Goal: Communication & Community: Answer question/provide support

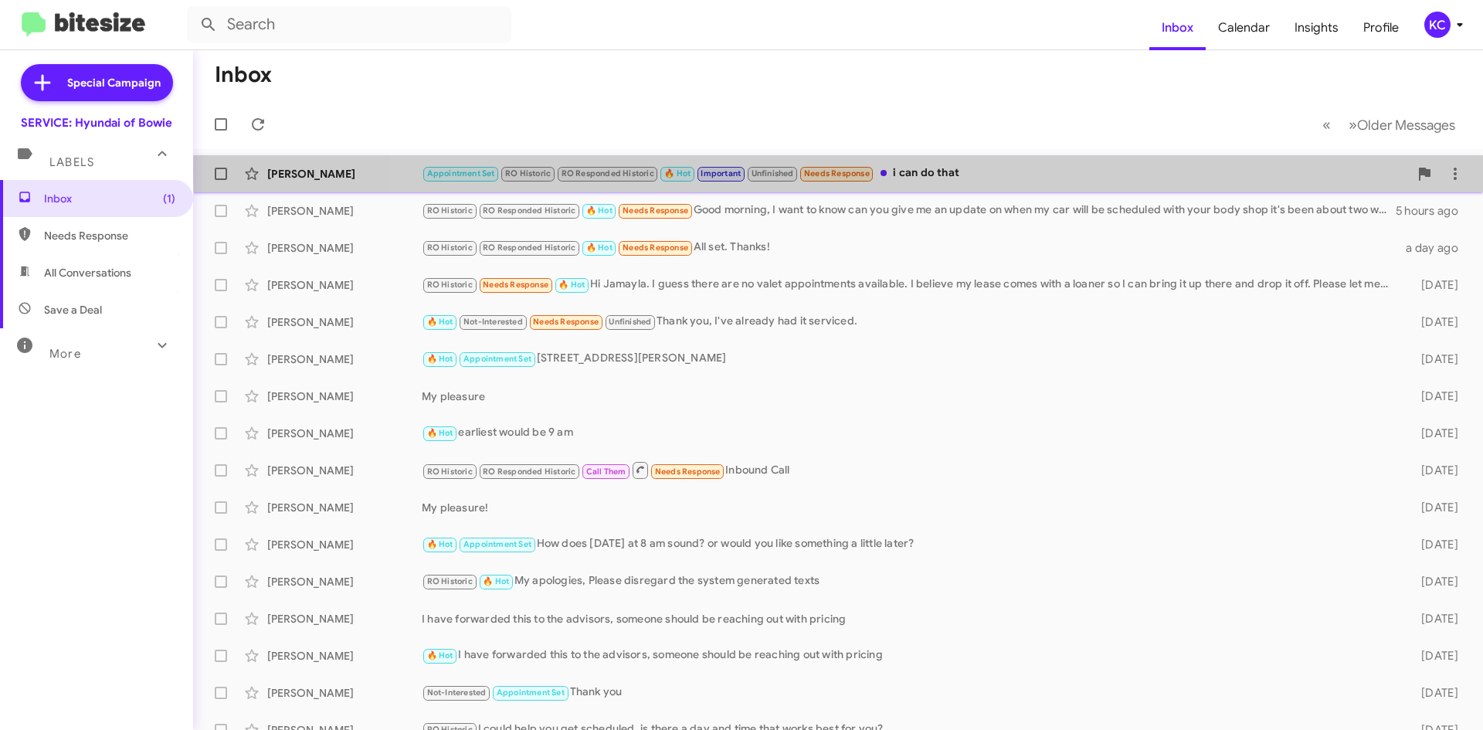
click at [905, 170] on div "Appointment Set RO Historic RO Responded Historic 🔥 Hot Important Unfinished Ne…" at bounding box center [915, 173] width 987 height 18
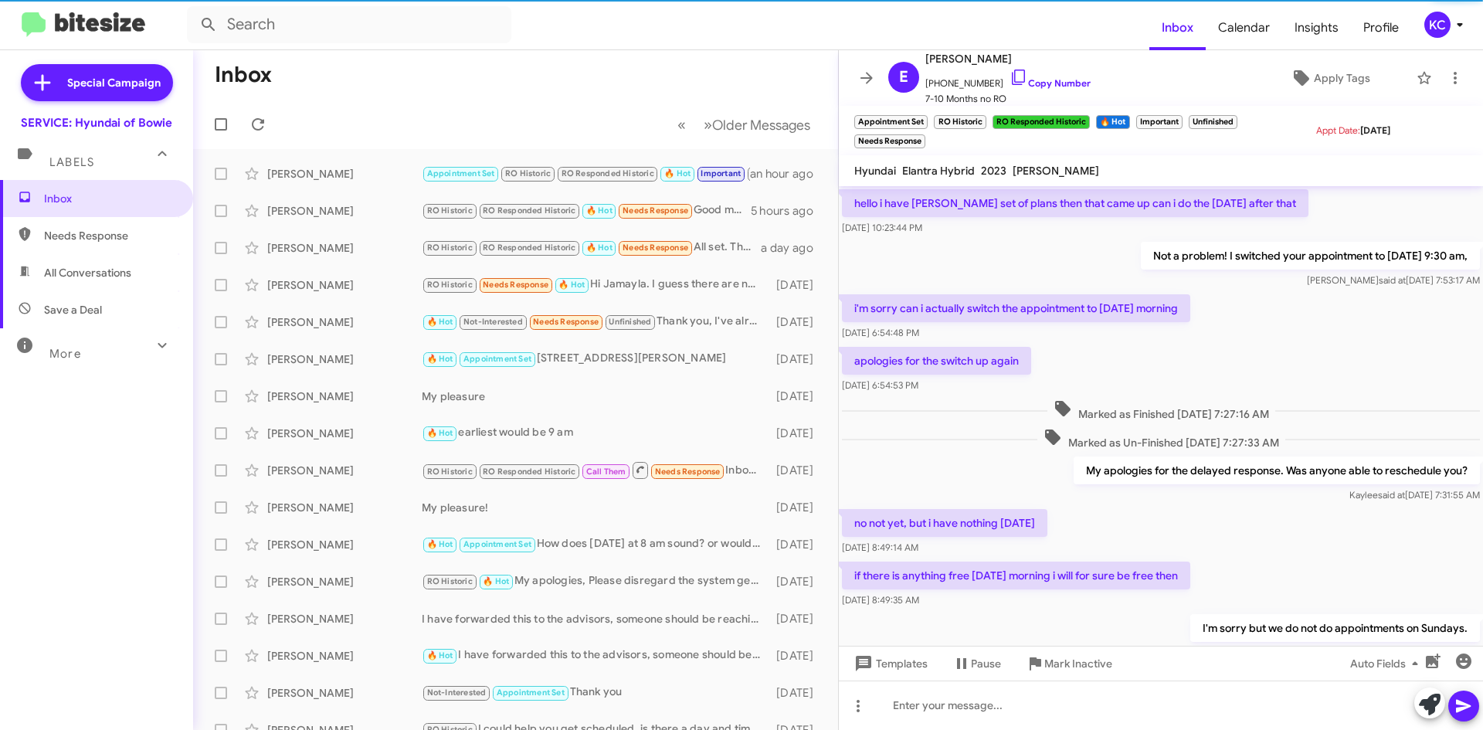
scroll to position [571, 0]
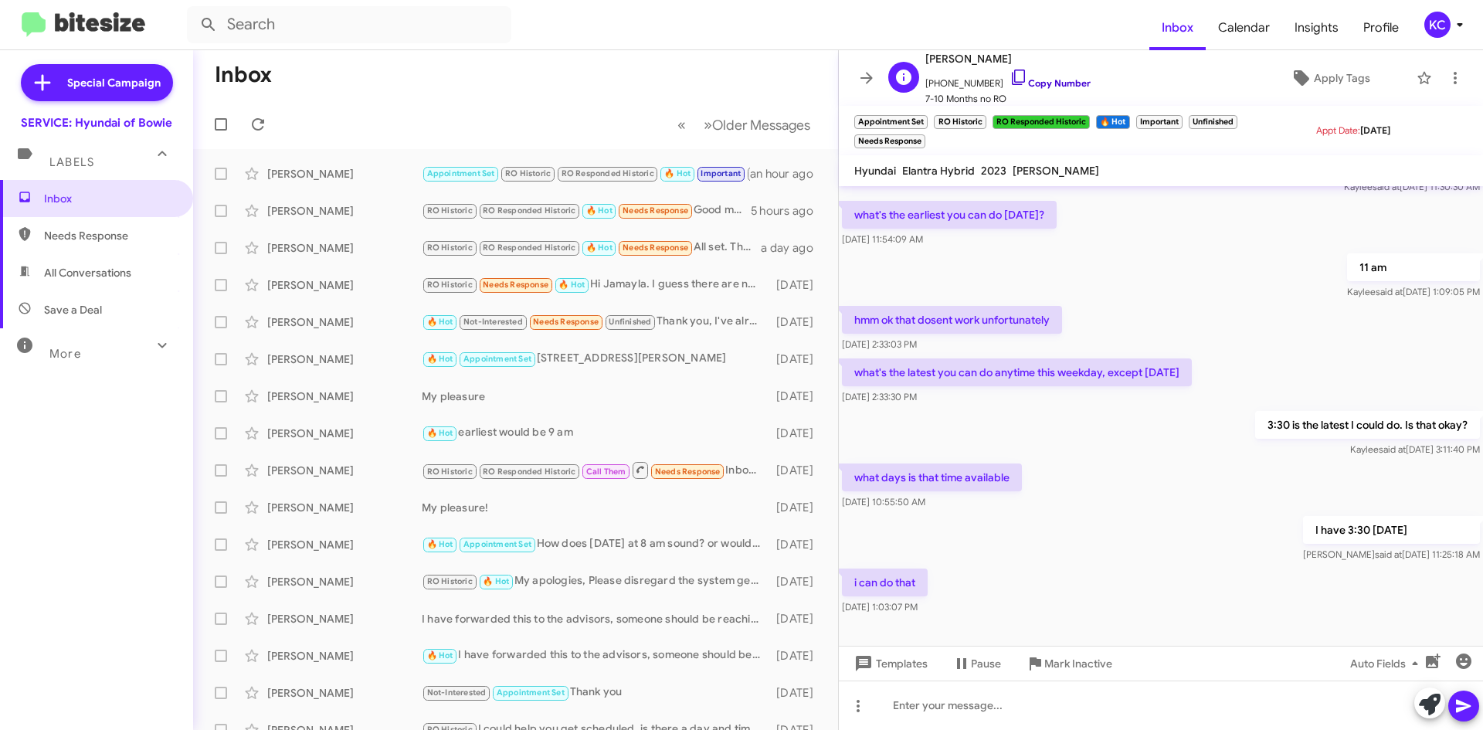
click at [1009, 73] on icon at bounding box center [1018, 77] width 19 height 19
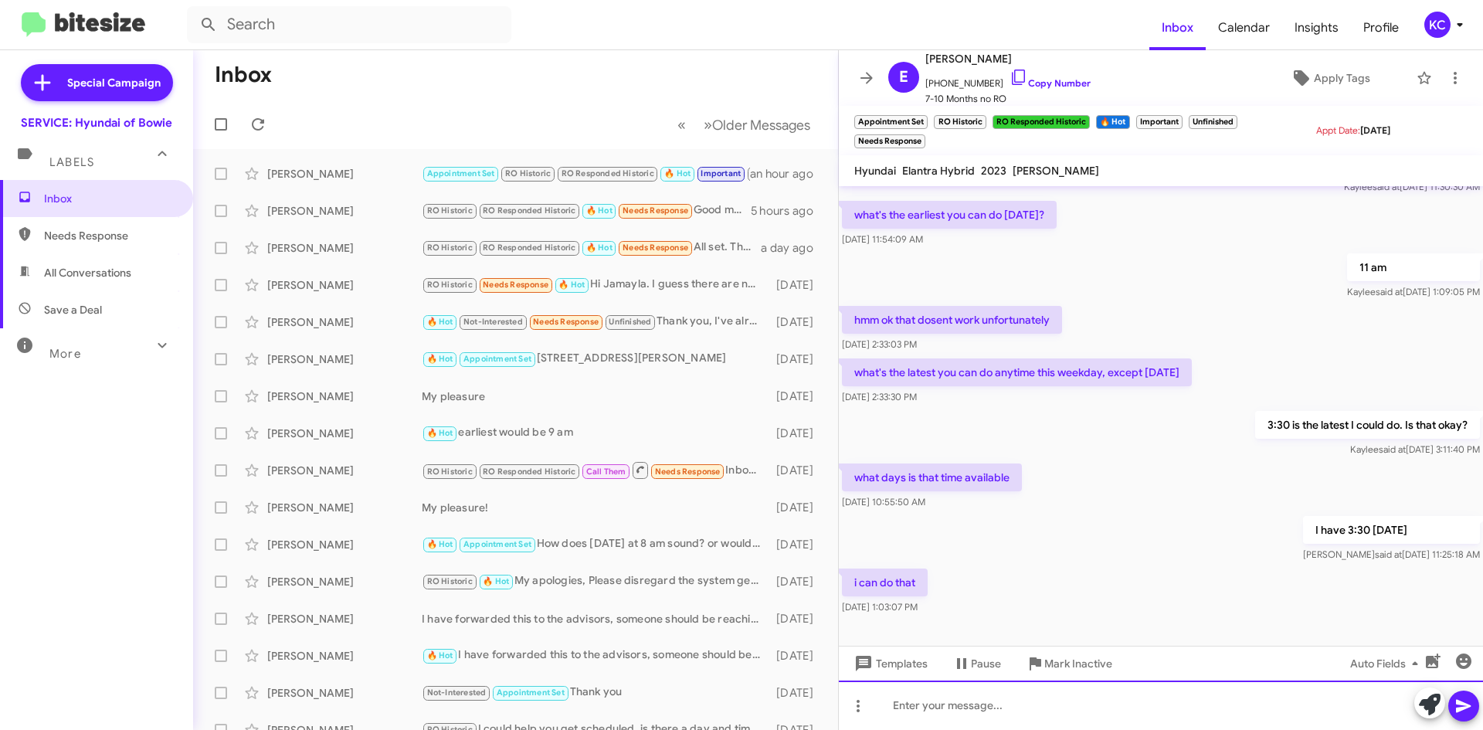
click at [1037, 707] on div at bounding box center [1161, 704] width 644 height 49
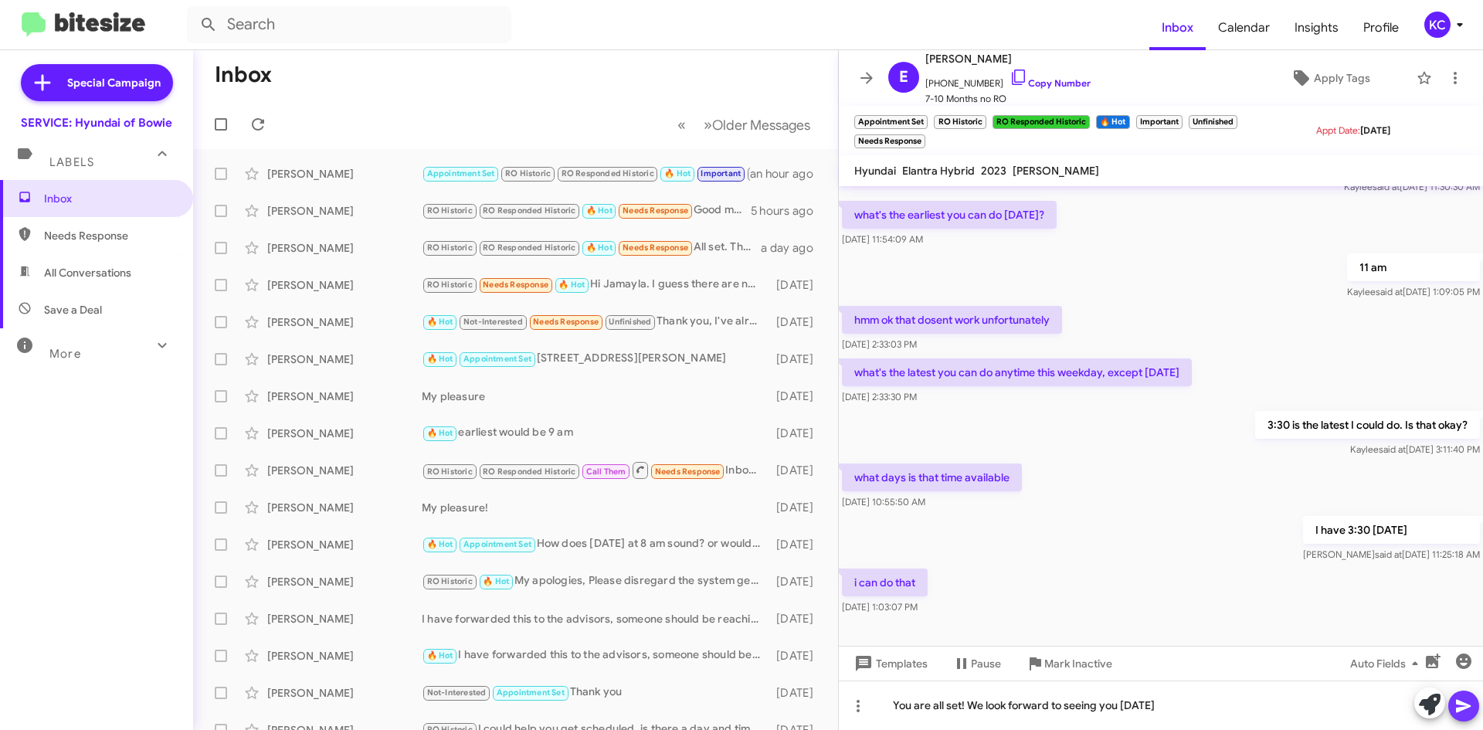
click at [1472, 711] on button at bounding box center [1463, 705] width 31 height 31
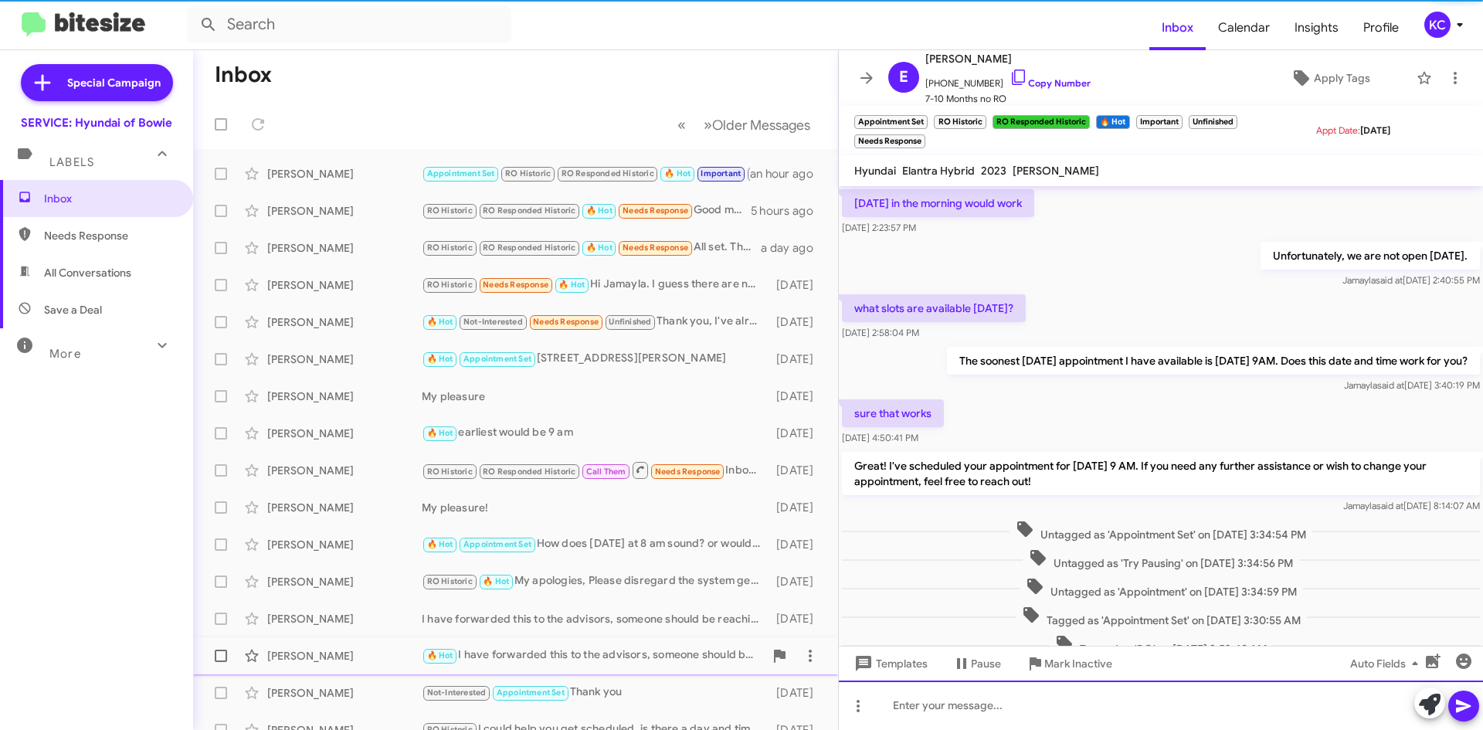
scroll to position [77, 0]
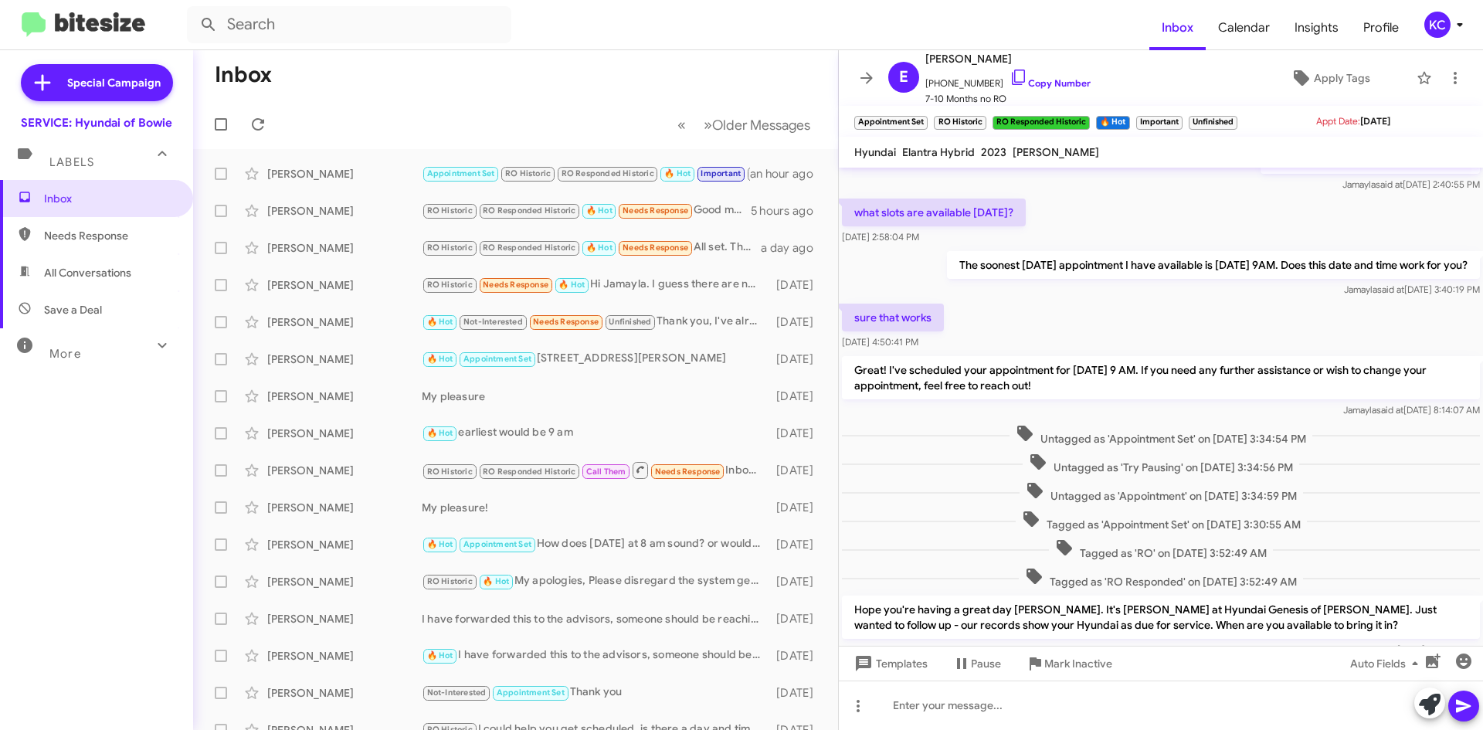
click at [1425, 26] on div "KC" at bounding box center [1437, 25] width 26 height 26
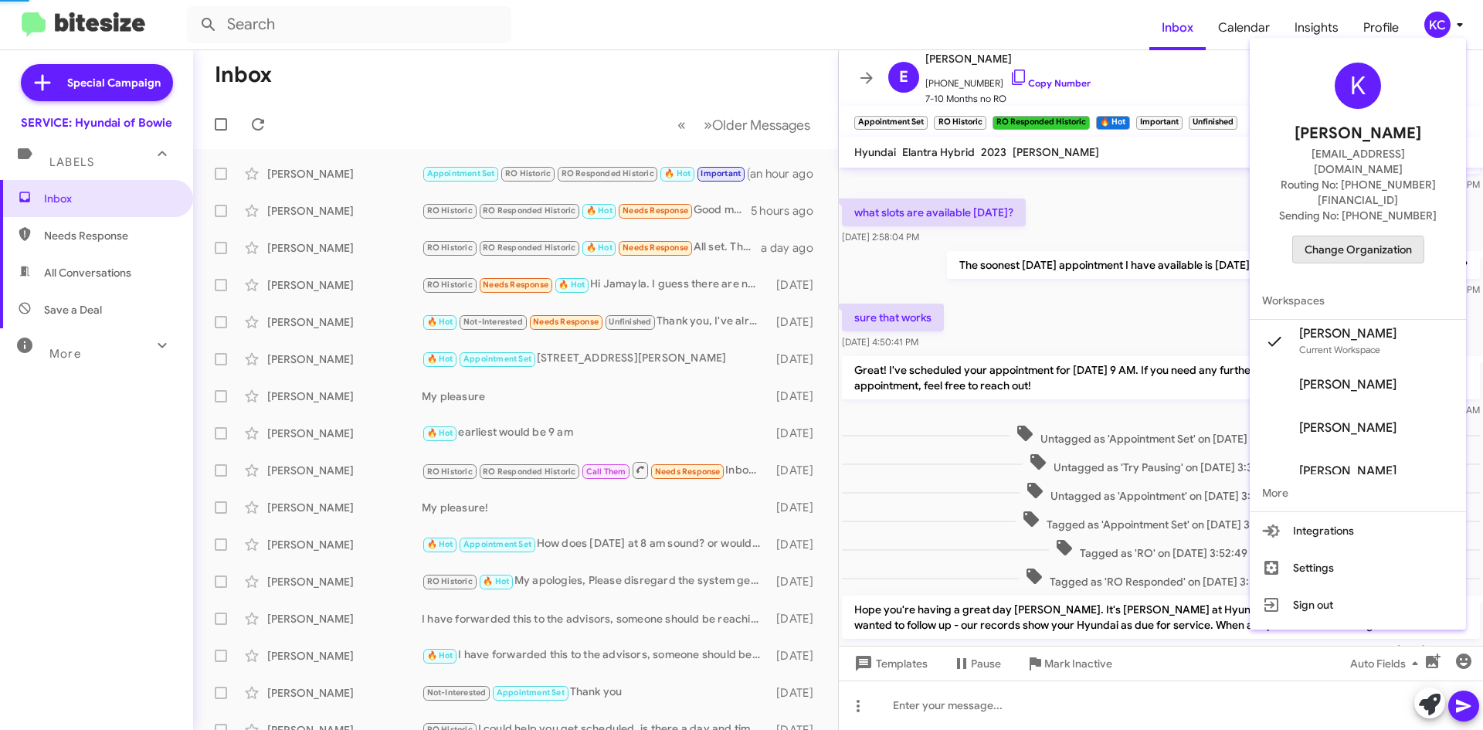
click at [1358, 236] on span "Change Organization" at bounding box center [1357, 249] width 107 height 26
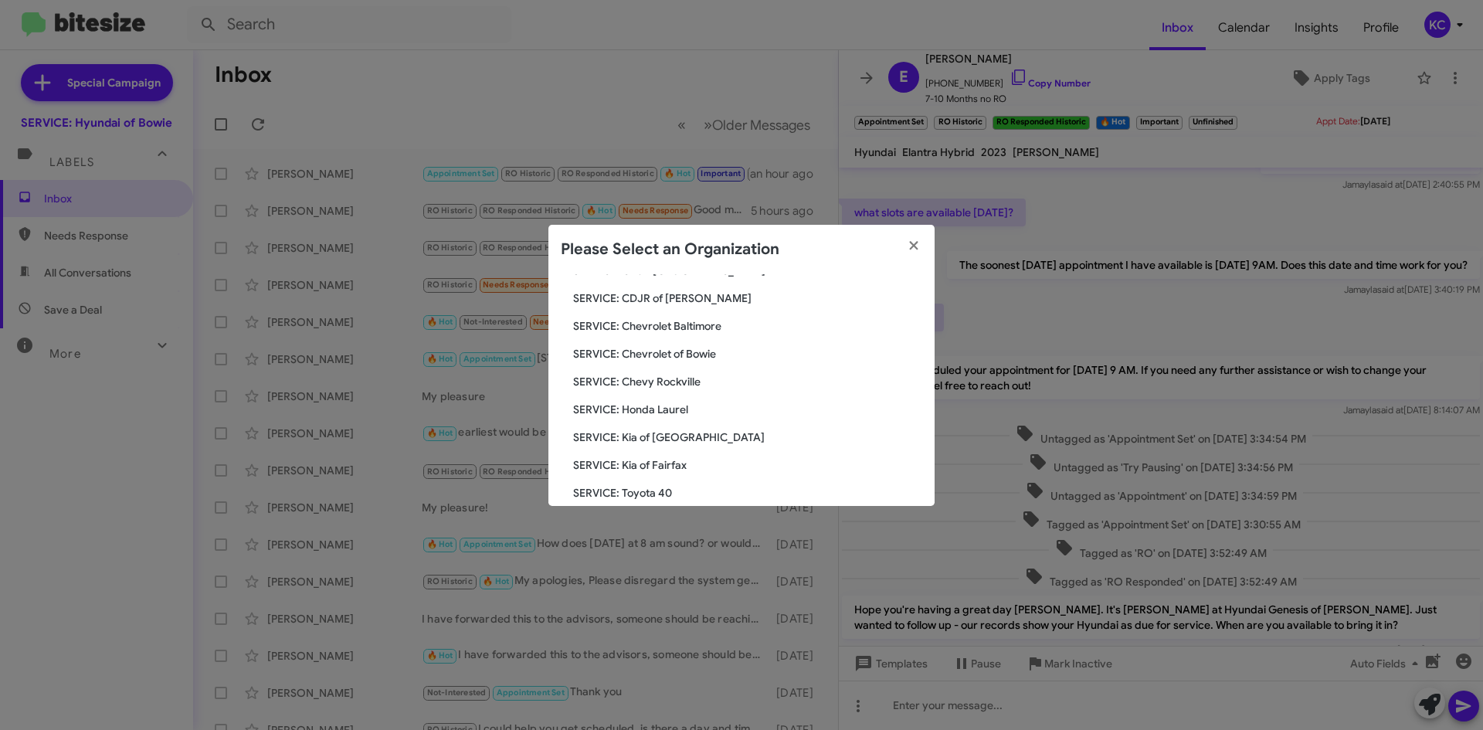
scroll to position [257, 0]
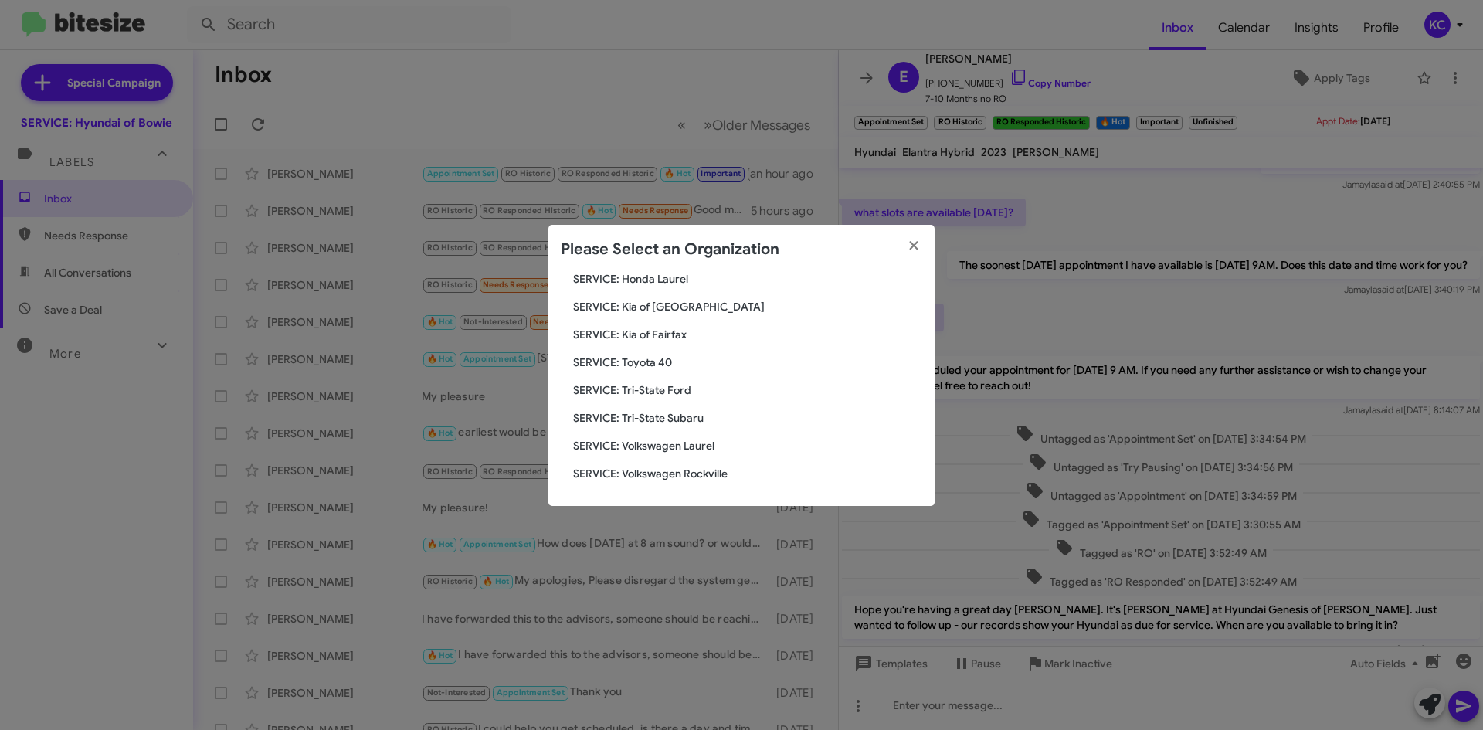
click at [668, 419] on span "SERVICE: Tri-State Subaru" at bounding box center [747, 417] width 349 height 15
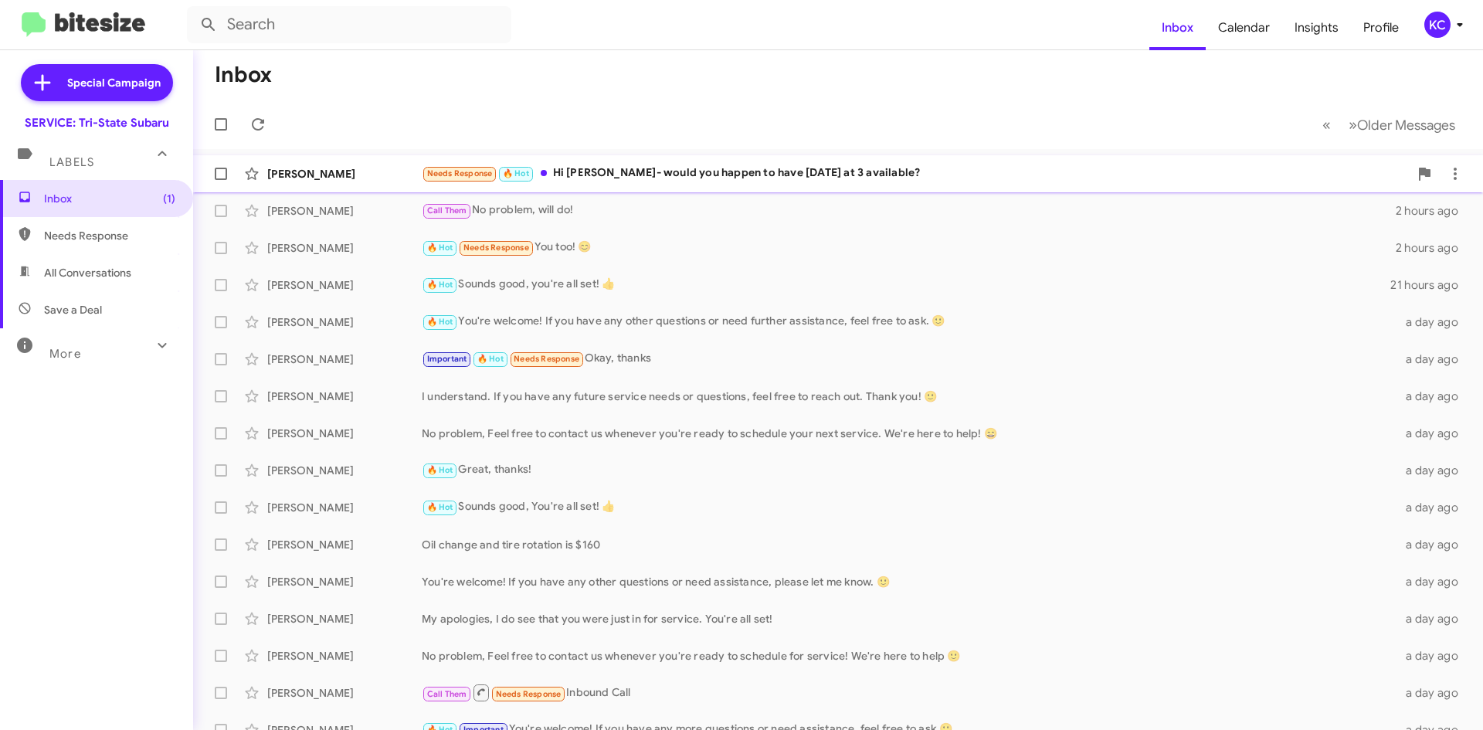
click at [657, 185] on div "Christine Kelly Needs Response 🔥 Hot Hi Dan- would you happen to have tomorrow …" at bounding box center [837, 173] width 1265 height 31
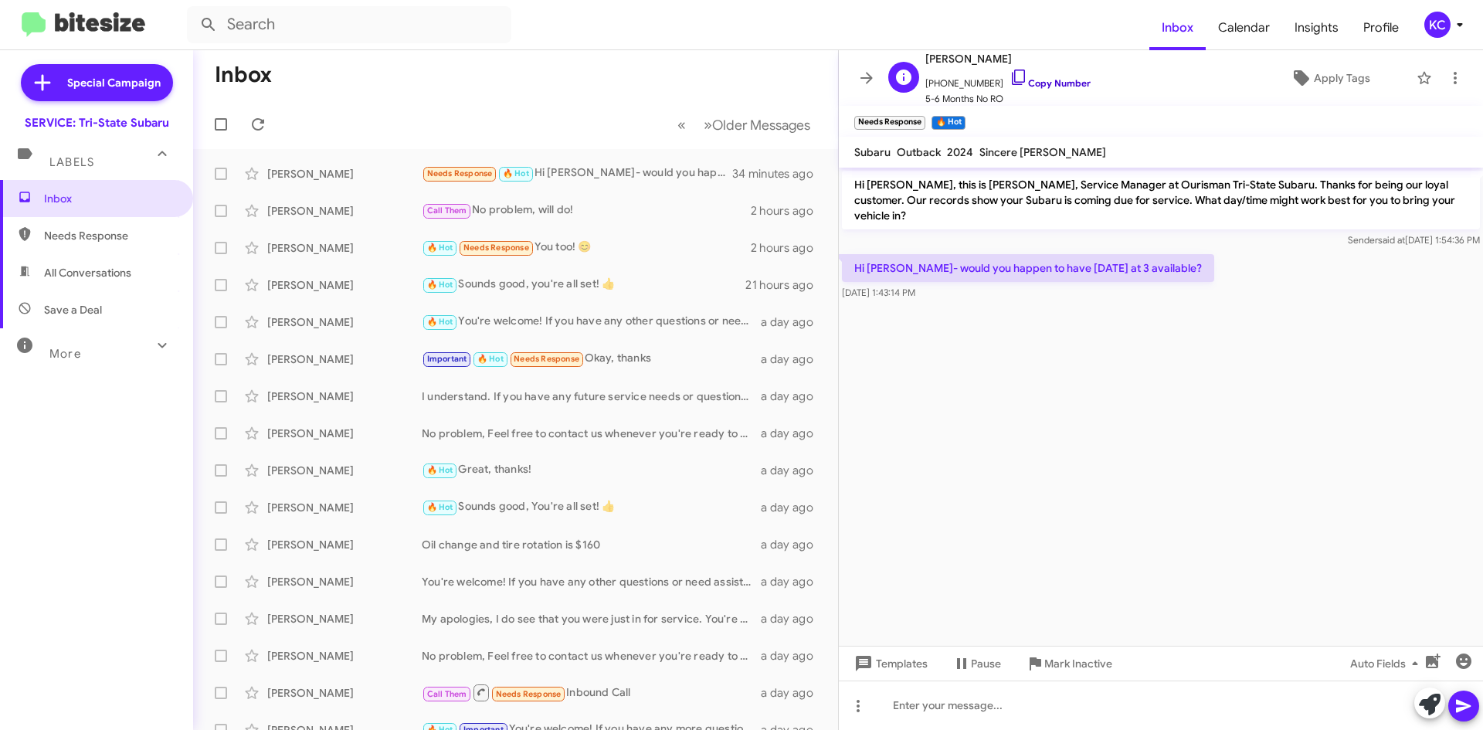
click at [1009, 73] on icon at bounding box center [1018, 77] width 19 height 19
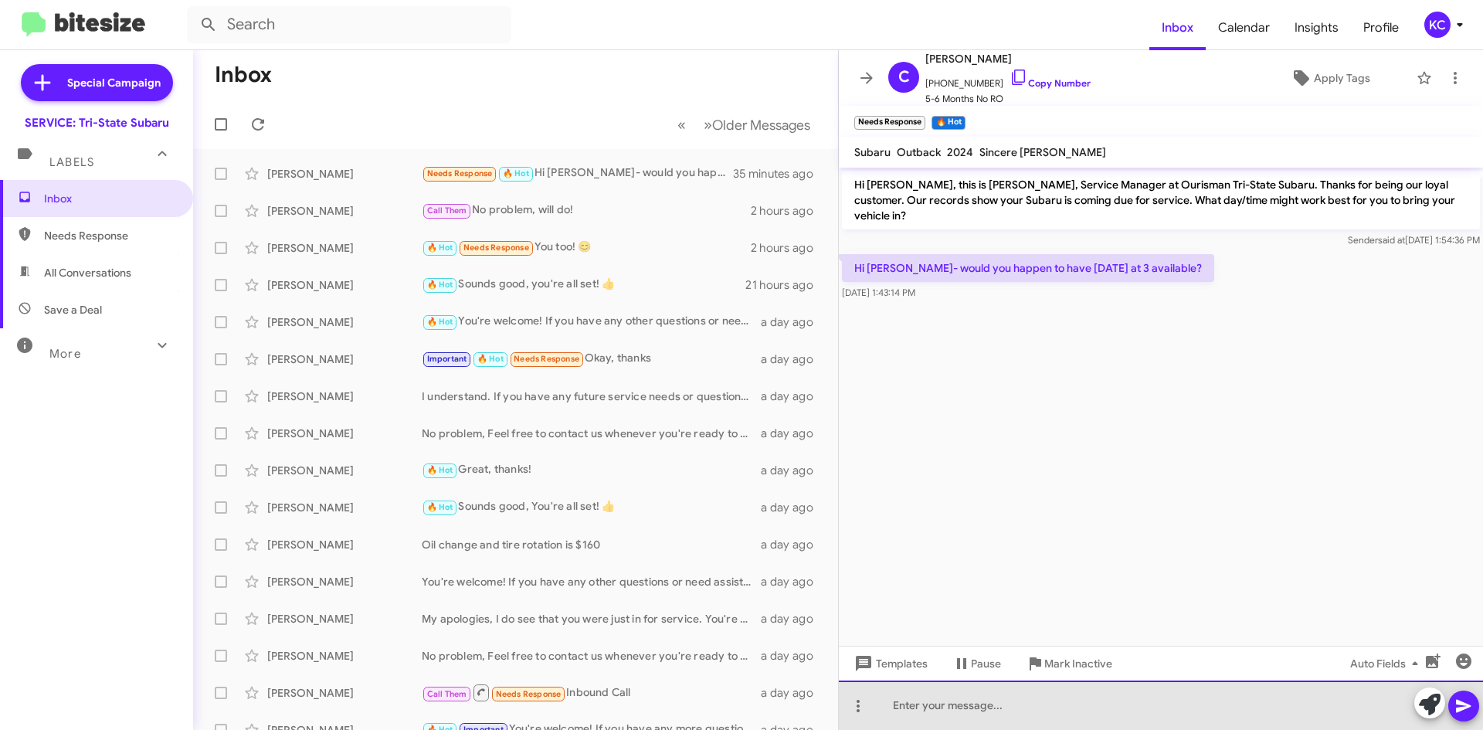
click at [964, 686] on div at bounding box center [1161, 704] width 644 height 49
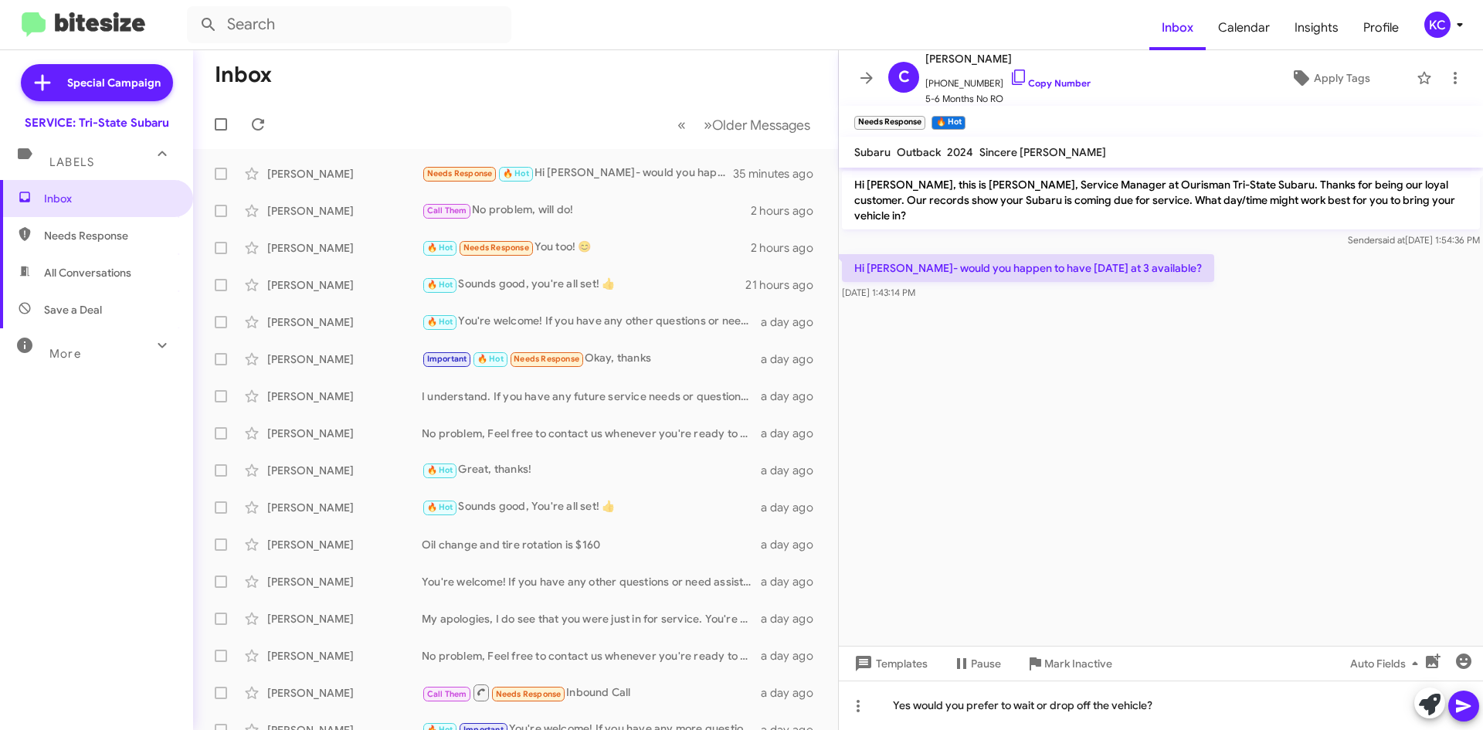
click at [1463, 705] on icon at bounding box center [1462, 706] width 15 height 13
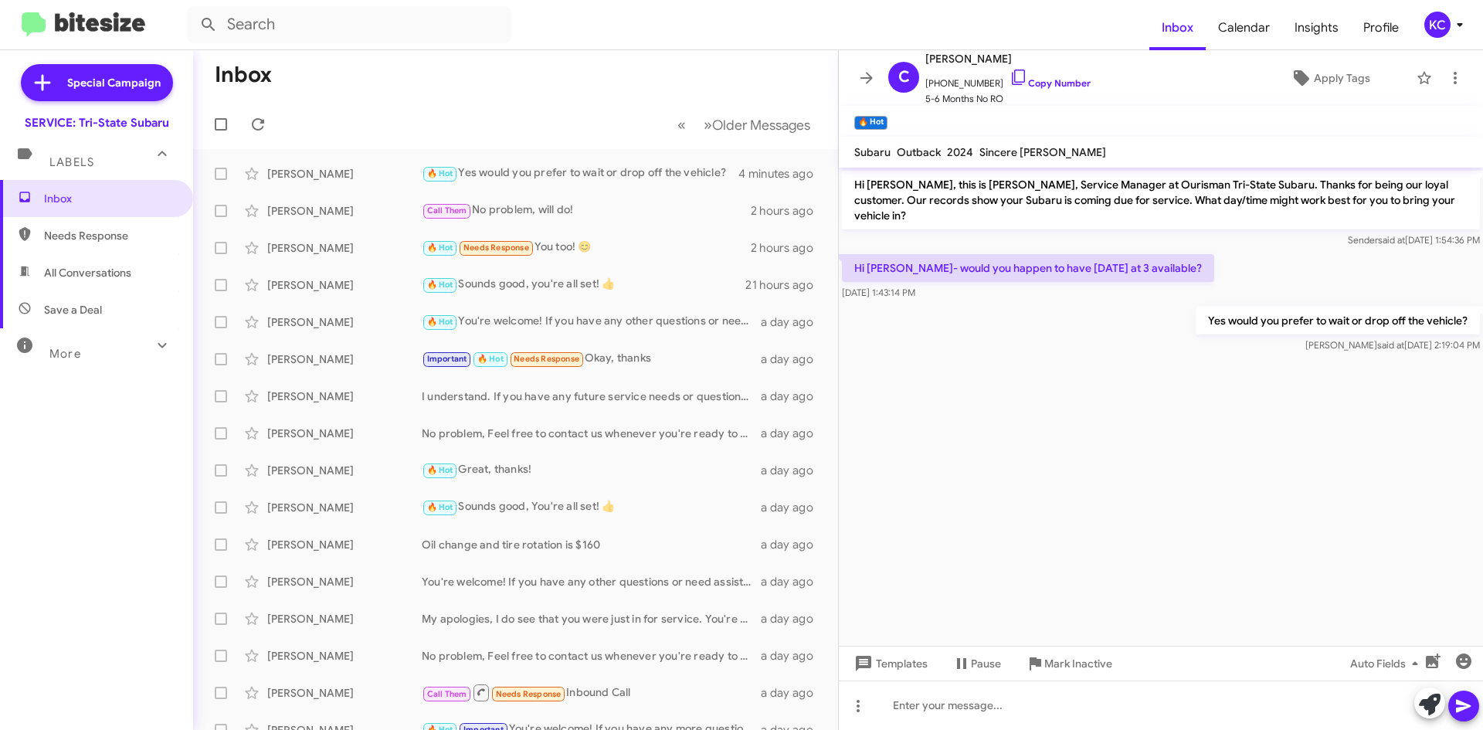
click at [1438, 19] on div "KC" at bounding box center [1437, 25] width 26 height 26
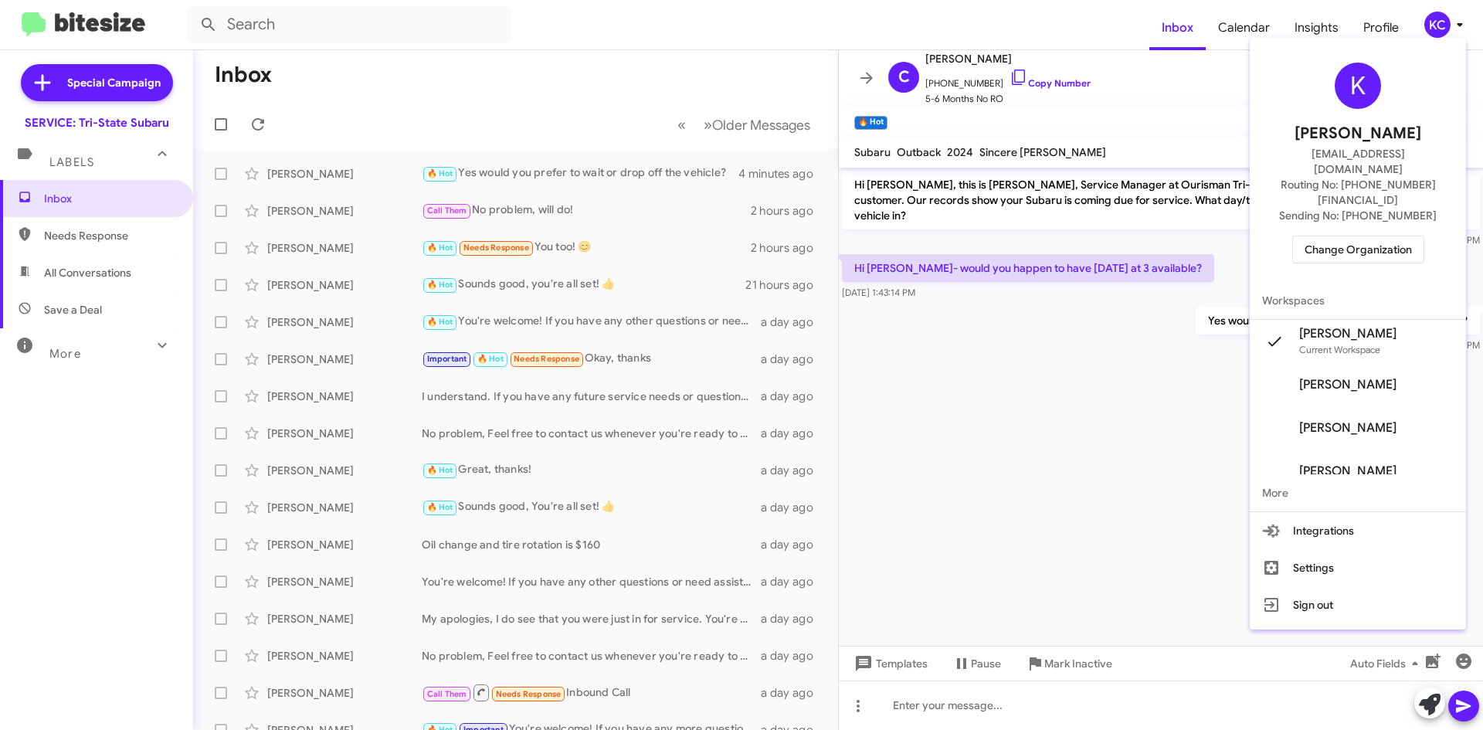
click at [1406, 236] on span "Change Organization" at bounding box center [1357, 249] width 107 height 26
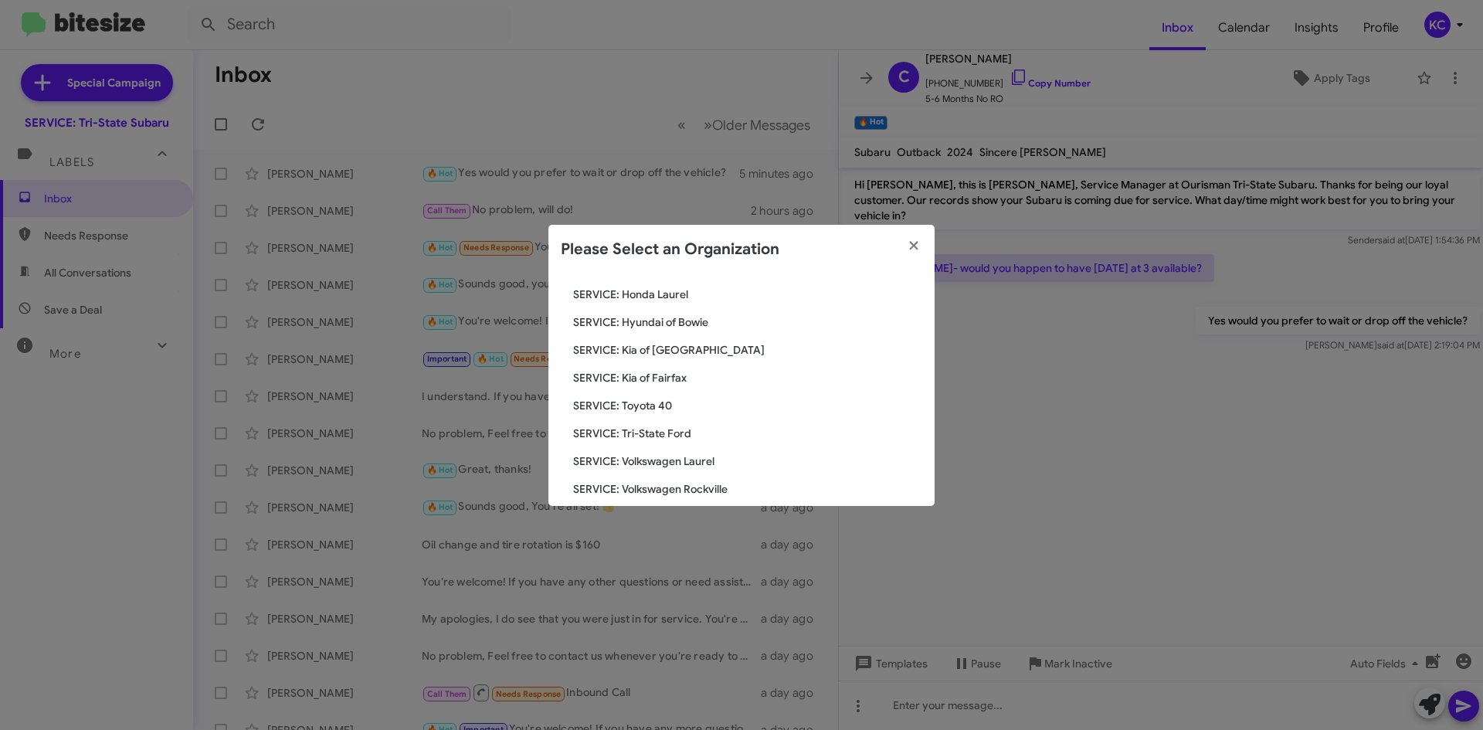
scroll to position [257, 0]
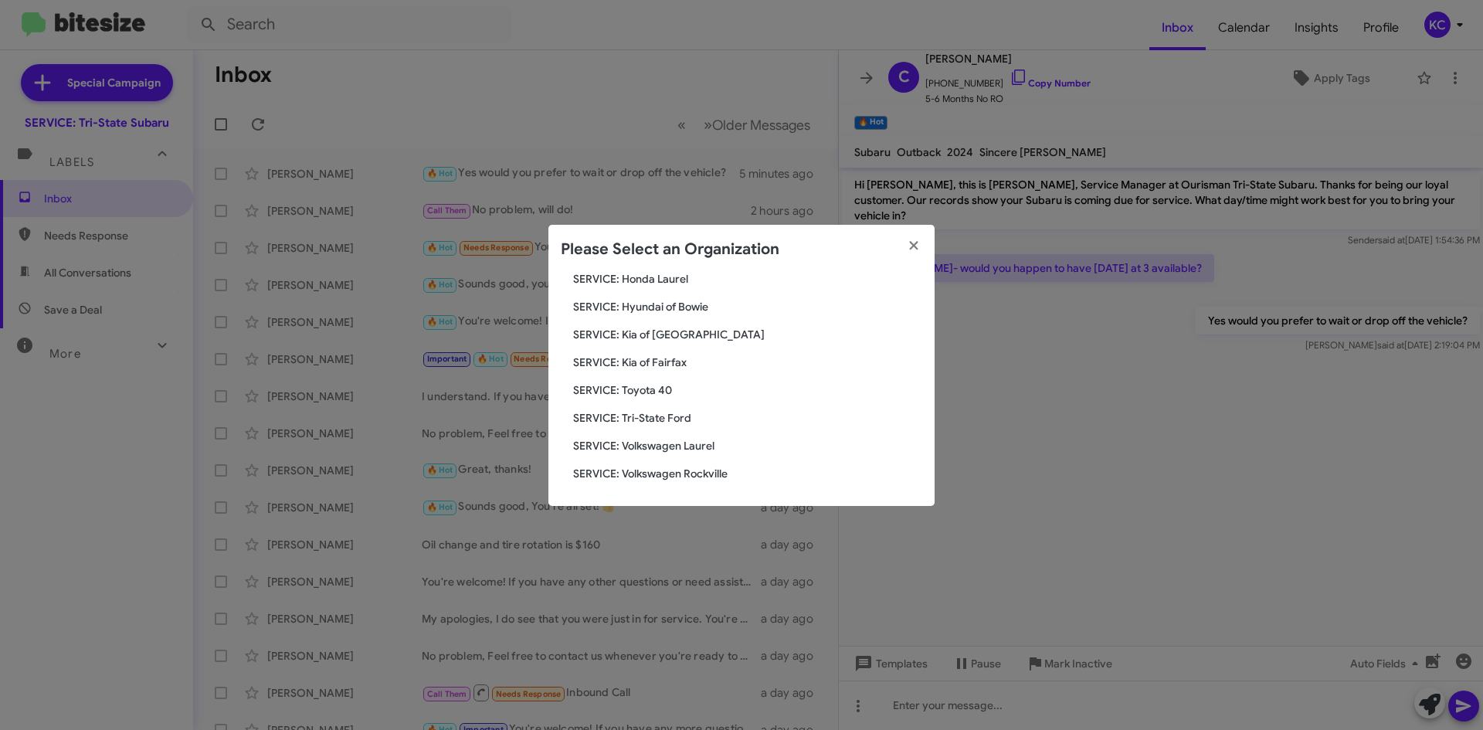
click at [656, 421] on span "SERVICE: Tri-State Ford" at bounding box center [747, 417] width 349 height 15
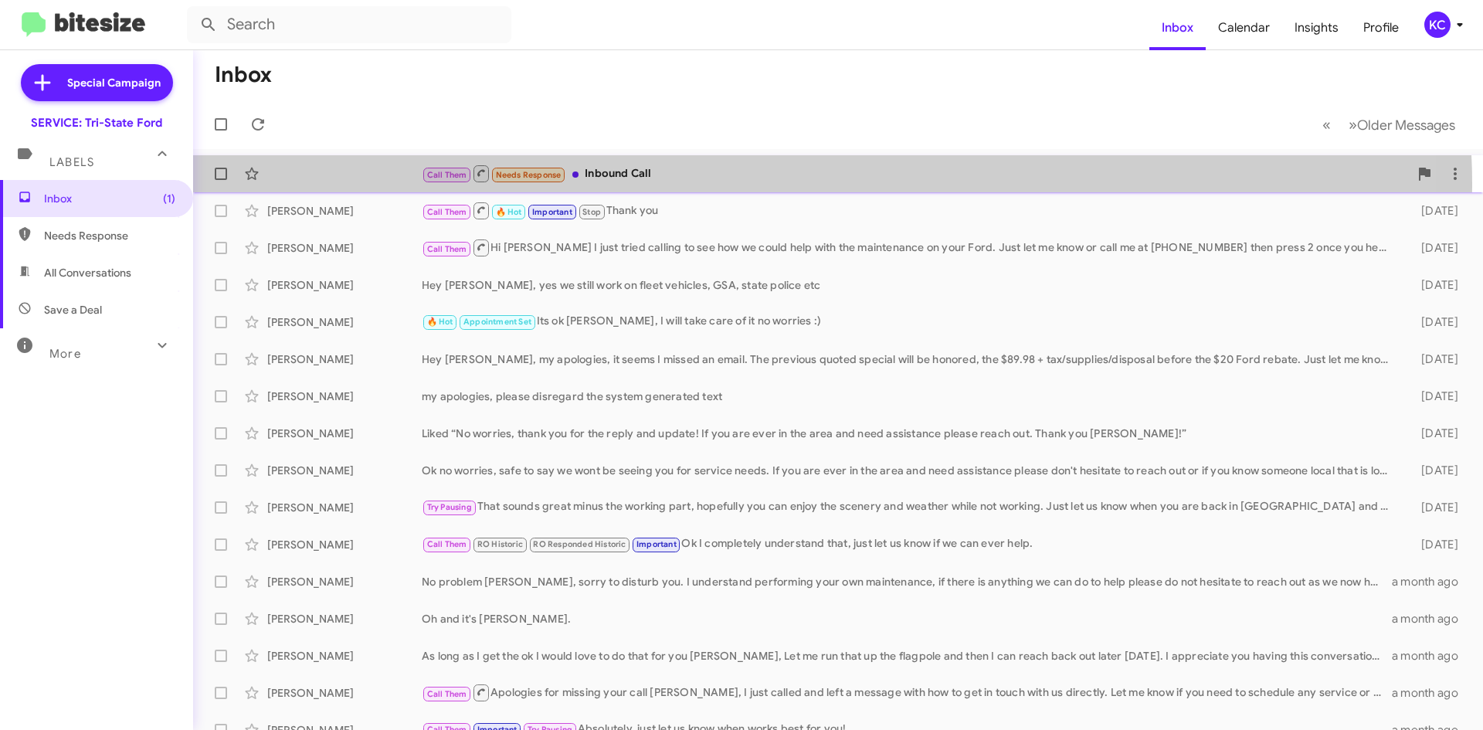
click at [669, 186] on div "Call Them Needs Response Inbound Call an hour ago" at bounding box center [837, 173] width 1265 height 31
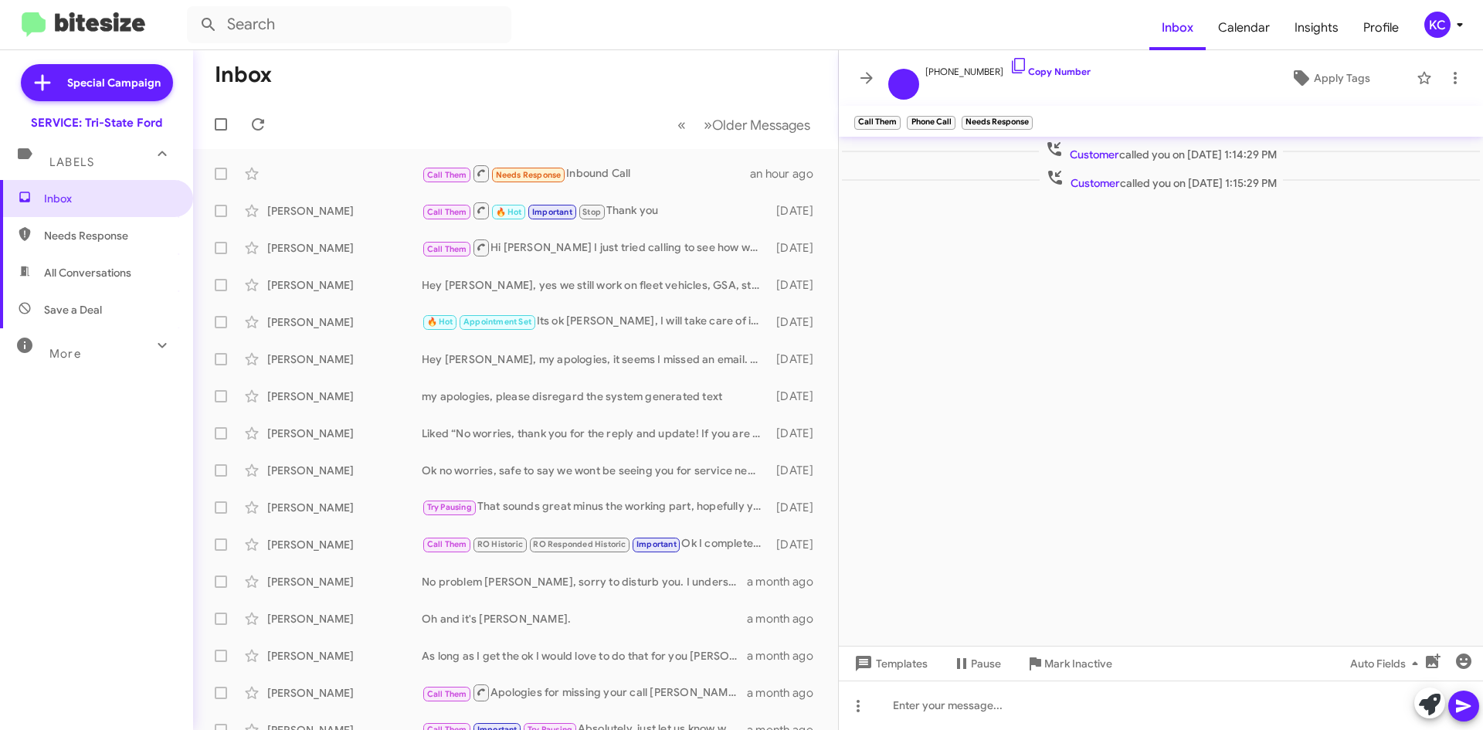
click at [1433, 20] on div "KC" at bounding box center [1437, 25] width 26 height 26
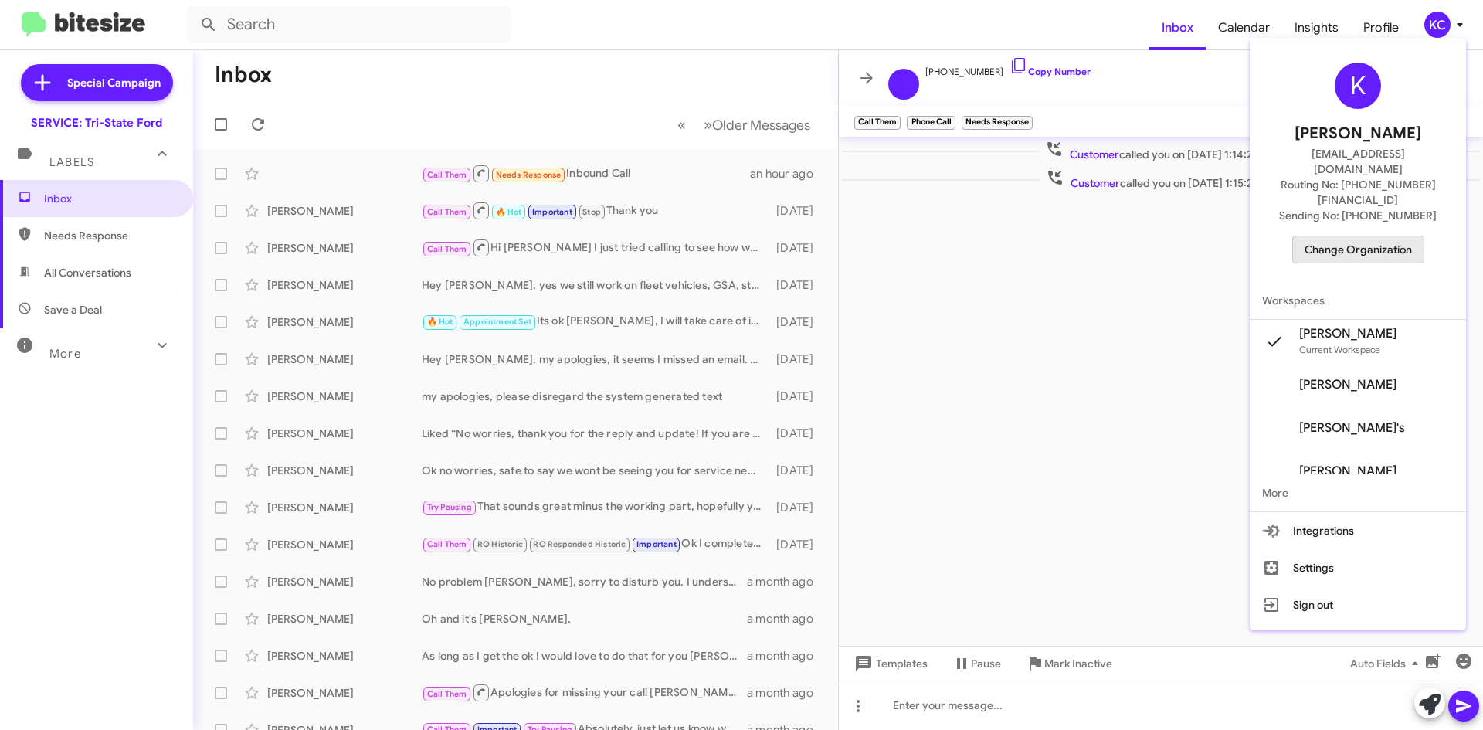
click at [1367, 236] on span "Change Organization" at bounding box center [1357, 249] width 107 height 26
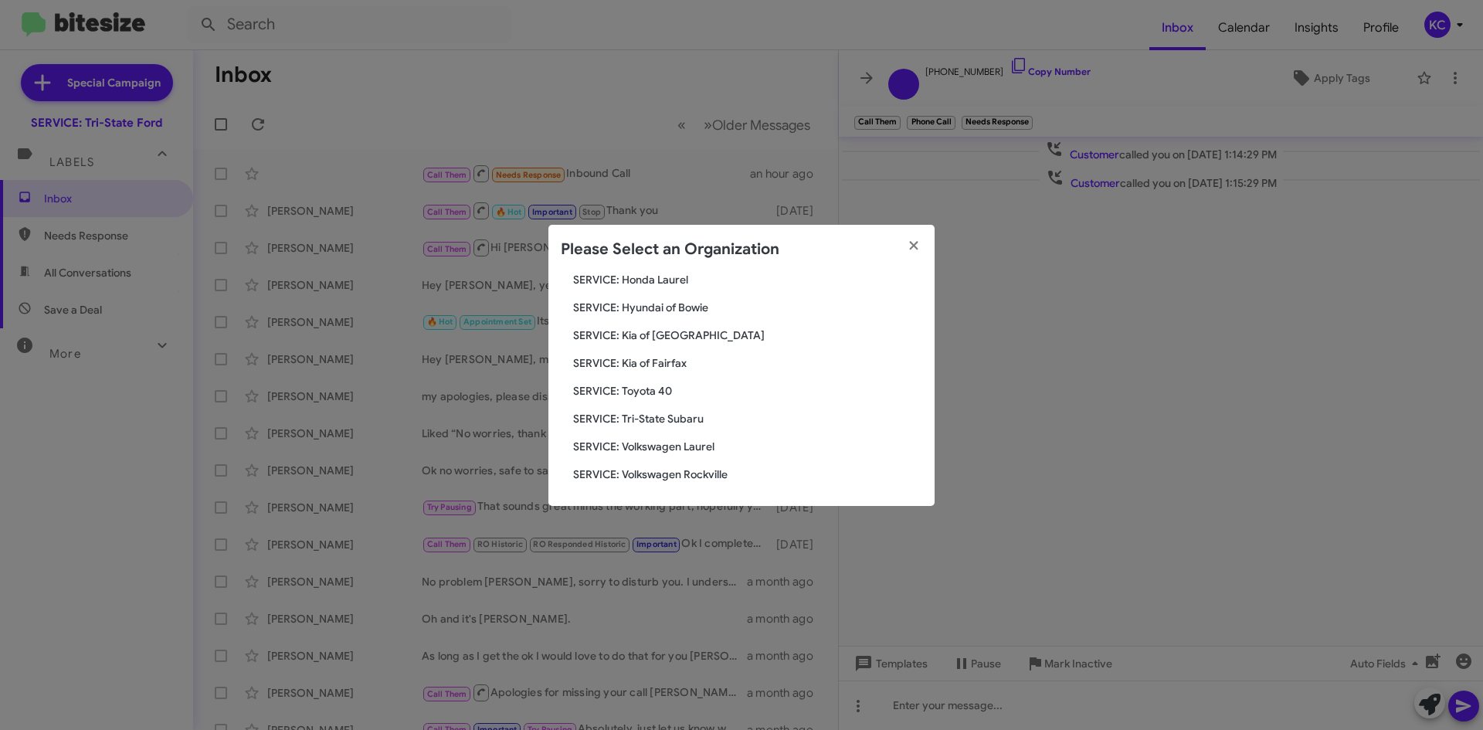
scroll to position [257, 0]
click at [654, 390] on span "SERVICE: Toyota 40" at bounding box center [747, 389] width 349 height 15
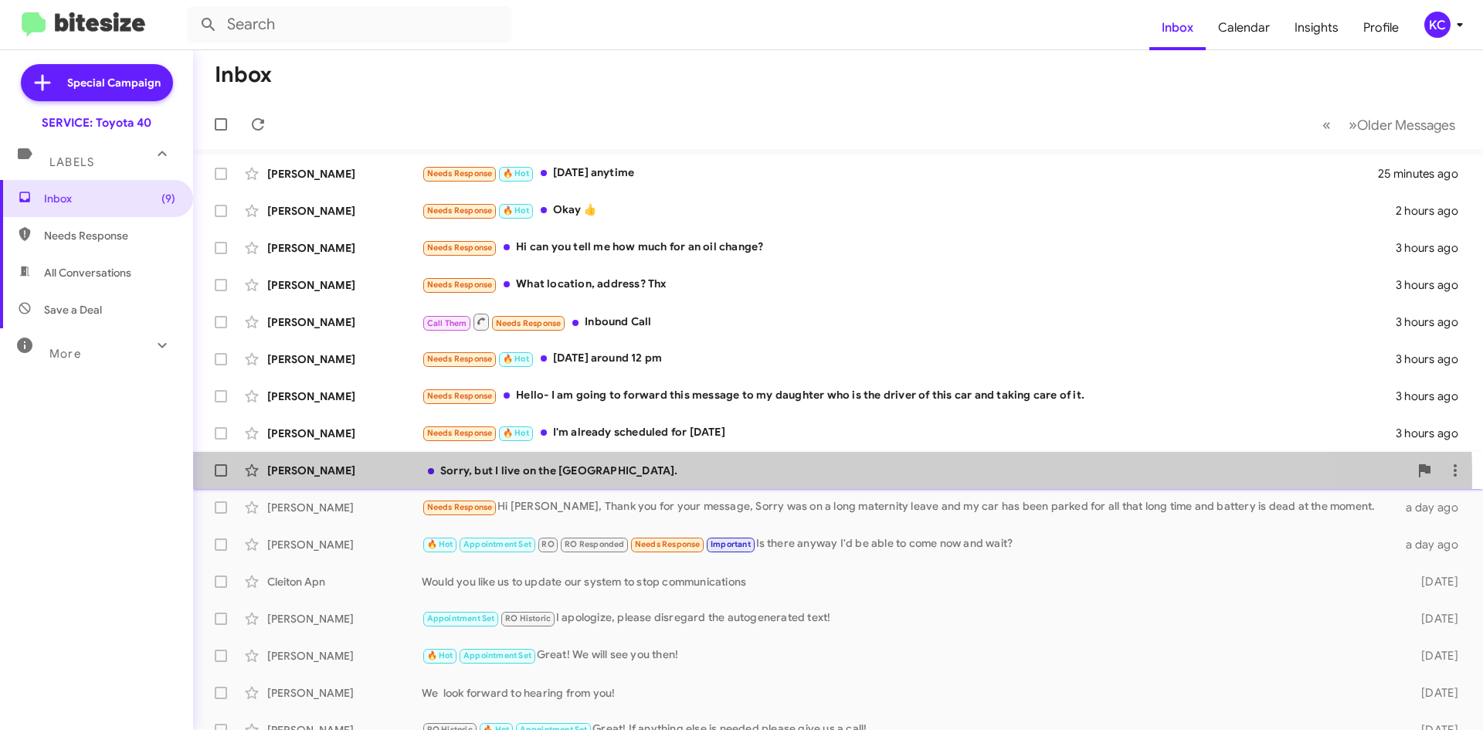
click at [615, 478] on div "John Zanelotti Sorry, but I live on the Eastern Shore. 3 hours ago" at bounding box center [837, 470] width 1265 height 31
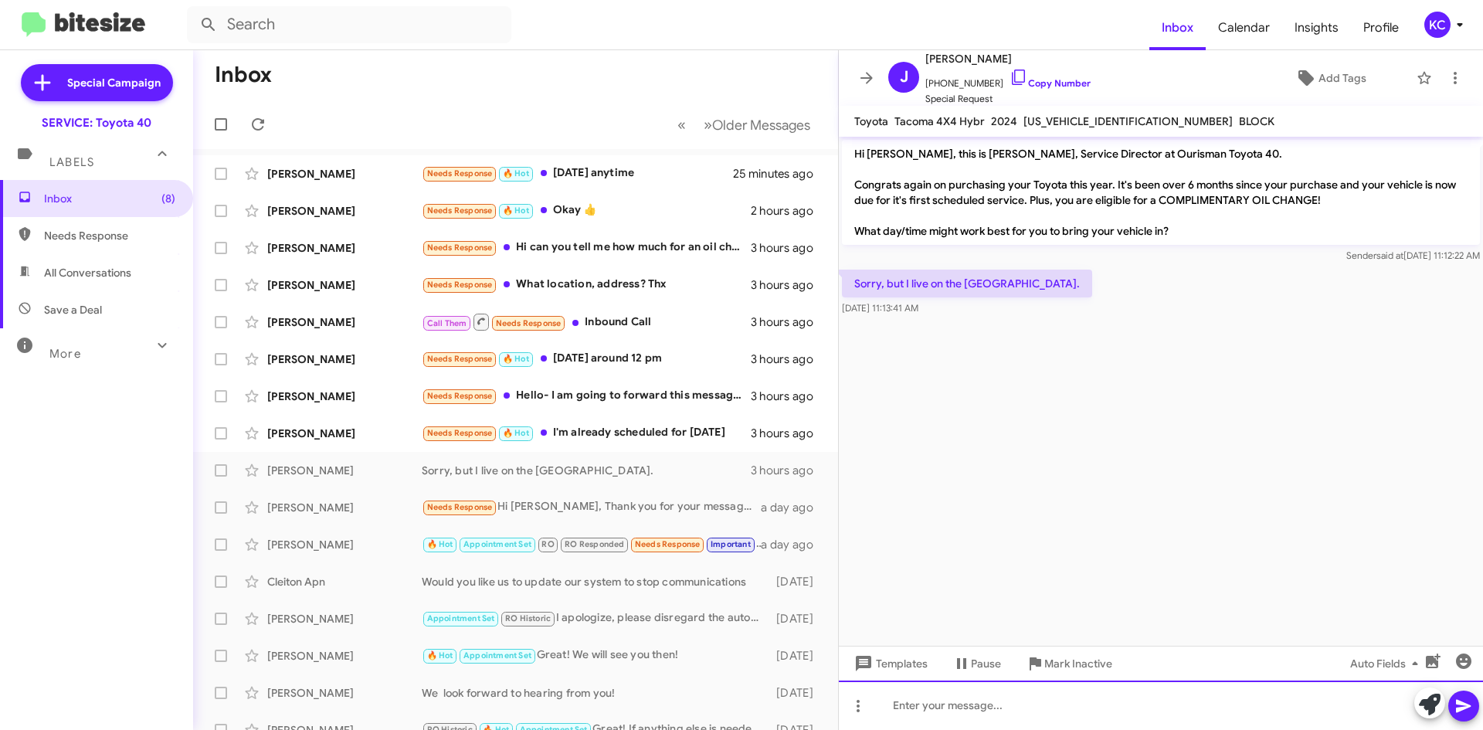
click at [1039, 713] on div at bounding box center [1161, 704] width 644 height 49
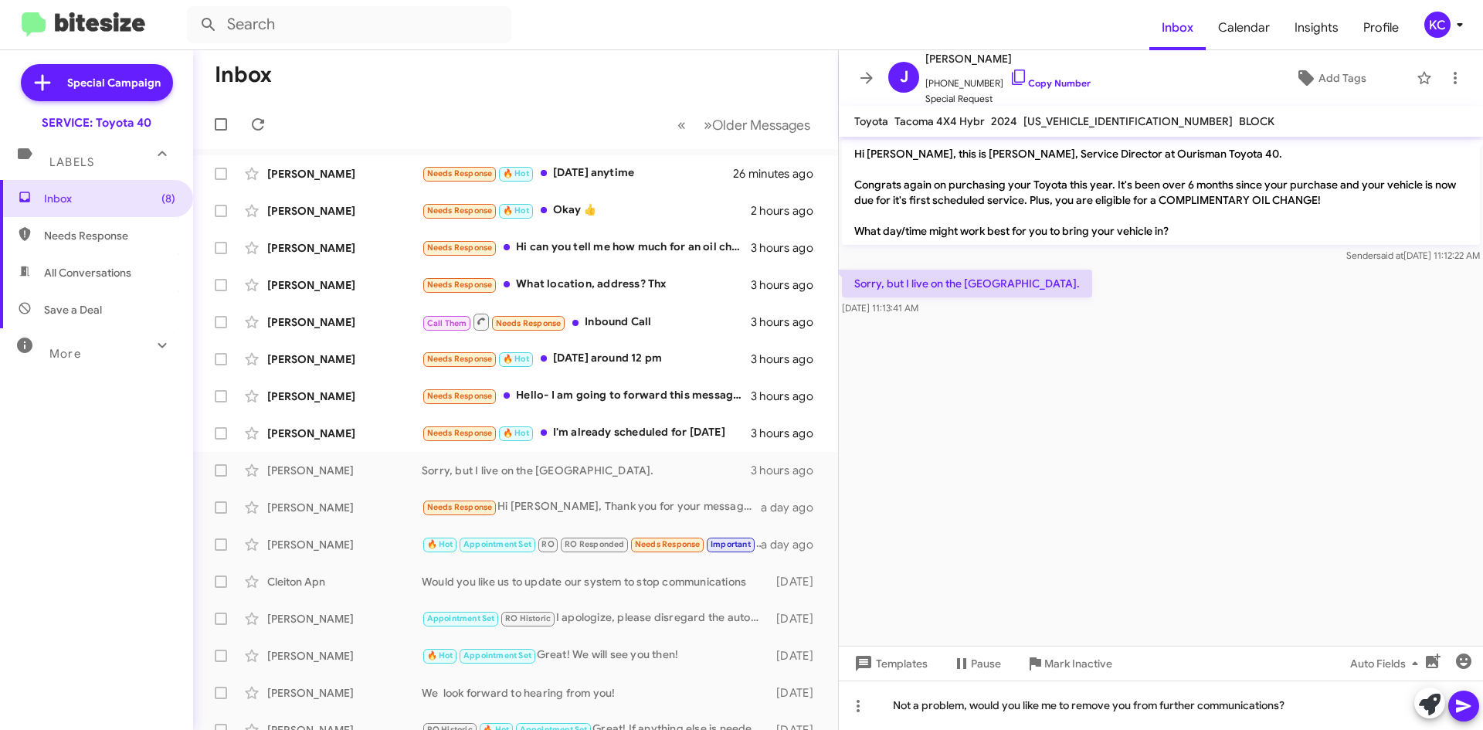
click at [1465, 705] on icon at bounding box center [1462, 706] width 15 height 13
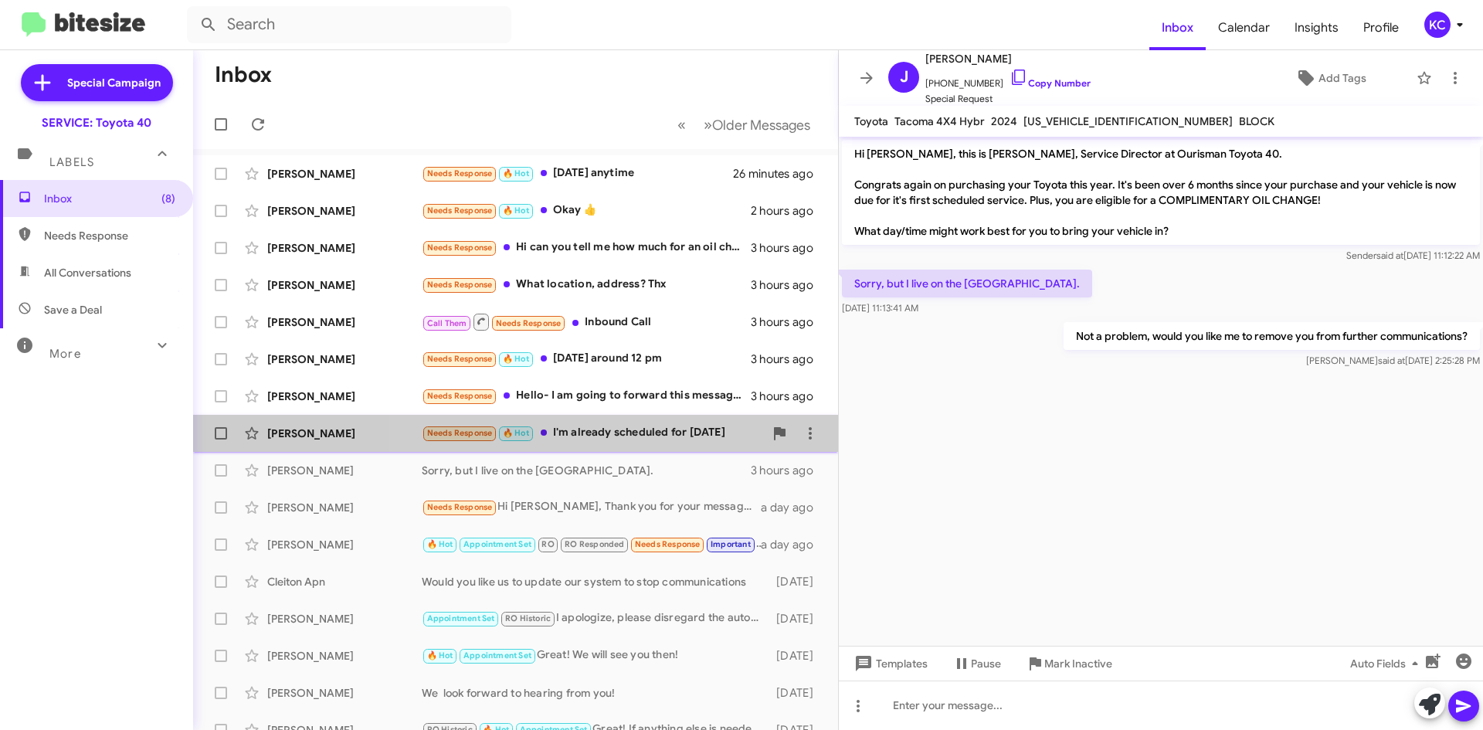
click at [646, 430] on div "Needs Response 🔥 Hot I'm already scheduled for tomorrow" at bounding box center [593, 433] width 342 height 18
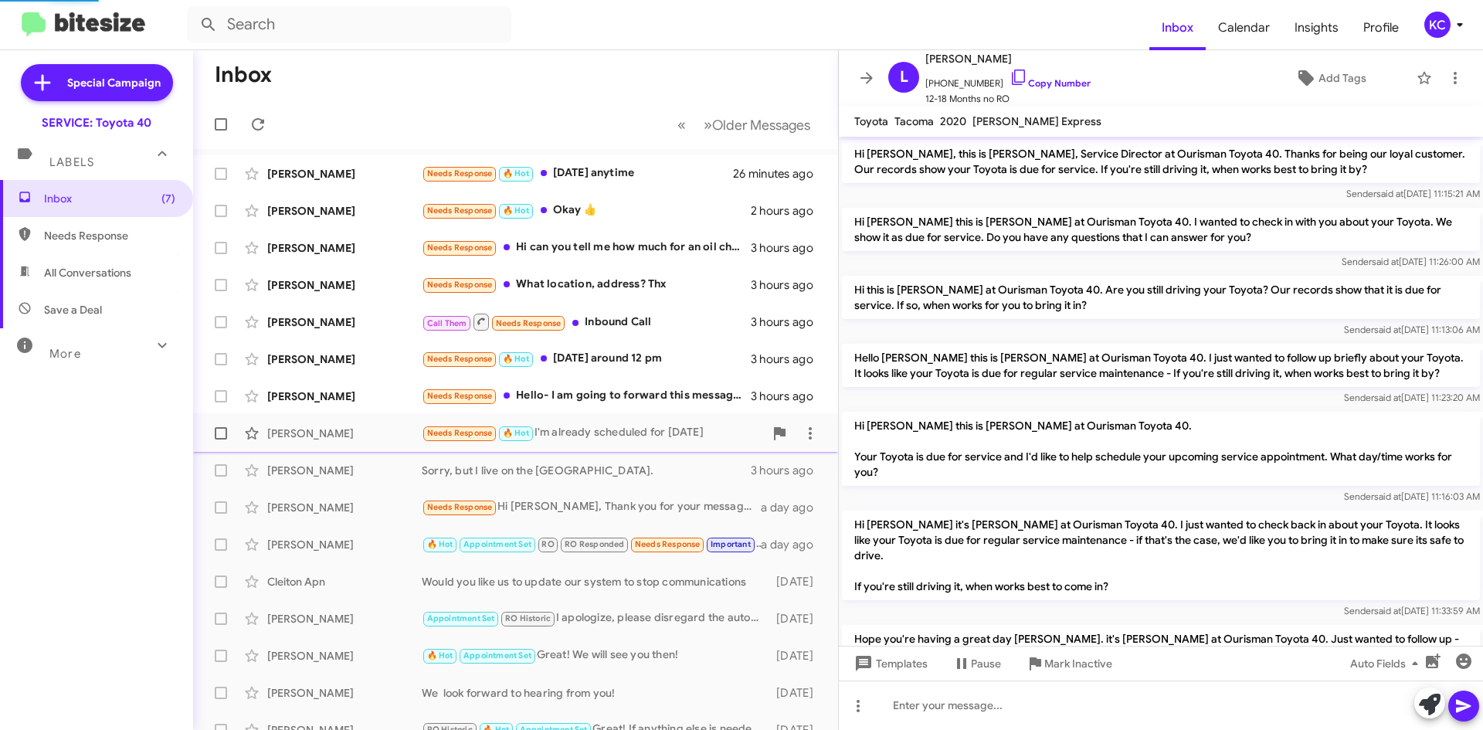
scroll to position [430, 0]
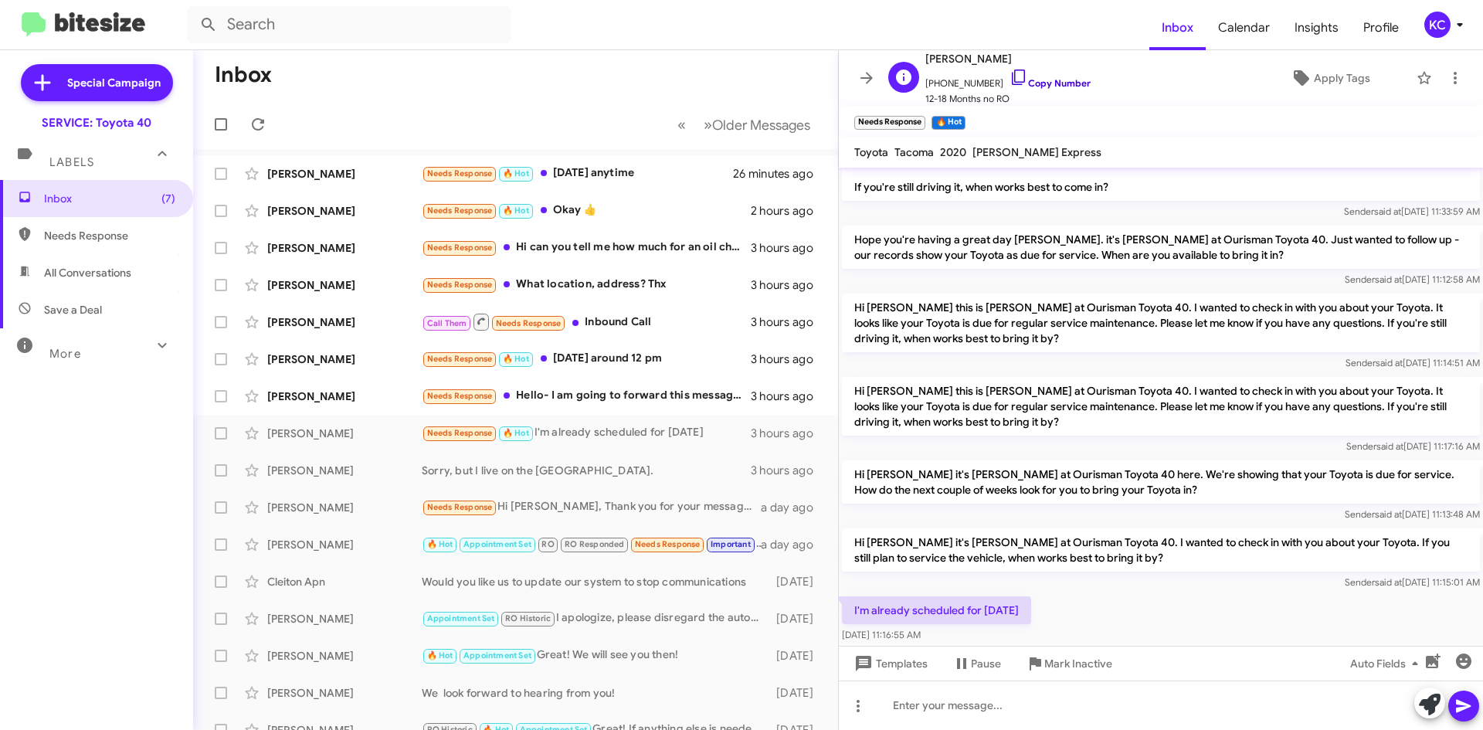
click at [1009, 79] on icon at bounding box center [1018, 77] width 19 height 19
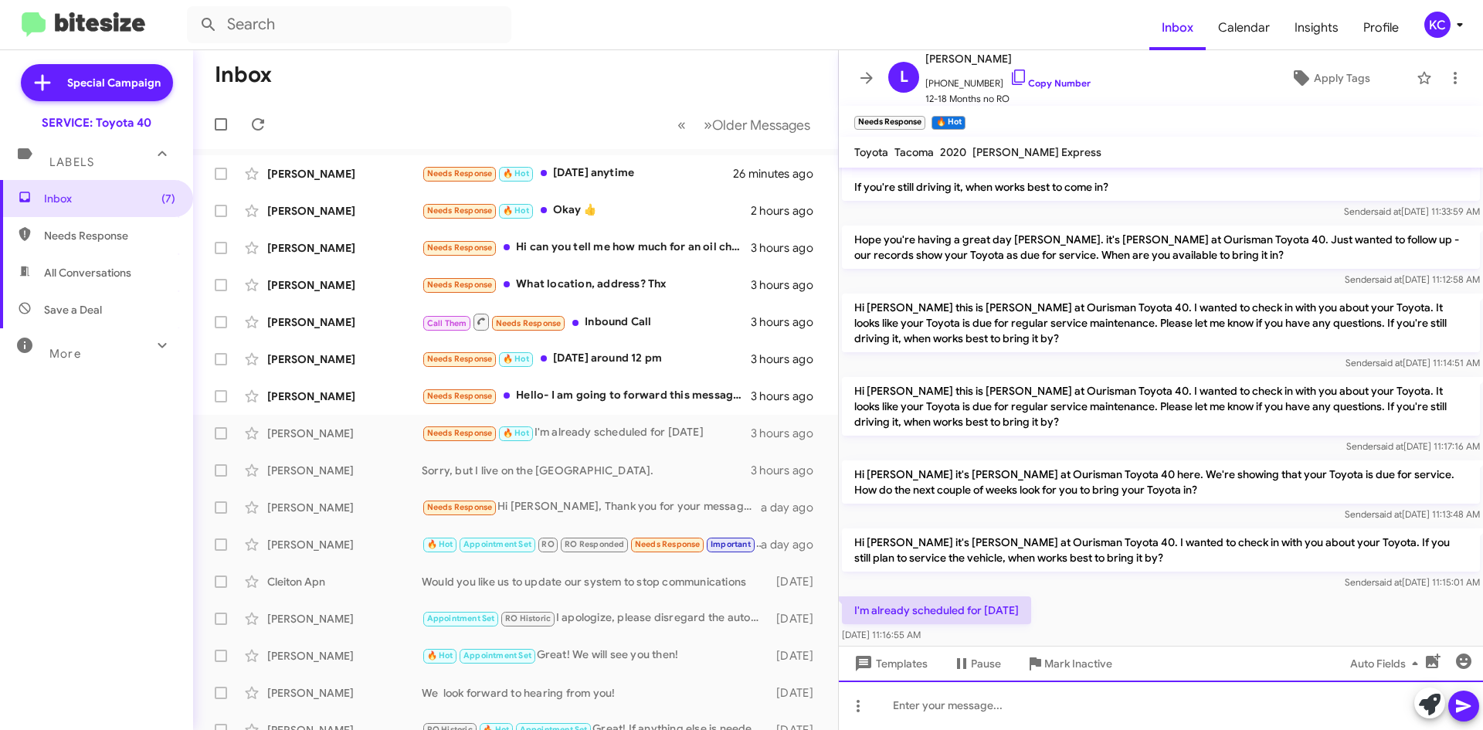
click at [1012, 713] on div at bounding box center [1161, 704] width 644 height 49
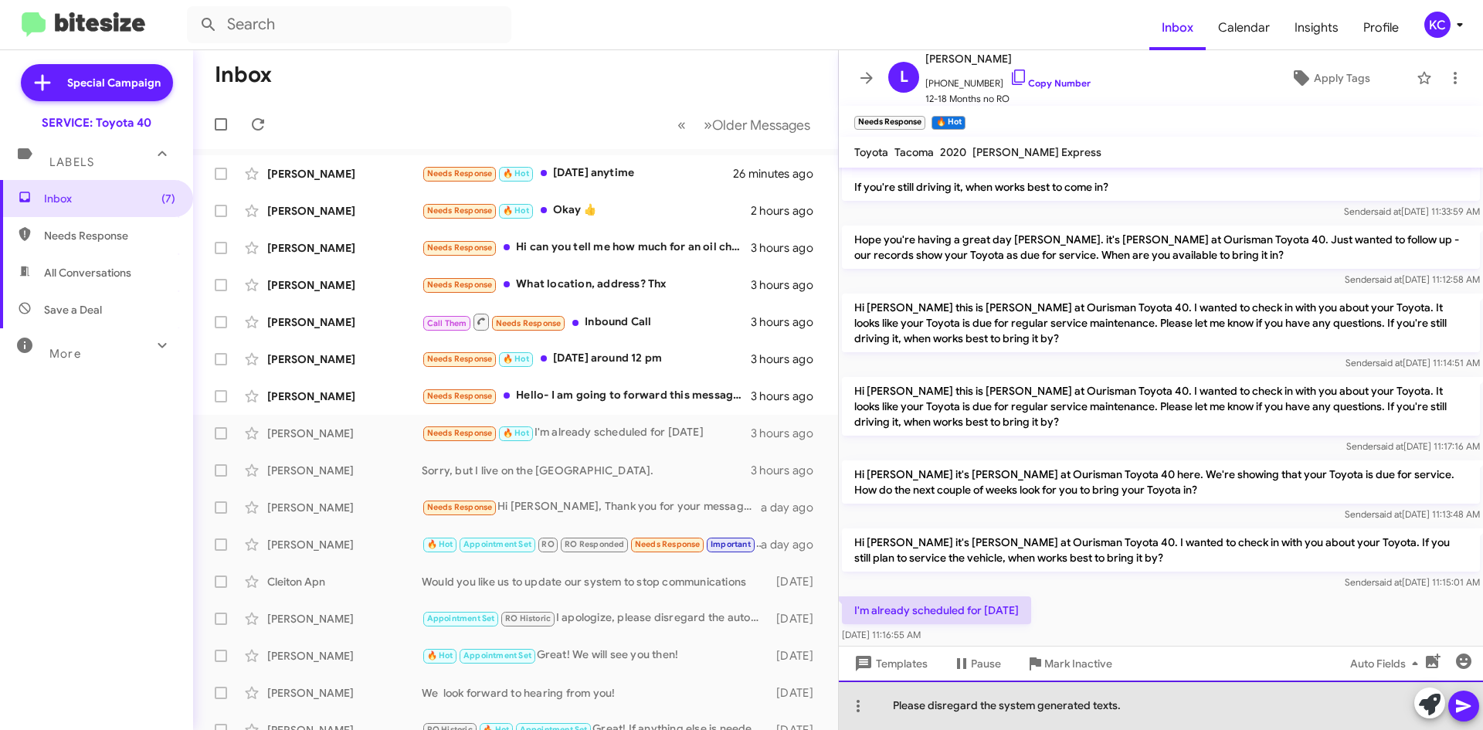
click at [893, 707] on div "Please disregard the system generated texts." at bounding box center [1161, 704] width 644 height 49
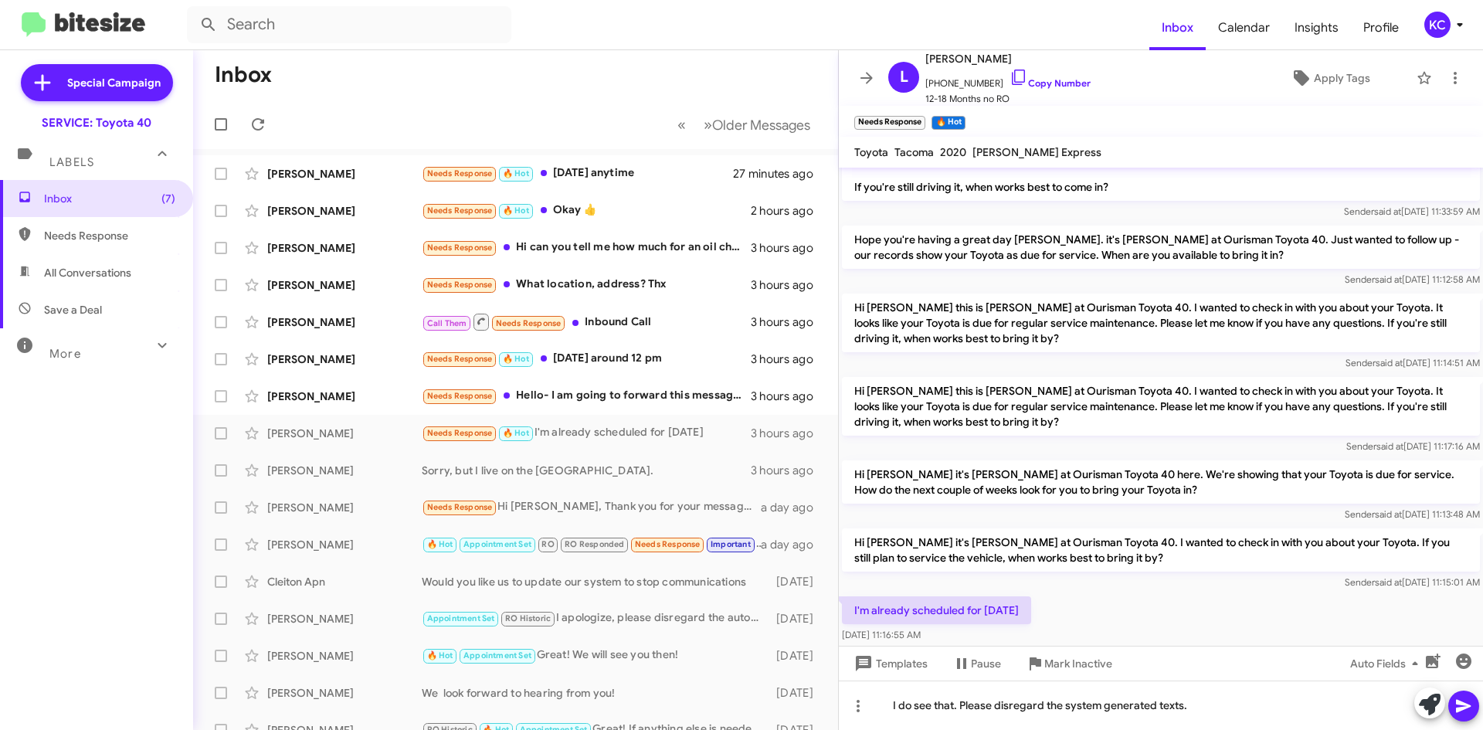
click at [1466, 697] on icon at bounding box center [1463, 705] width 19 height 19
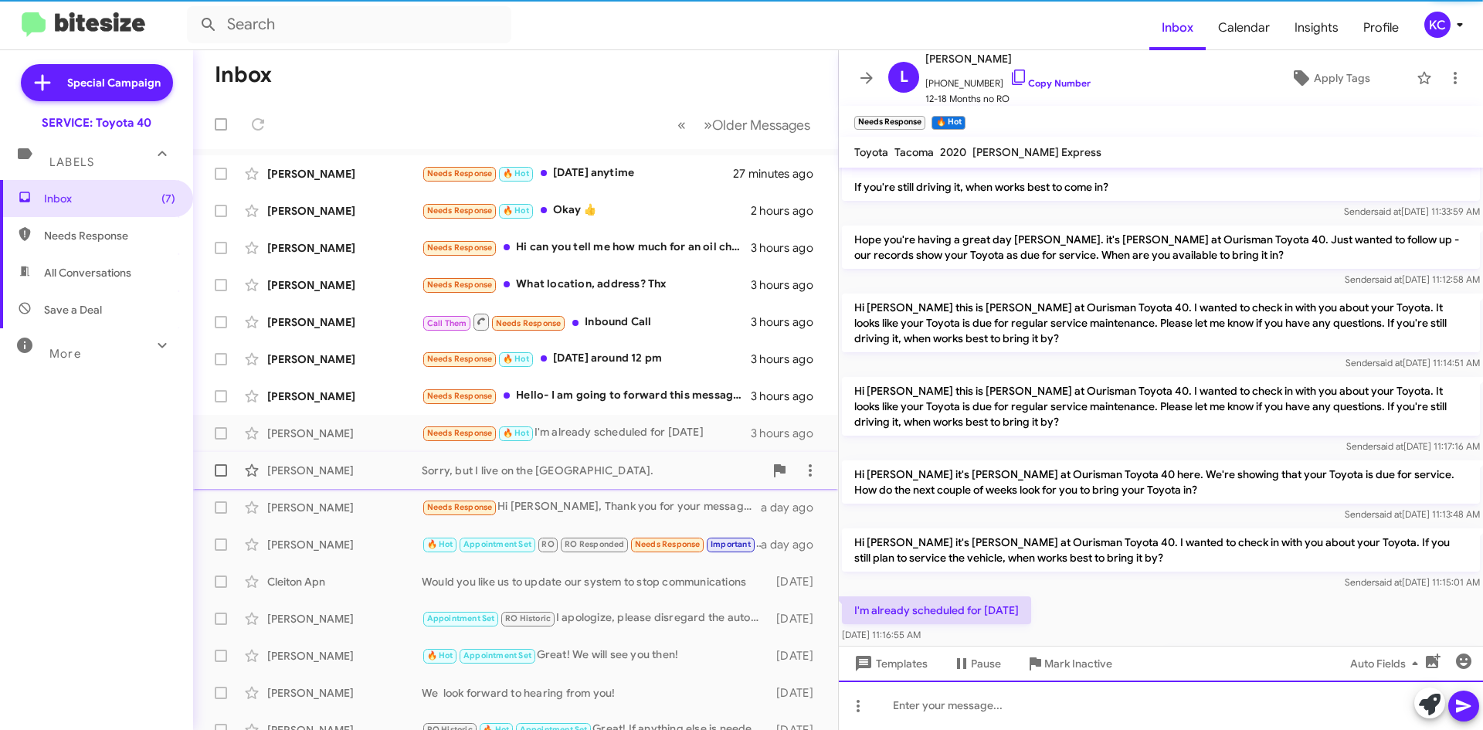
scroll to position [0, 0]
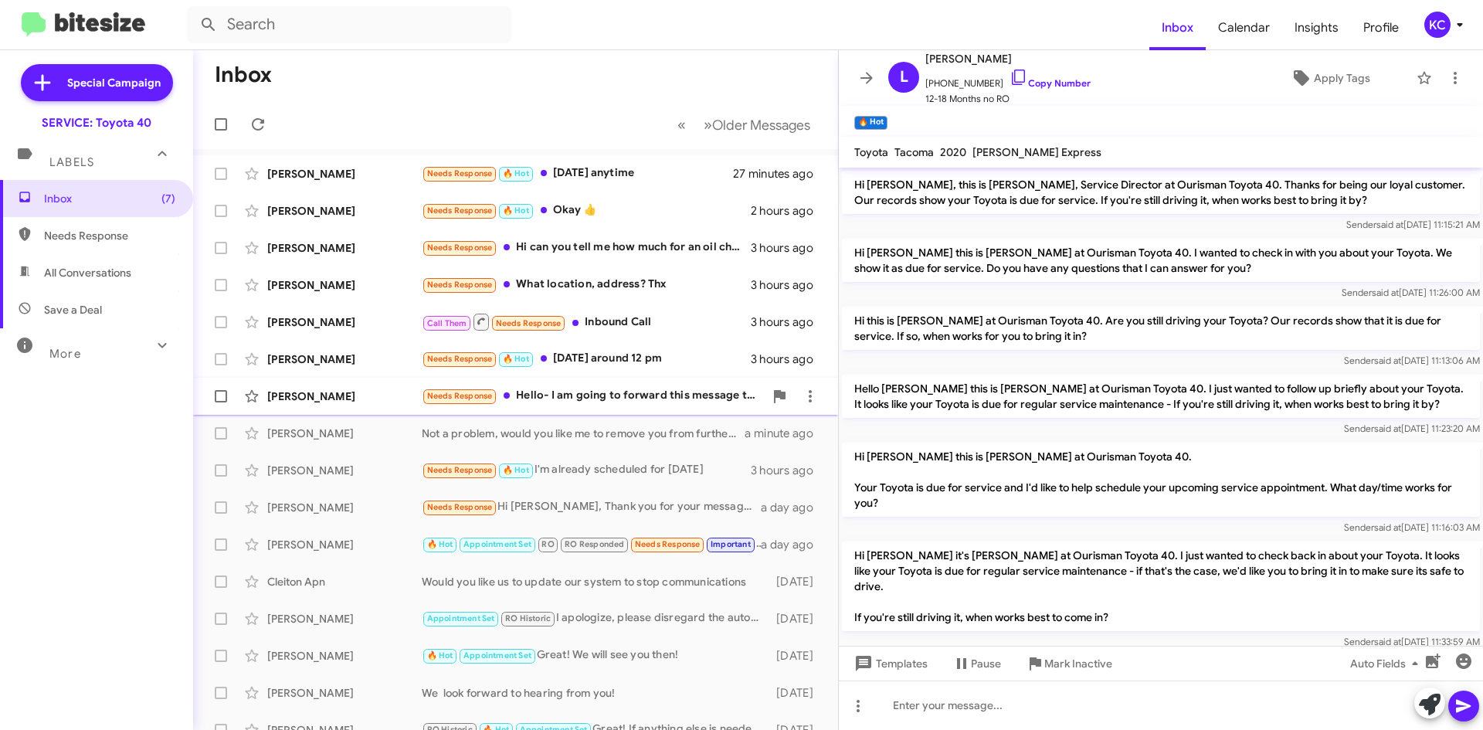
click at [578, 389] on div "Needs Response Hello- I am going to forward this message to my daughter who is …" at bounding box center [593, 396] width 342 height 18
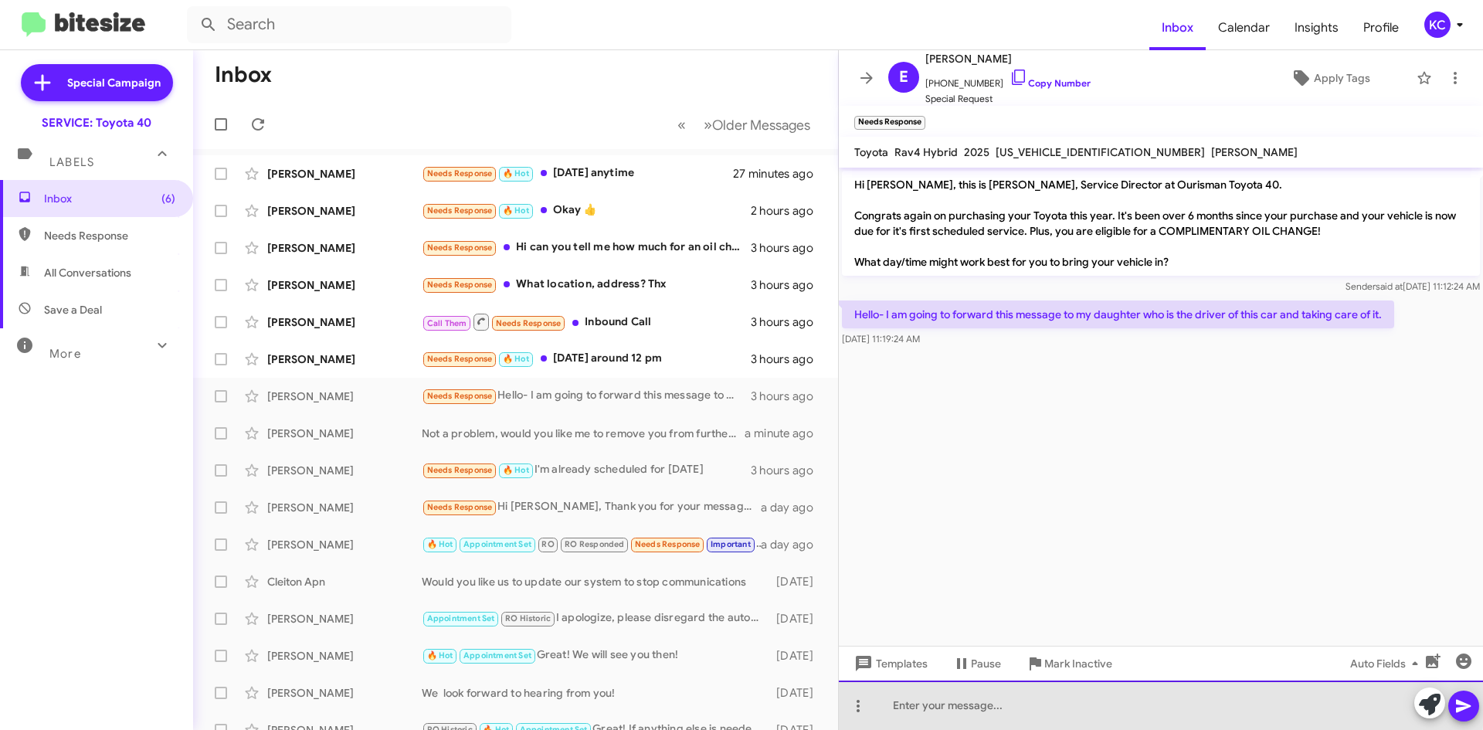
click at [1018, 700] on div at bounding box center [1161, 704] width 644 height 49
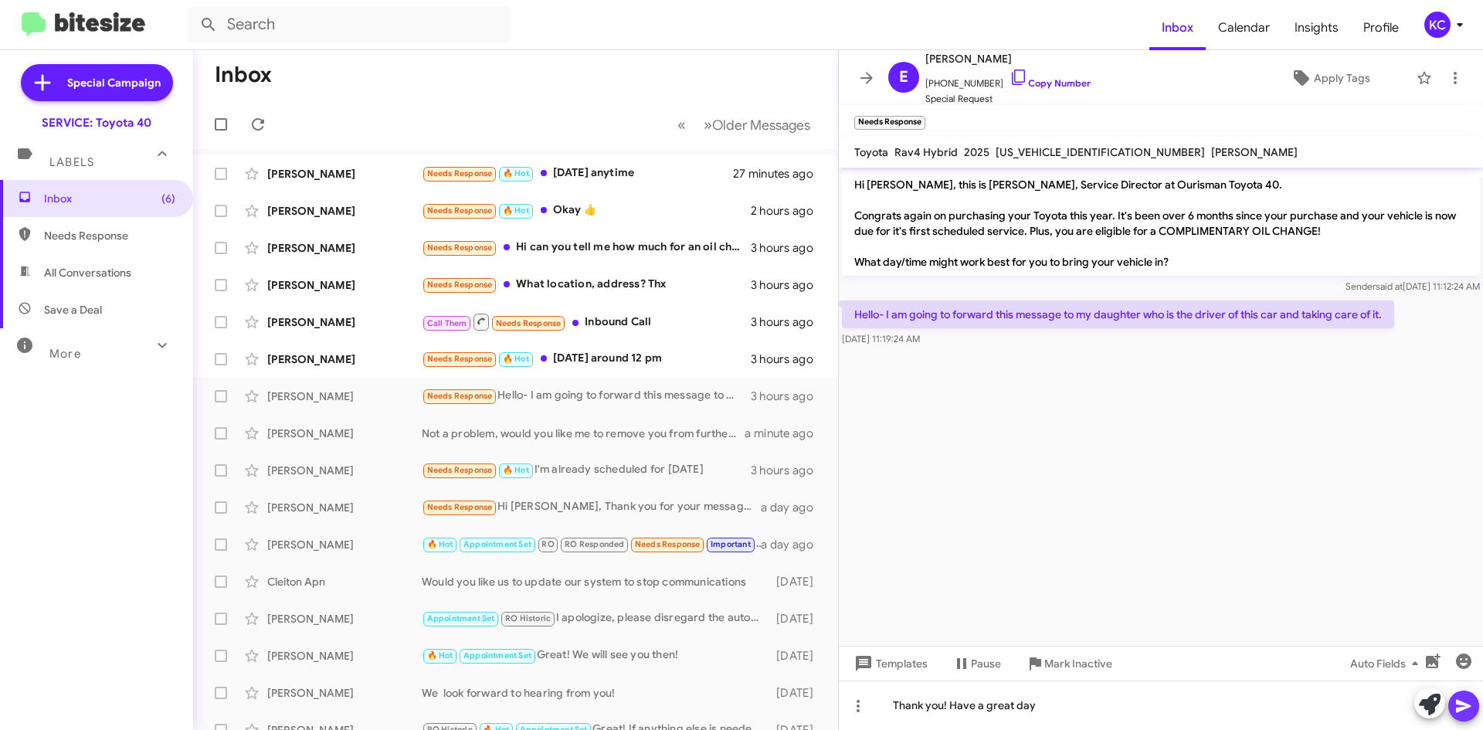
click at [1466, 699] on icon at bounding box center [1463, 705] width 19 height 19
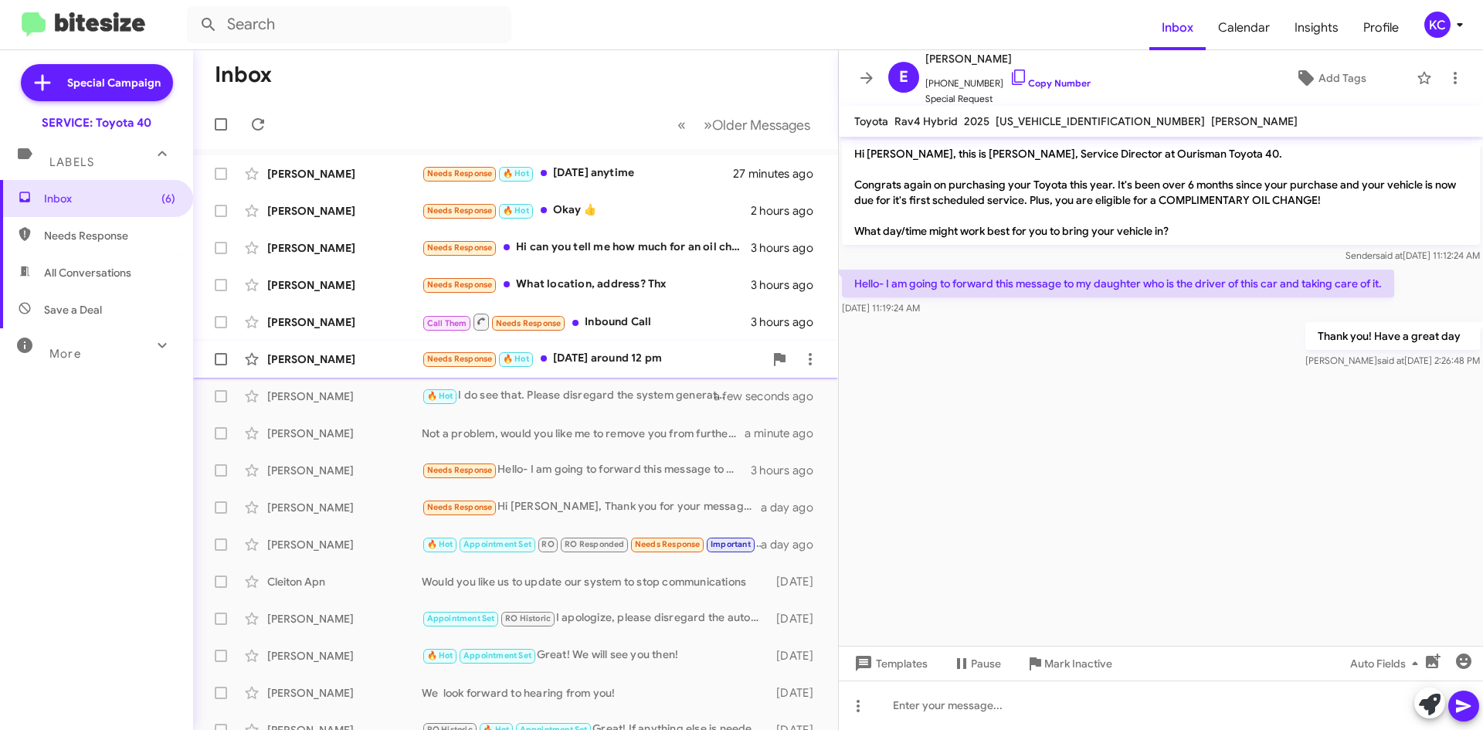
click at [625, 363] on div "Needs Response 🔥 Hot Tomorrow around 12 pm" at bounding box center [593, 359] width 342 height 18
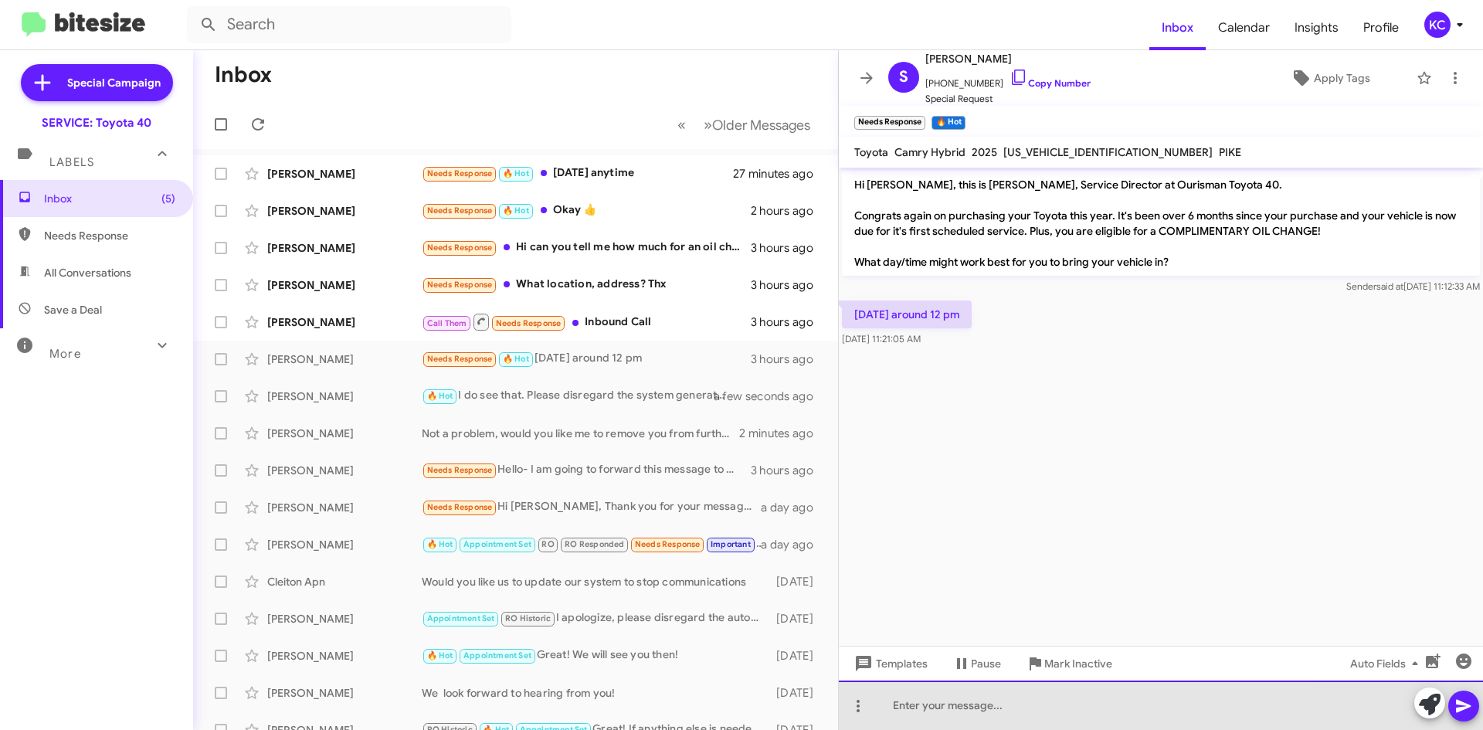
click at [910, 703] on div at bounding box center [1161, 704] width 644 height 49
click at [890, 710] on div "Would 1 pm be ok?" at bounding box center [1161, 704] width 644 height 49
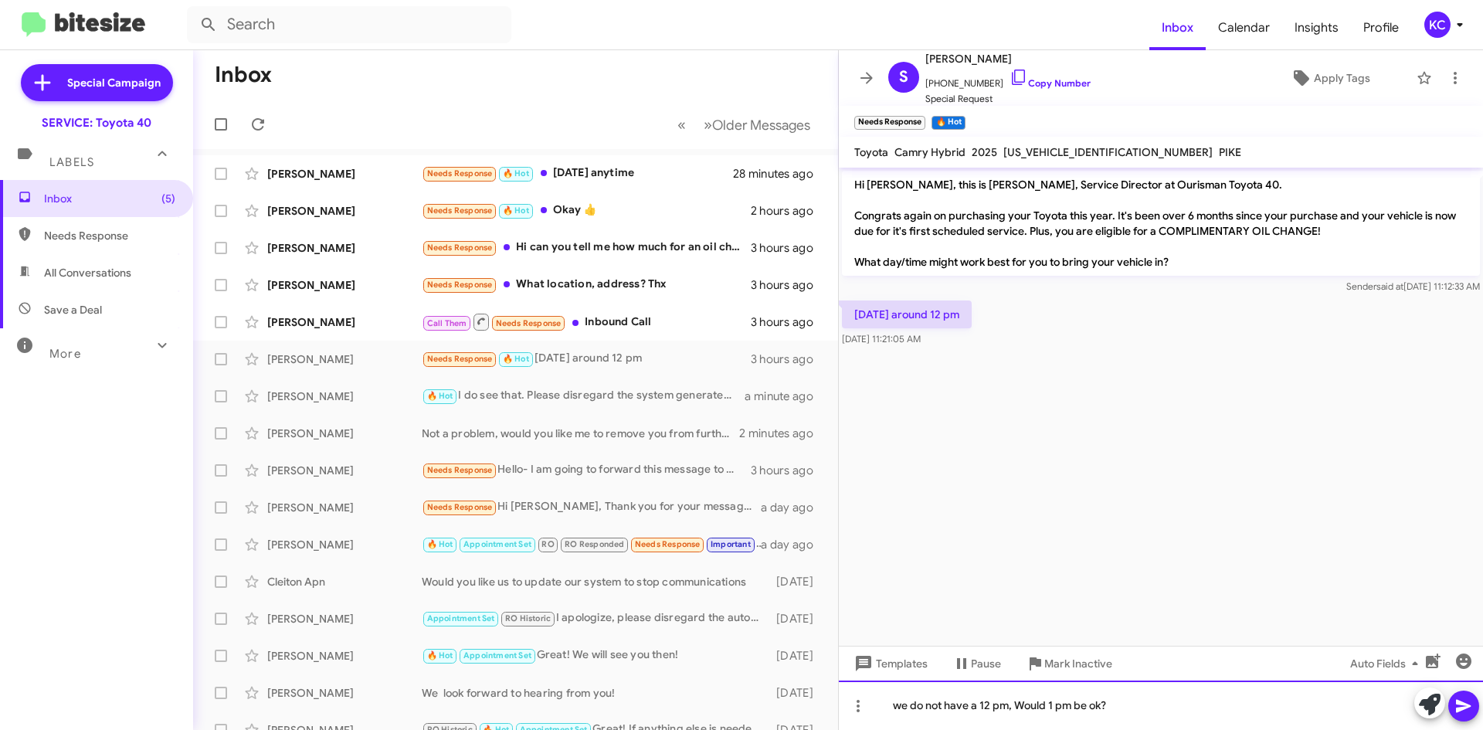
click at [1139, 708] on div "we do not have a 12 pm, Would 1 pm be ok?" at bounding box center [1161, 704] width 644 height 49
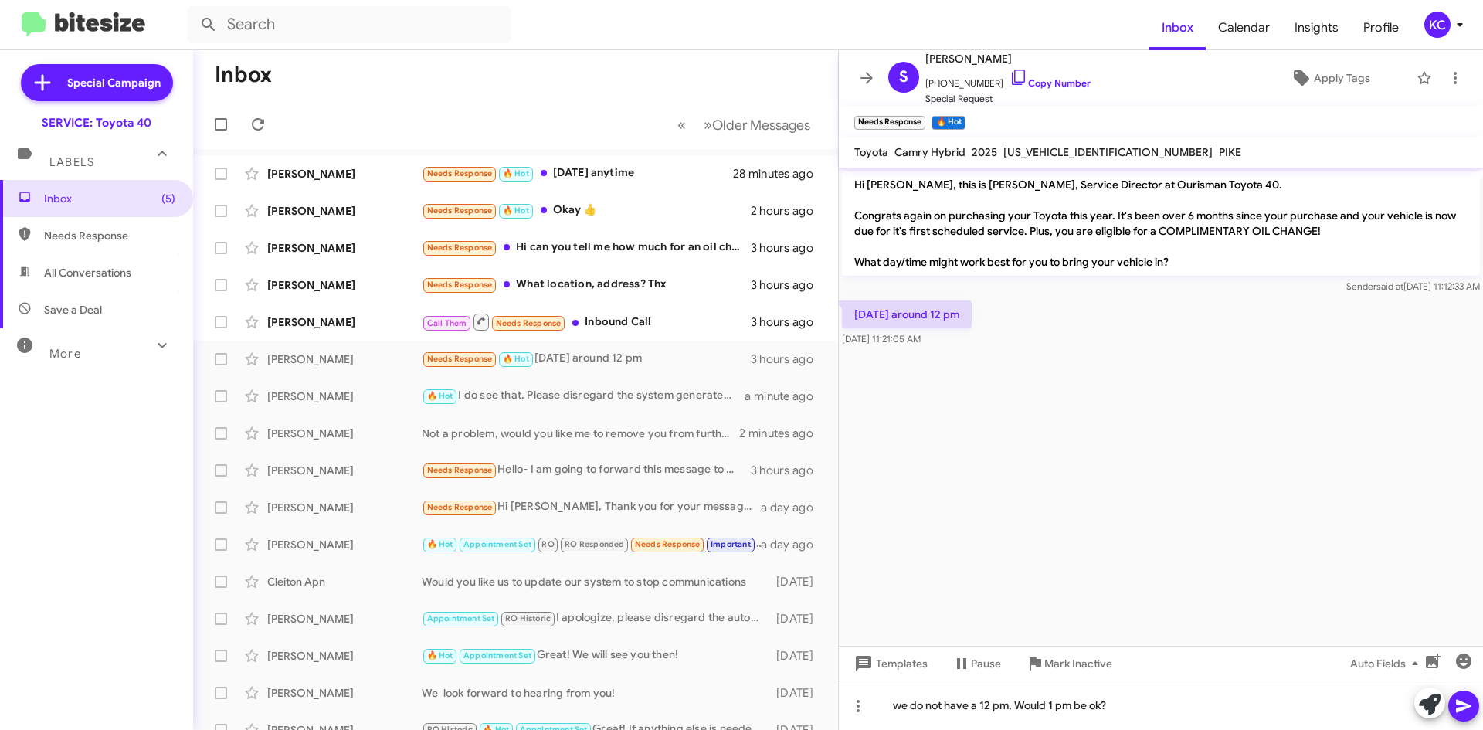
click at [1471, 712] on icon at bounding box center [1463, 705] width 19 height 19
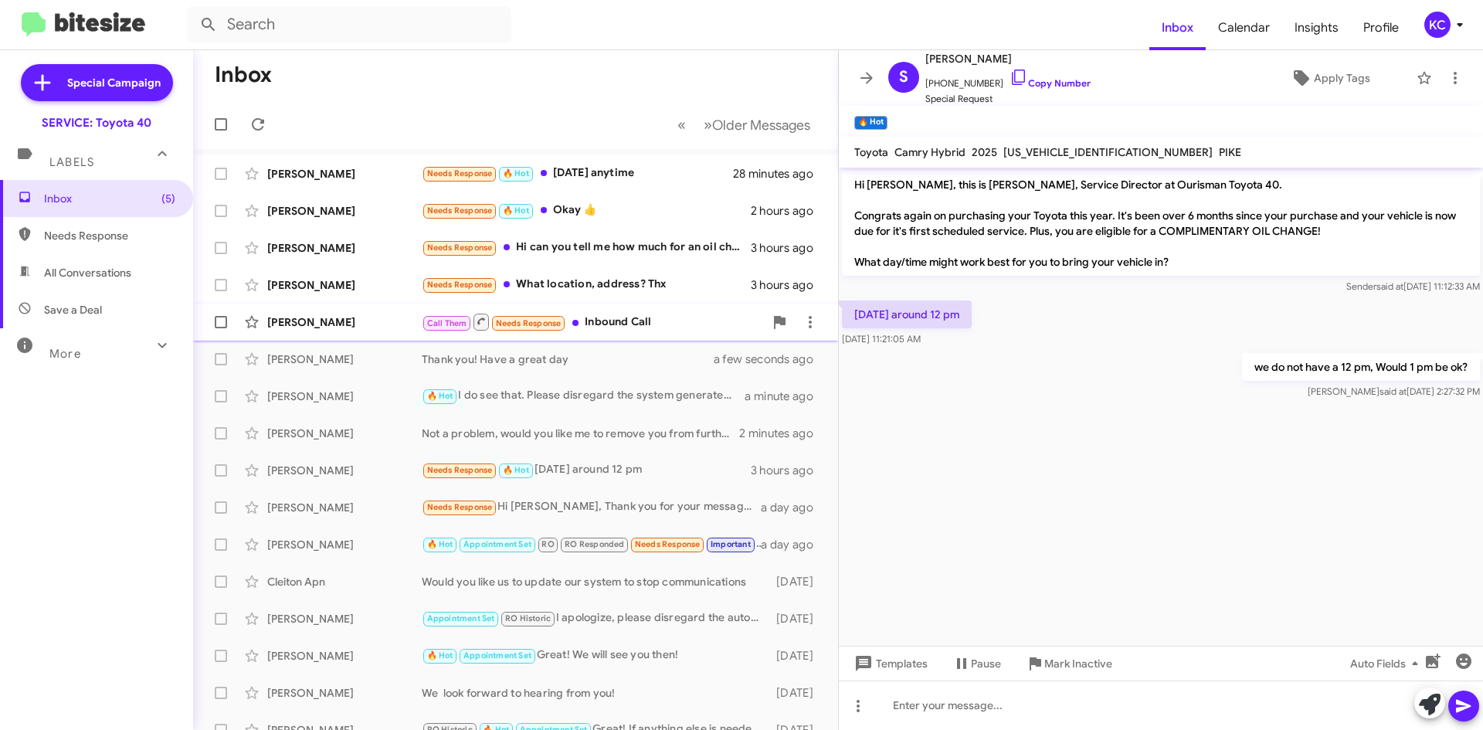
click at [661, 330] on div "Call Them Needs Response Inbound Call" at bounding box center [593, 321] width 342 height 19
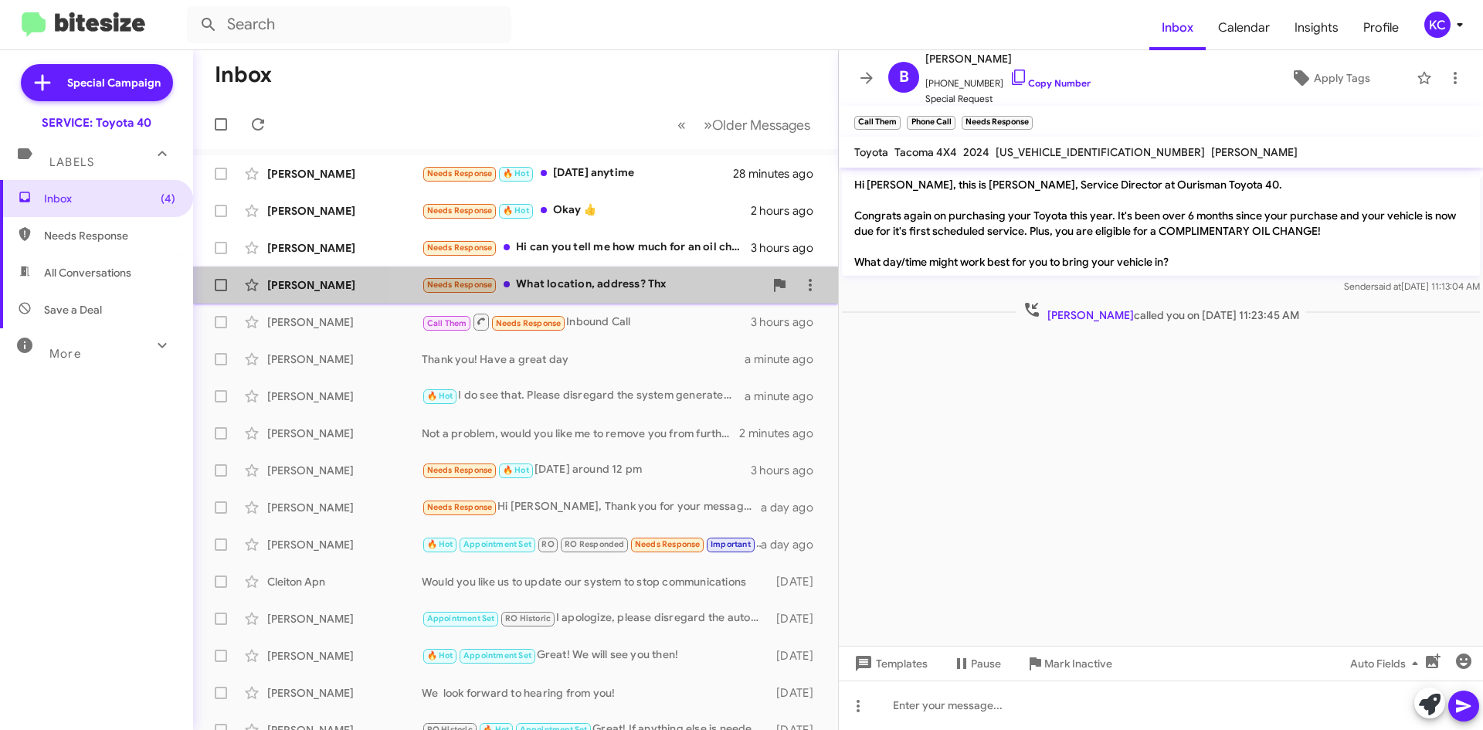
click at [644, 288] on div "Needs Response What location, address? Thx" at bounding box center [593, 285] width 342 height 18
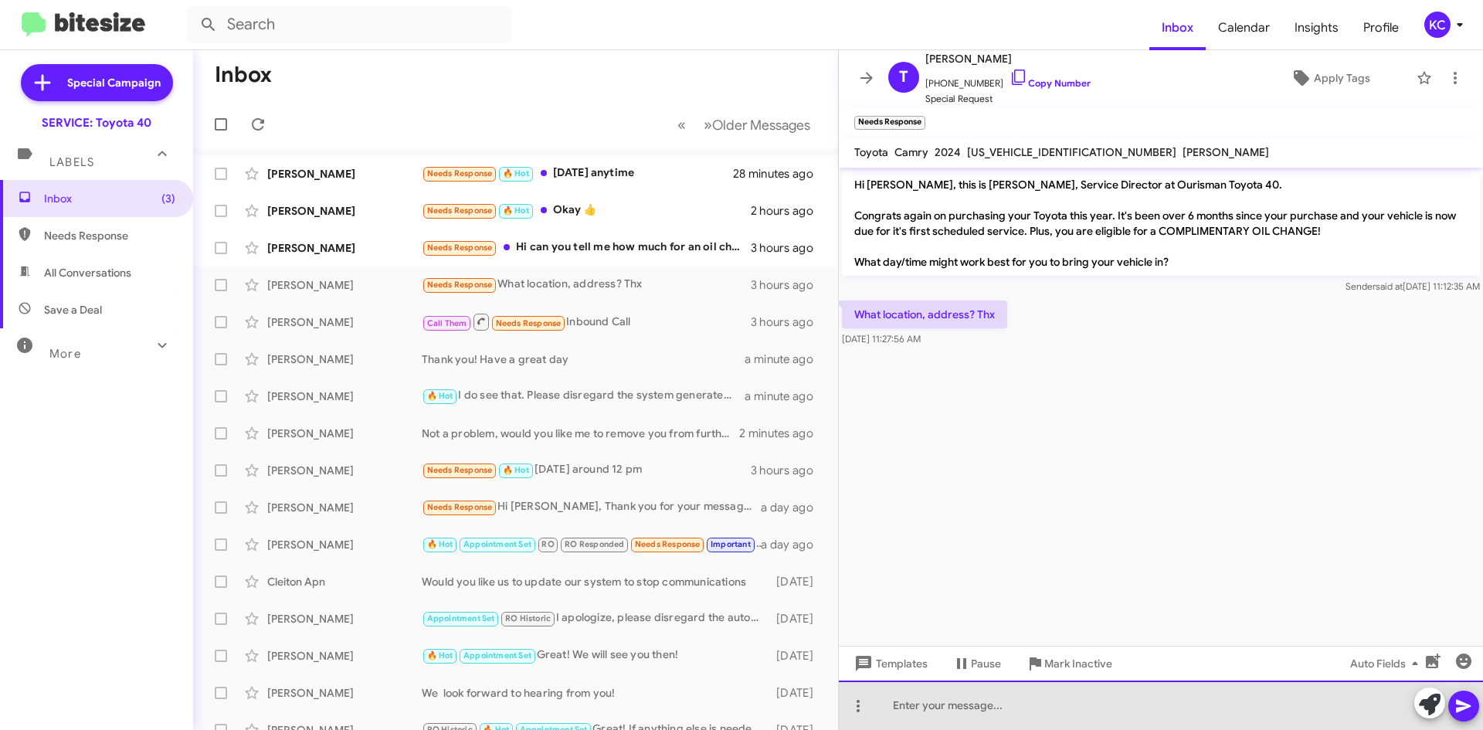
click at [987, 707] on div at bounding box center [1161, 704] width 644 height 49
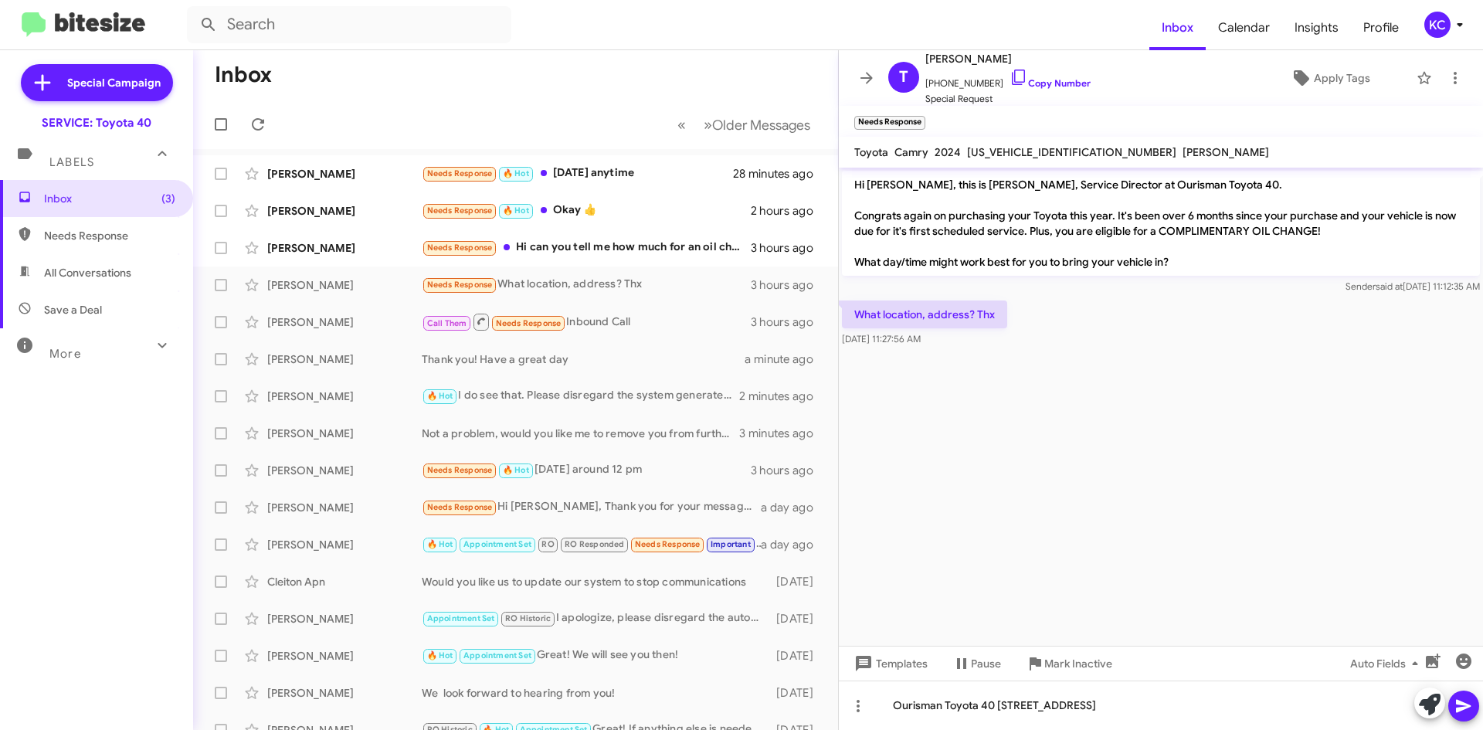
click at [1465, 715] on span at bounding box center [1463, 705] width 19 height 31
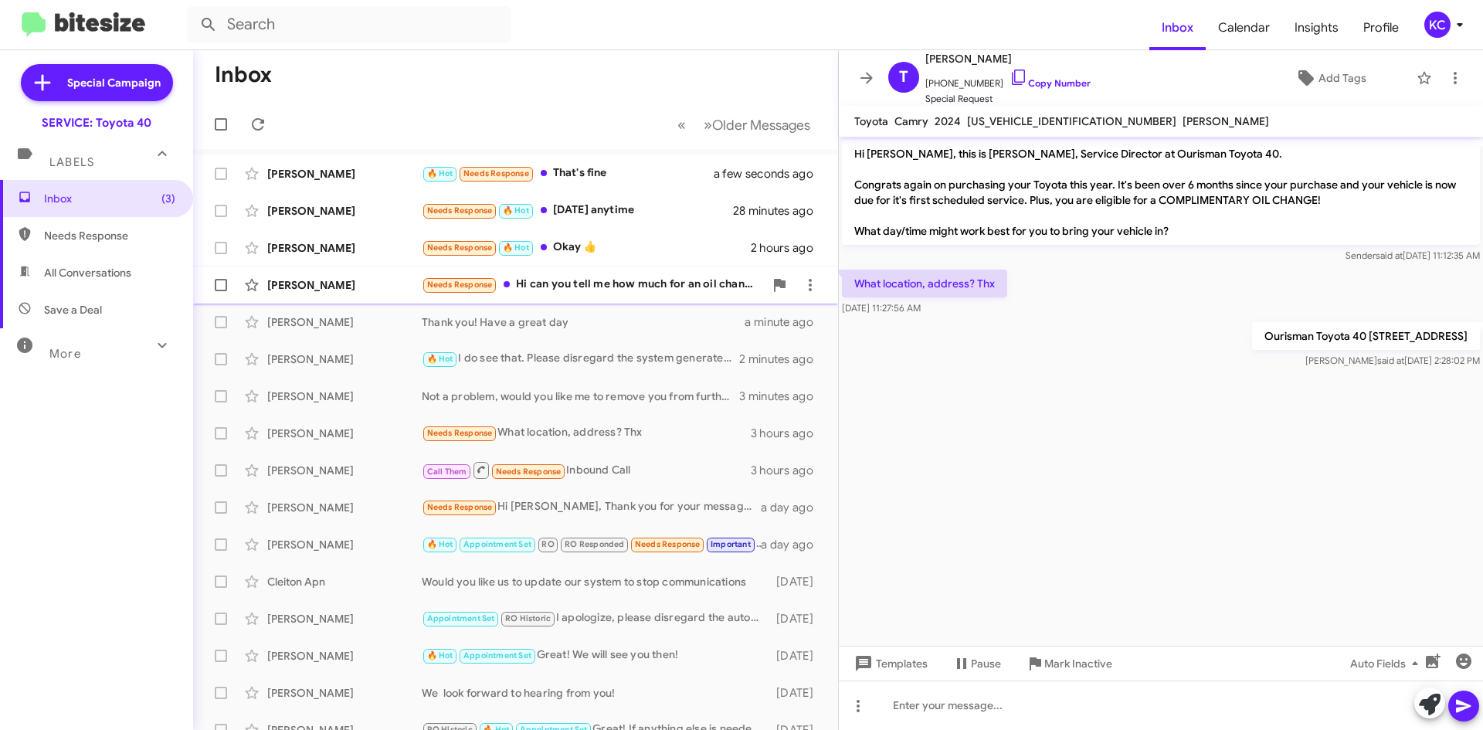
click at [634, 280] on div "Needs Response Hi can you tell me how much for an oil change?" at bounding box center [593, 285] width 342 height 18
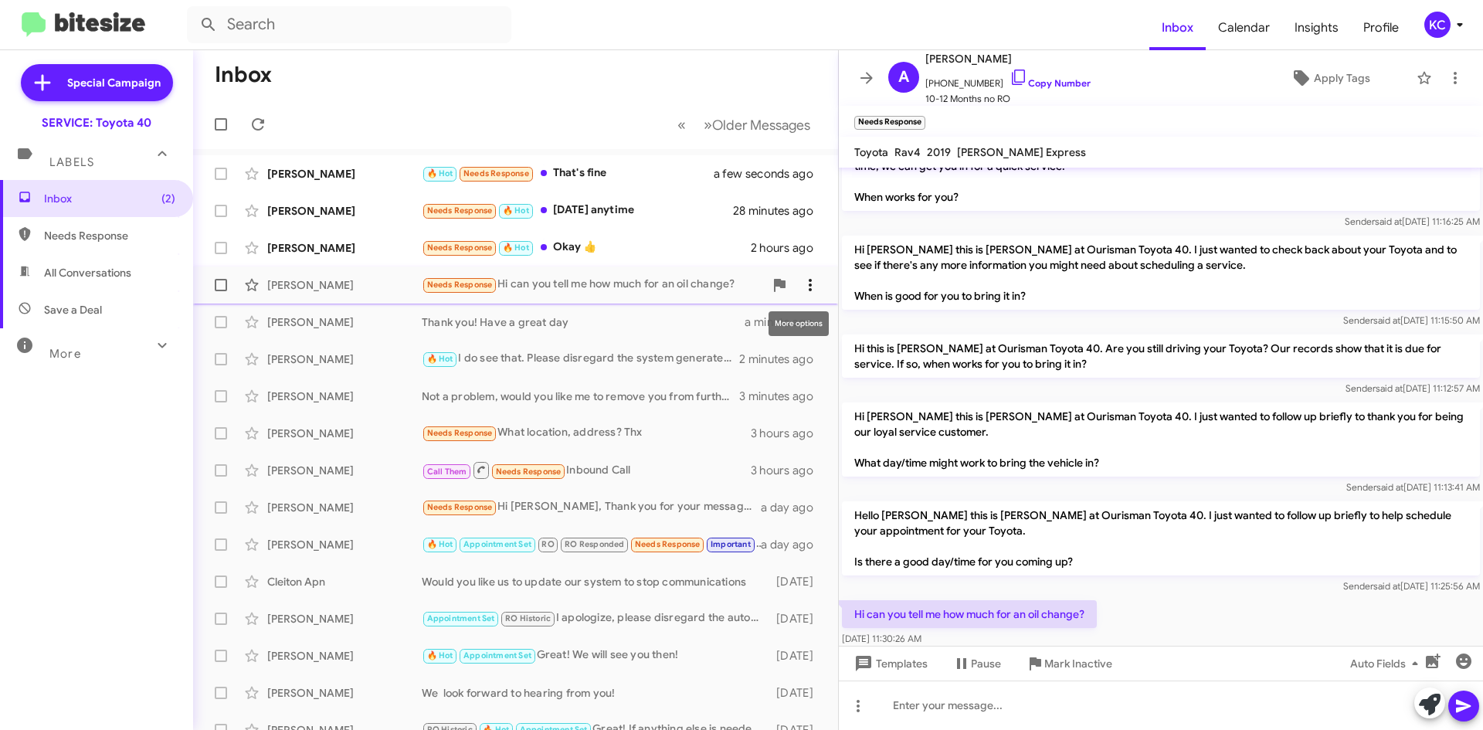
click at [801, 286] on icon at bounding box center [810, 285] width 19 height 19
click at [796, 335] on button "Mark as unread" at bounding box center [707, 325] width 214 height 37
click at [637, 249] on div "Needs Response 🔥 Hot Okay 👍" at bounding box center [593, 248] width 342 height 18
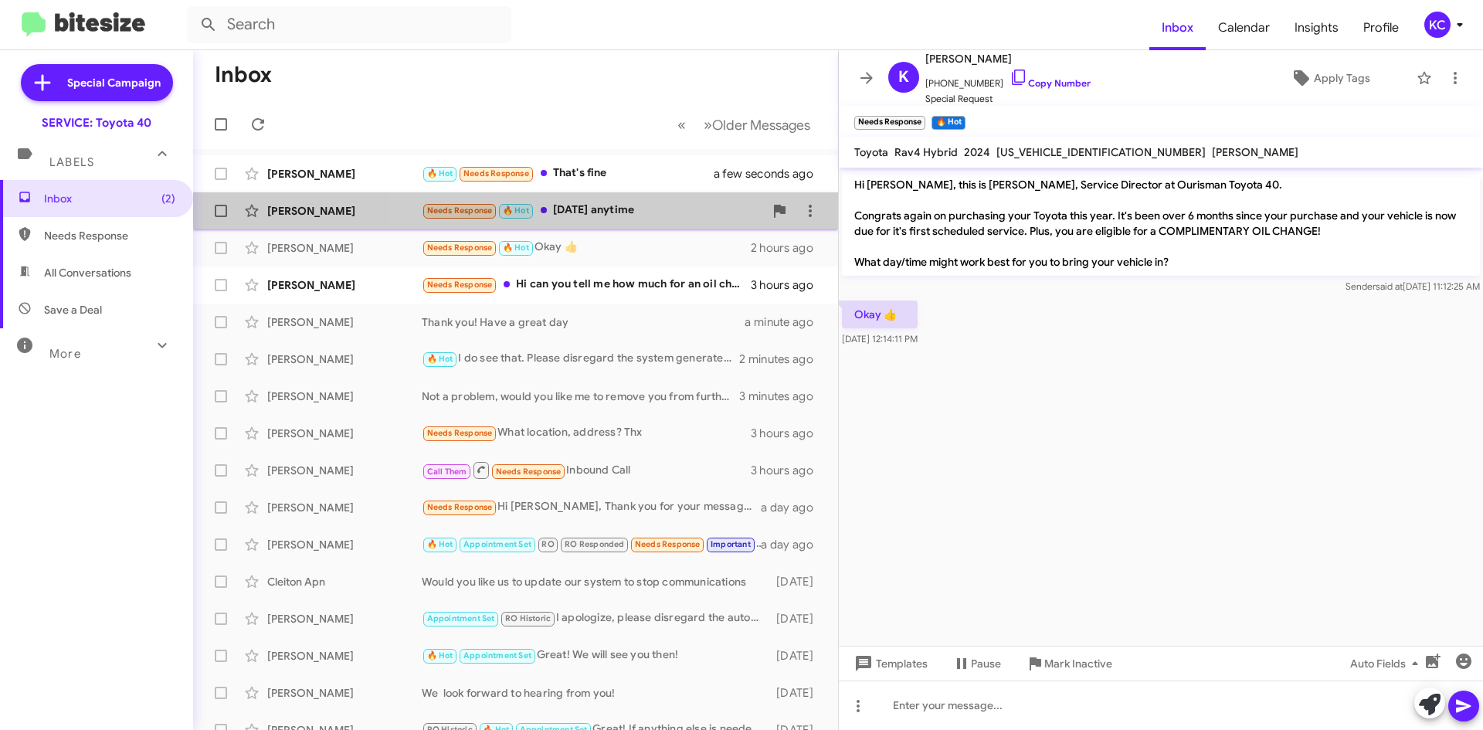
click at [629, 203] on div "Needs Response 🔥 Hot Thursday anytime" at bounding box center [593, 211] width 342 height 18
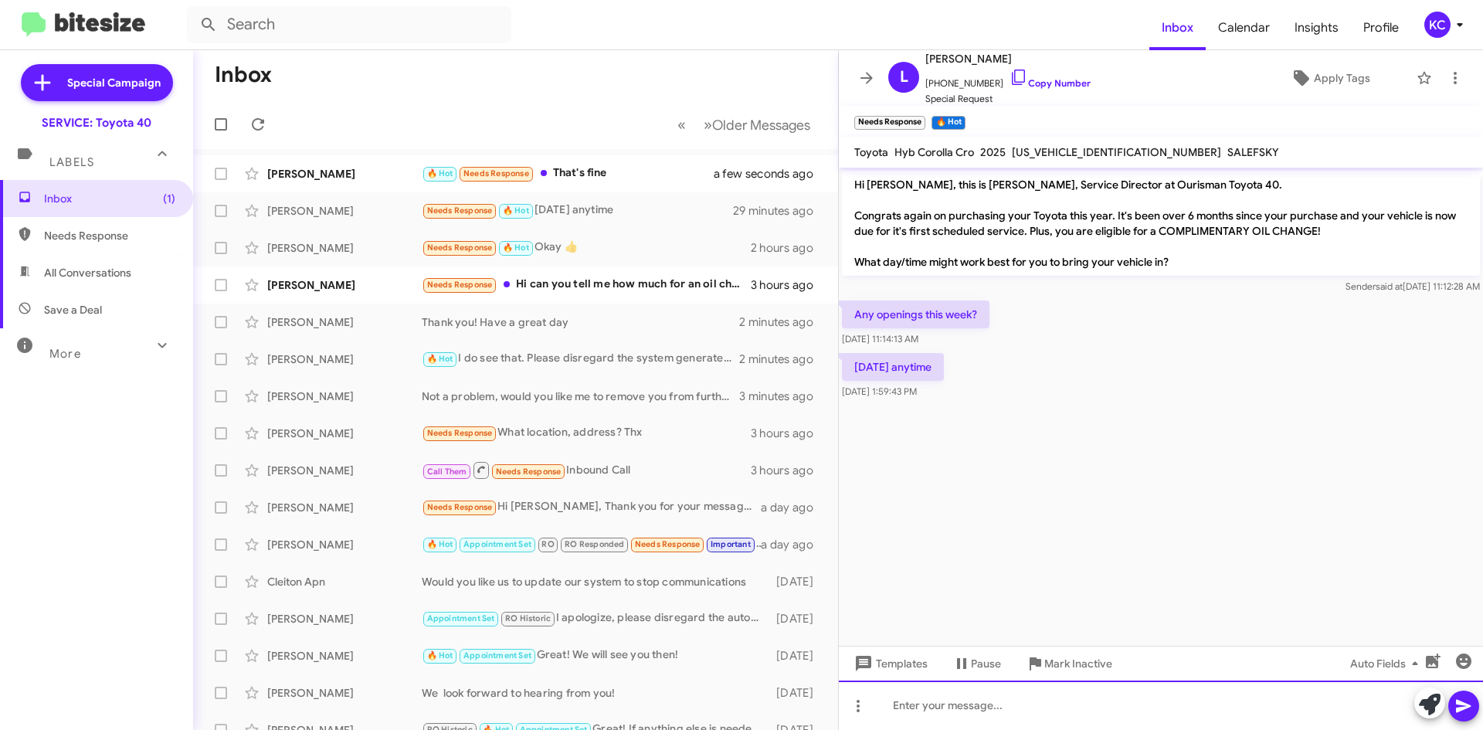
click at [1049, 712] on div at bounding box center [1161, 704] width 644 height 49
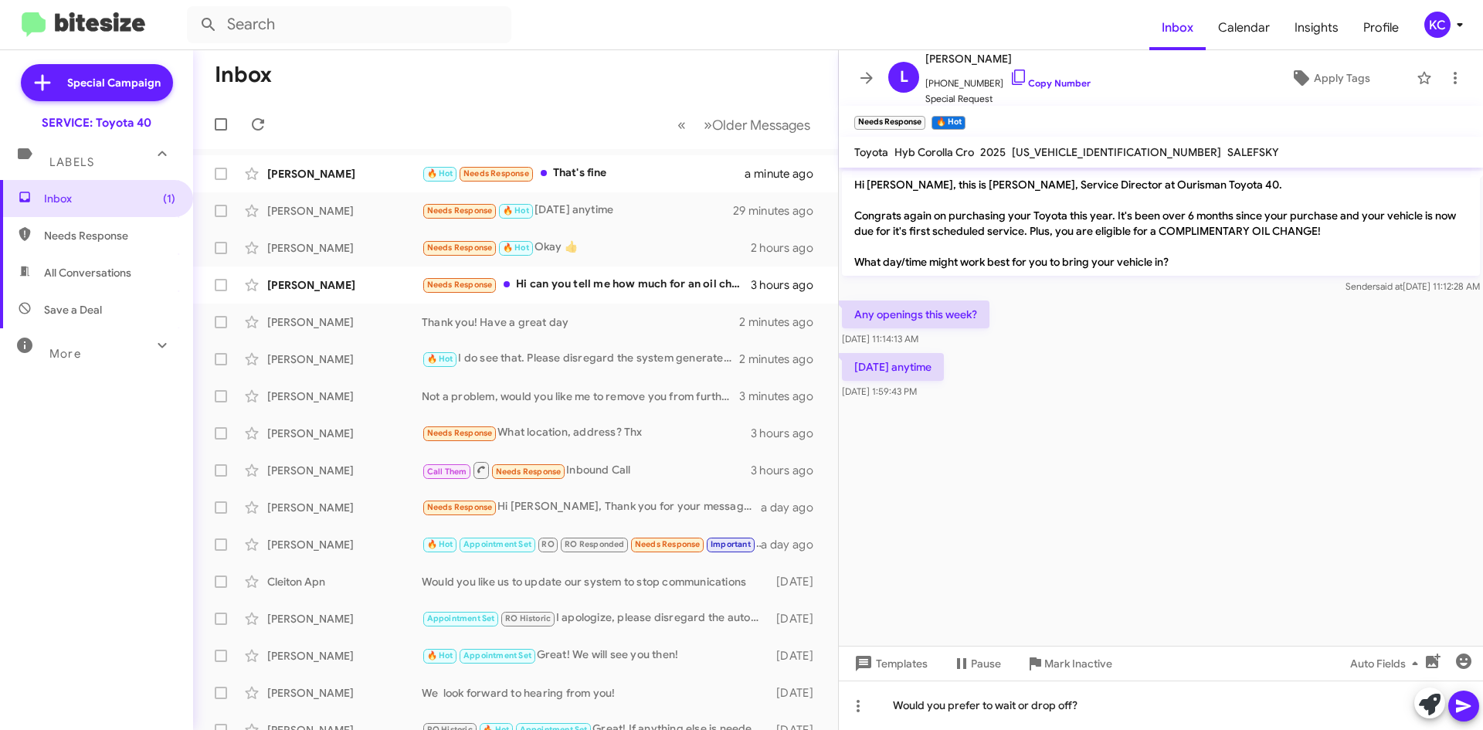
click at [1467, 713] on icon at bounding box center [1463, 705] width 19 height 19
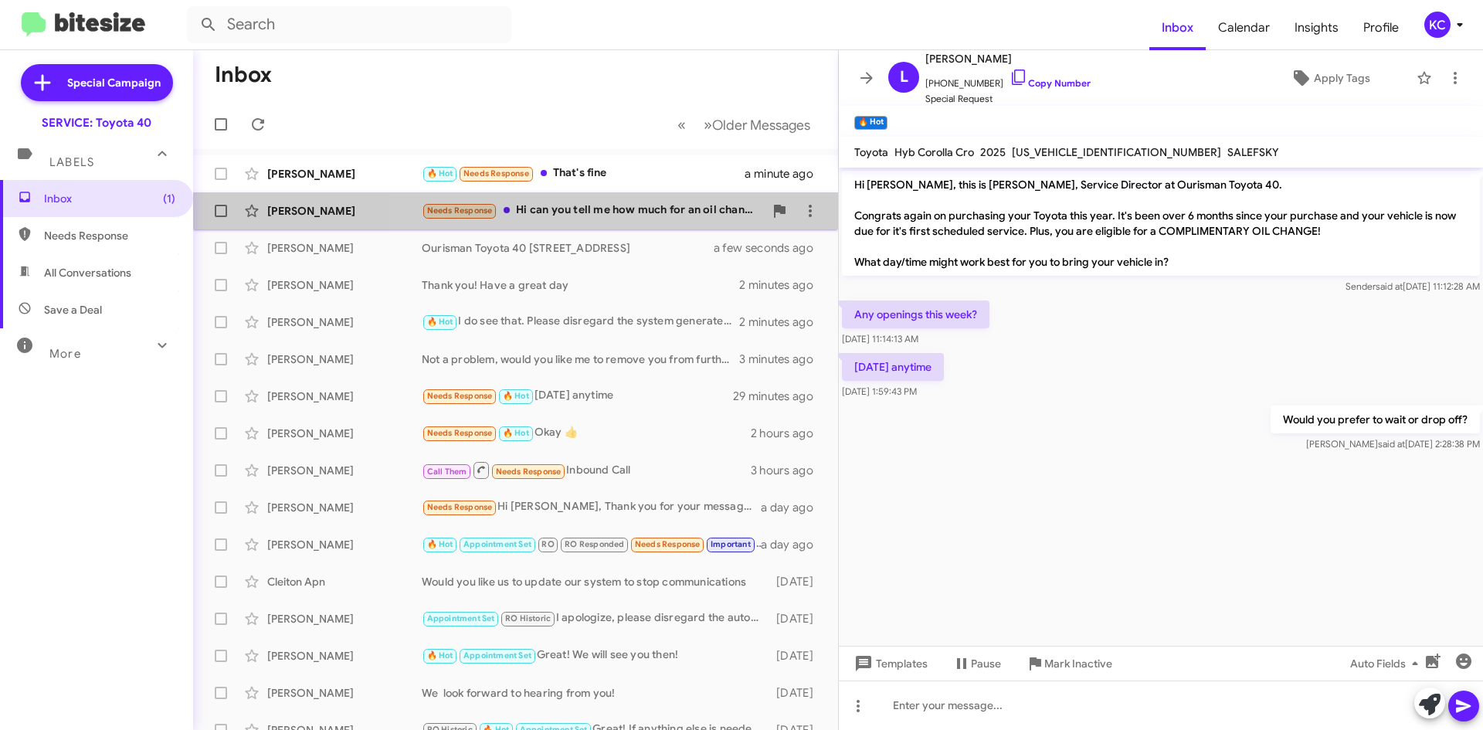
click at [612, 215] on div "Needs Response Hi can you tell me how much for an oil change?" at bounding box center [593, 211] width 342 height 18
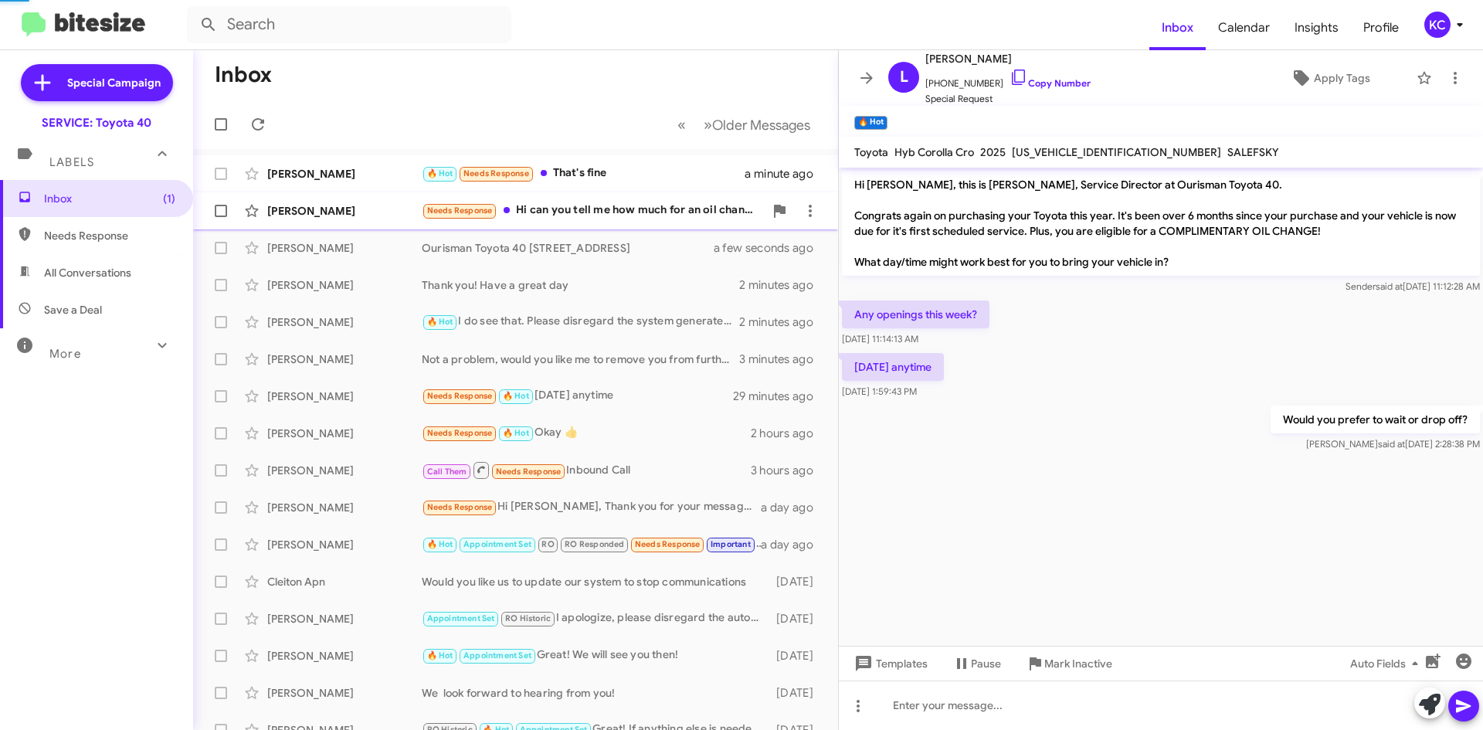
scroll to position [179, 0]
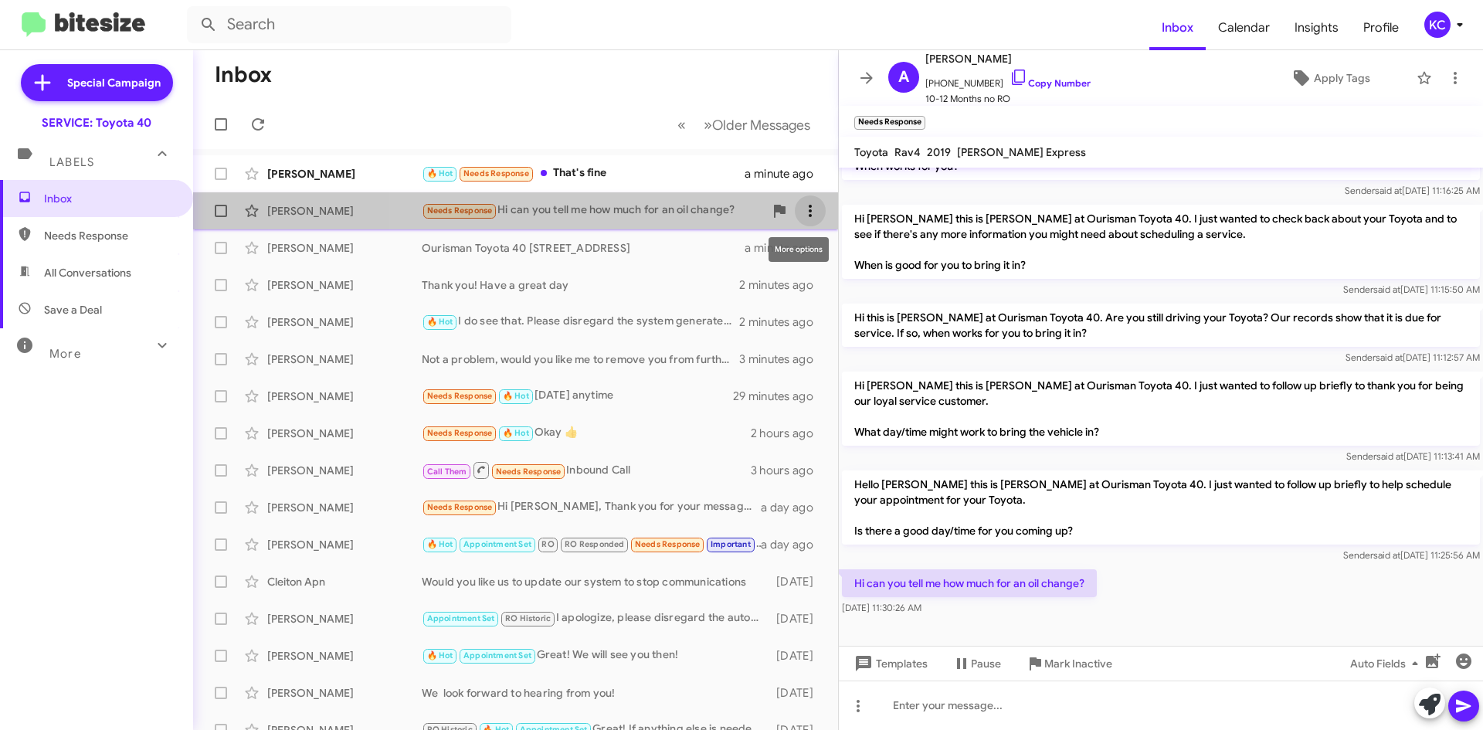
click at [808, 205] on span at bounding box center [810, 211] width 31 height 19
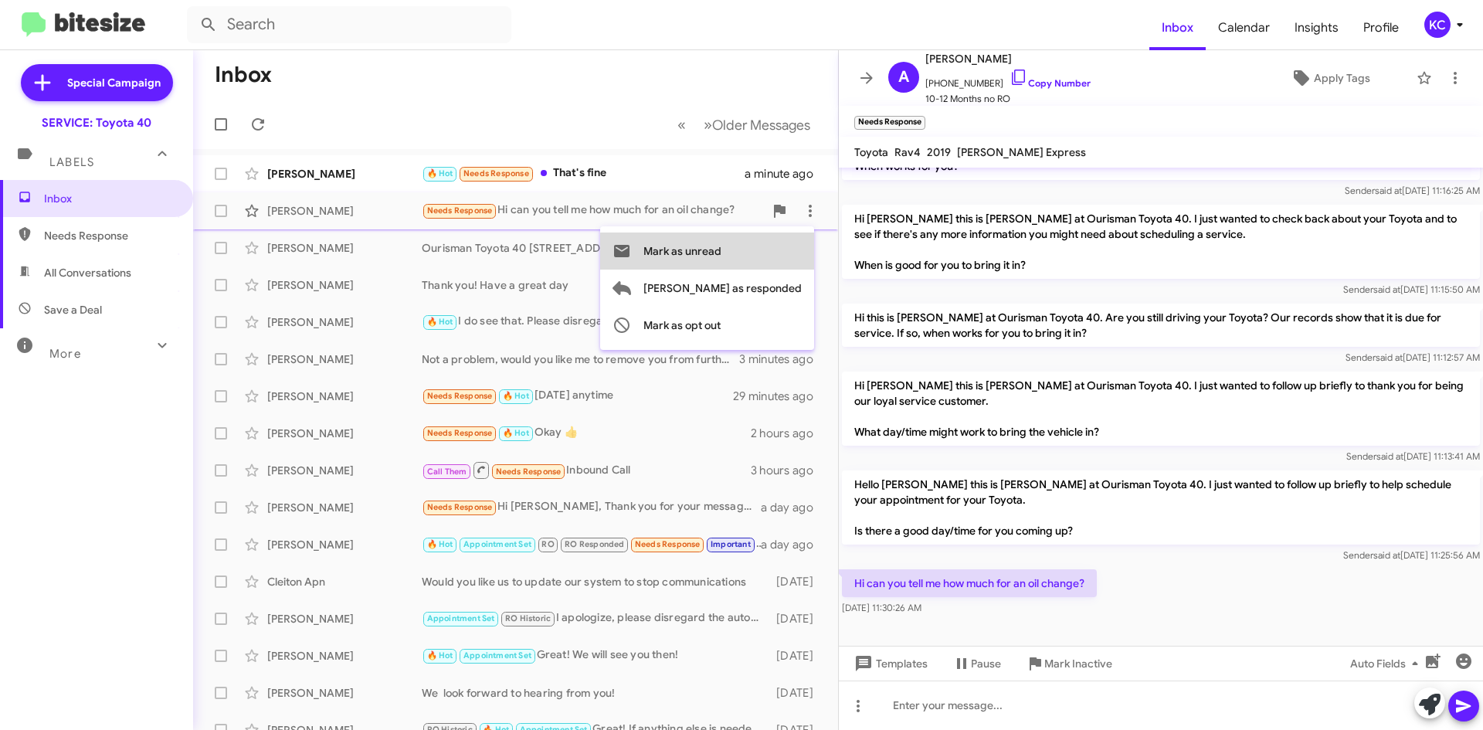
click at [790, 258] on button "Mark as unread" at bounding box center [707, 250] width 214 height 37
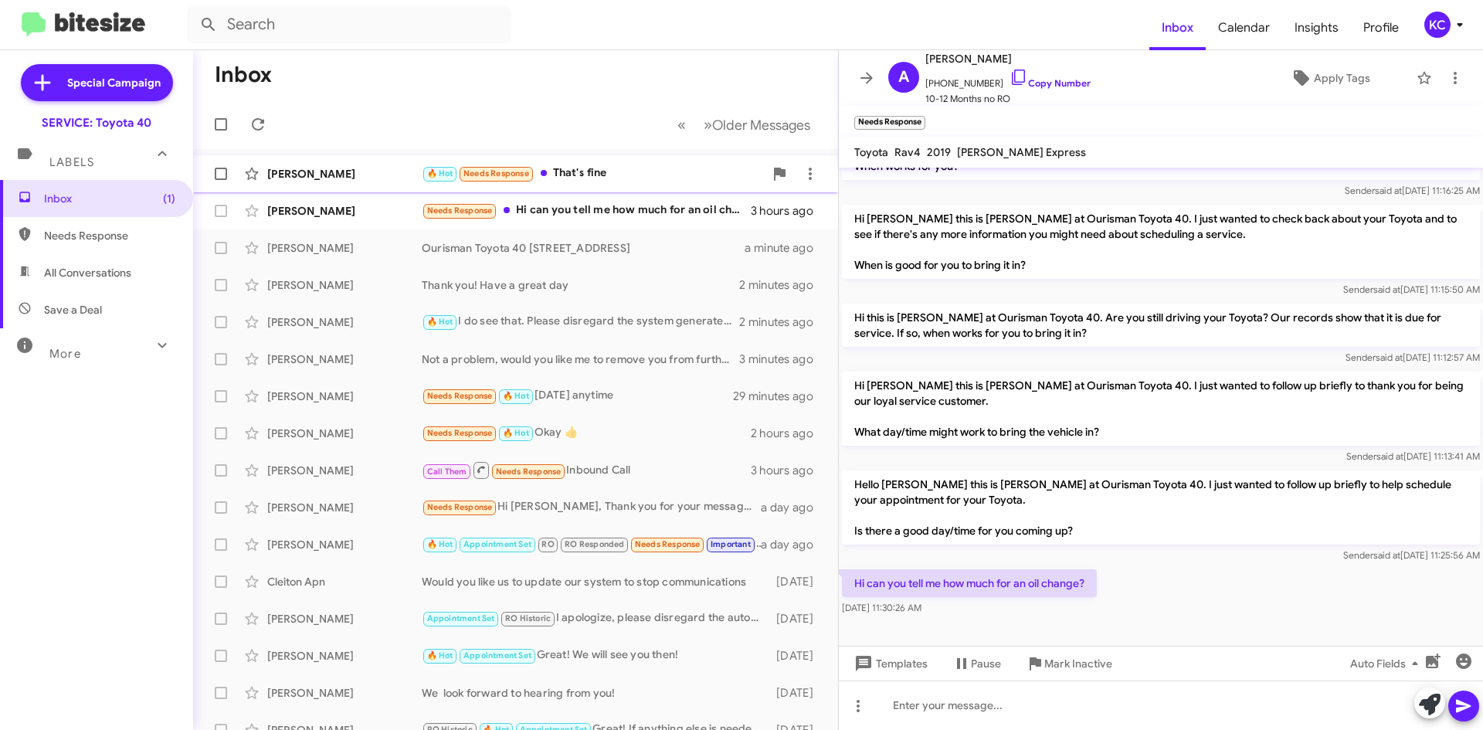
click at [598, 174] on div "🔥 Hot Needs Response That's fine" at bounding box center [593, 173] width 342 height 18
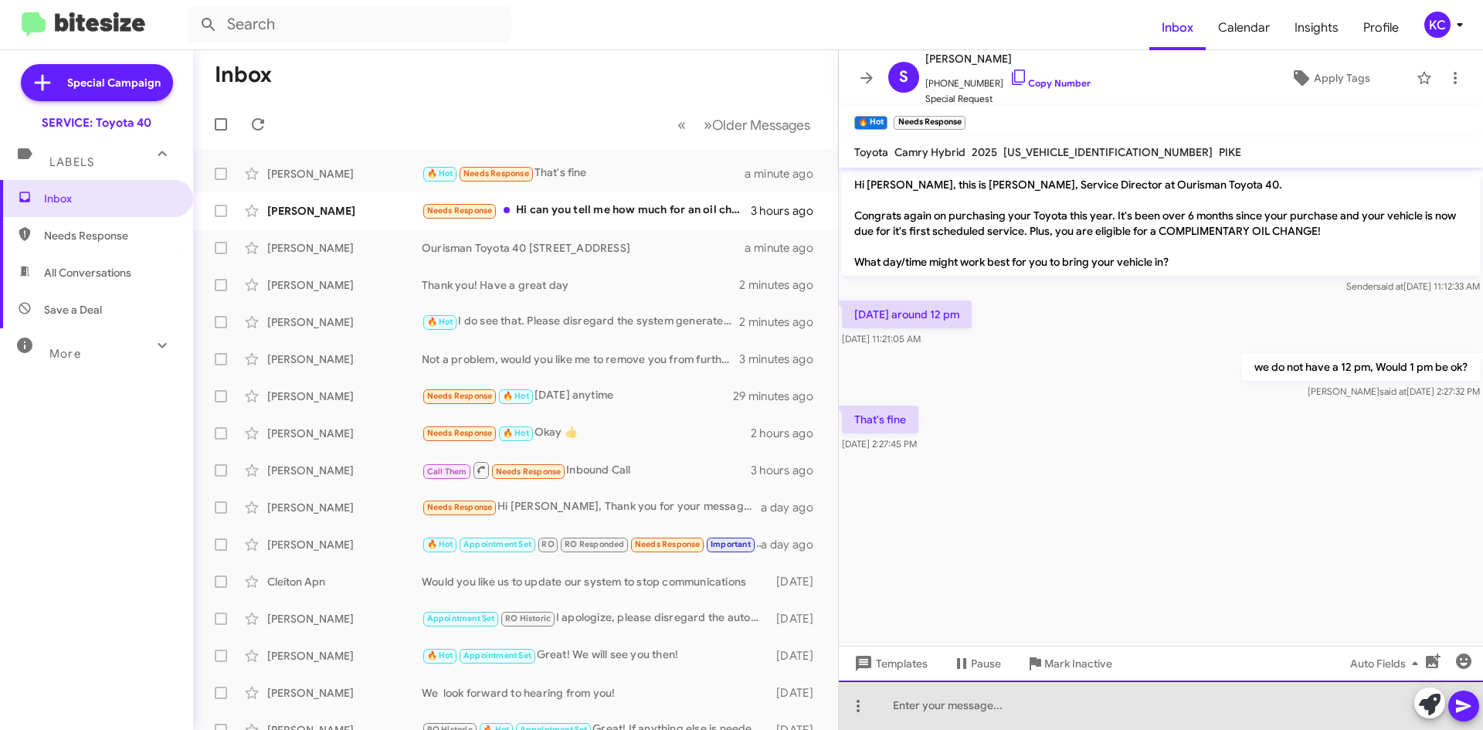
click at [974, 710] on div at bounding box center [1161, 704] width 644 height 49
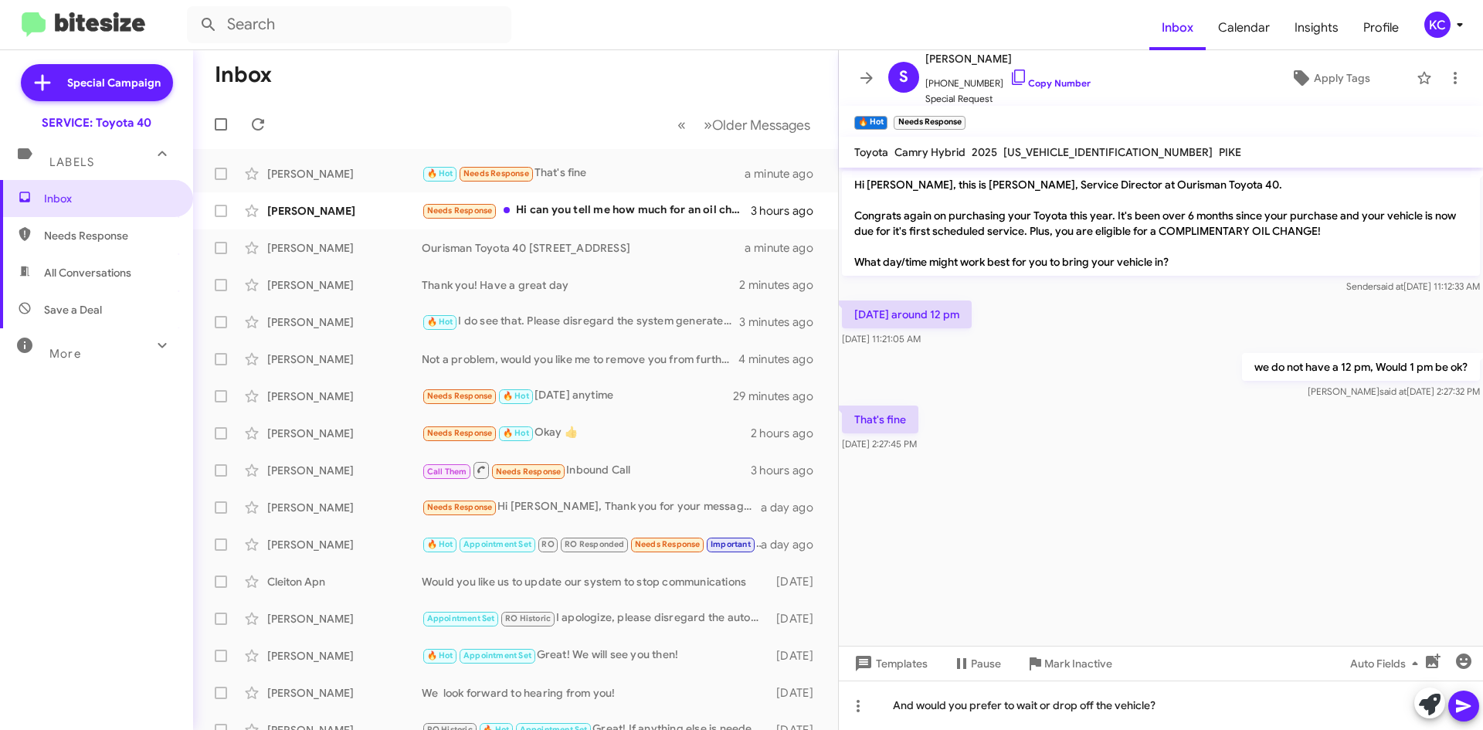
click at [1464, 718] on span at bounding box center [1463, 705] width 19 height 31
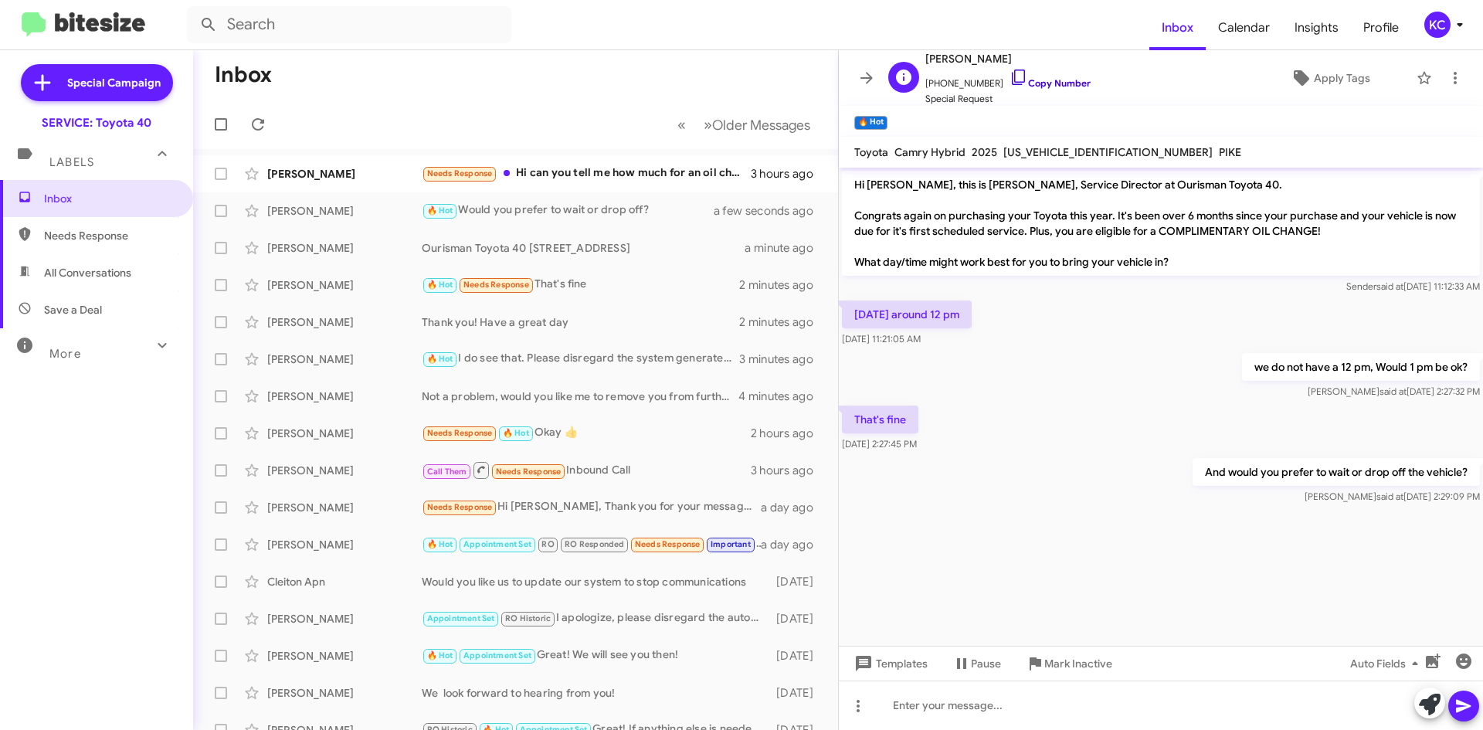
click at [1012, 80] on icon at bounding box center [1018, 76] width 13 height 15
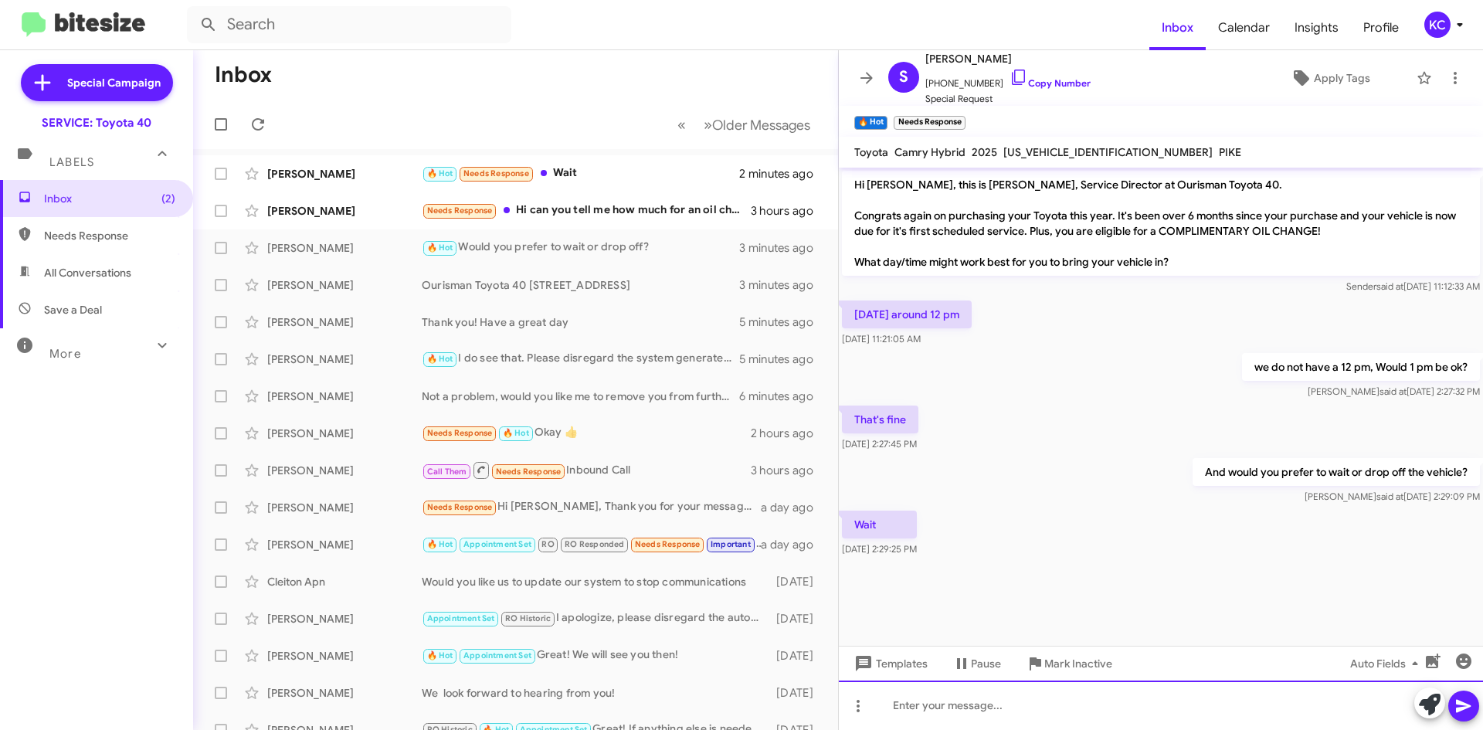
click at [1073, 695] on div at bounding box center [1161, 704] width 644 height 49
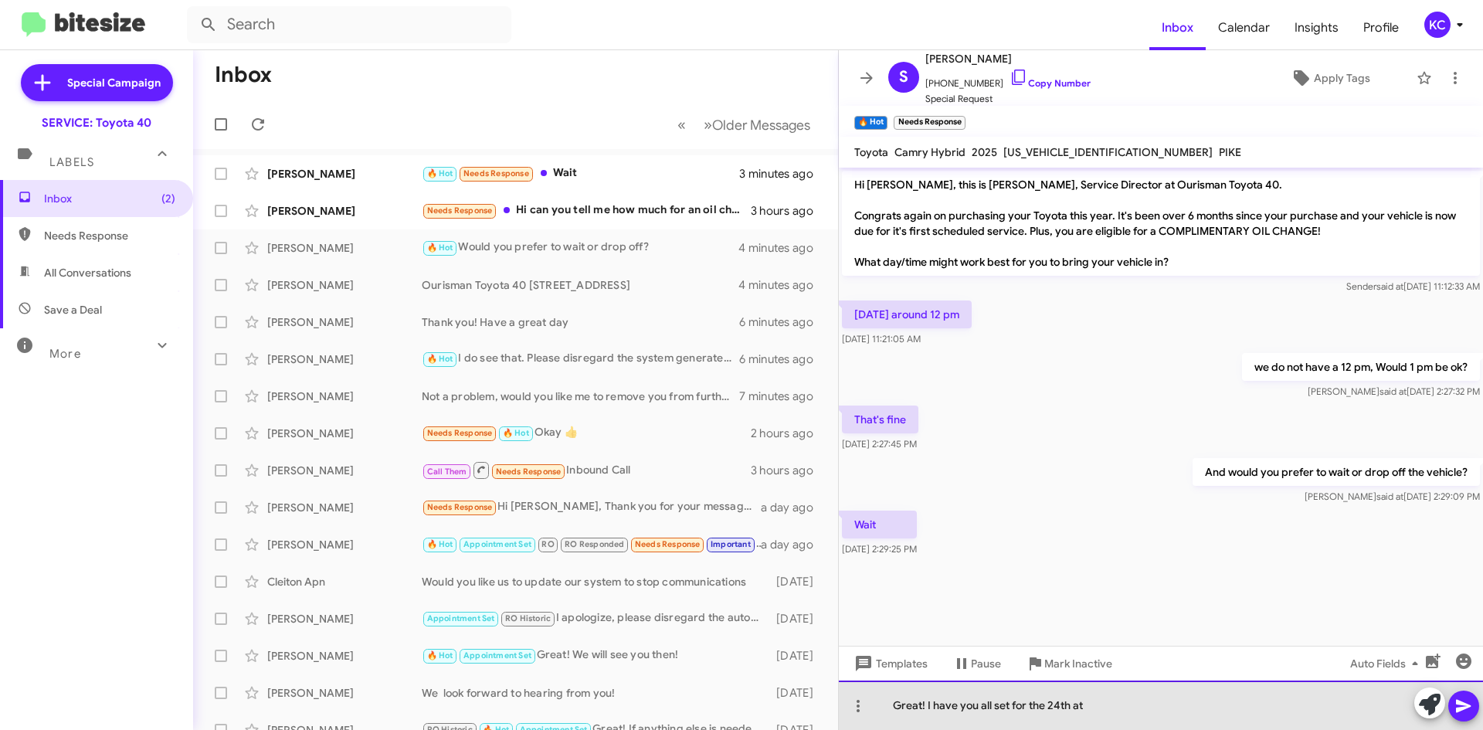
click at [1124, 706] on div "Great! I have you all set for the 24th at" at bounding box center [1161, 704] width 644 height 49
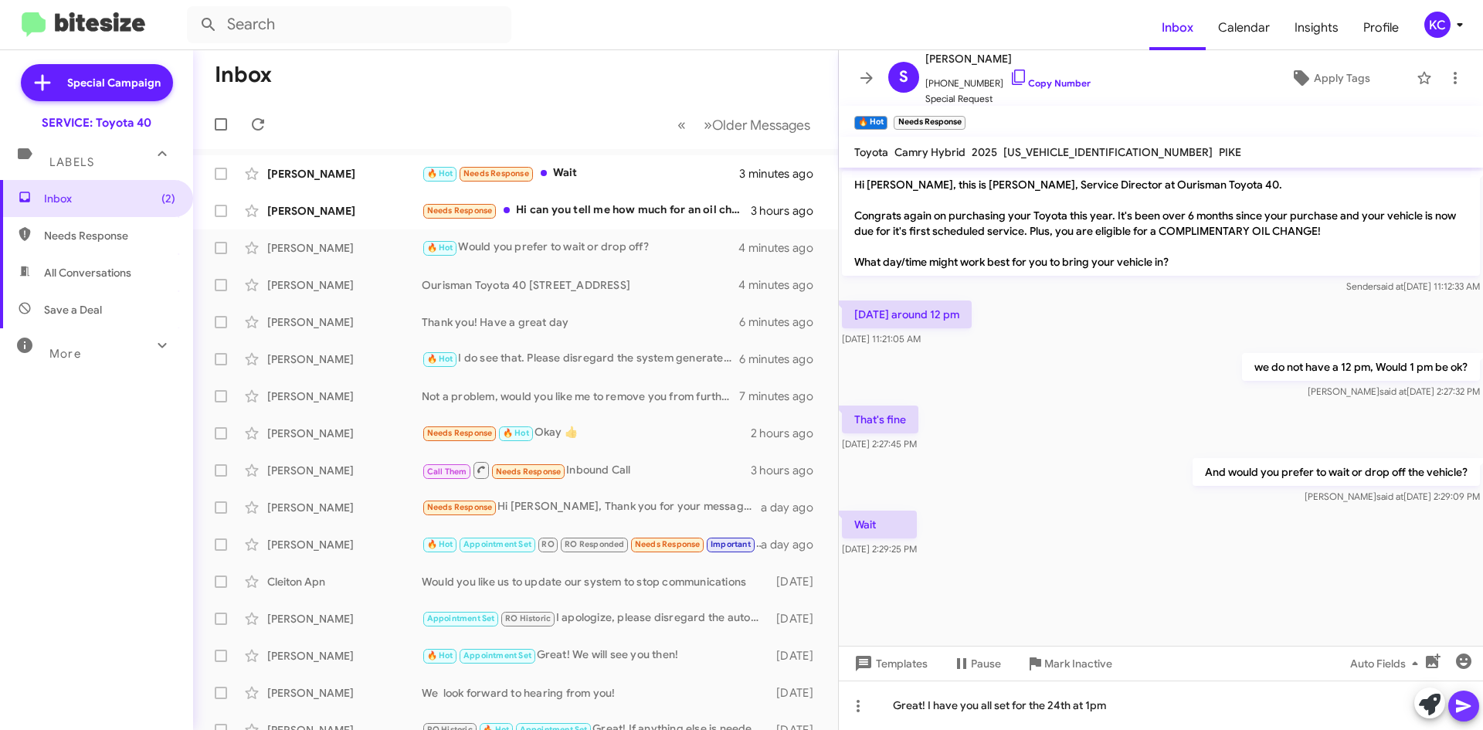
click at [1466, 708] on icon at bounding box center [1463, 705] width 19 height 19
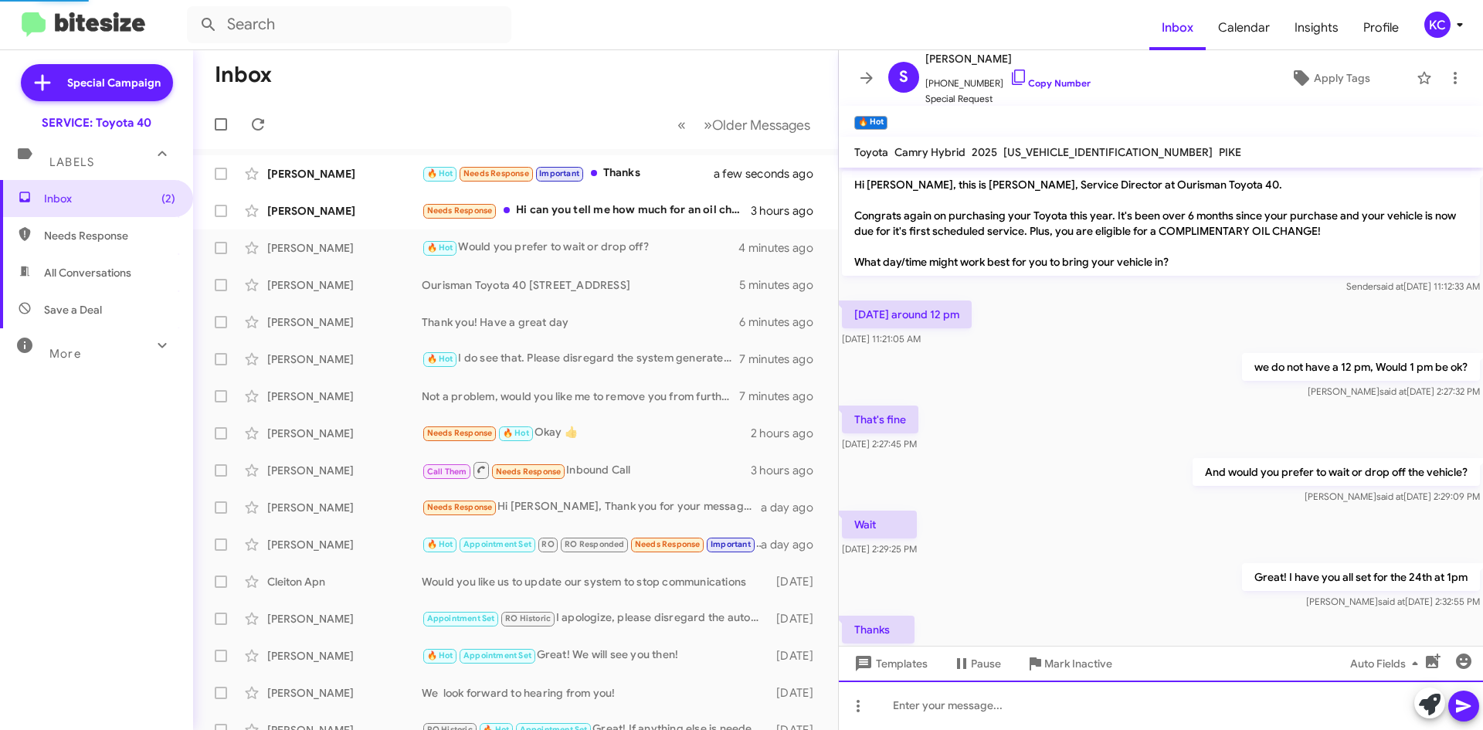
scroll to position [50, 0]
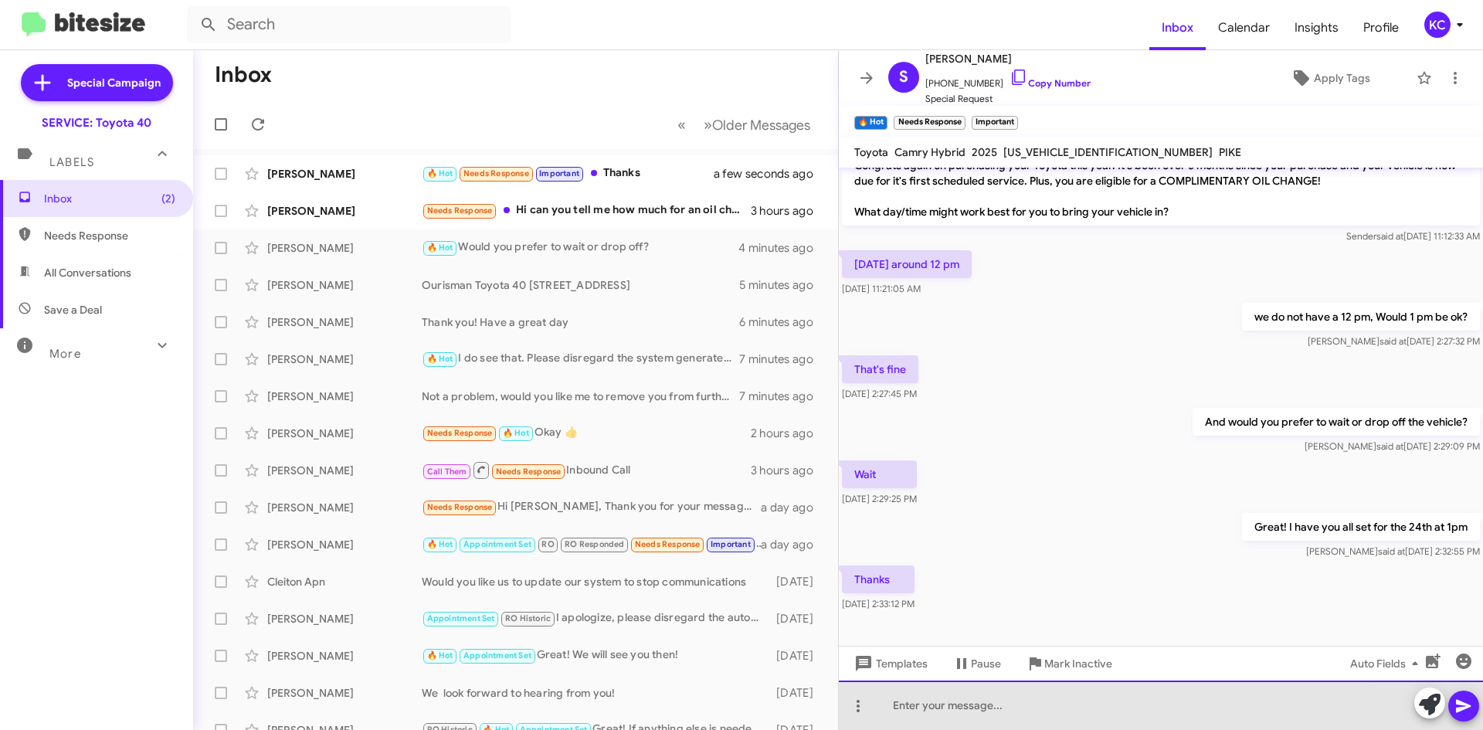
click at [937, 705] on div at bounding box center [1161, 704] width 644 height 49
click at [1482, 718] on div "My pleasure!" at bounding box center [1161, 704] width 644 height 49
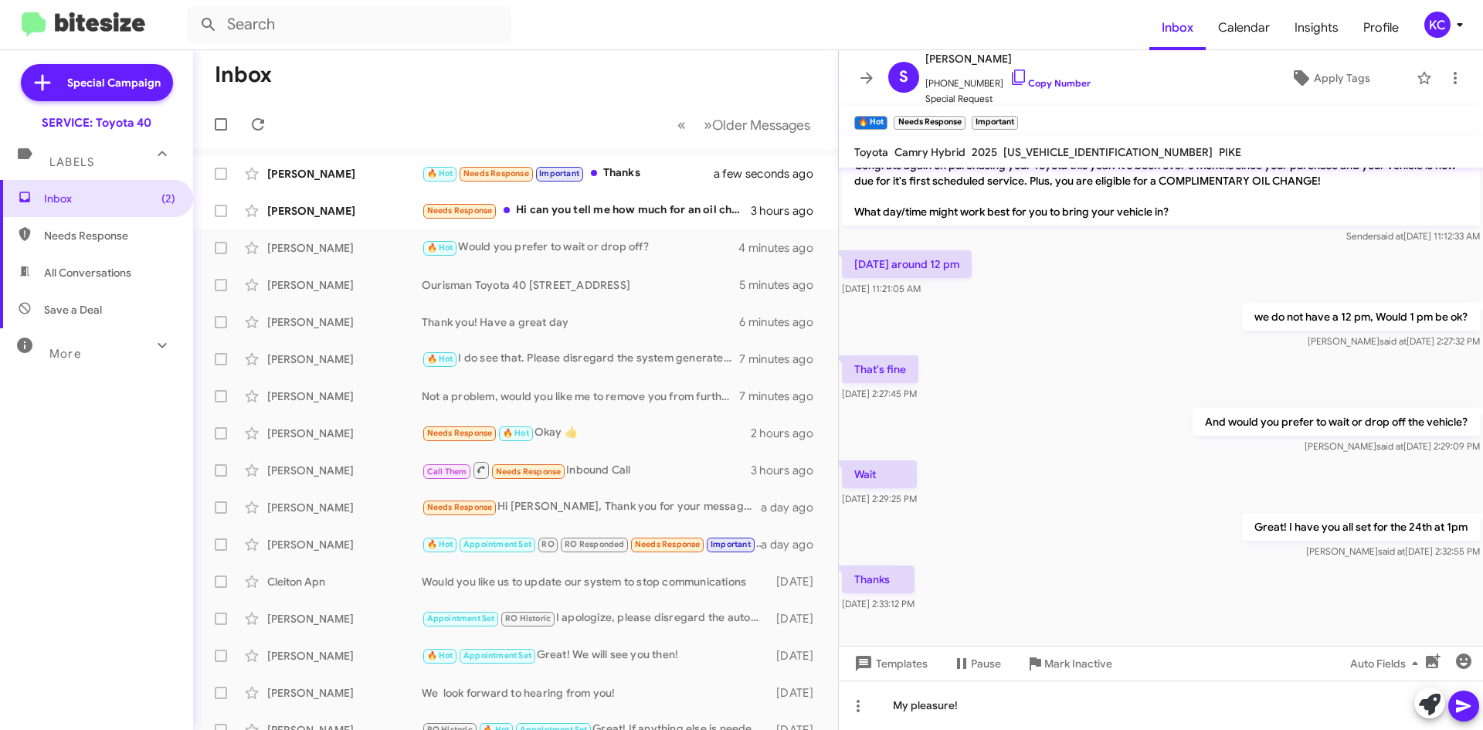
click at [1462, 711] on icon at bounding box center [1463, 705] width 19 height 19
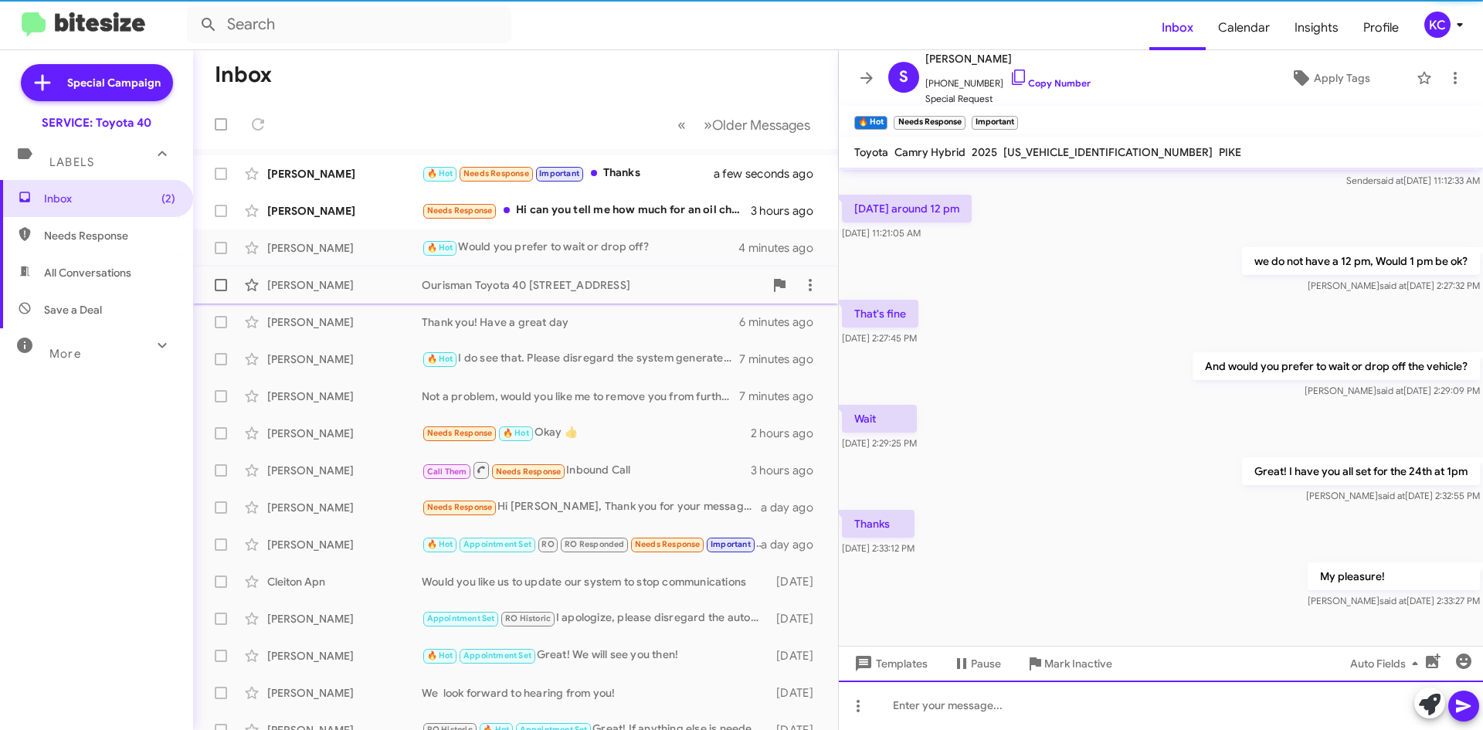
scroll to position [107, 0]
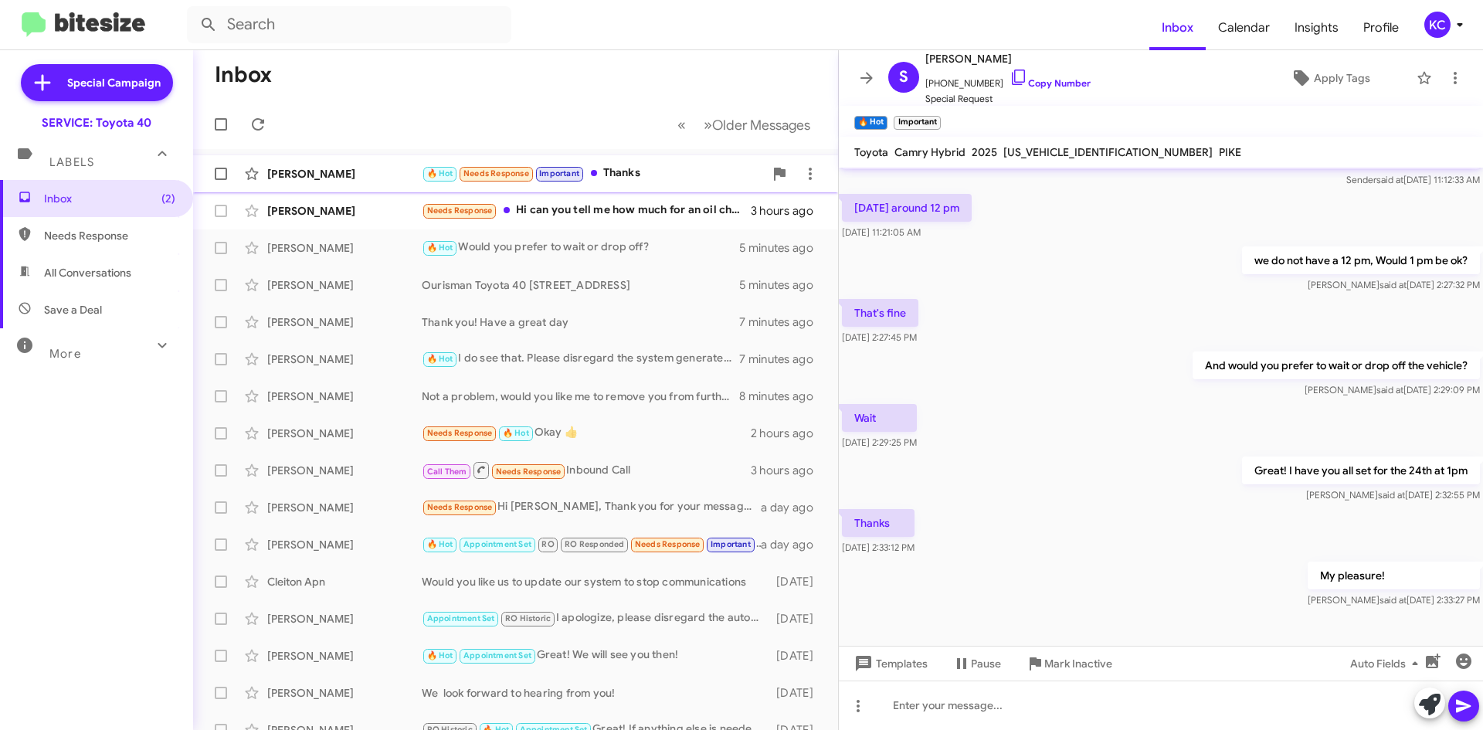
click at [634, 176] on div "🔥 Hot Needs Response Important Thanks" at bounding box center [593, 173] width 342 height 18
click at [1435, 22] on div "KC" at bounding box center [1437, 25] width 26 height 26
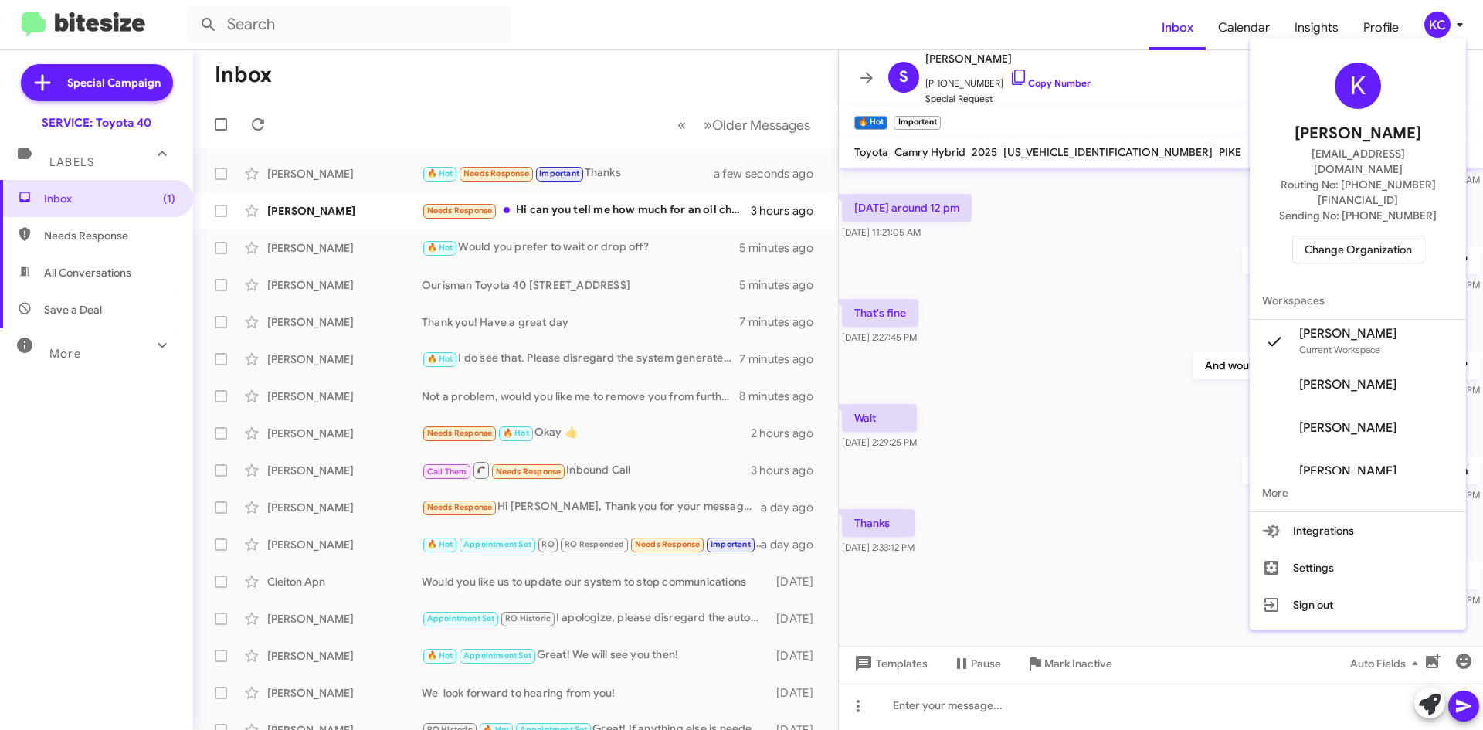
click at [1378, 236] on span "Change Organization" at bounding box center [1357, 249] width 107 height 26
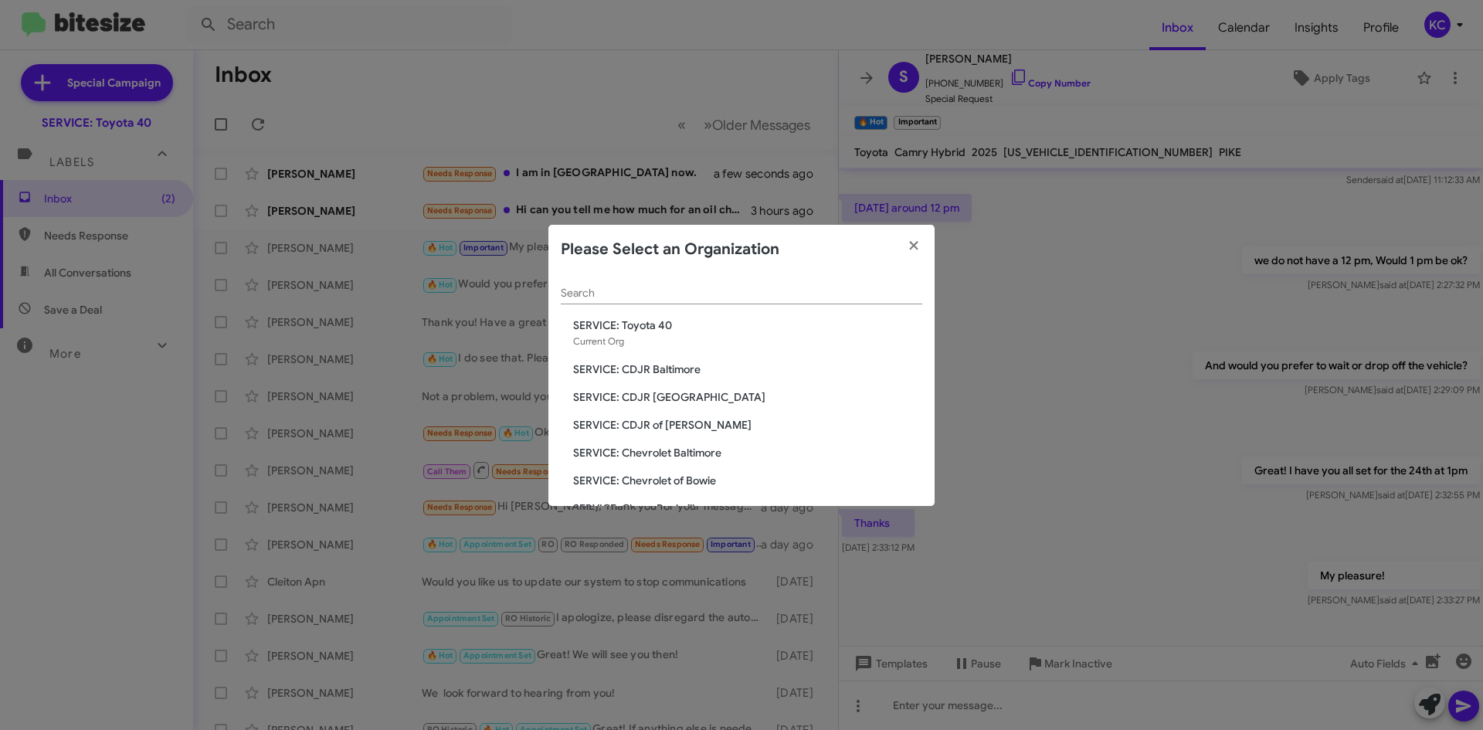
click at [634, 71] on modal-container "Please Select an Organization Search SERVICE: Toyota 40 Current Org SERVICE: CD…" at bounding box center [741, 365] width 1483 height 730
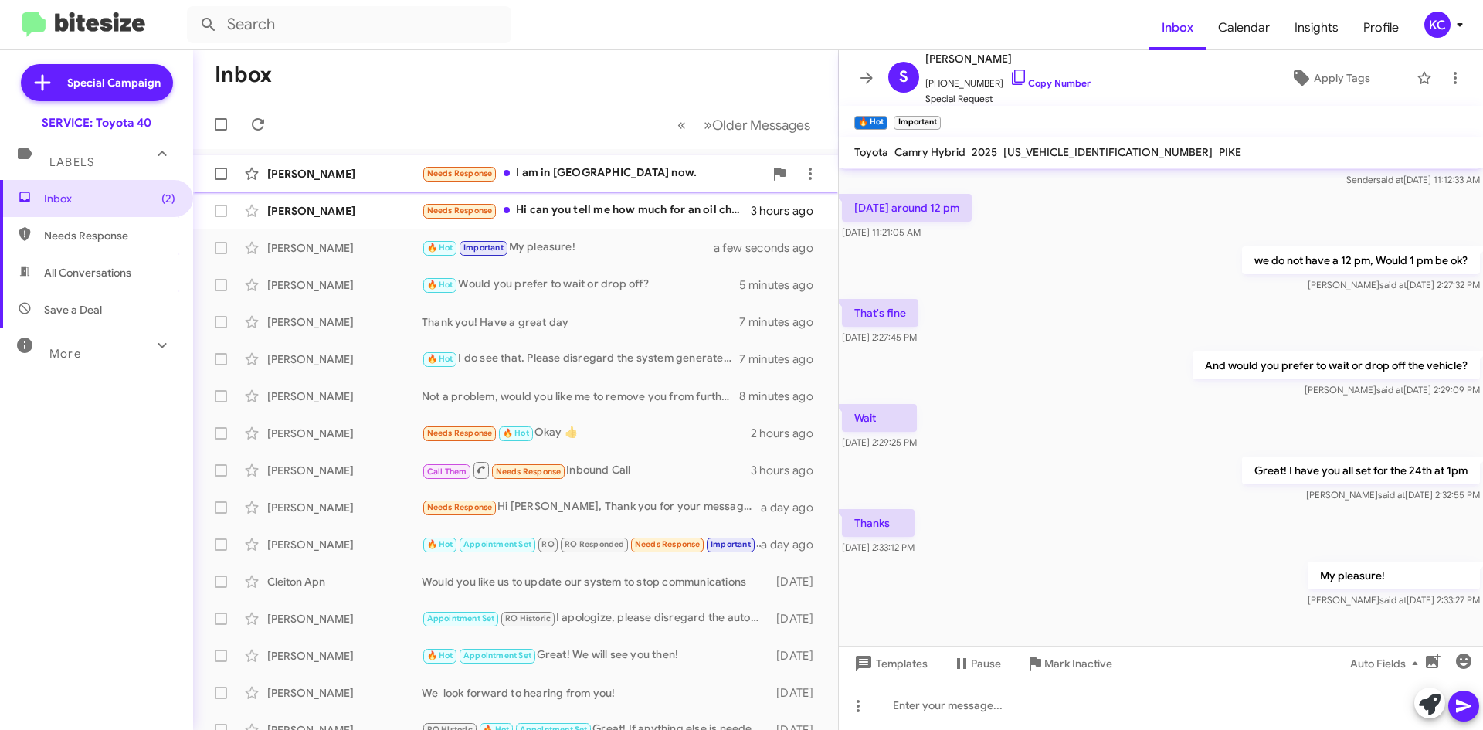
click at [576, 184] on div "[PERSON_NAME] Needs Response I am in [GEOGRAPHIC_DATA] VA now. a few seconds ago" at bounding box center [515, 173] width 620 height 31
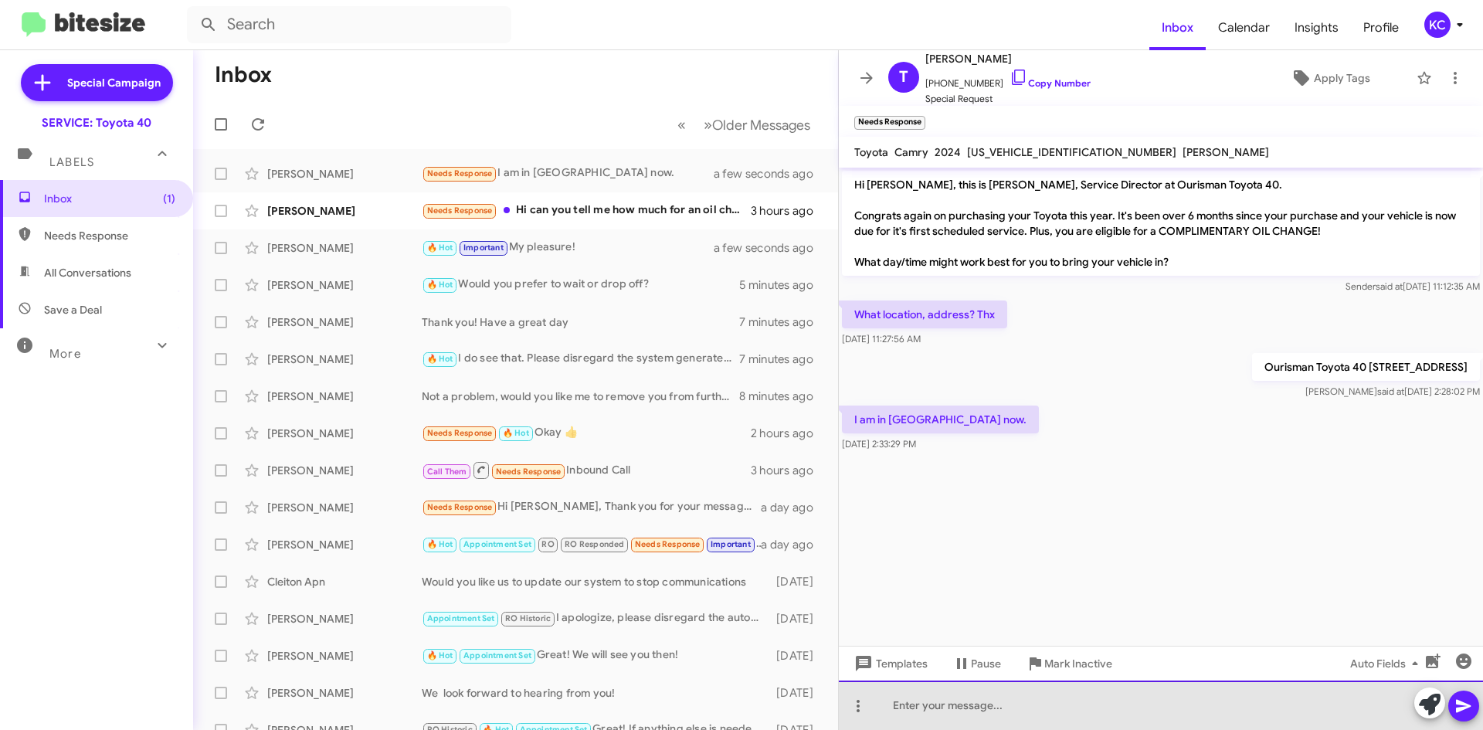
click at [1052, 718] on div at bounding box center [1161, 704] width 644 height 49
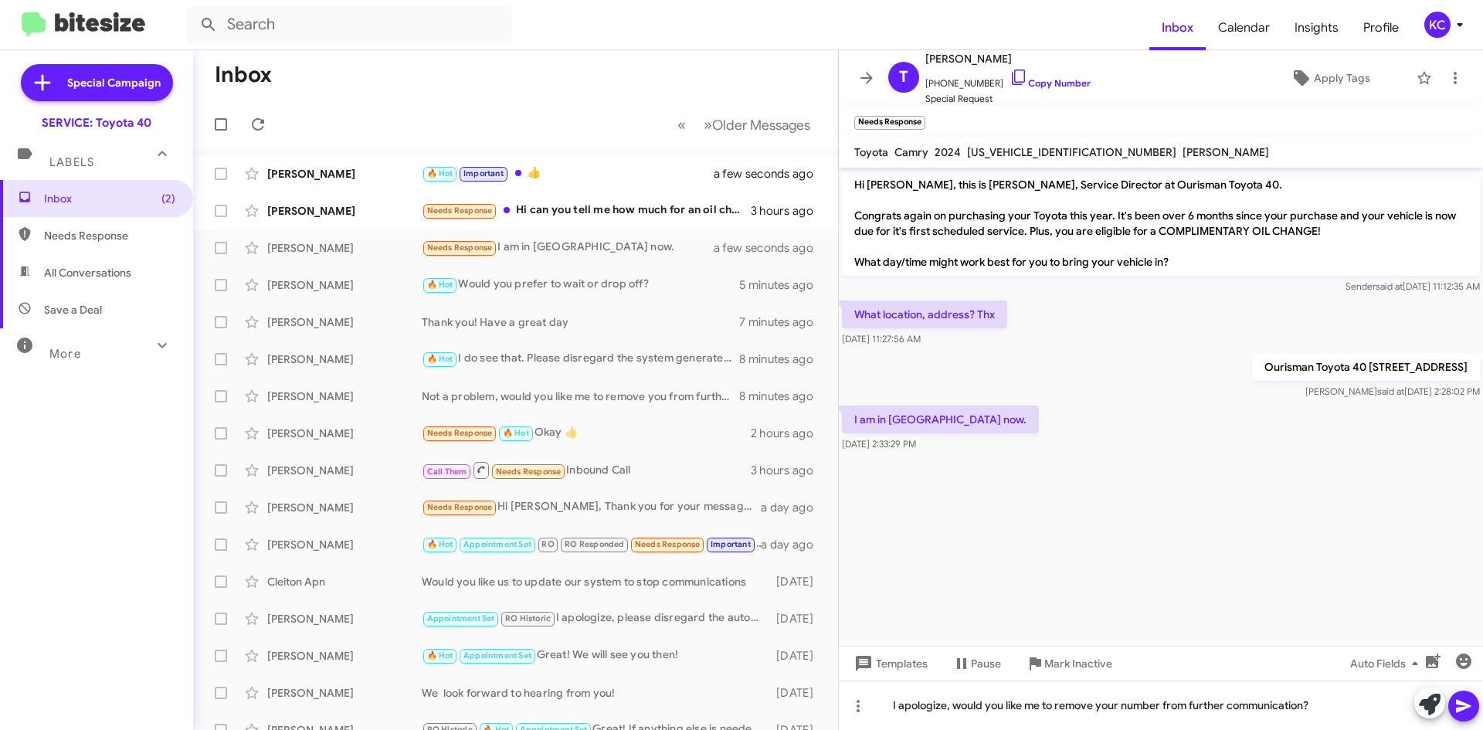
click at [1466, 706] on icon at bounding box center [1463, 705] width 19 height 19
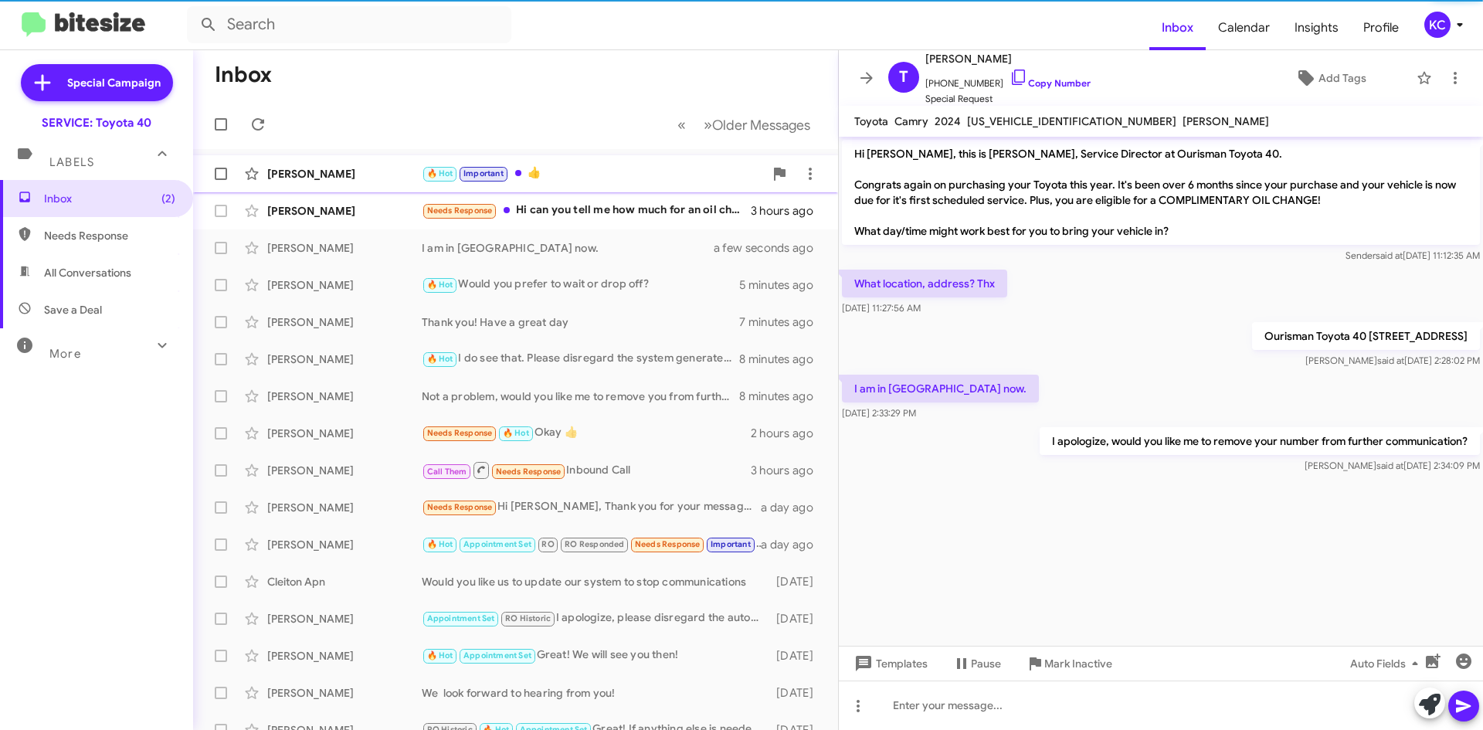
click at [551, 172] on div "🔥 Hot Important 👍" at bounding box center [593, 173] width 342 height 18
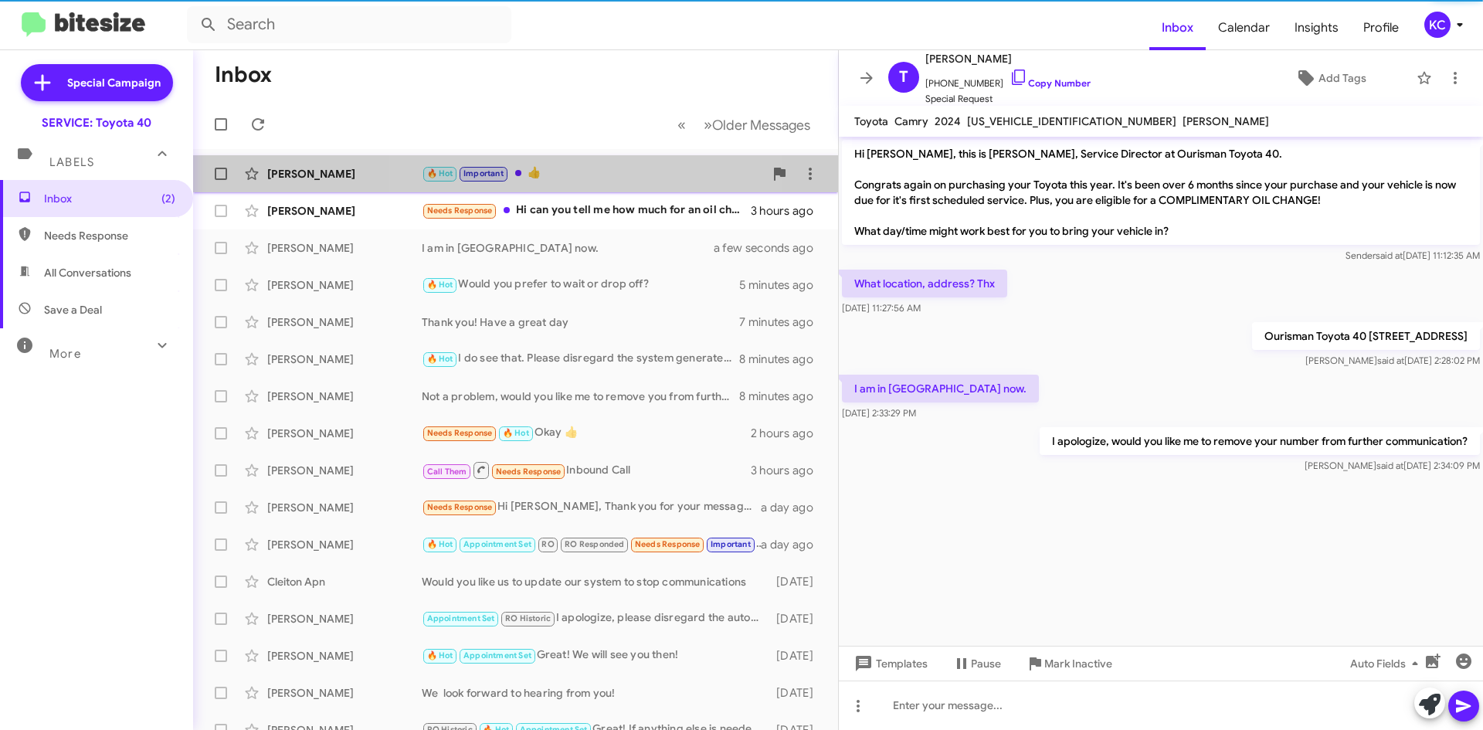
scroll to position [132, 0]
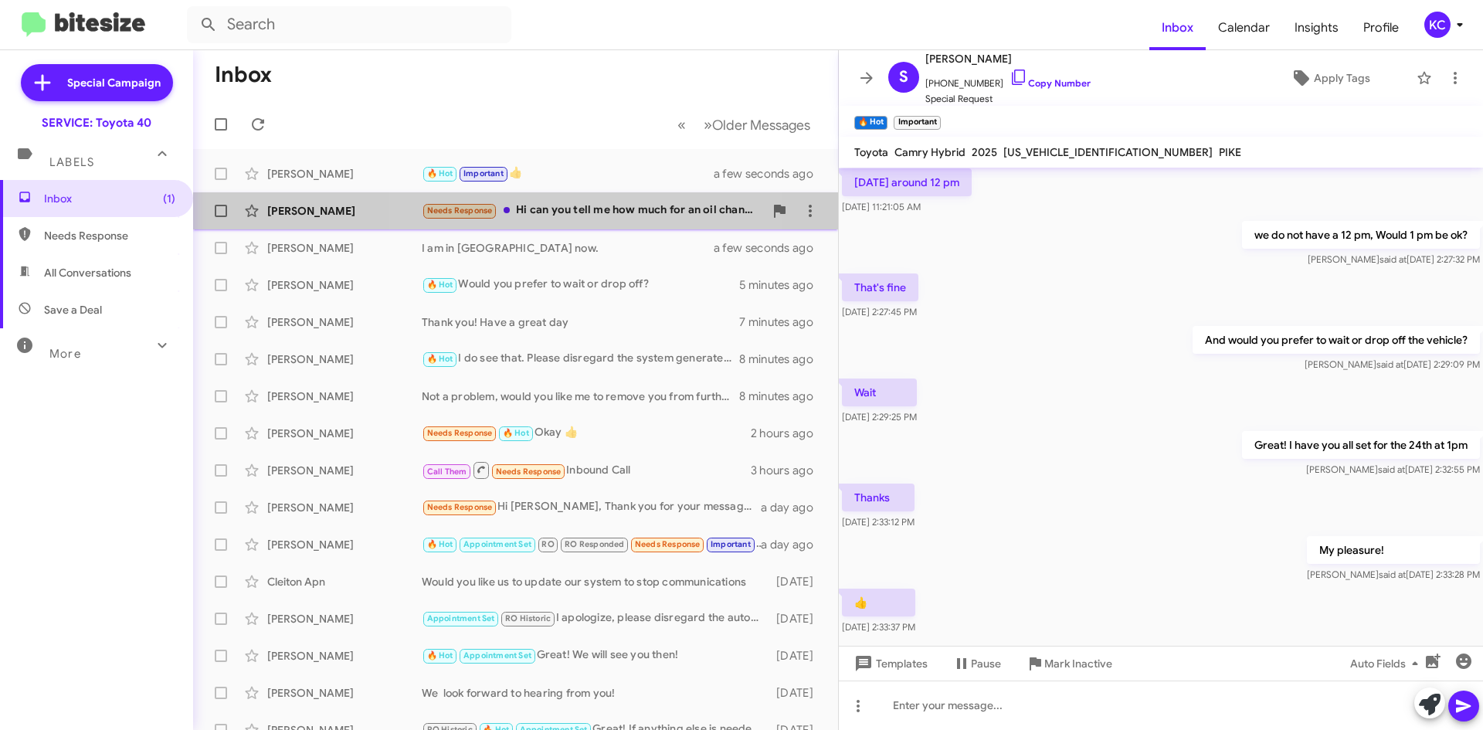
click at [545, 215] on div "Needs Response Hi can you tell me how much for an oil change?" at bounding box center [593, 211] width 342 height 18
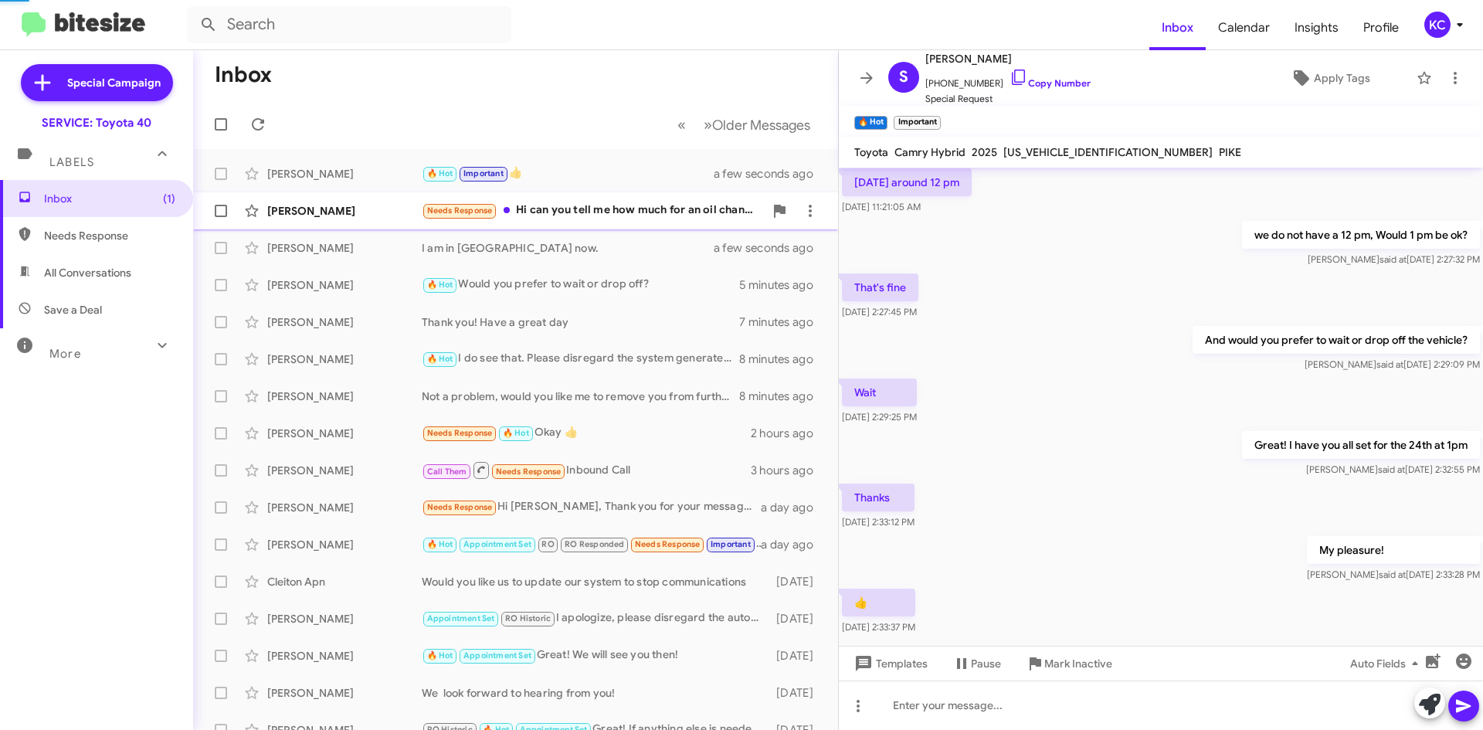
scroll to position [179, 0]
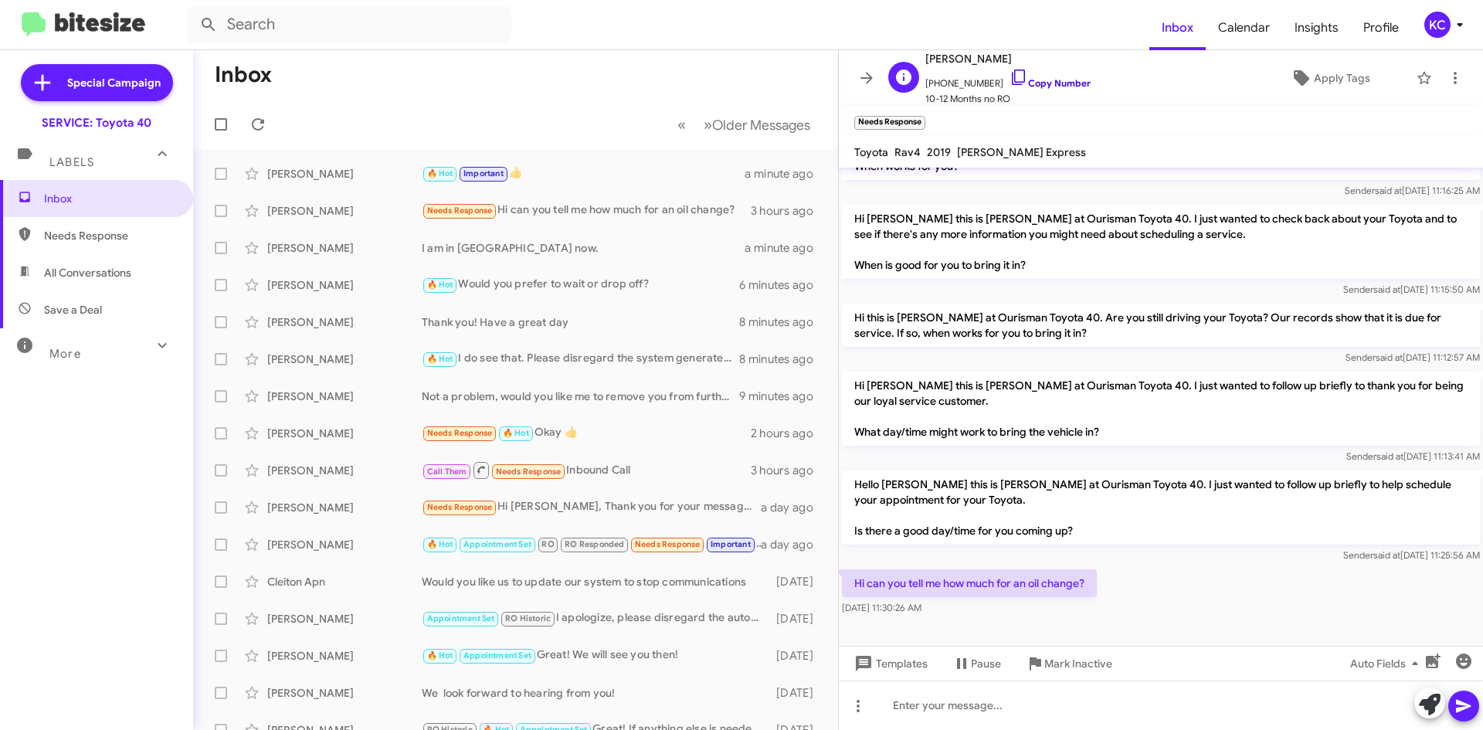
click at [1012, 76] on icon at bounding box center [1018, 76] width 13 height 15
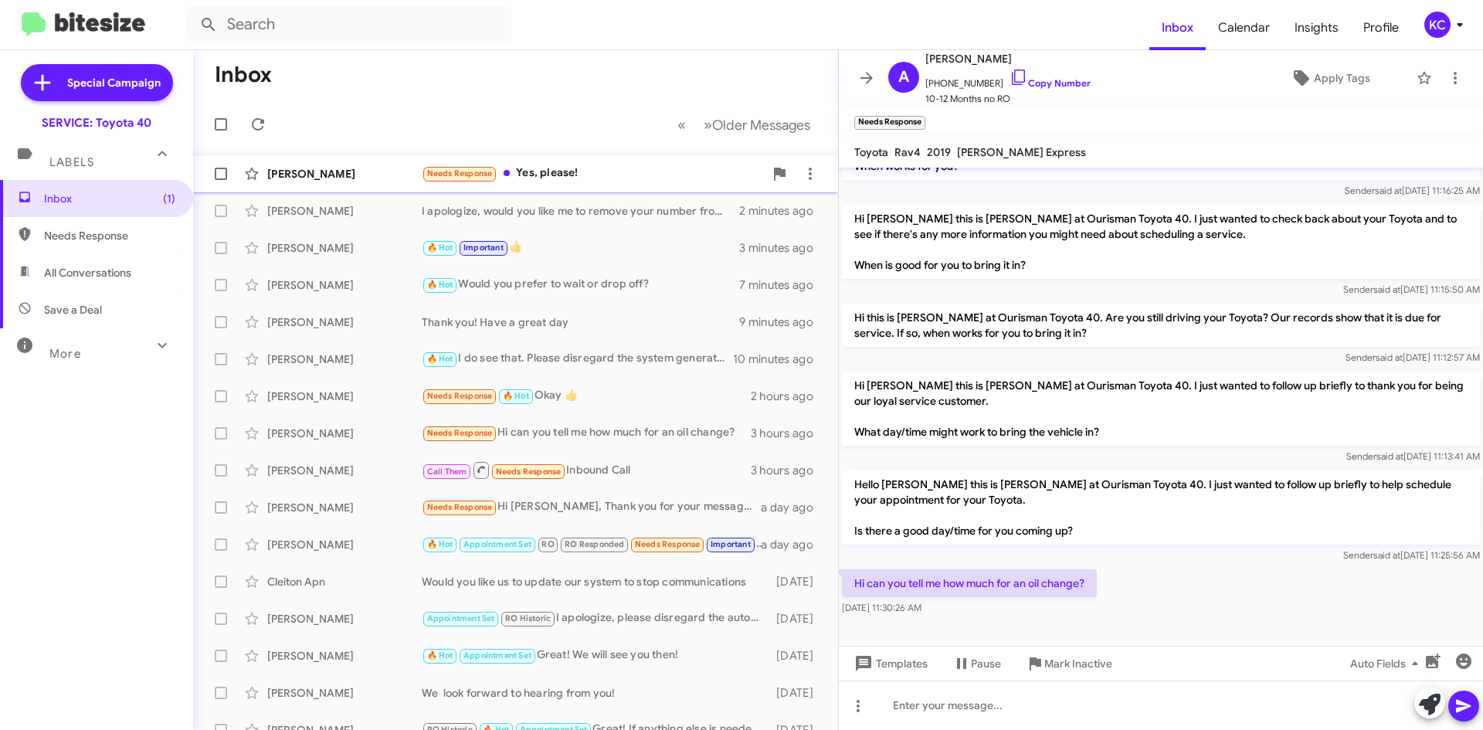
click at [578, 168] on div "Needs Response Yes, please!" at bounding box center [593, 173] width 342 height 18
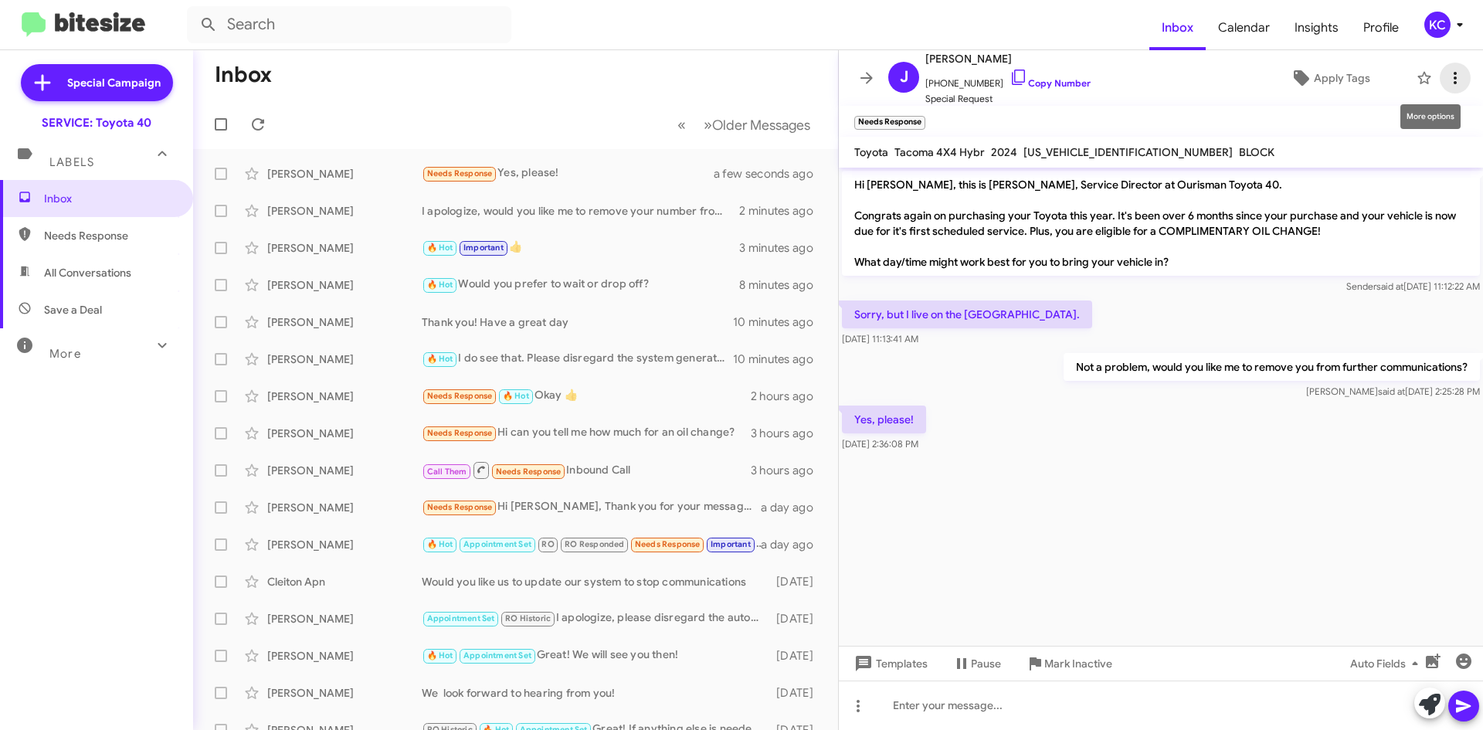
click at [1445, 80] on icon at bounding box center [1454, 78] width 19 height 19
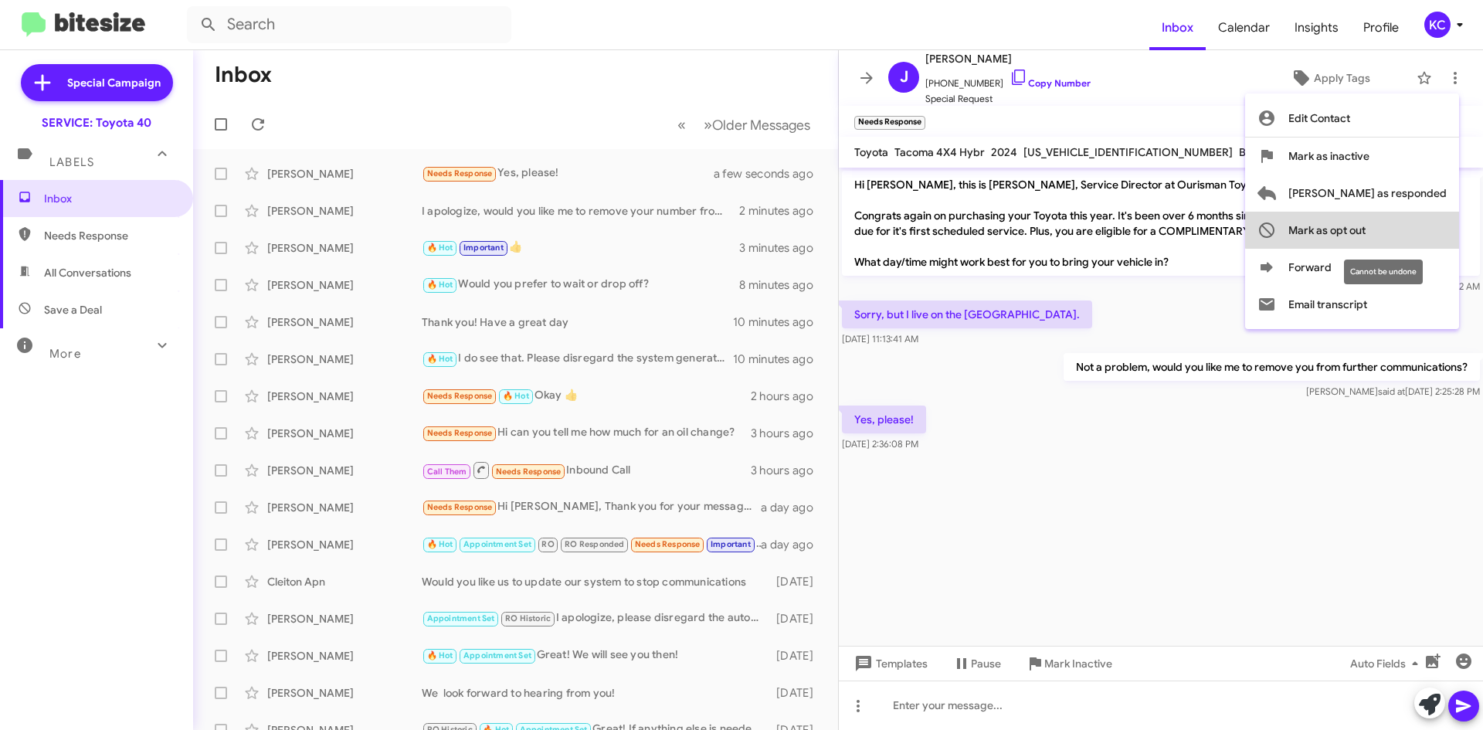
click at [1365, 222] on span "Mark as opt out" at bounding box center [1326, 230] width 77 height 37
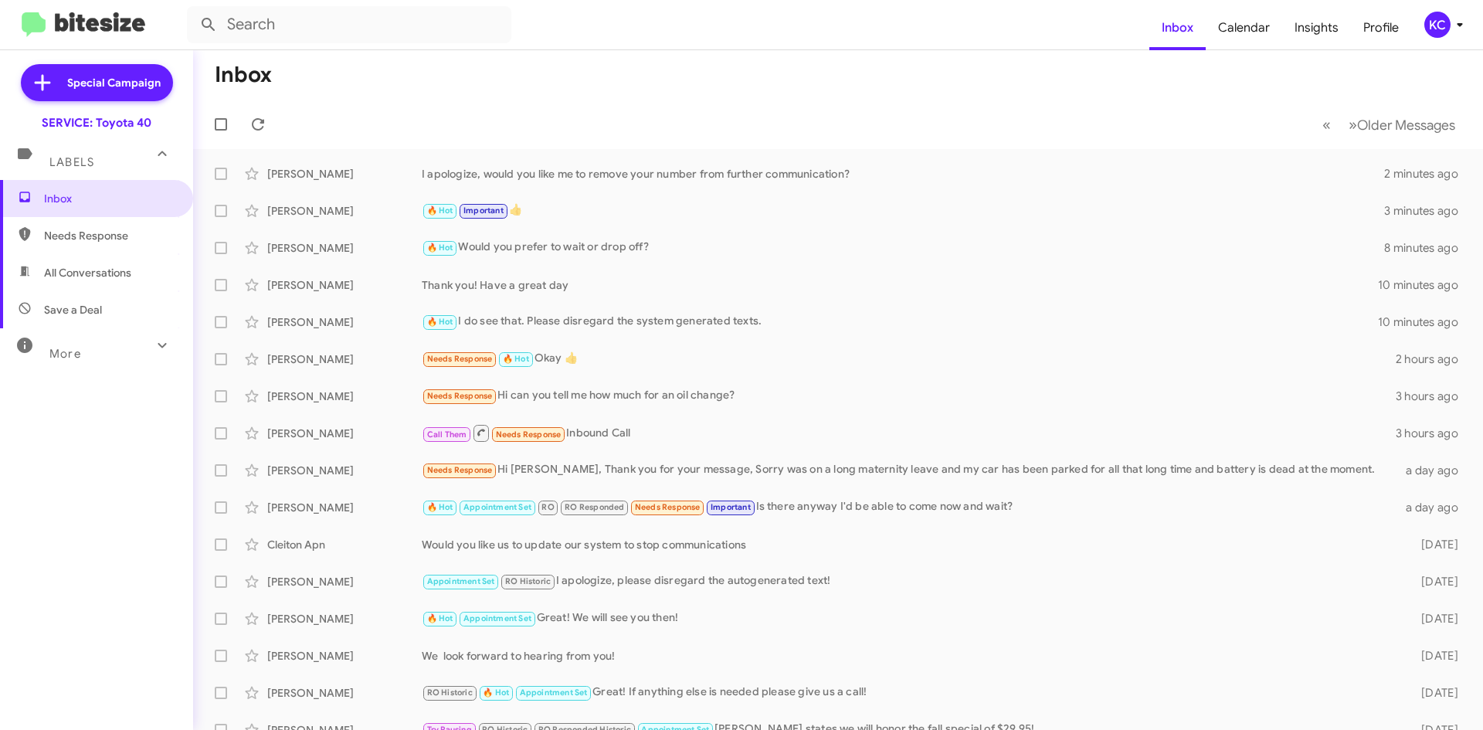
click at [99, 235] on span "Needs Response" at bounding box center [109, 235] width 131 height 15
type input "in:needs-response"
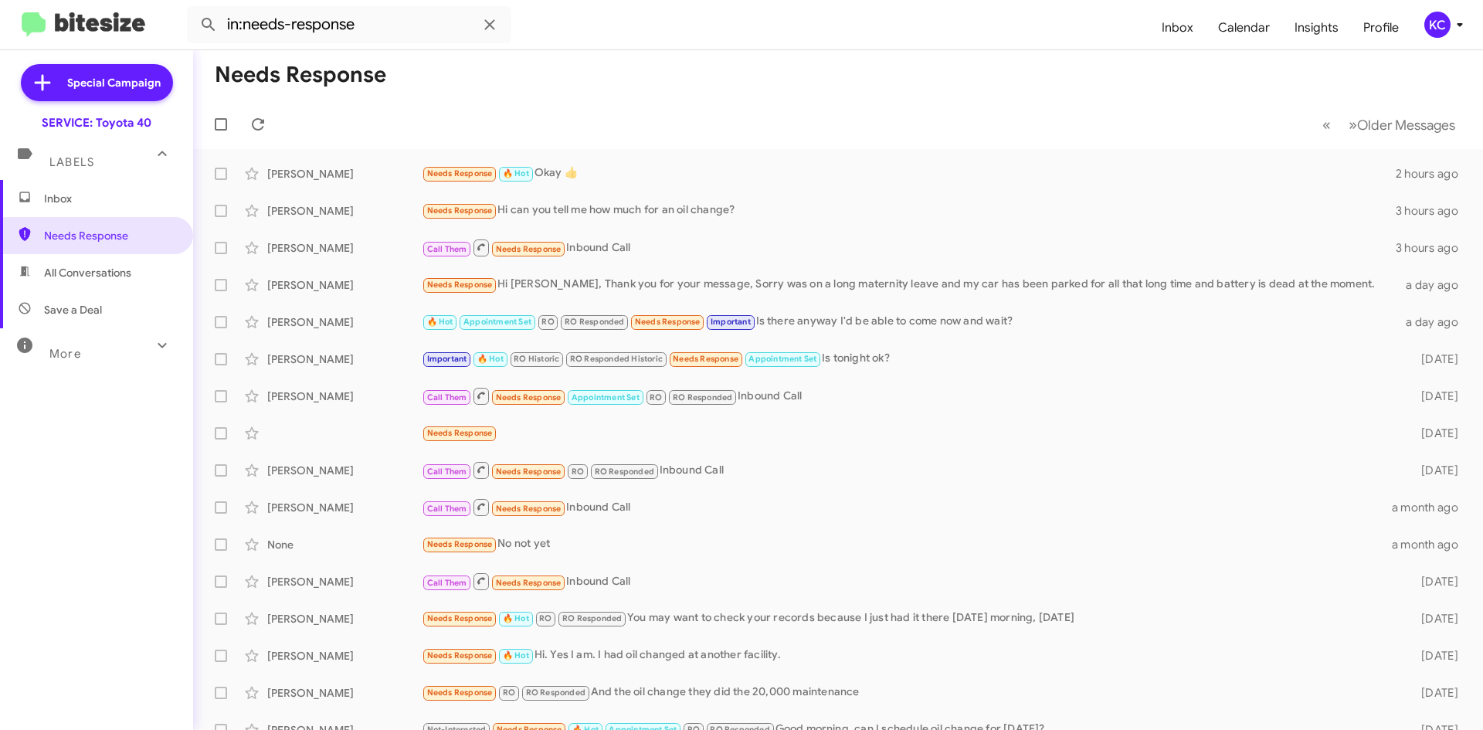
click at [102, 216] on span "Inbox" at bounding box center [96, 198] width 193 height 37
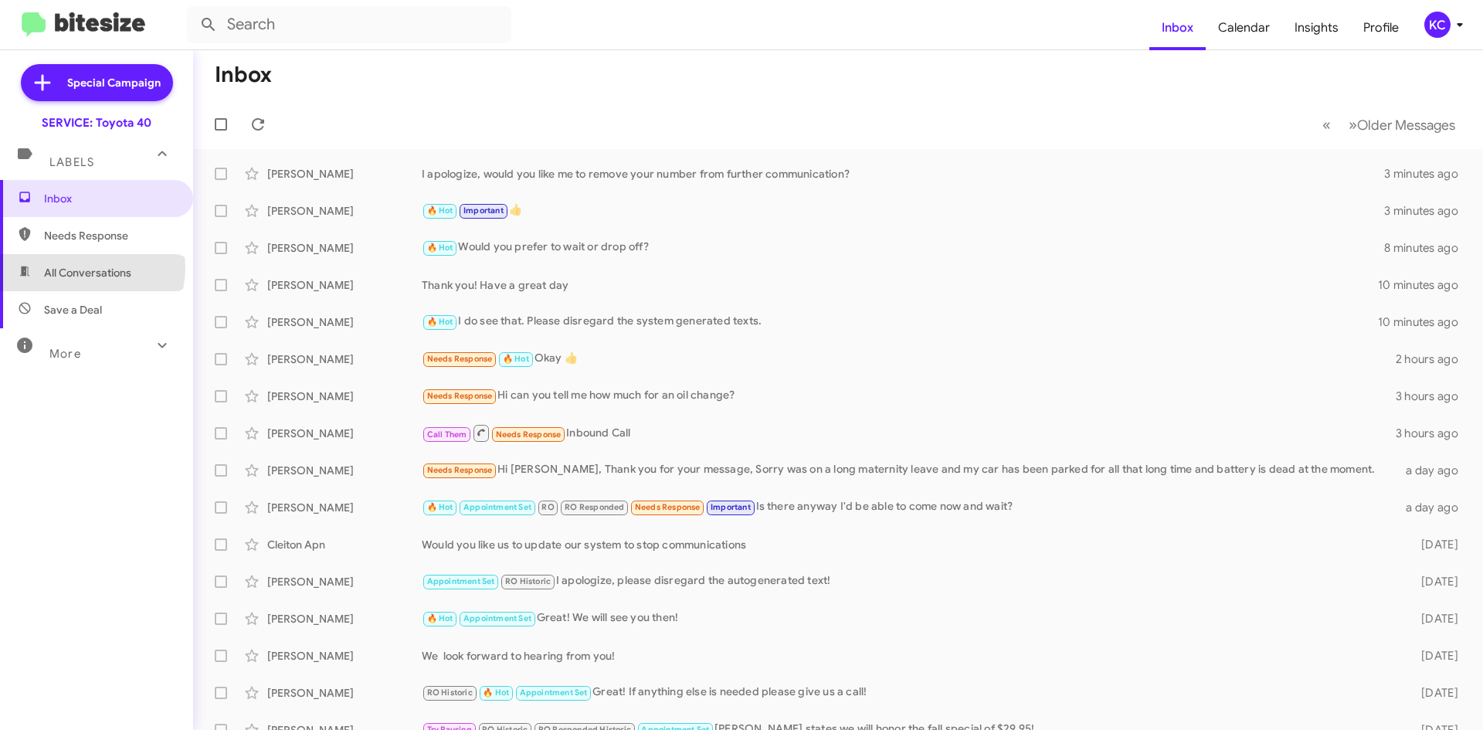
click at [91, 268] on span "All Conversations" at bounding box center [87, 272] width 87 height 15
type input "in:all-conversations"
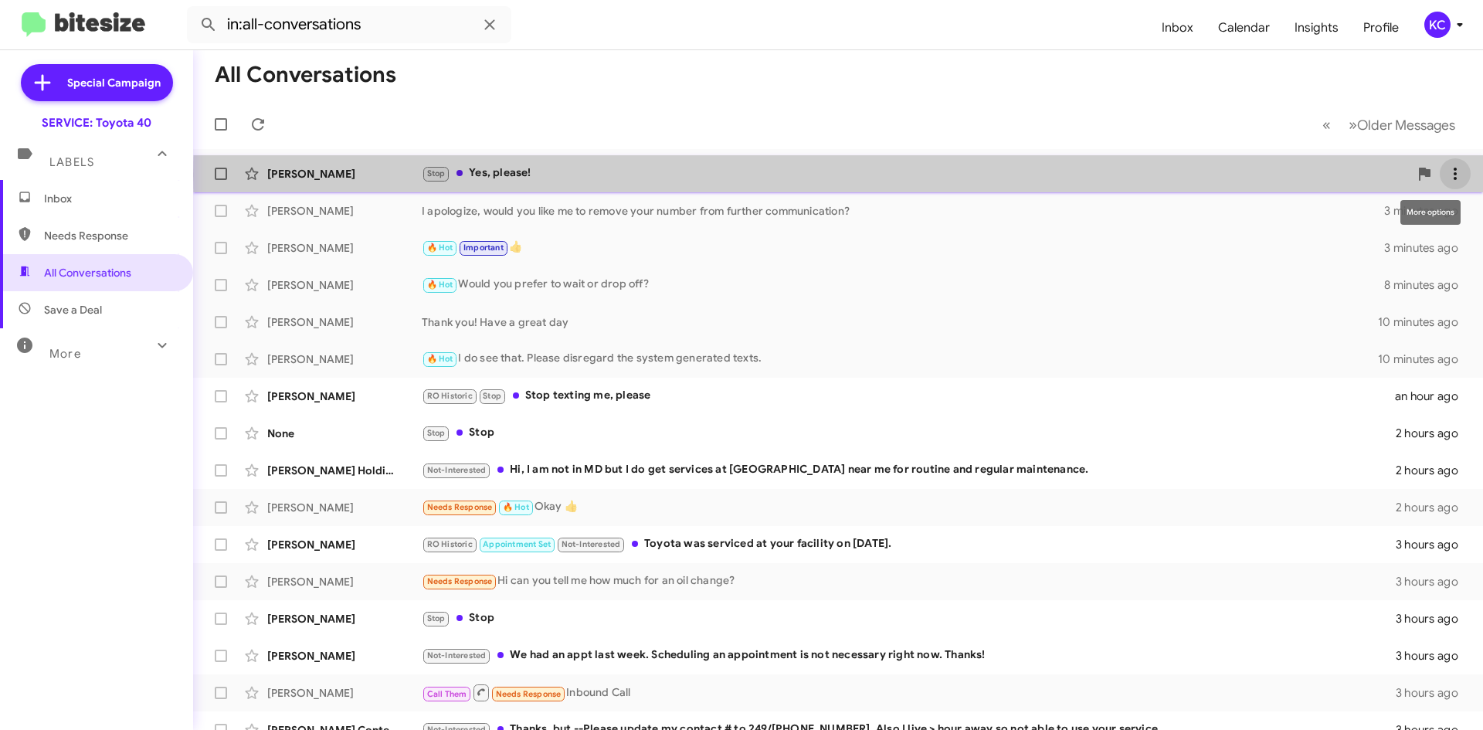
click at [1446, 175] on icon at bounding box center [1454, 173] width 19 height 19
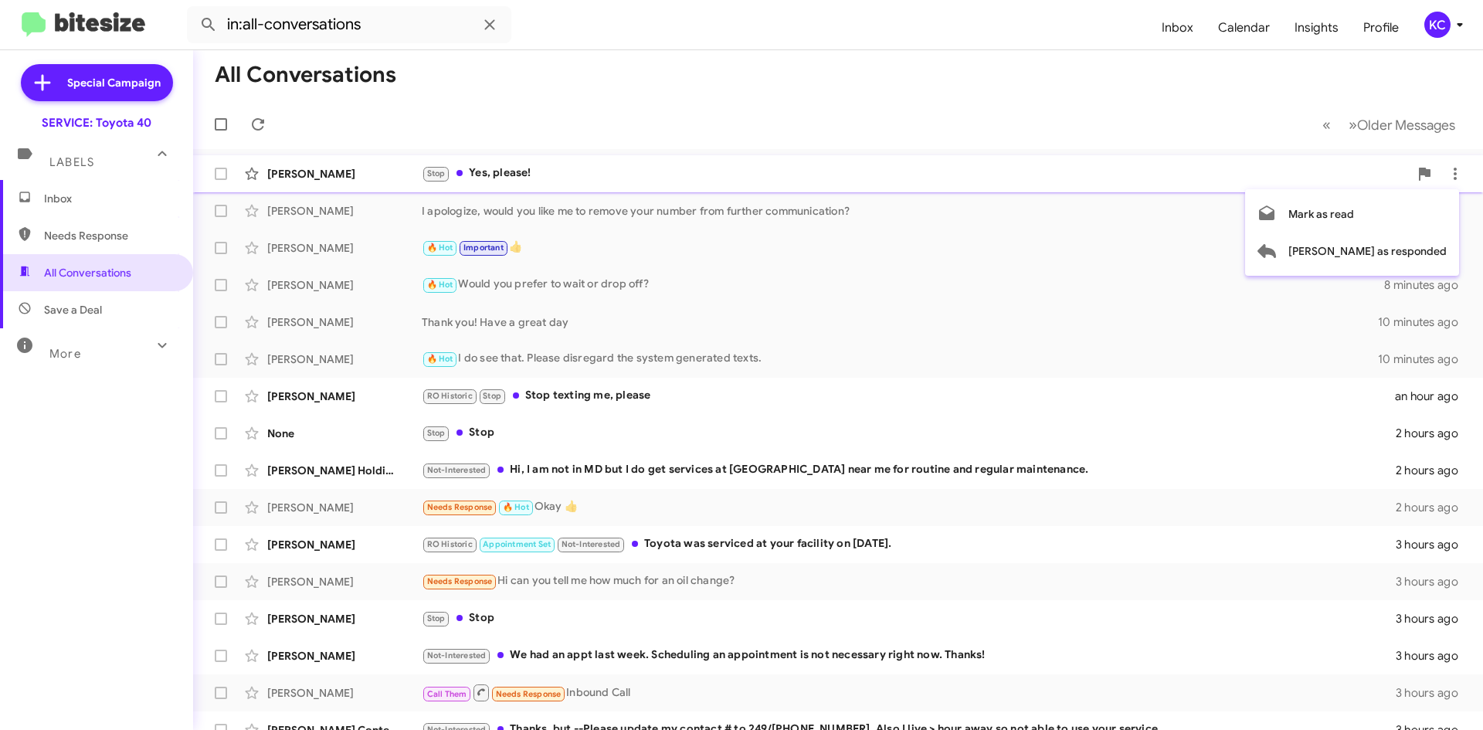
click at [953, 173] on div at bounding box center [741, 365] width 1483 height 730
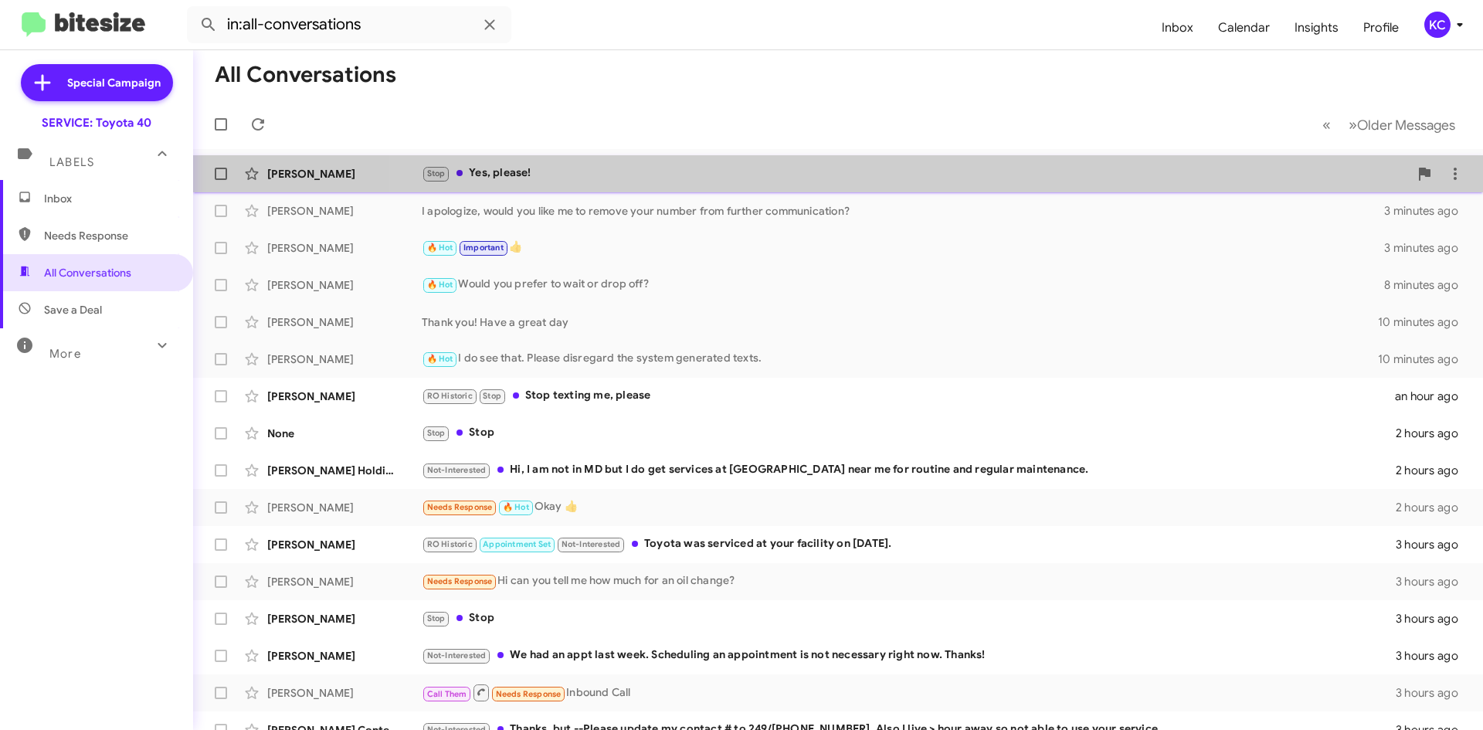
click at [866, 181] on div "Stop Yes, please!" at bounding box center [915, 173] width 987 height 18
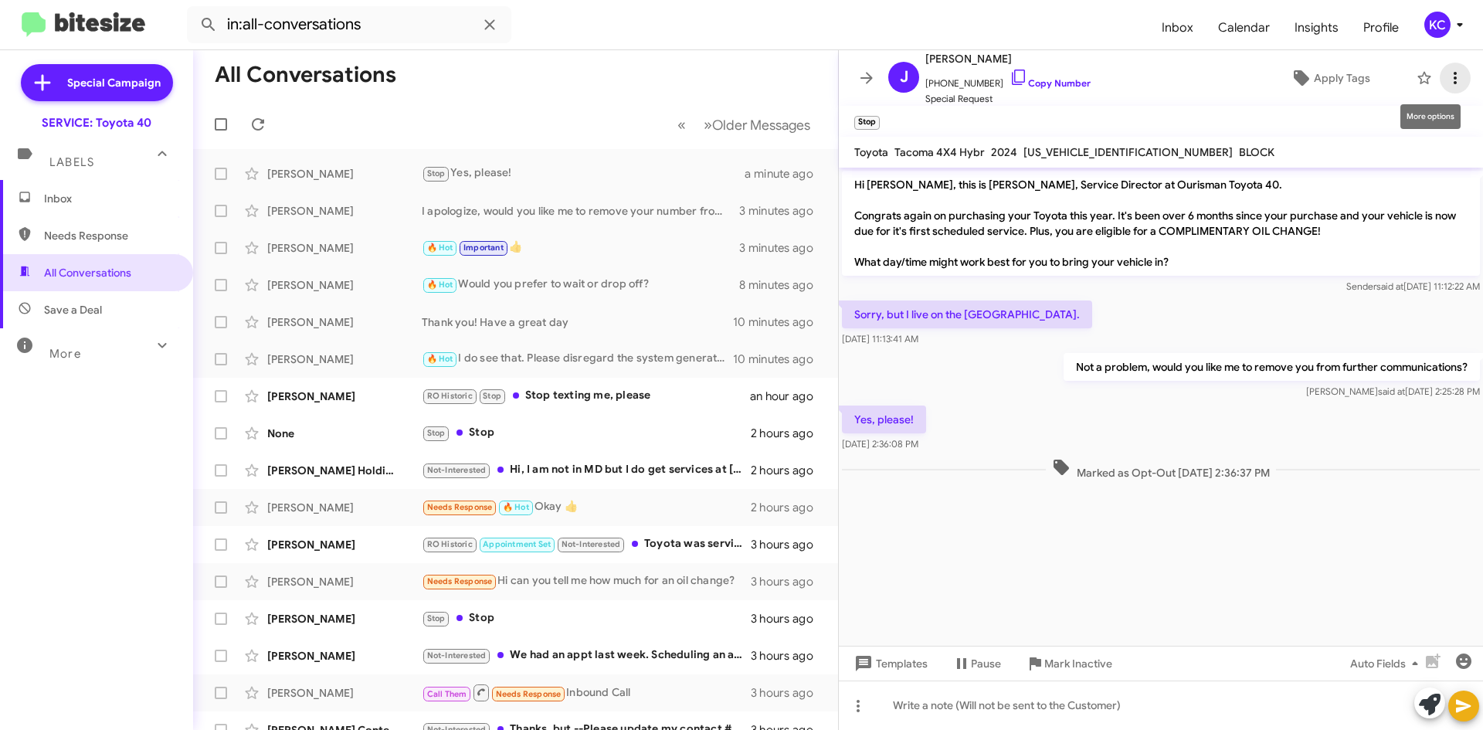
click at [1445, 74] on icon at bounding box center [1454, 78] width 19 height 19
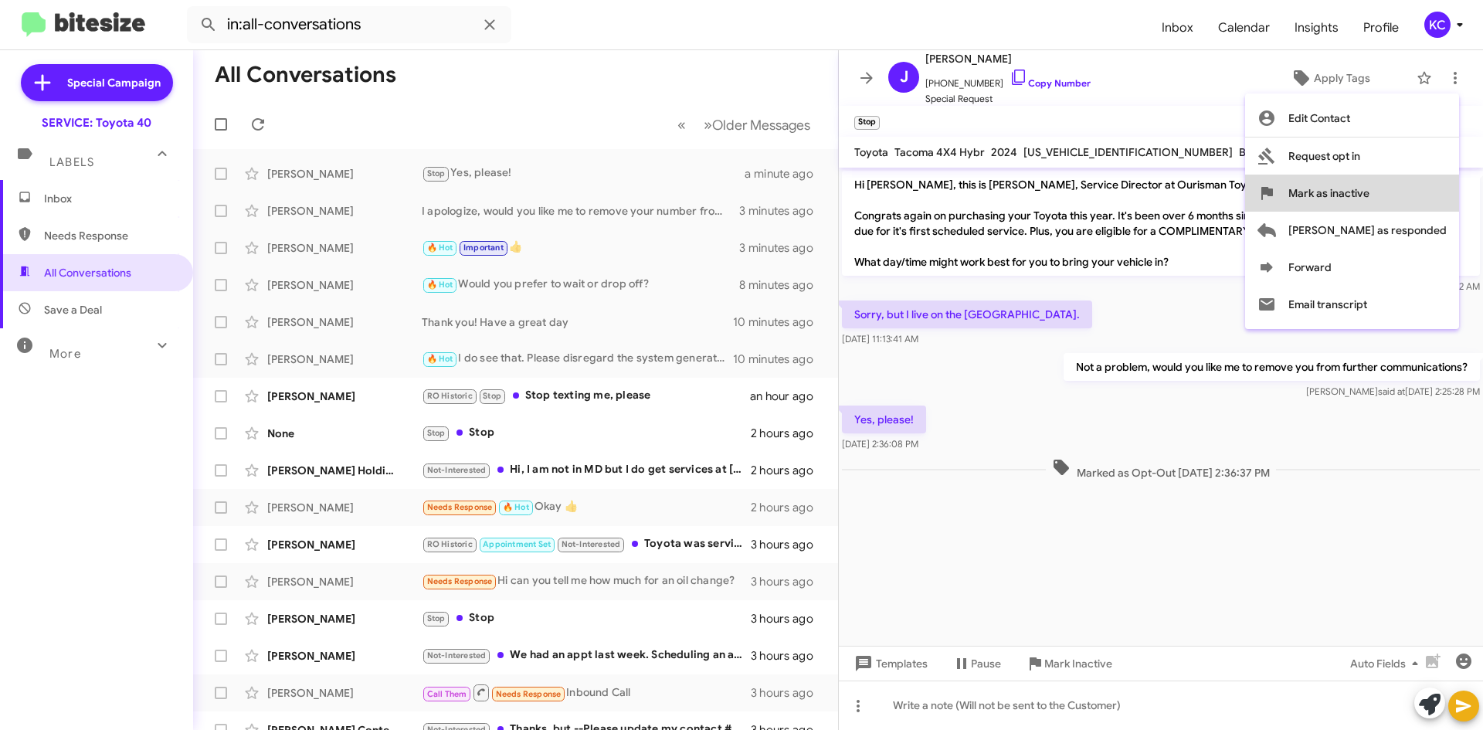
click at [1369, 193] on span "Mark as inactive" at bounding box center [1328, 193] width 81 height 37
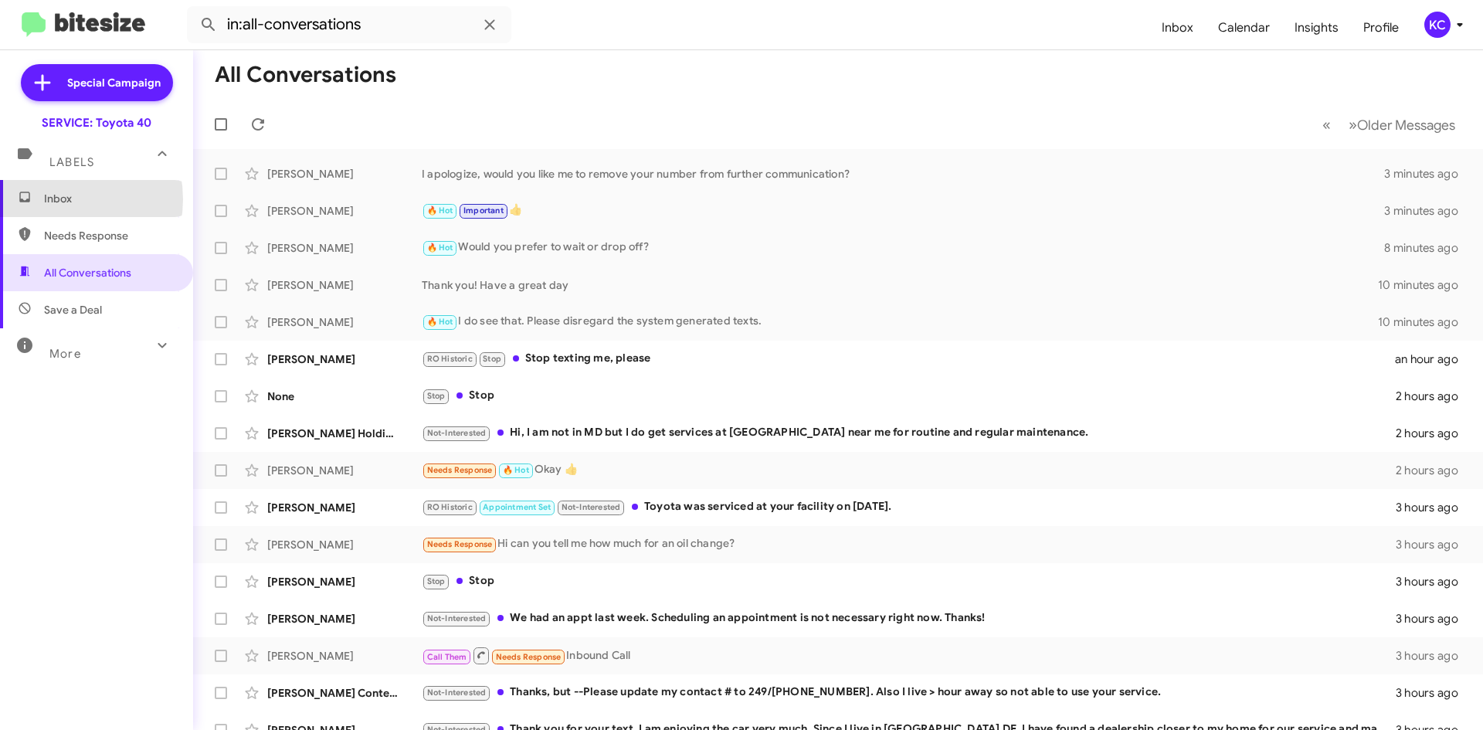
click at [54, 199] on span "Inbox" at bounding box center [109, 198] width 131 height 15
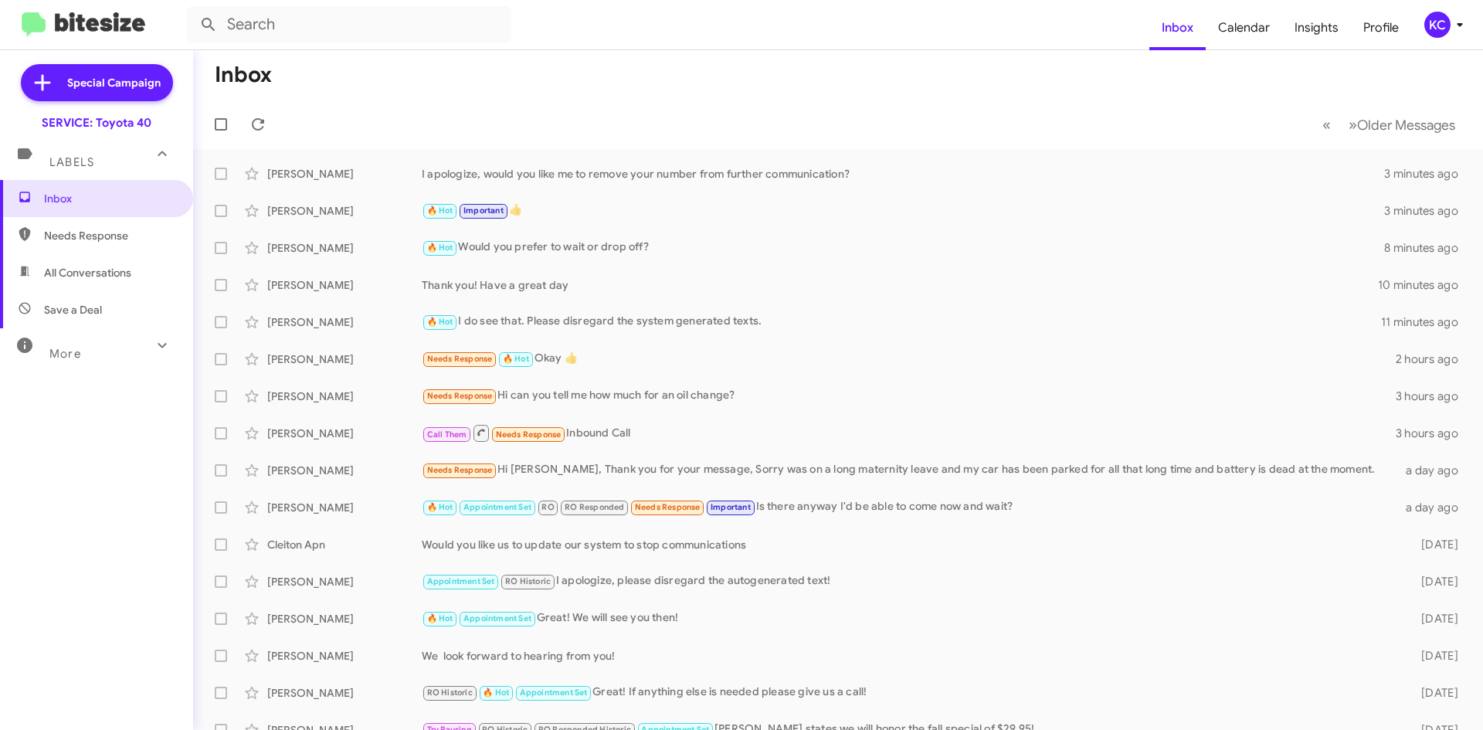
click at [86, 280] on span "All Conversations" at bounding box center [96, 272] width 193 height 37
type input "in:all-conversations"
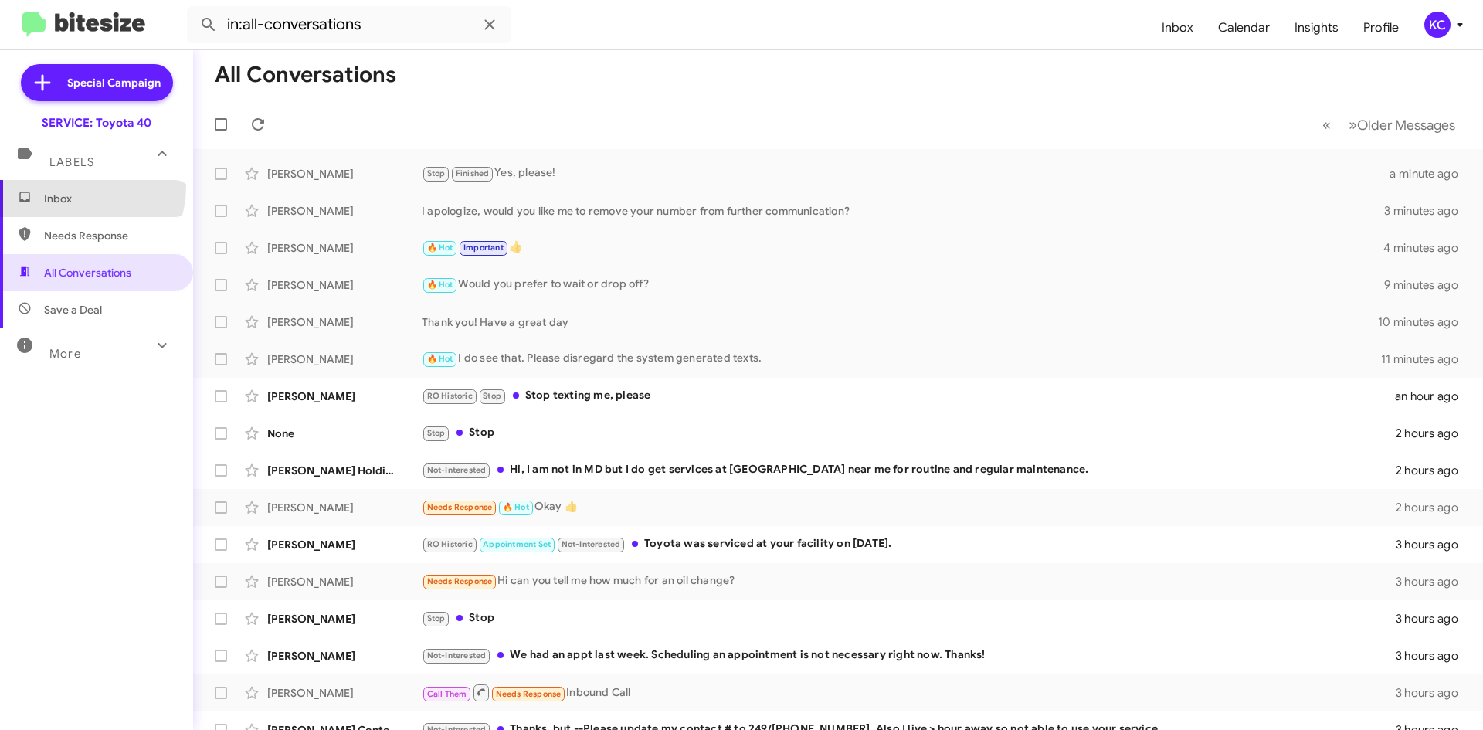
click at [73, 186] on span "Inbox" at bounding box center [96, 198] width 193 height 37
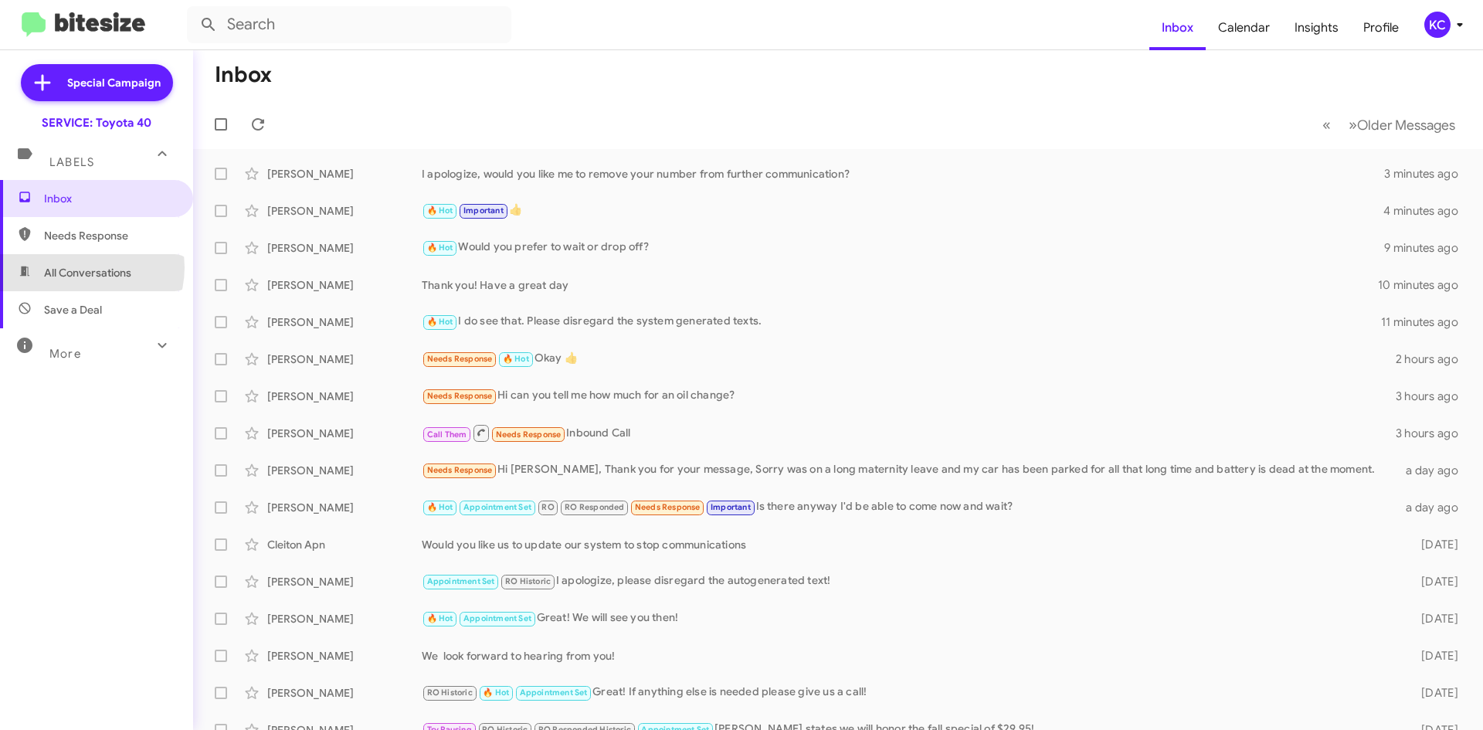
click at [81, 267] on span "All Conversations" at bounding box center [87, 272] width 87 height 15
type input "in:all-conversations"
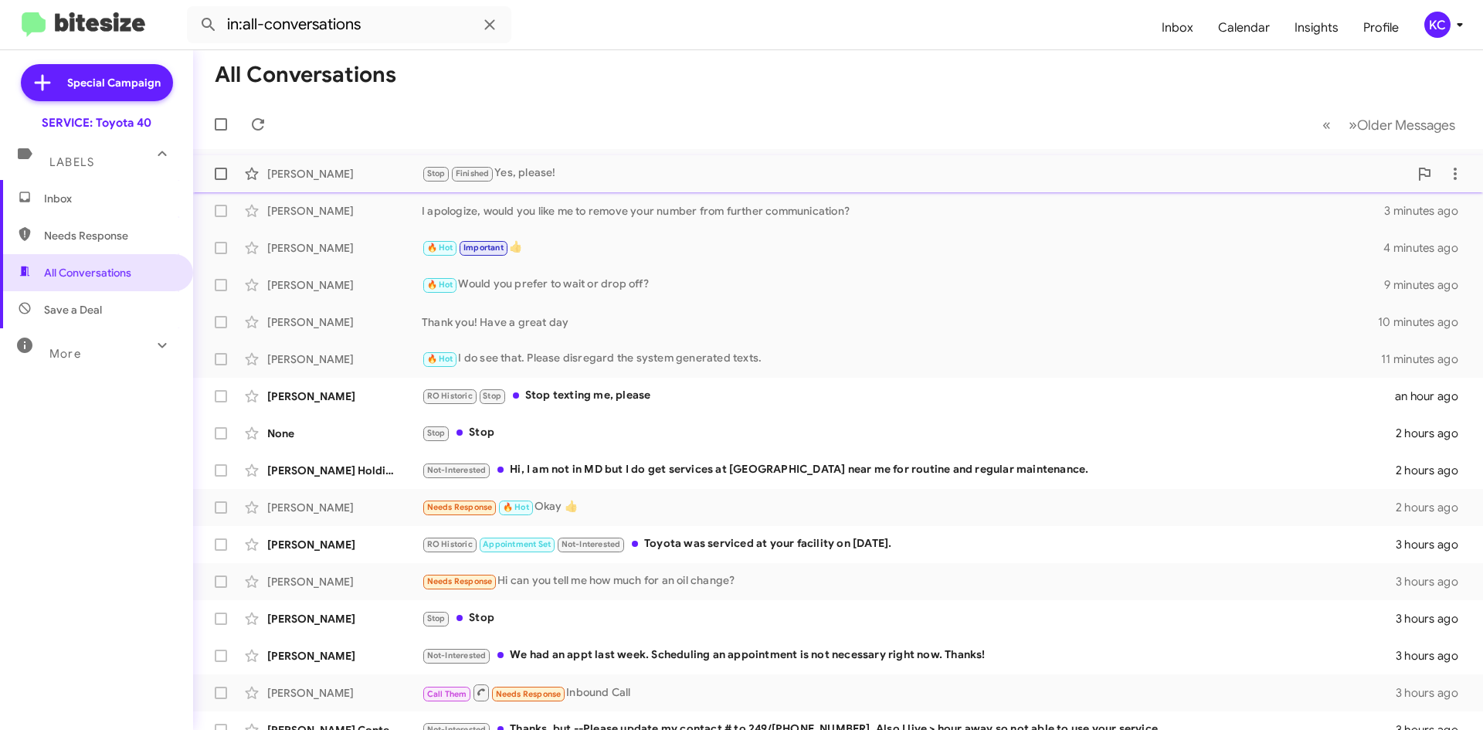
click at [551, 173] on div "Stop Finished Yes, please!" at bounding box center [915, 173] width 987 height 18
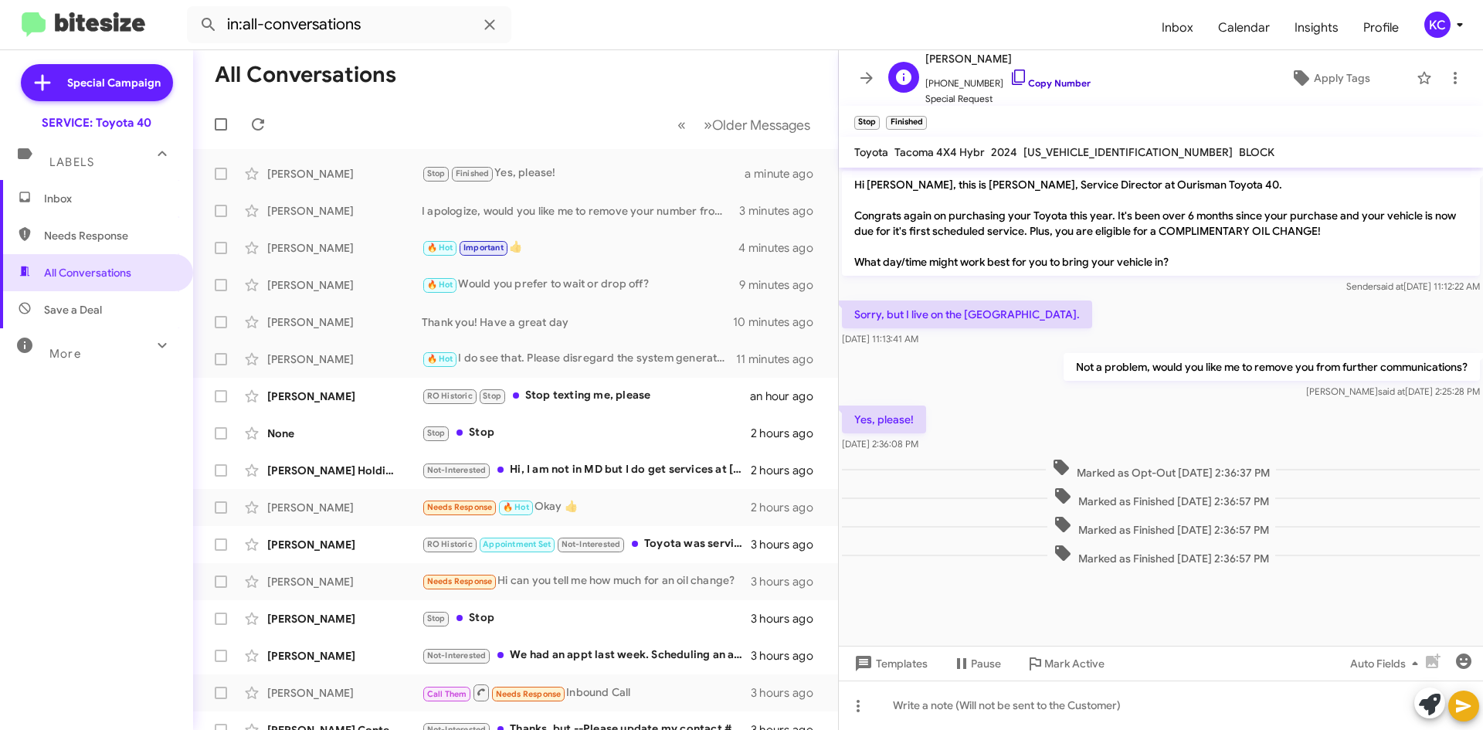
click at [1009, 71] on icon at bounding box center [1018, 77] width 19 height 19
click at [90, 179] on mat-expansion-panel-header "Labels" at bounding box center [96, 154] width 193 height 49
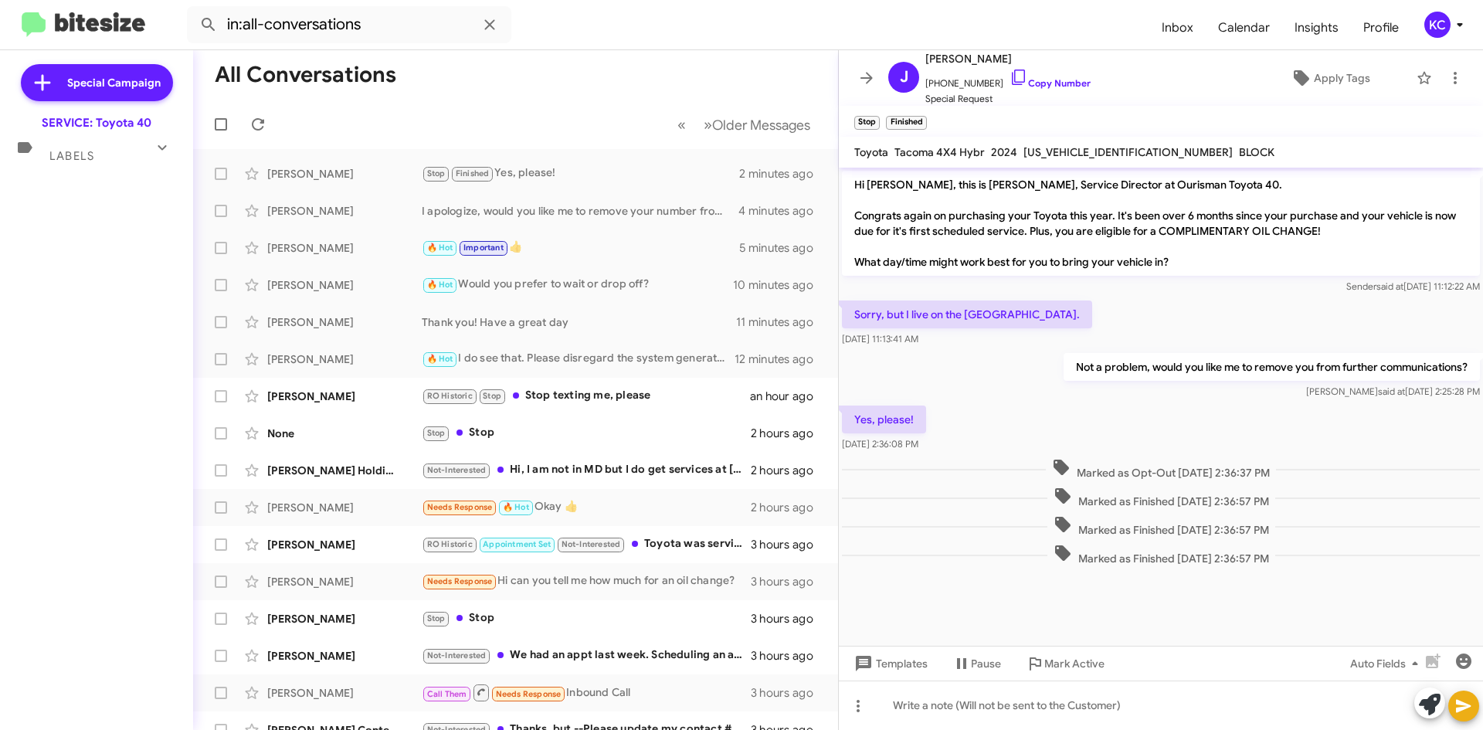
click at [91, 197] on div "Special Campaign SERVICE: Toyota 40 Labels Inbox Needs Response All Conversatio…" at bounding box center [96, 386] width 193 height 673
click at [156, 143] on icon at bounding box center [162, 147] width 19 height 19
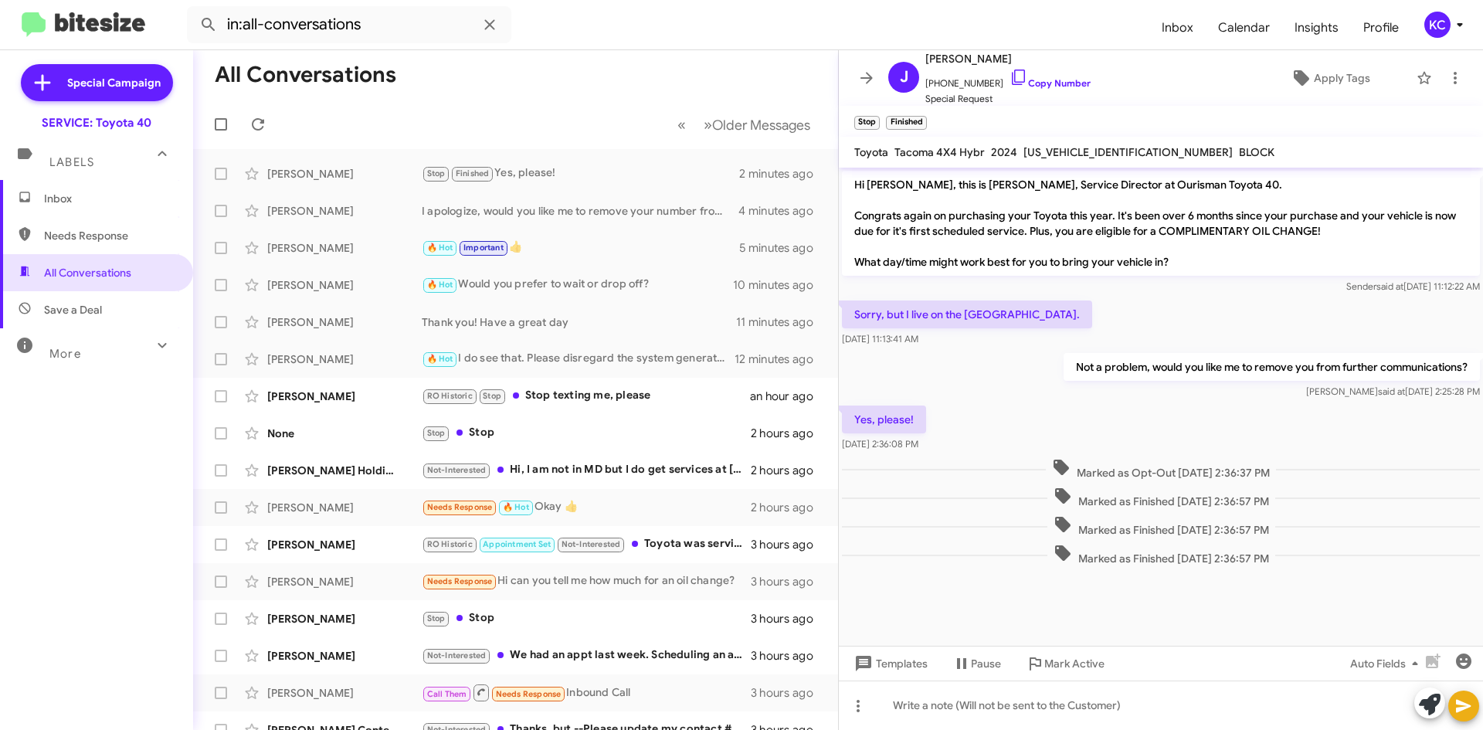
click at [99, 212] on span "Inbox" at bounding box center [96, 198] width 193 height 37
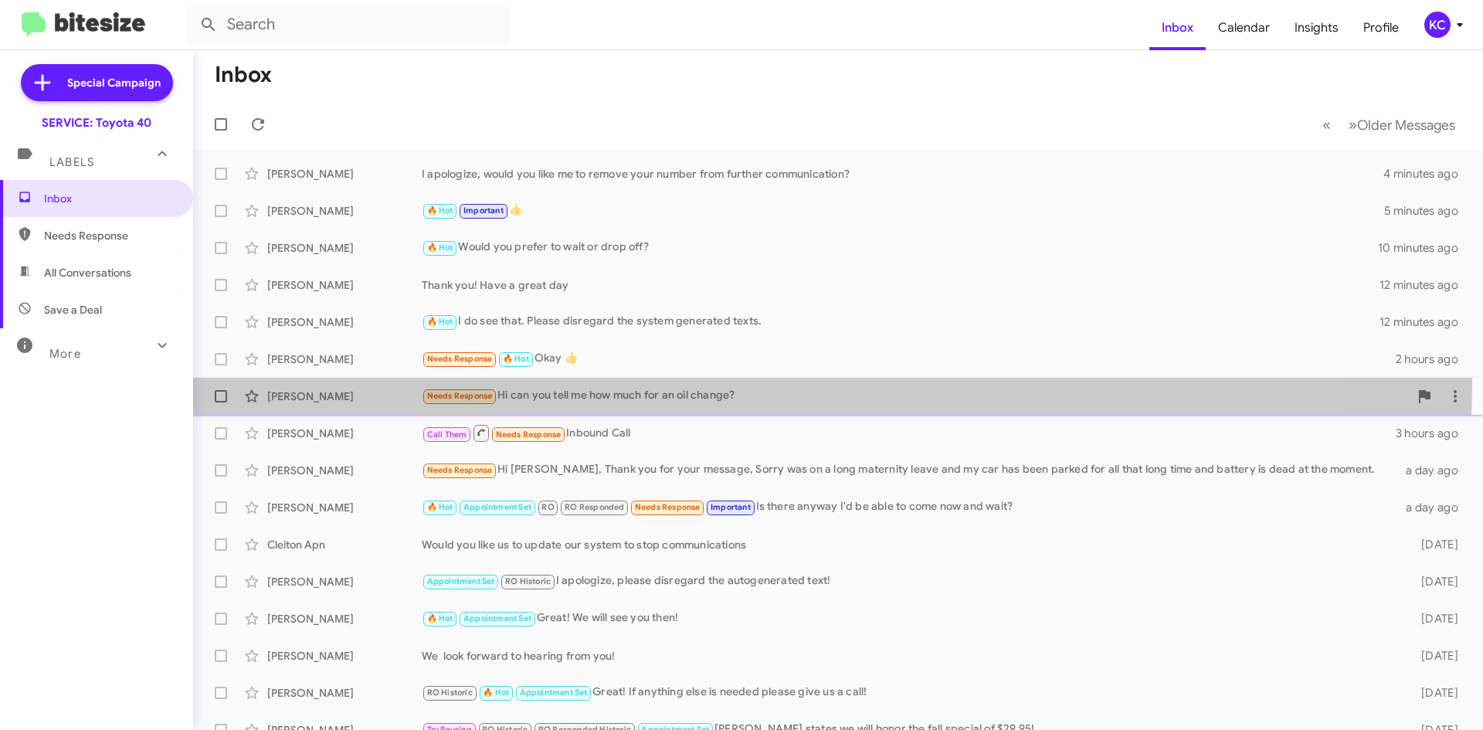
click at [625, 380] on span "[PERSON_NAME] Needs Response Hi can you tell me how much for an oil change? 3 h…" at bounding box center [837, 396] width 1289 height 37
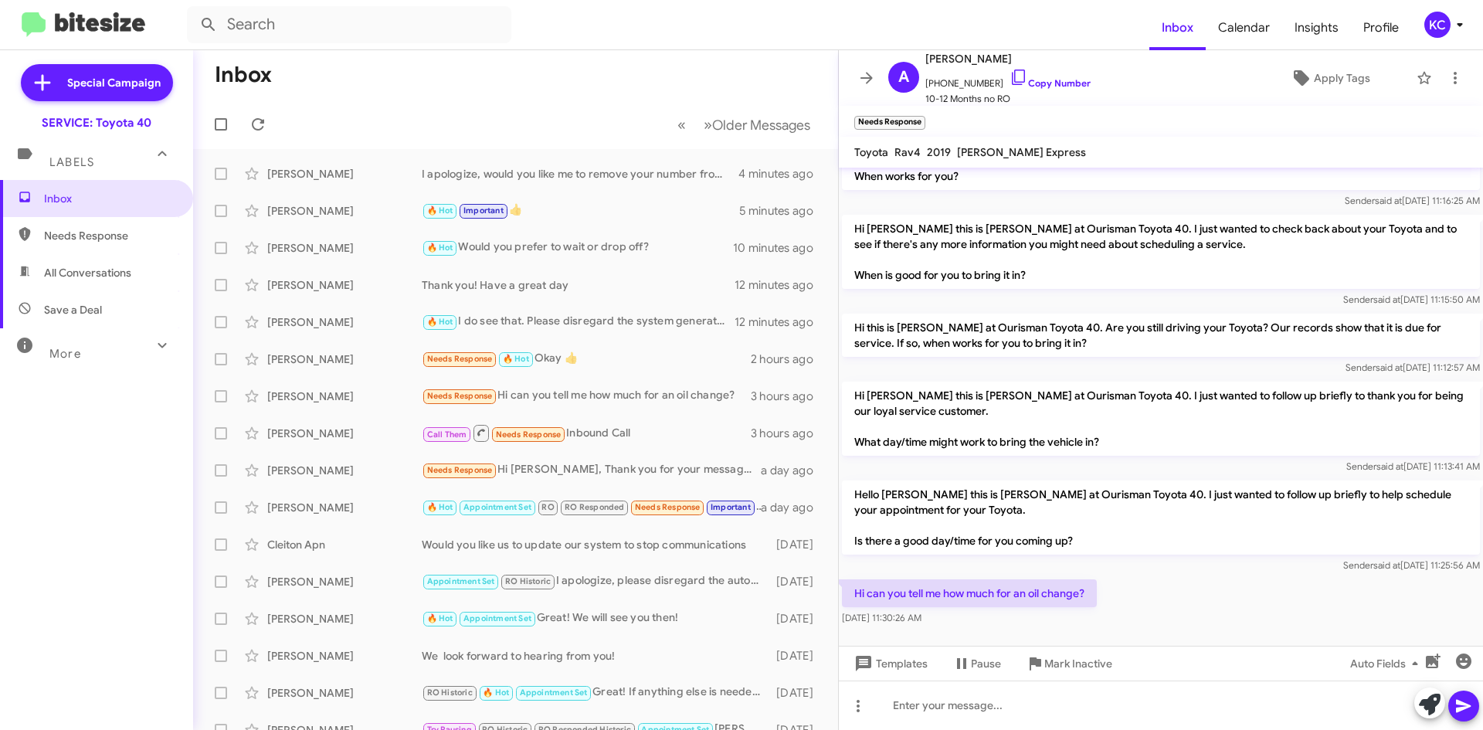
scroll to position [179, 0]
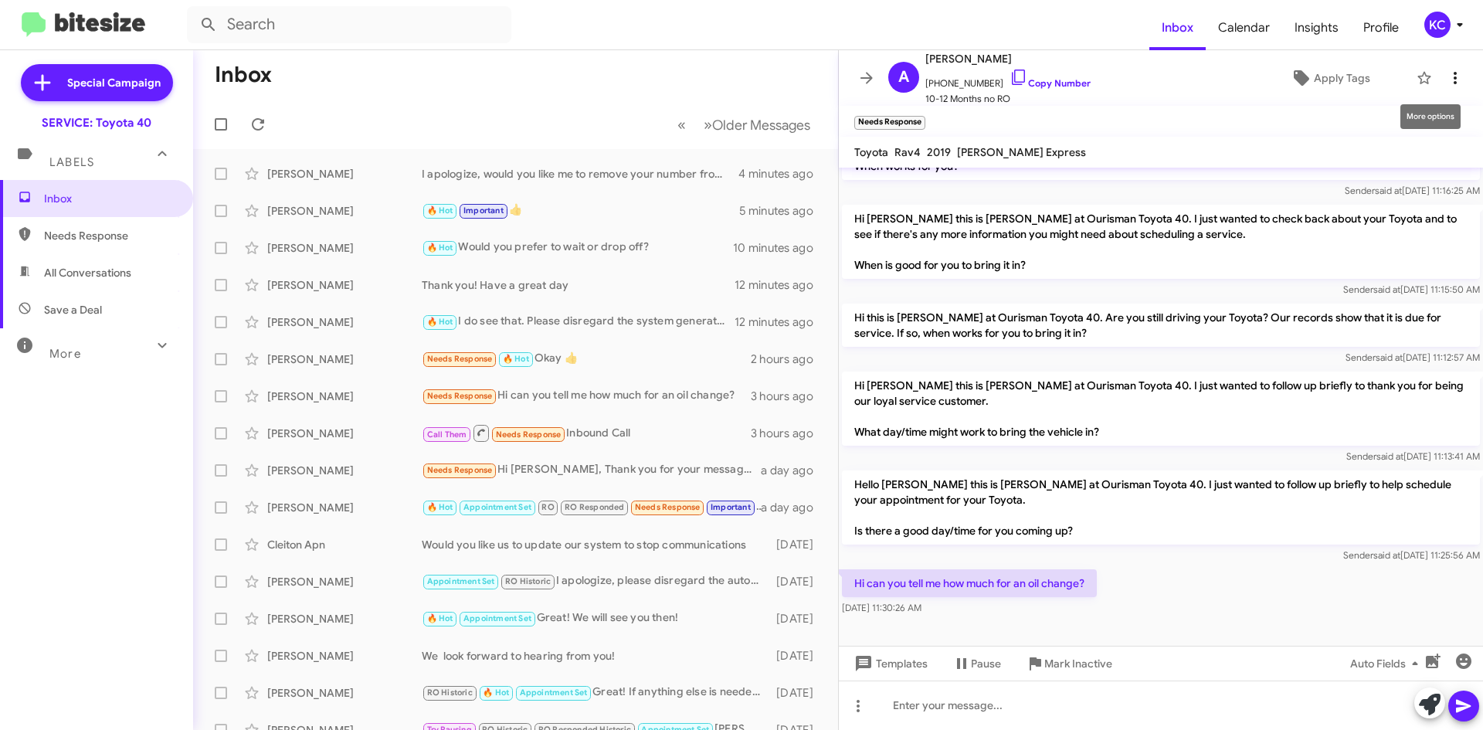
click at [1445, 81] on icon at bounding box center [1454, 78] width 19 height 19
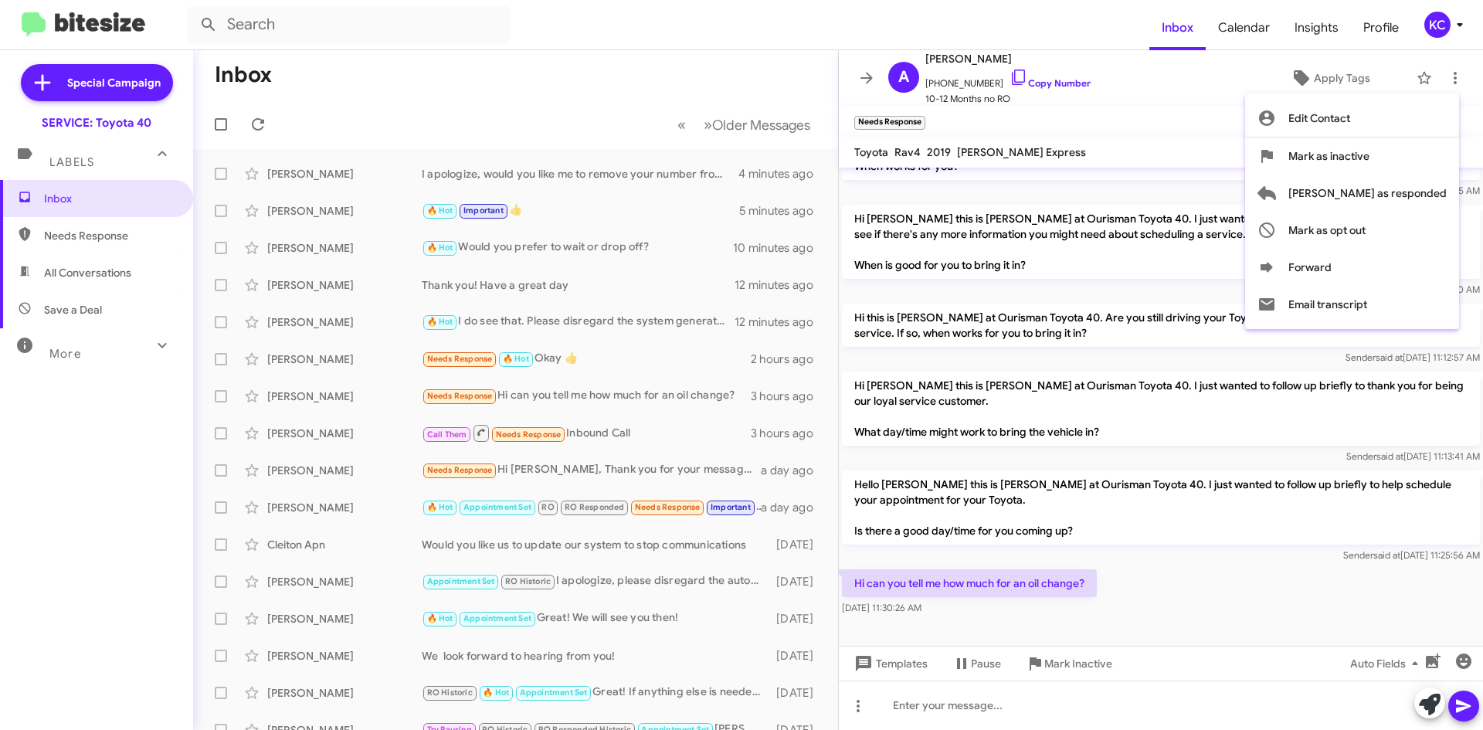
click at [724, 387] on div at bounding box center [741, 365] width 1483 height 730
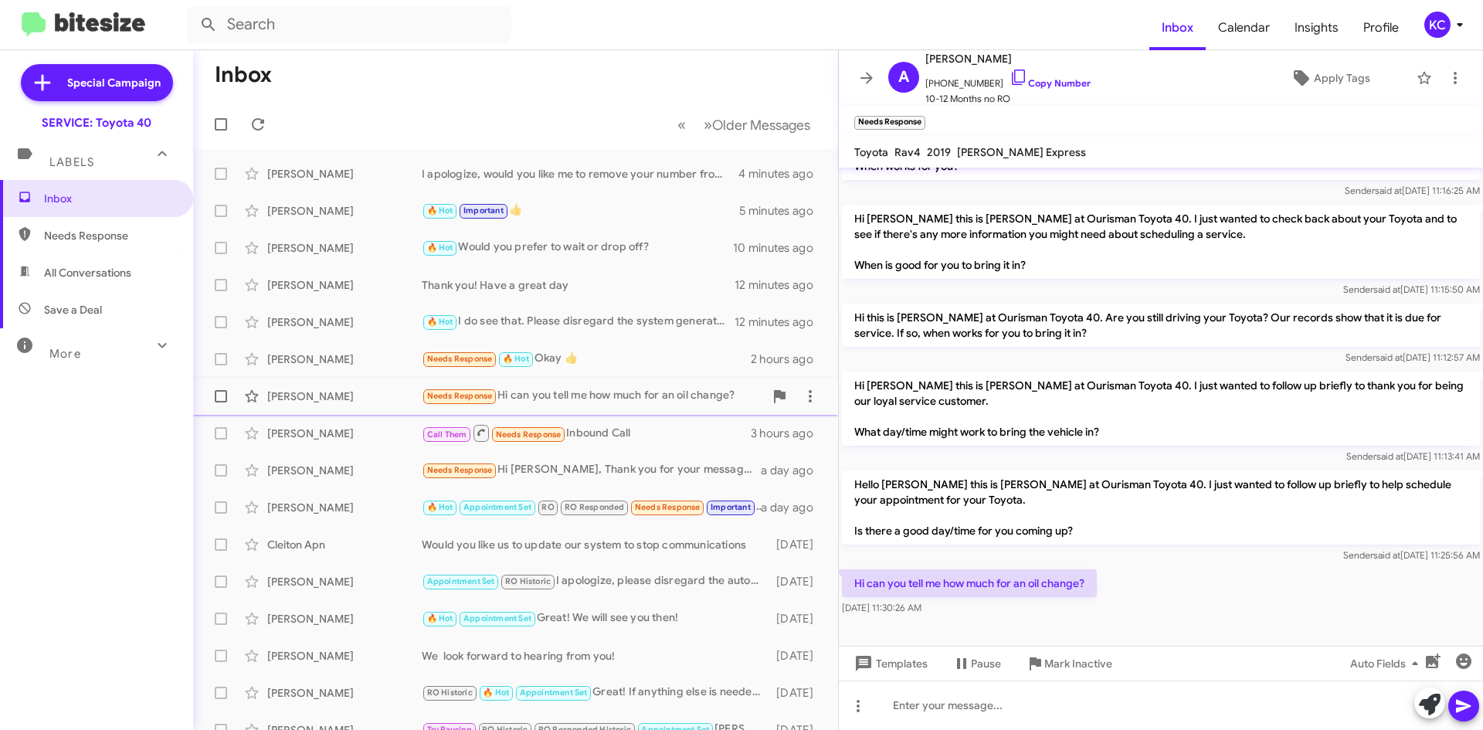
drag, startPoint x: 794, startPoint y: 402, endPoint x: 717, endPoint y: 381, distance: 79.2
click at [692, 375] on span "Kenneth Mattola Needs Response 🔥 Hot Okay 👍 2 hours ago" at bounding box center [515, 359] width 645 height 37
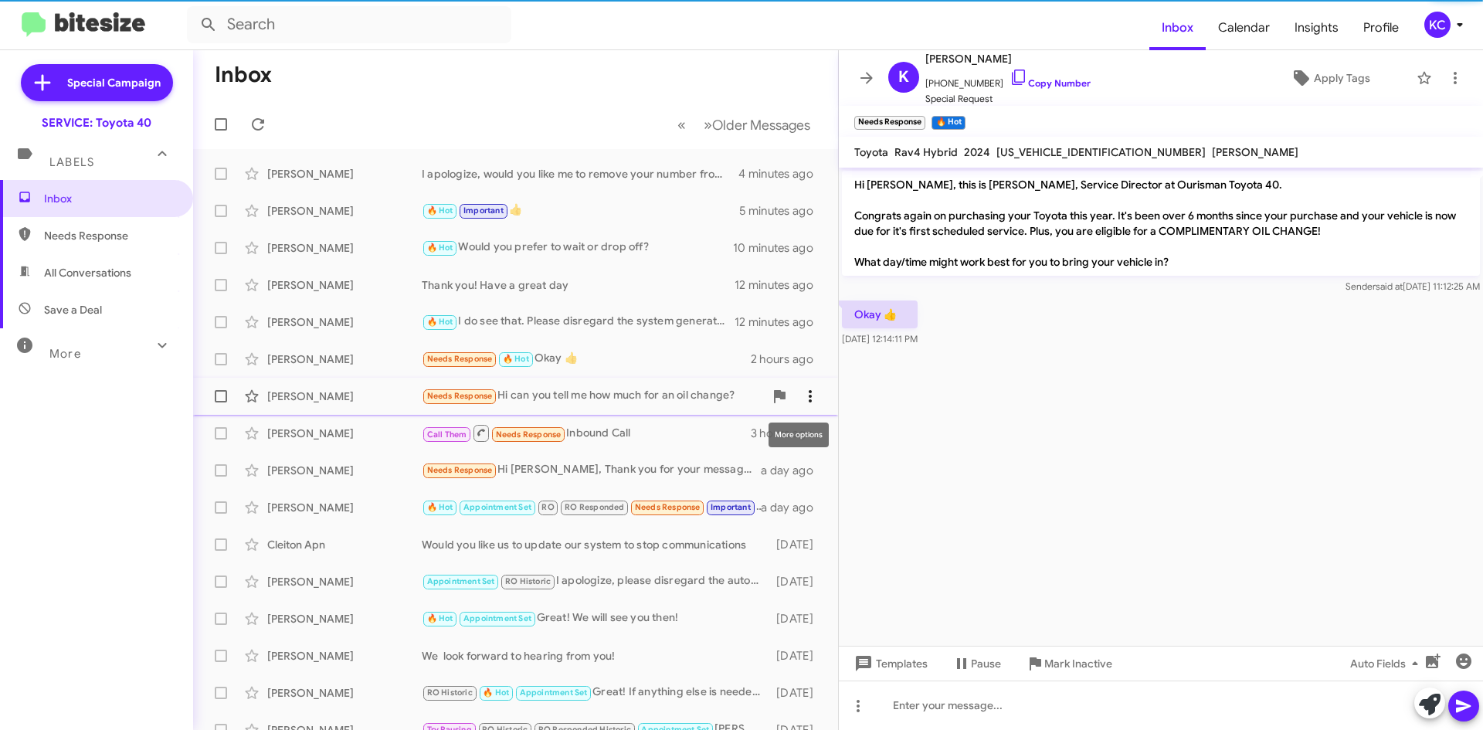
click at [810, 399] on span at bounding box center [810, 396] width 31 height 19
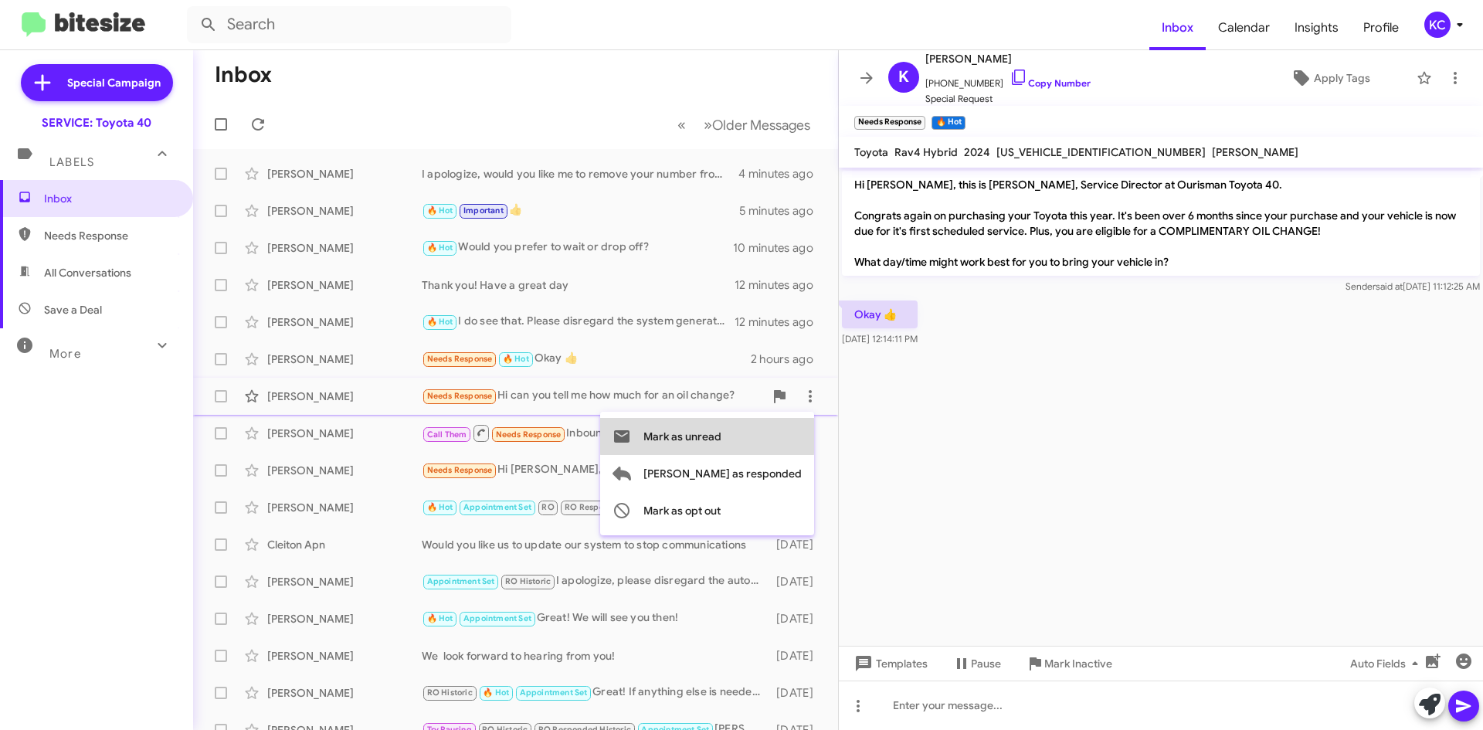
click at [721, 435] on span "Mark as unread" at bounding box center [682, 436] width 78 height 37
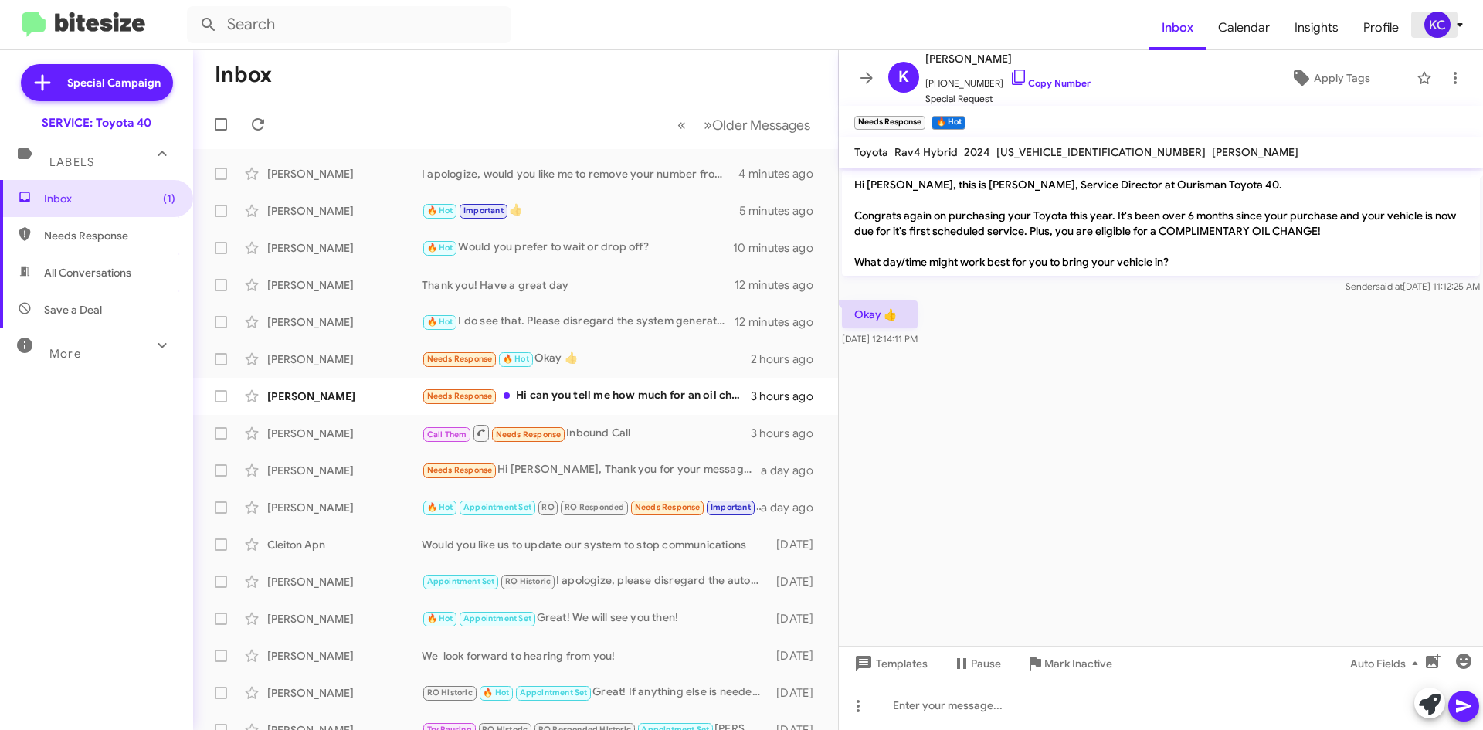
click at [1438, 33] on div "KC" at bounding box center [1437, 25] width 26 height 26
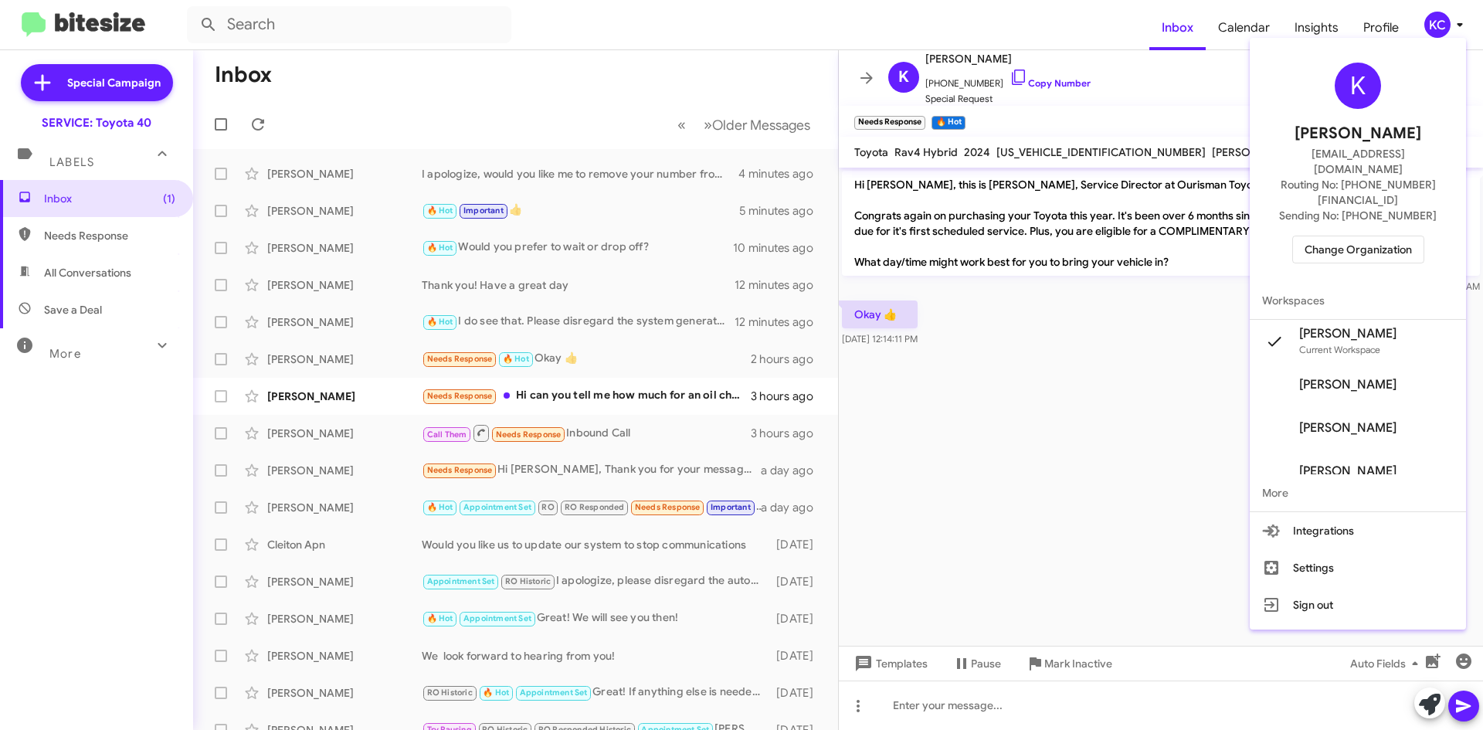
click at [1350, 236] on span "Change Organization" at bounding box center [1357, 249] width 107 height 26
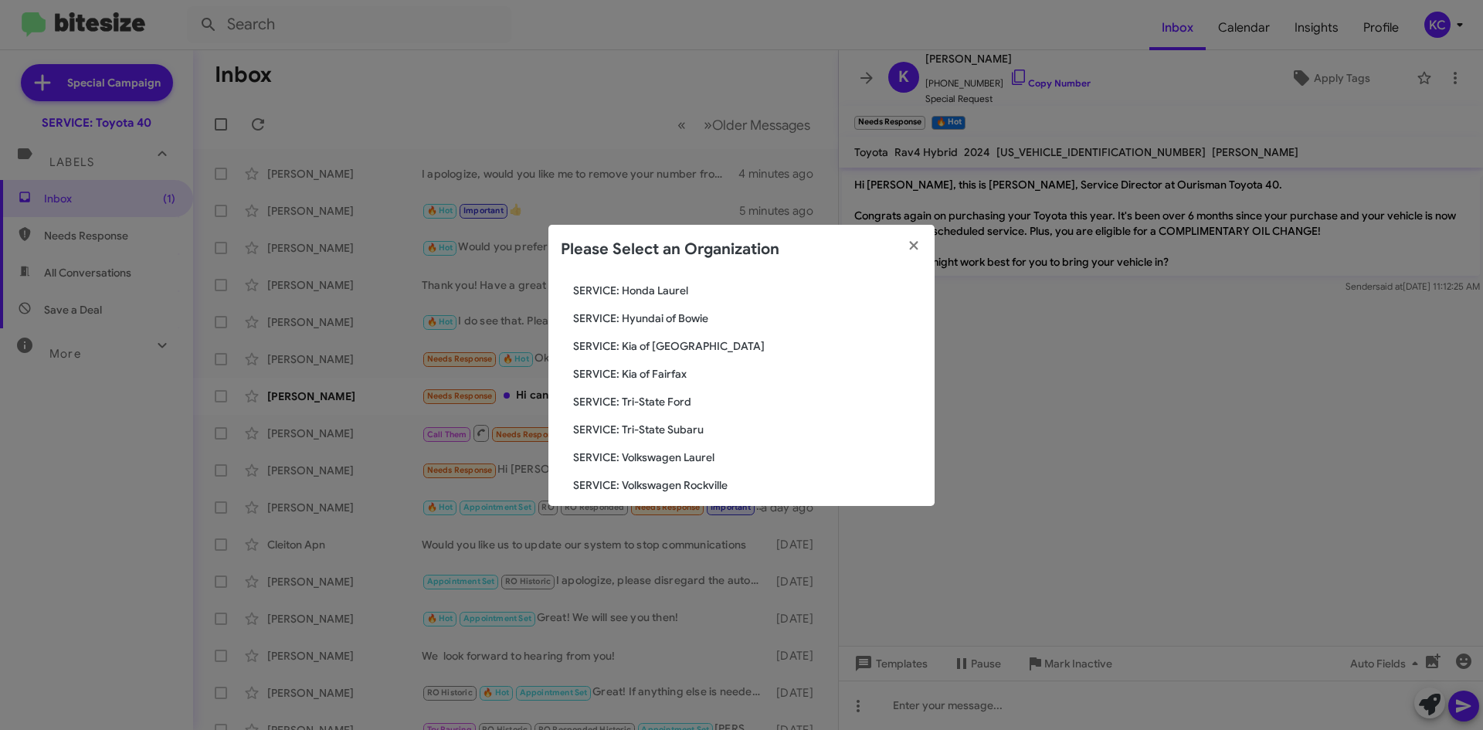
scroll to position [257, 0]
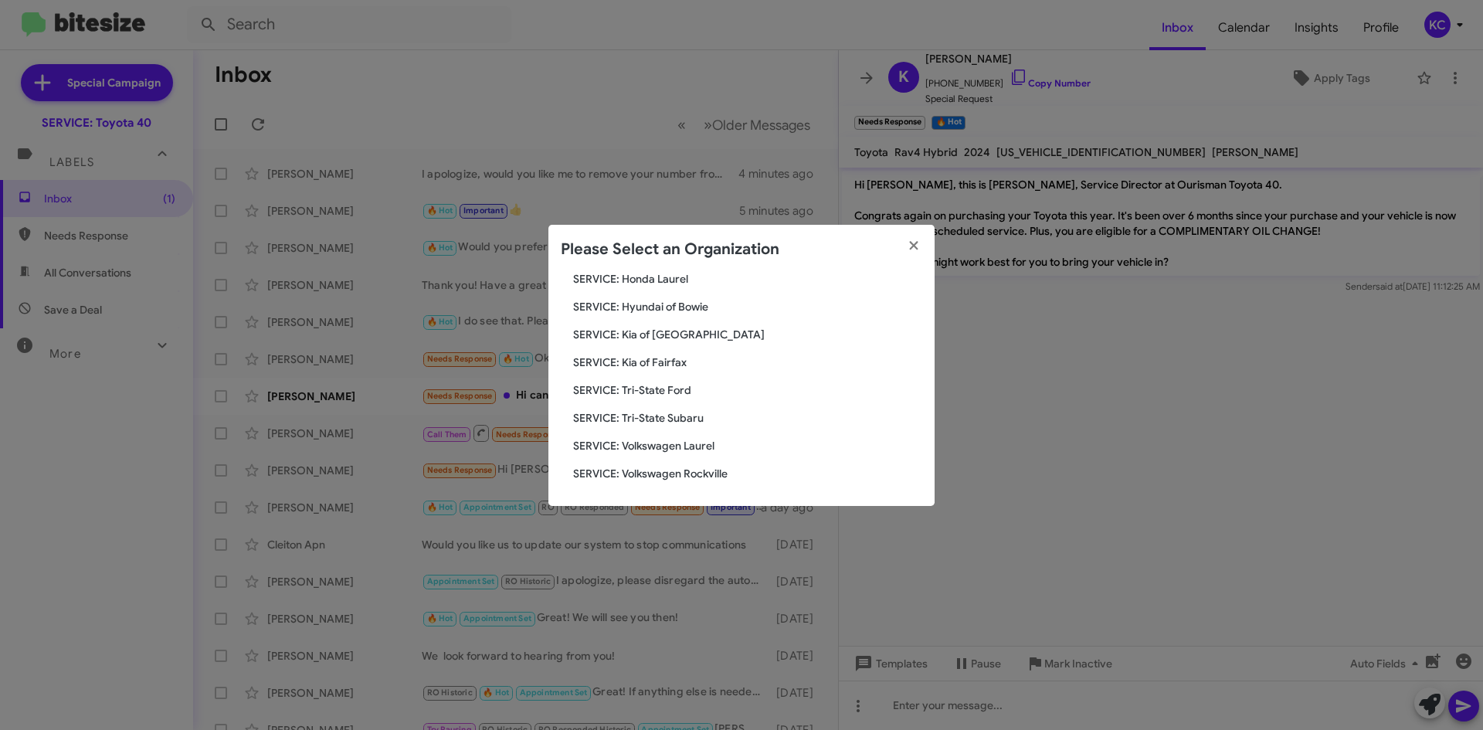
click at [652, 366] on span "SERVICE: Kia of Fairfax" at bounding box center [747, 361] width 349 height 15
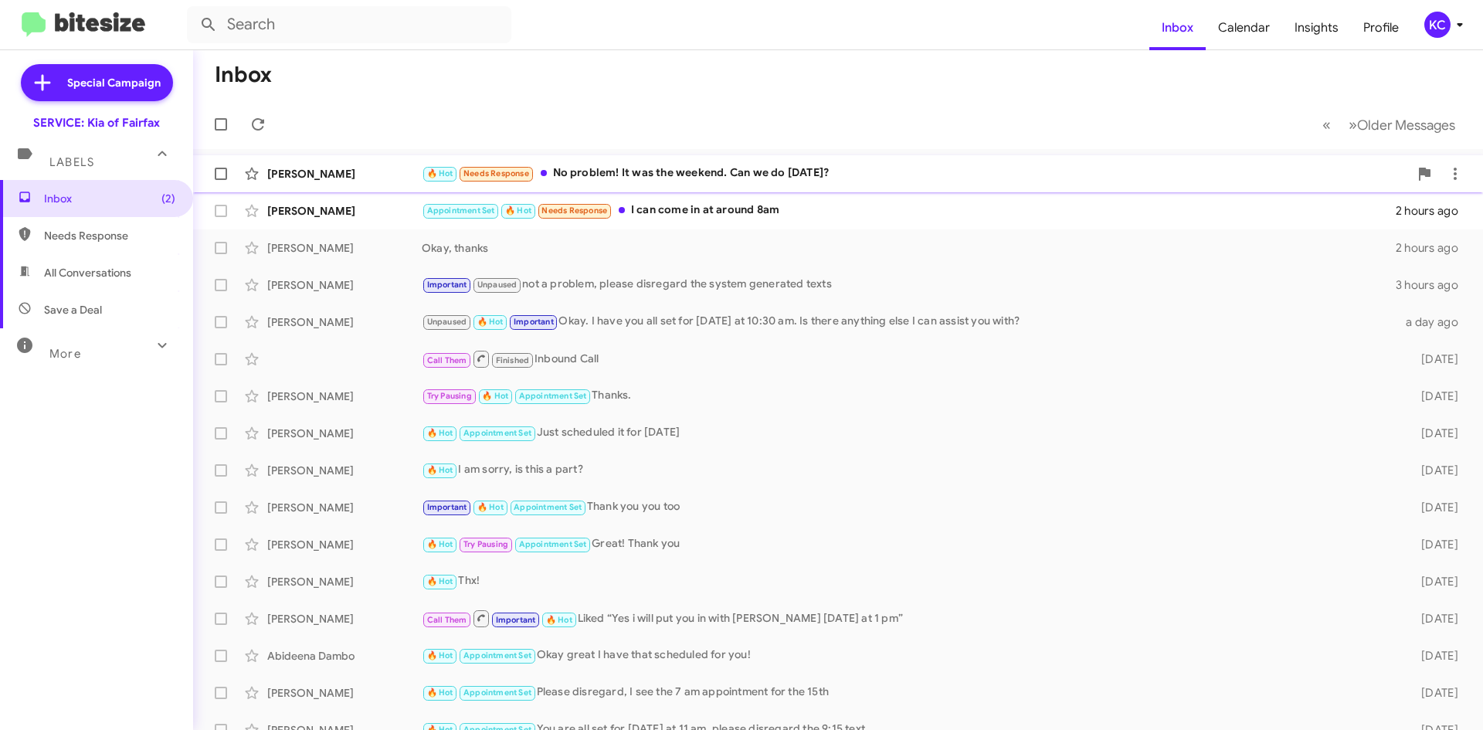
click at [728, 170] on div "🔥 Hot Needs Response No problem! It was the weekend. Can we do [DATE]?" at bounding box center [915, 173] width 987 height 18
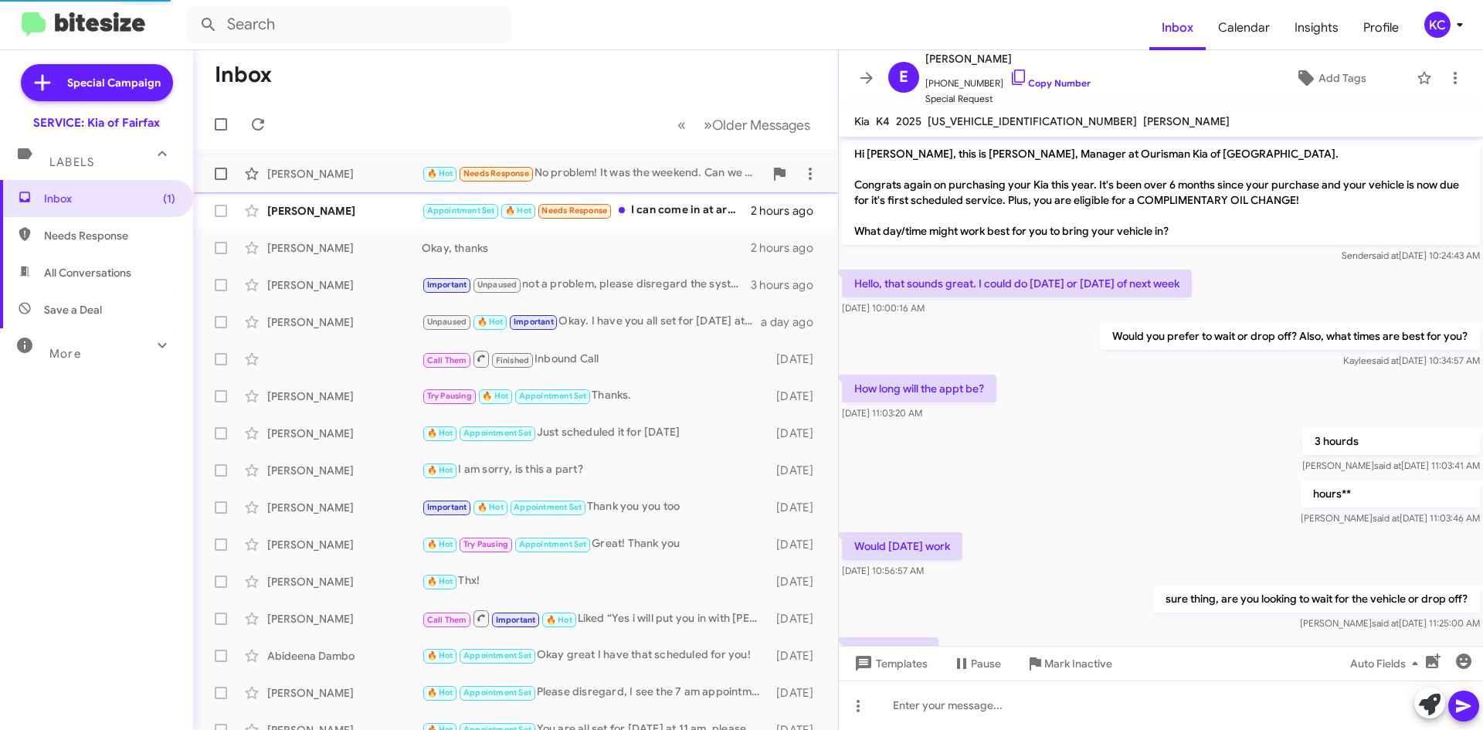
scroll to position [383, 0]
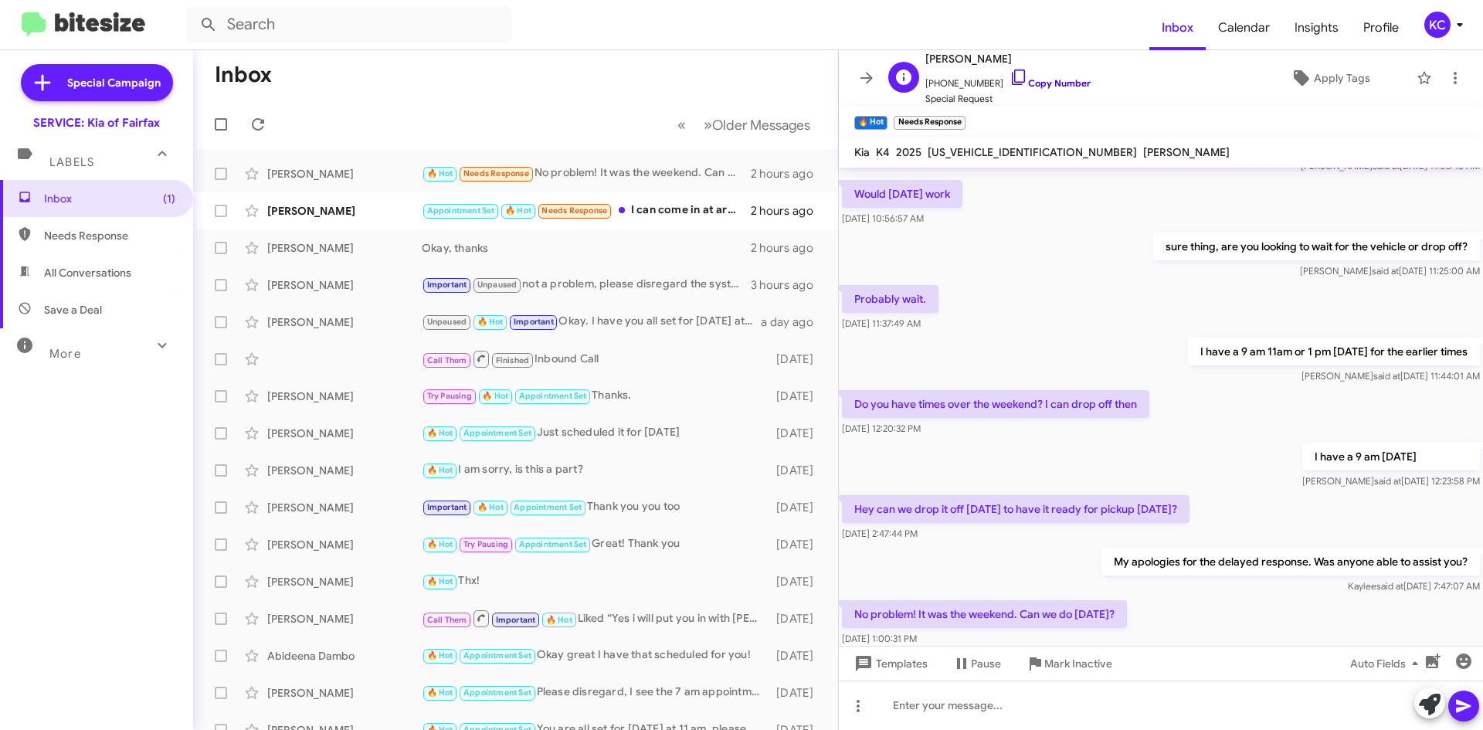
click at [1009, 75] on icon at bounding box center [1018, 77] width 19 height 19
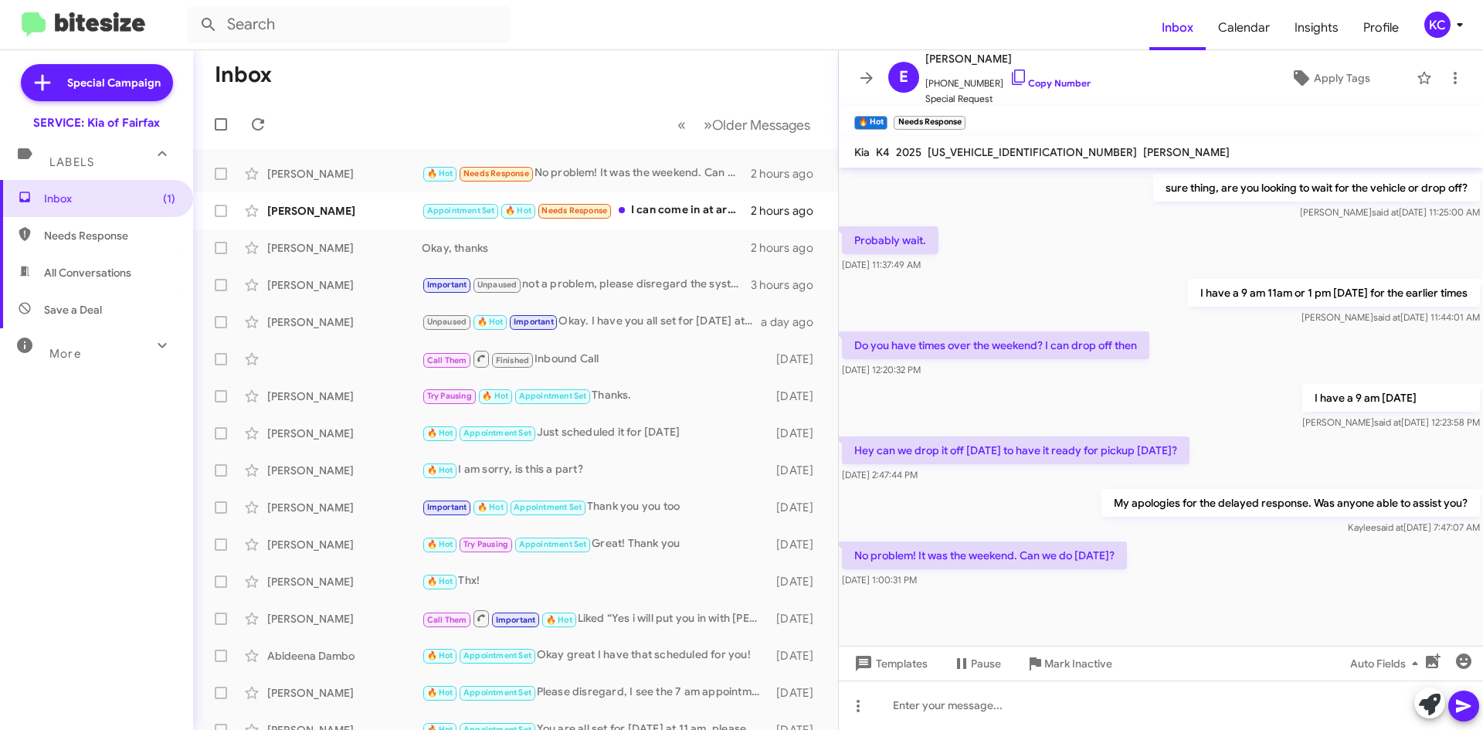
scroll to position [445, 0]
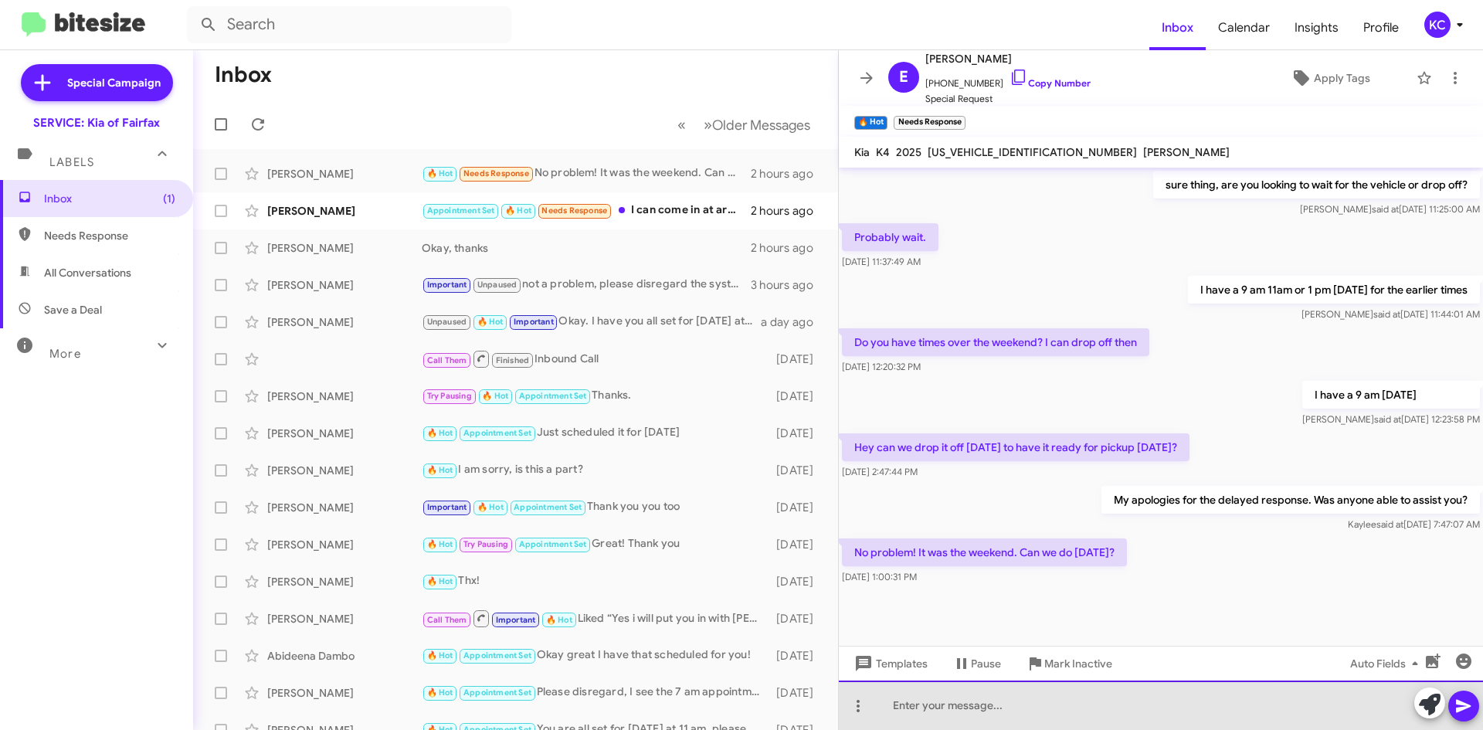
click at [987, 705] on div at bounding box center [1161, 704] width 644 height 49
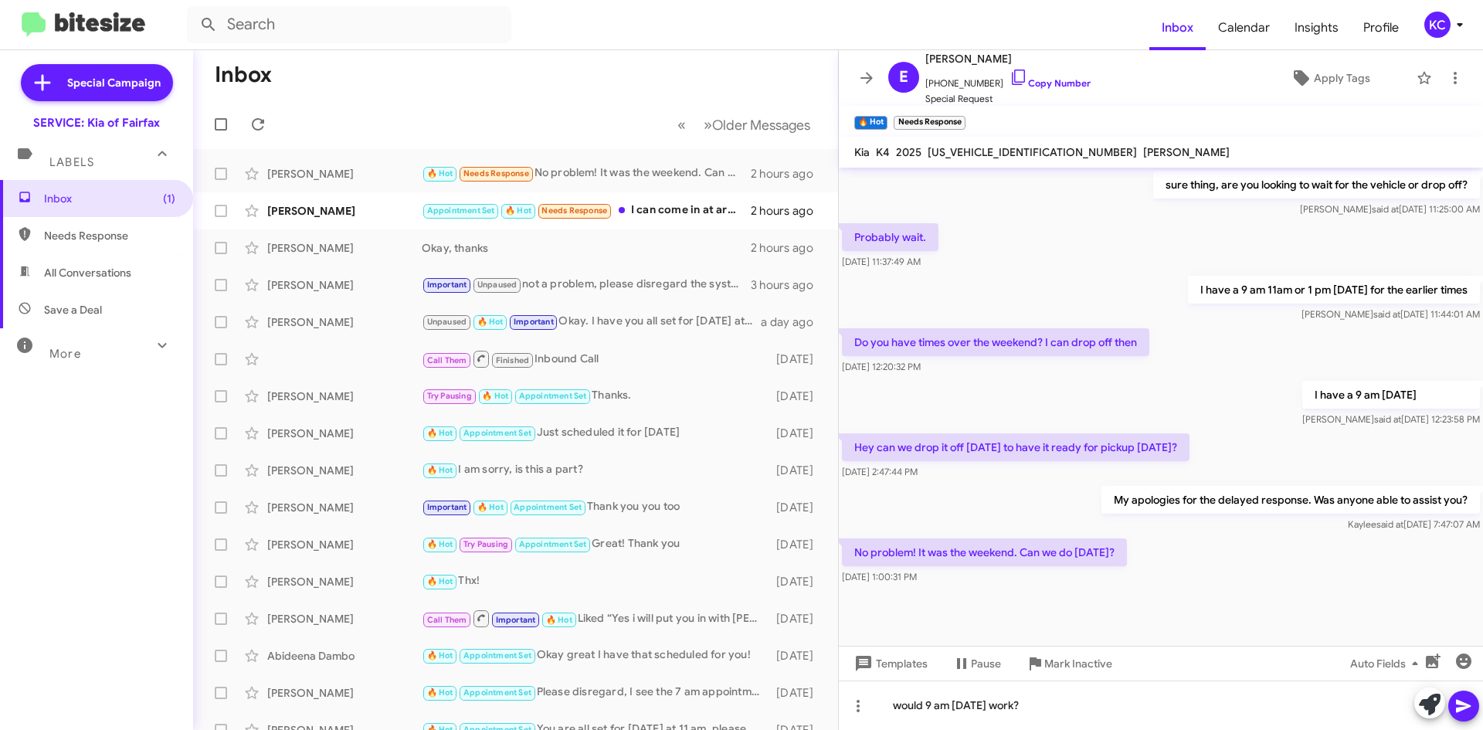
click at [1456, 709] on icon at bounding box center [1462, 706] width 15 height 13
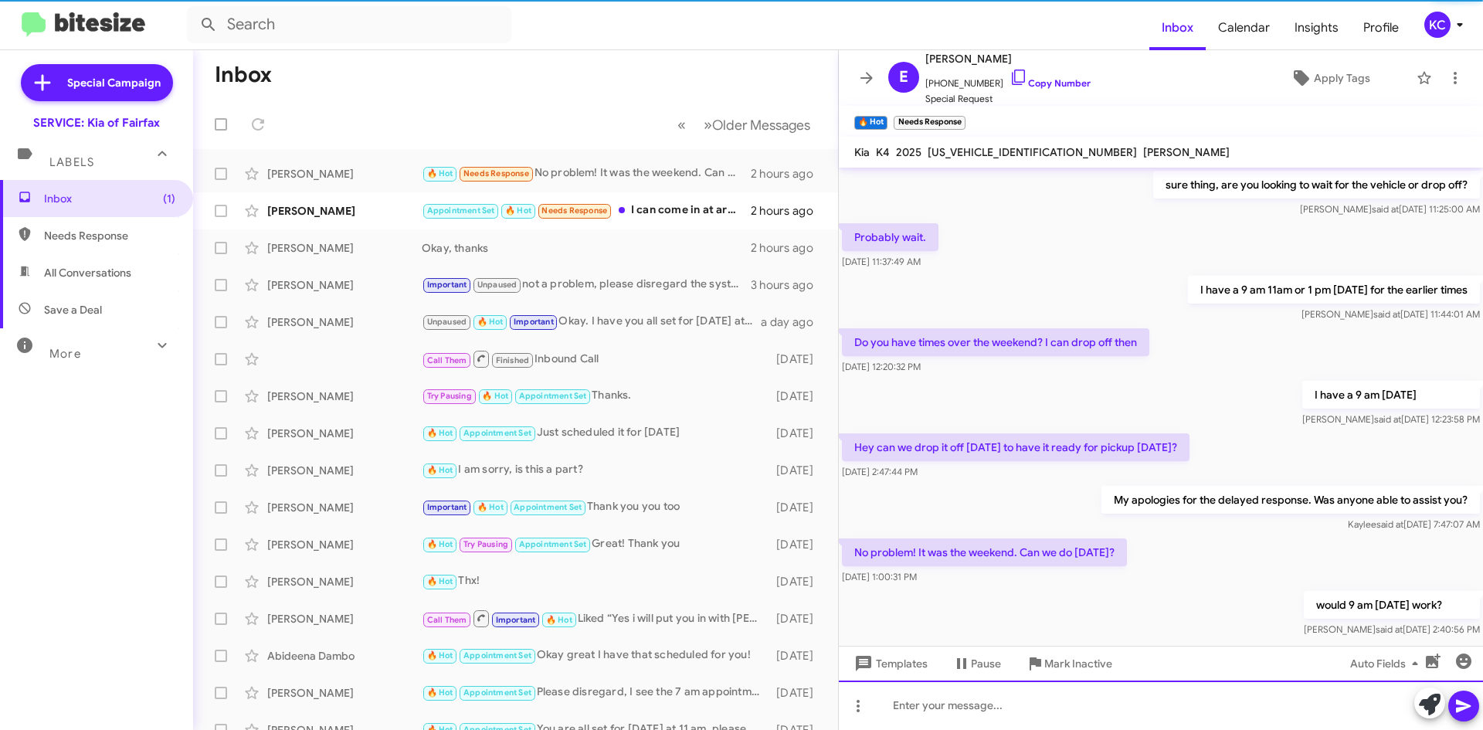
scroll to position [0, 0]
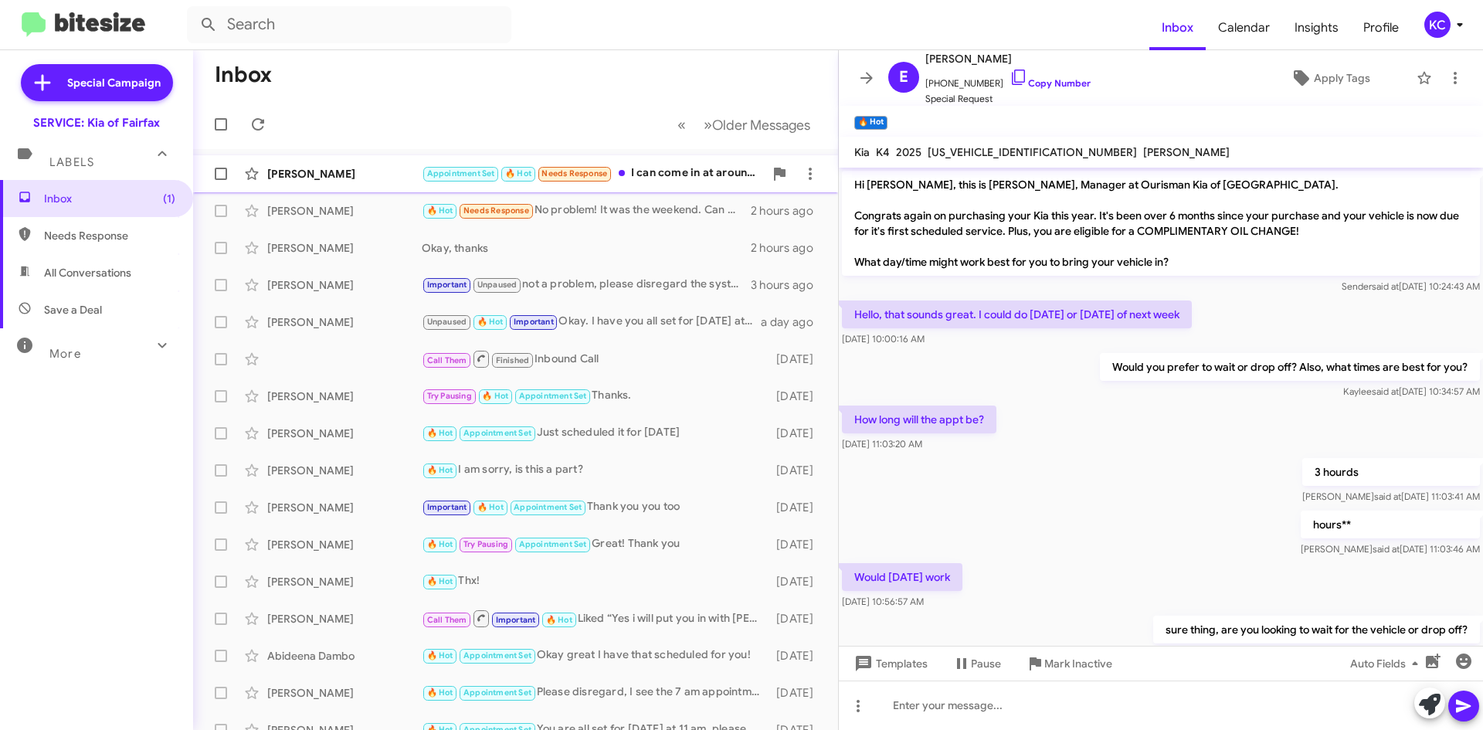
click at [672, 178] on div "Appointment Set 🔥 Hot Needs Response I can come in at around 8am" at bounding box center [593, 173] width 342 height 18
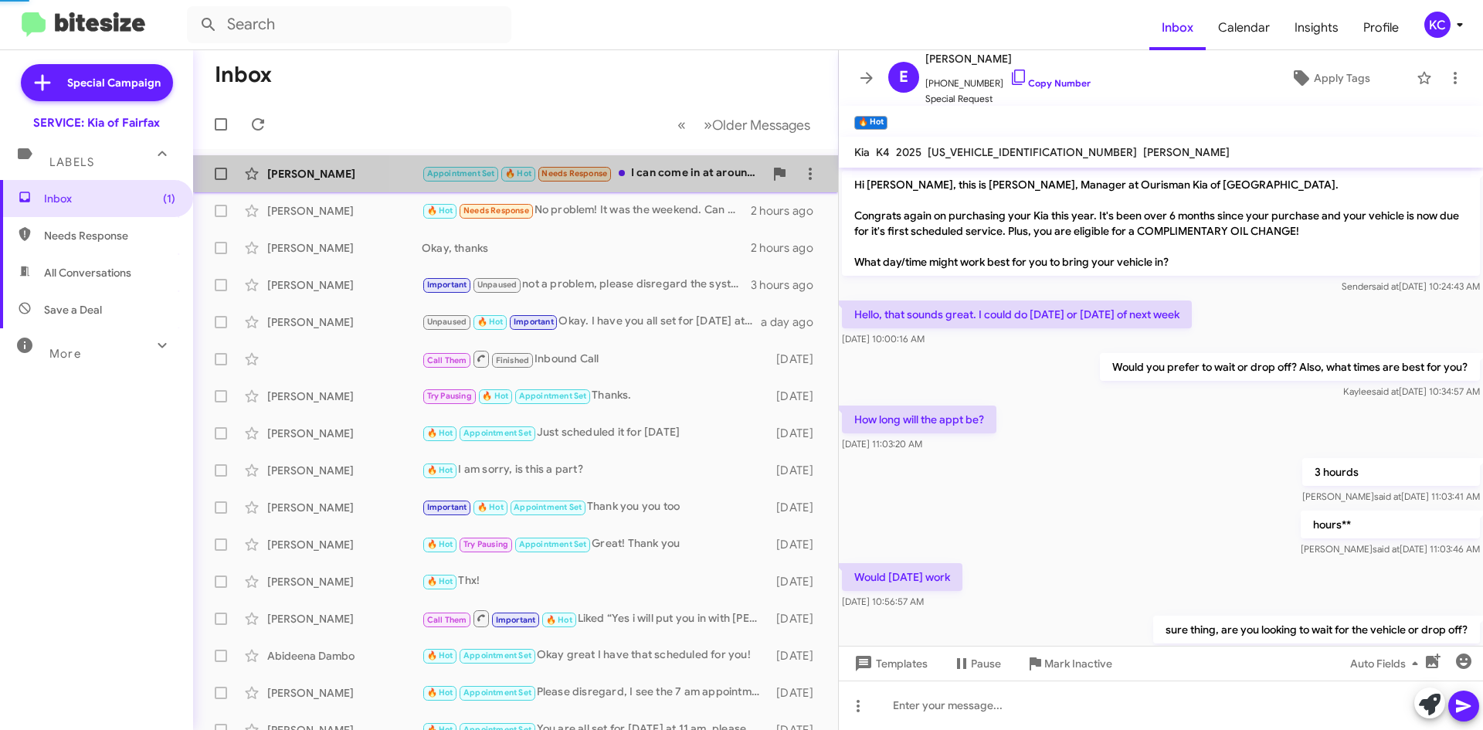
scroll to position [437, 0]
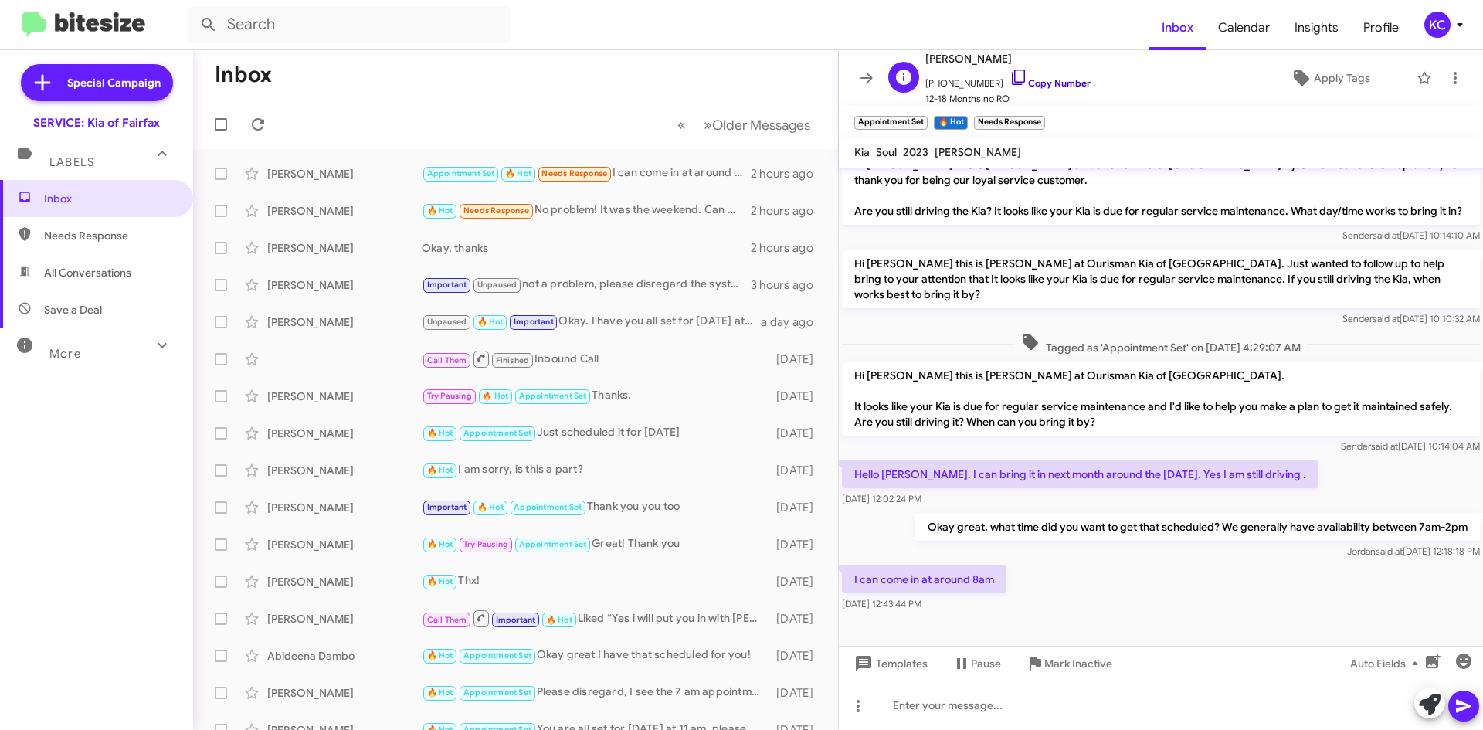
click at [1009, 68] on icon at bounding box center [1018, 77] width 19 height 19
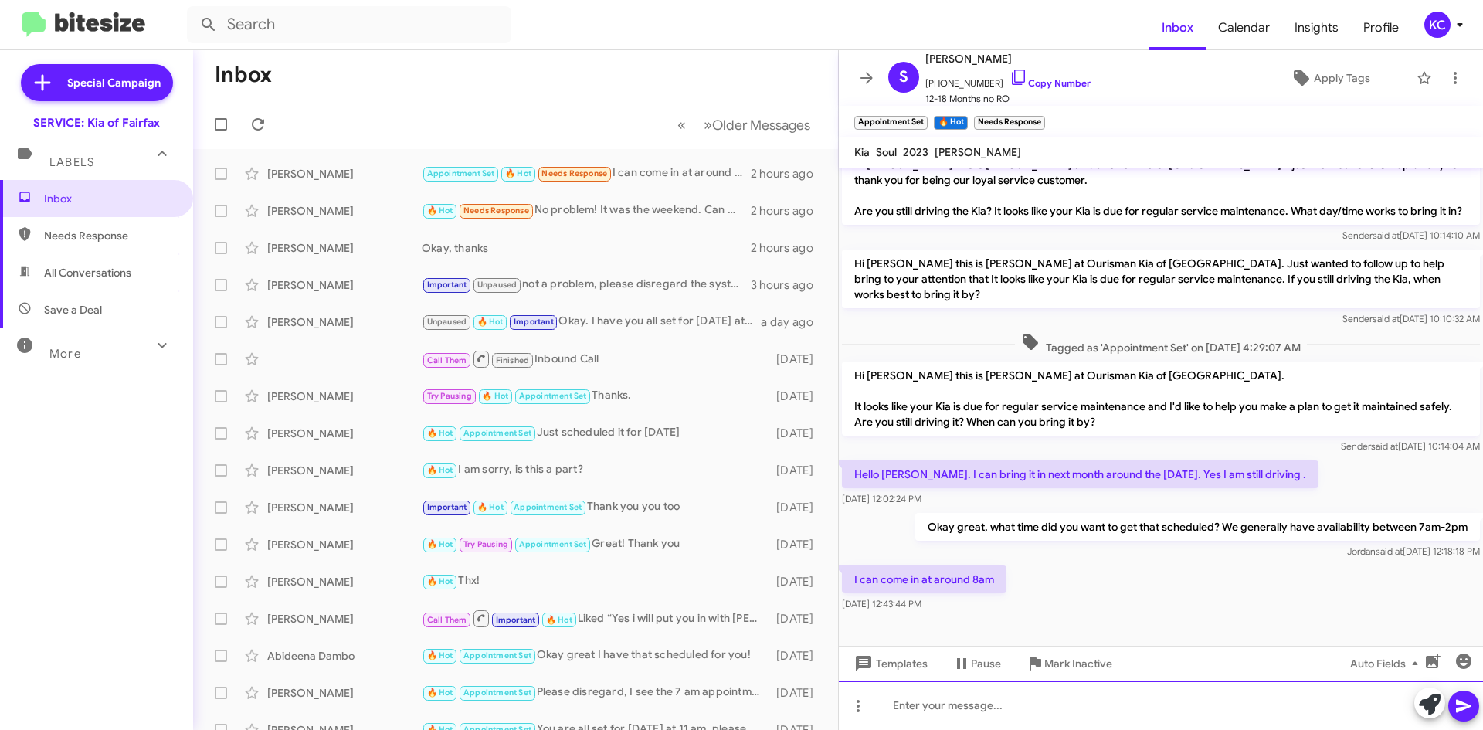
click at [923, 700] on div at bounding box center [1161, 704] width 644 height 49
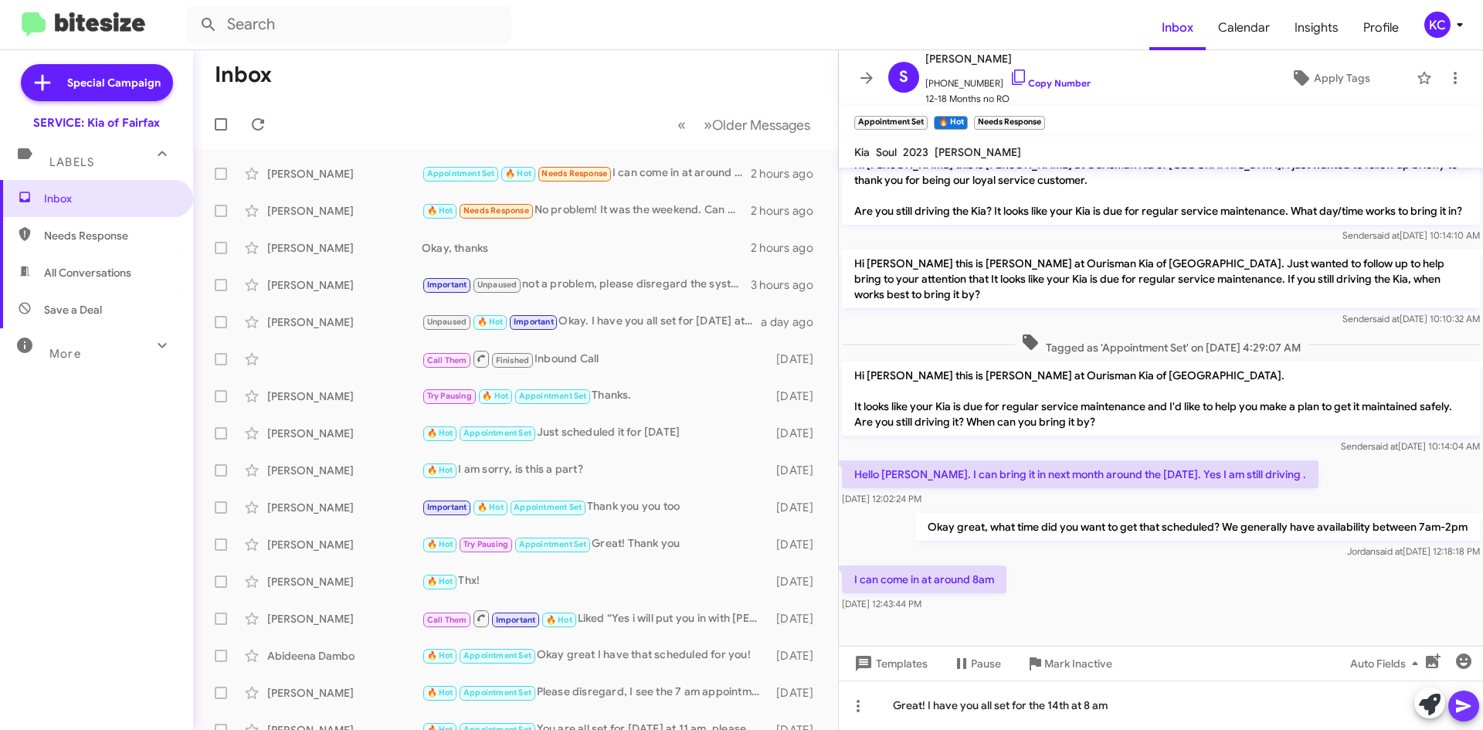
click at [1478, 702] on button at bounding box center [1463, 705] width 31 height 31
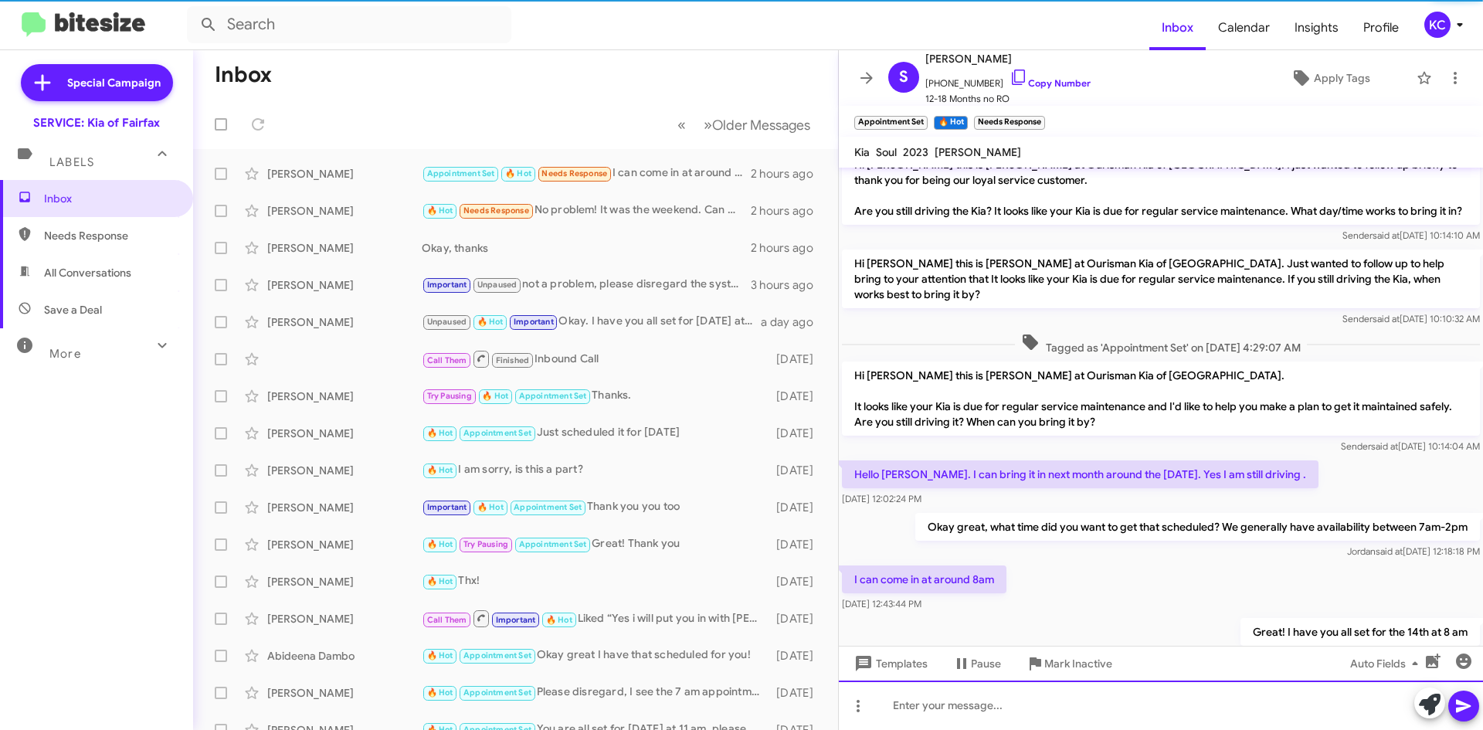
scroll to position [0, 0]
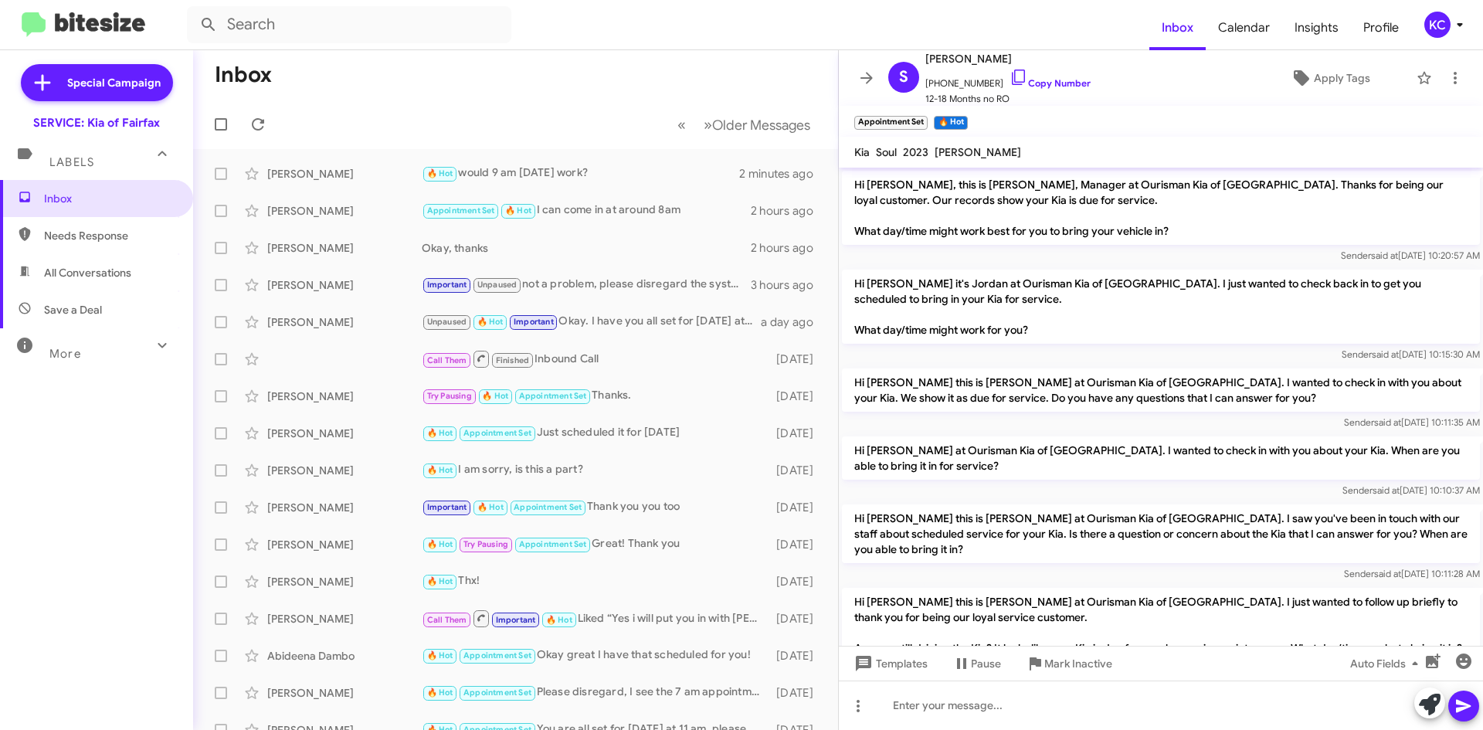
click at [1450, 22] on icon at bounding box center [1459, 24] width 19 height 19
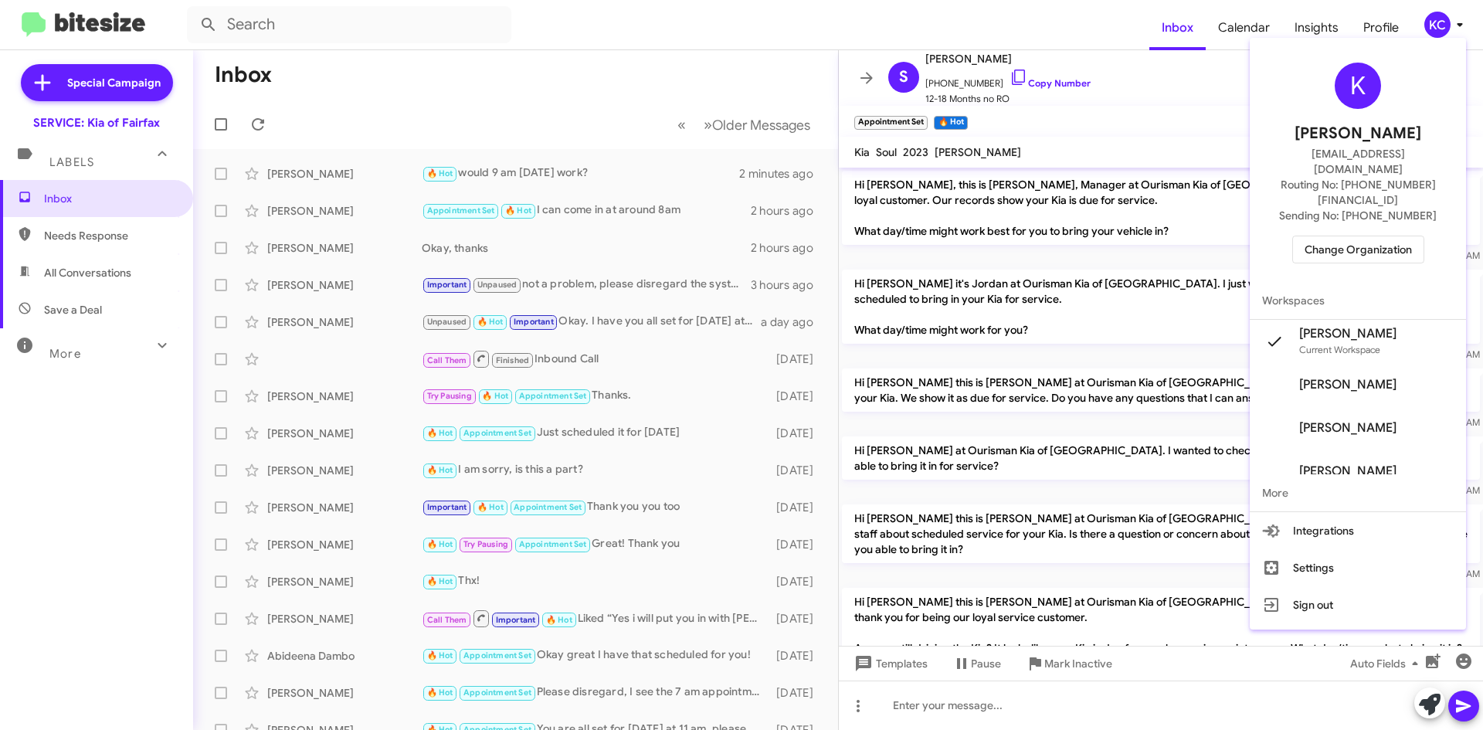
click at [1357, 236] on span "Change Organization" at bounding box center [1357, 249] width 107 height 26
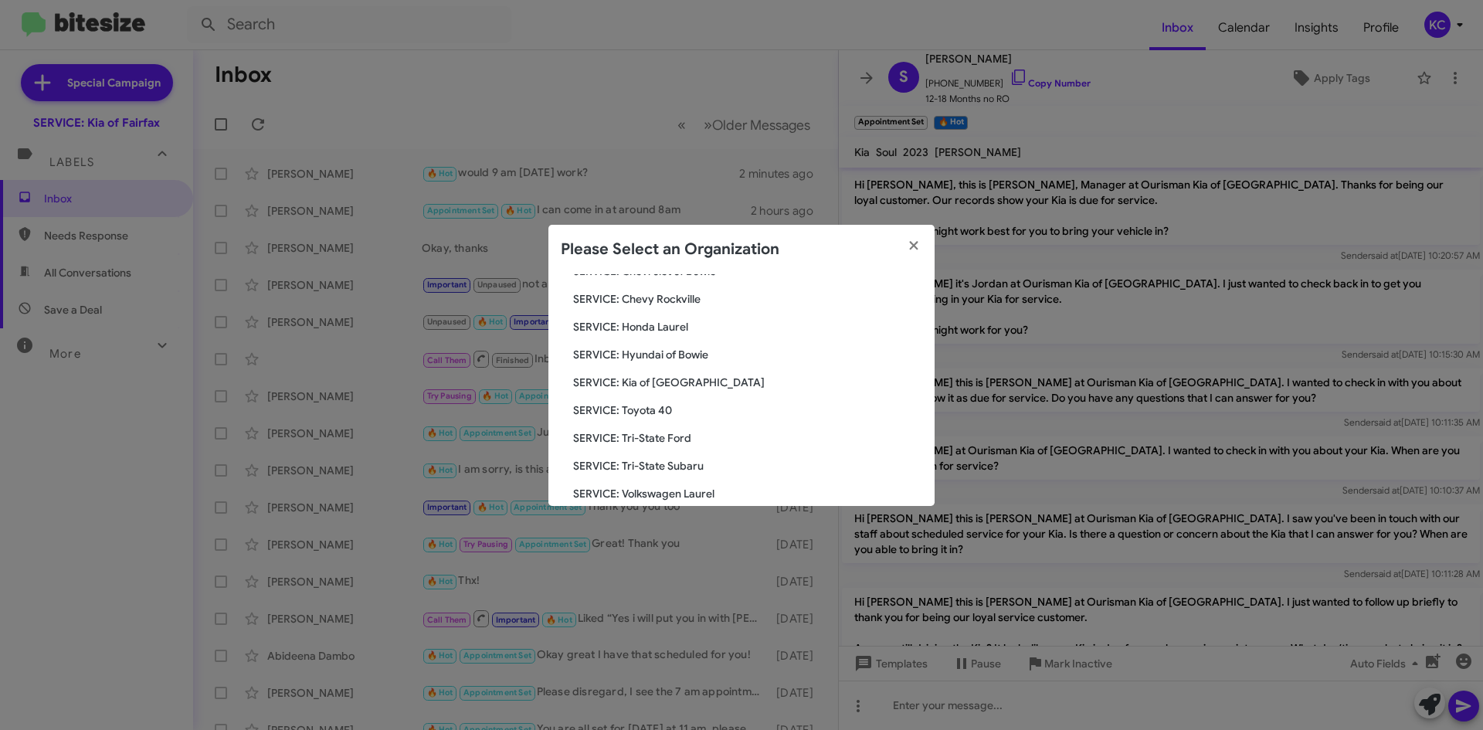
scroll to position [232, 0]
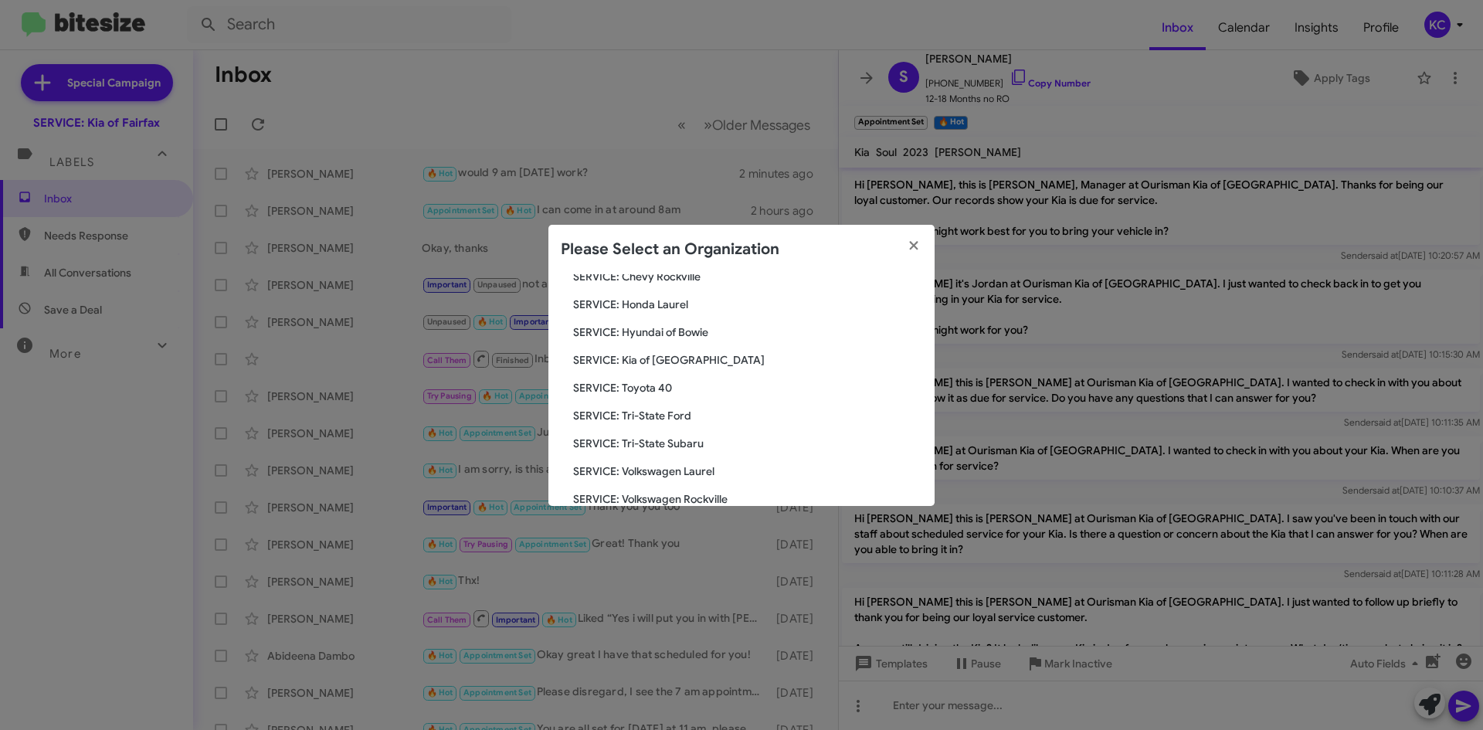
click at [650, 358] on span "SERVICE: Kia of [GEOGRAPHIC_DATA]" at bounding box center [747, 359] width 349 height 15
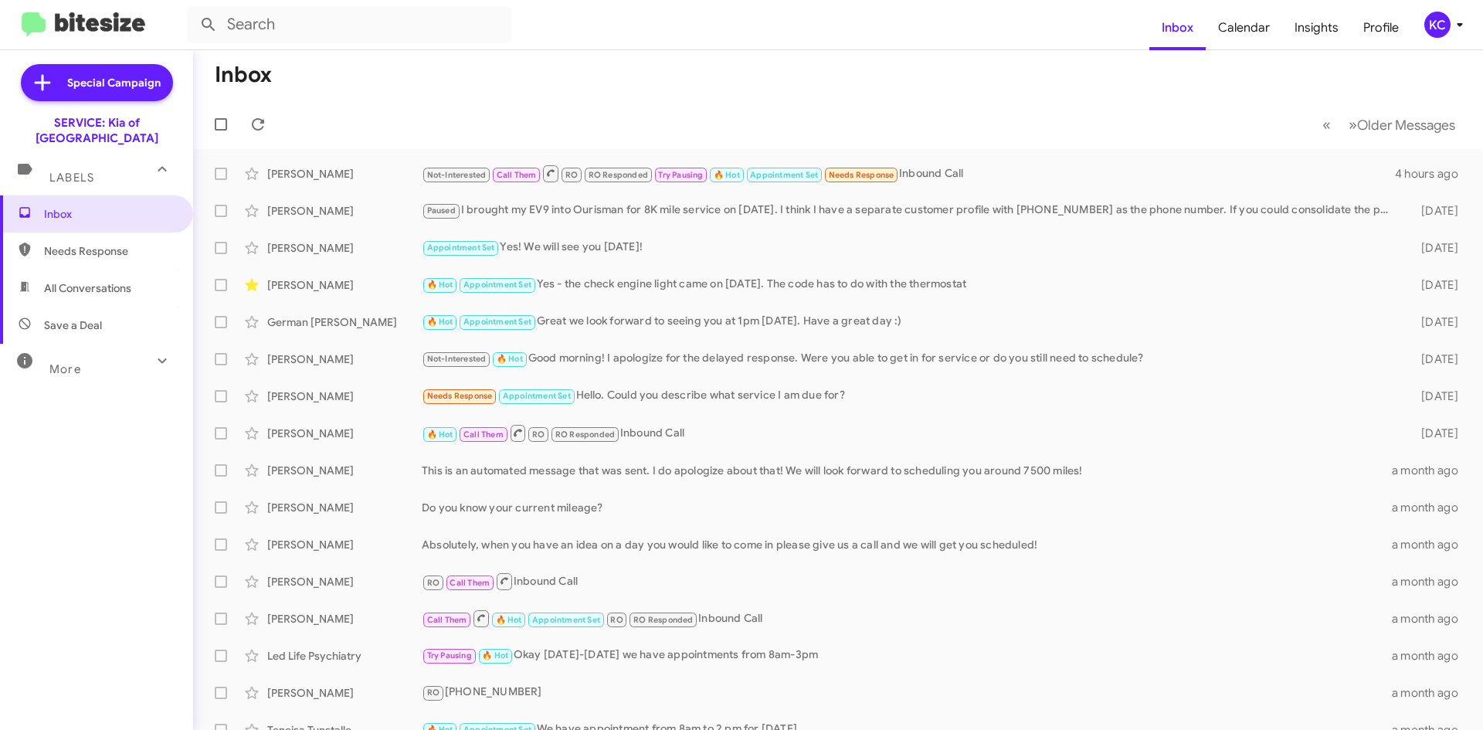
click at [1439, 23] on div "KC" at bounding box center [1437, 25] width 26 height 26
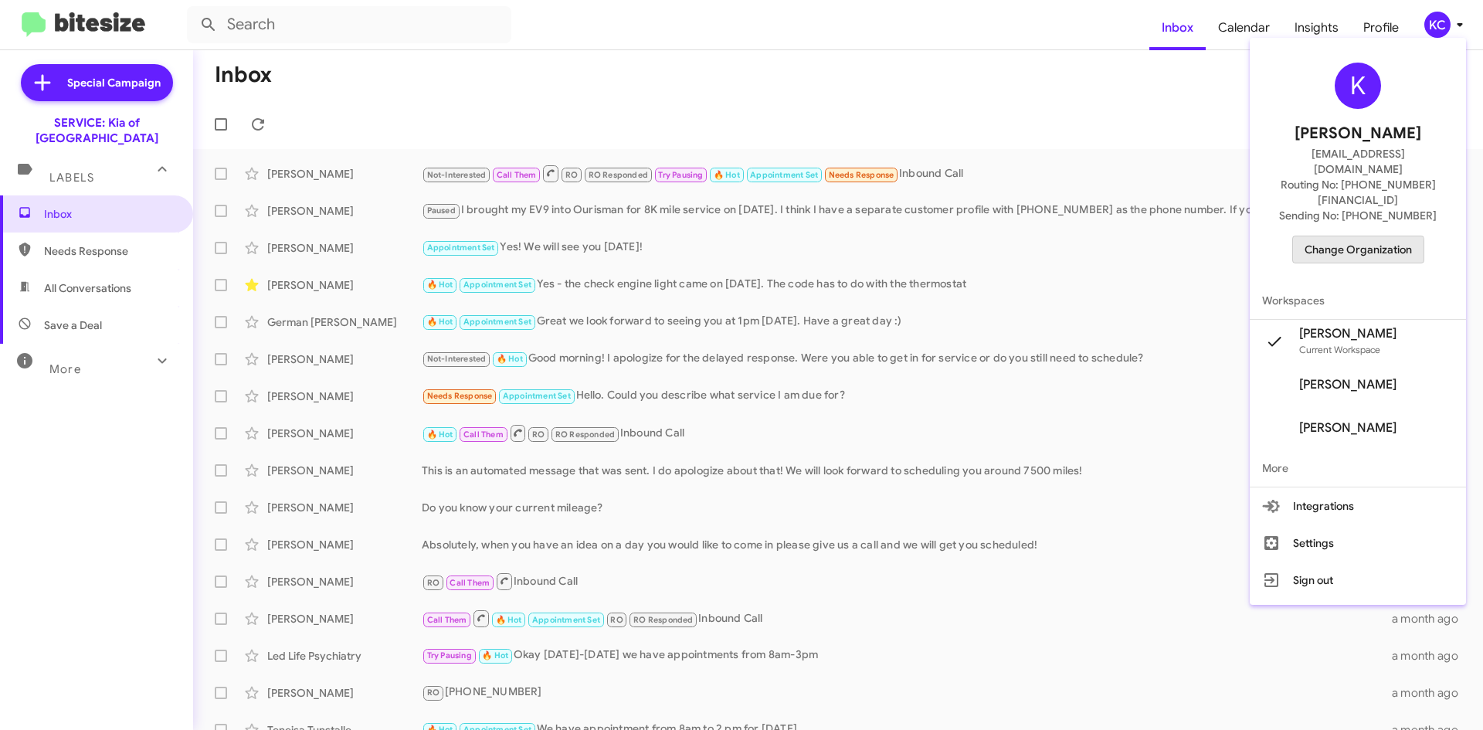
click at [1355, 236] on span "Change Organization" at bounding box center [1357, 249] width 107 height 26
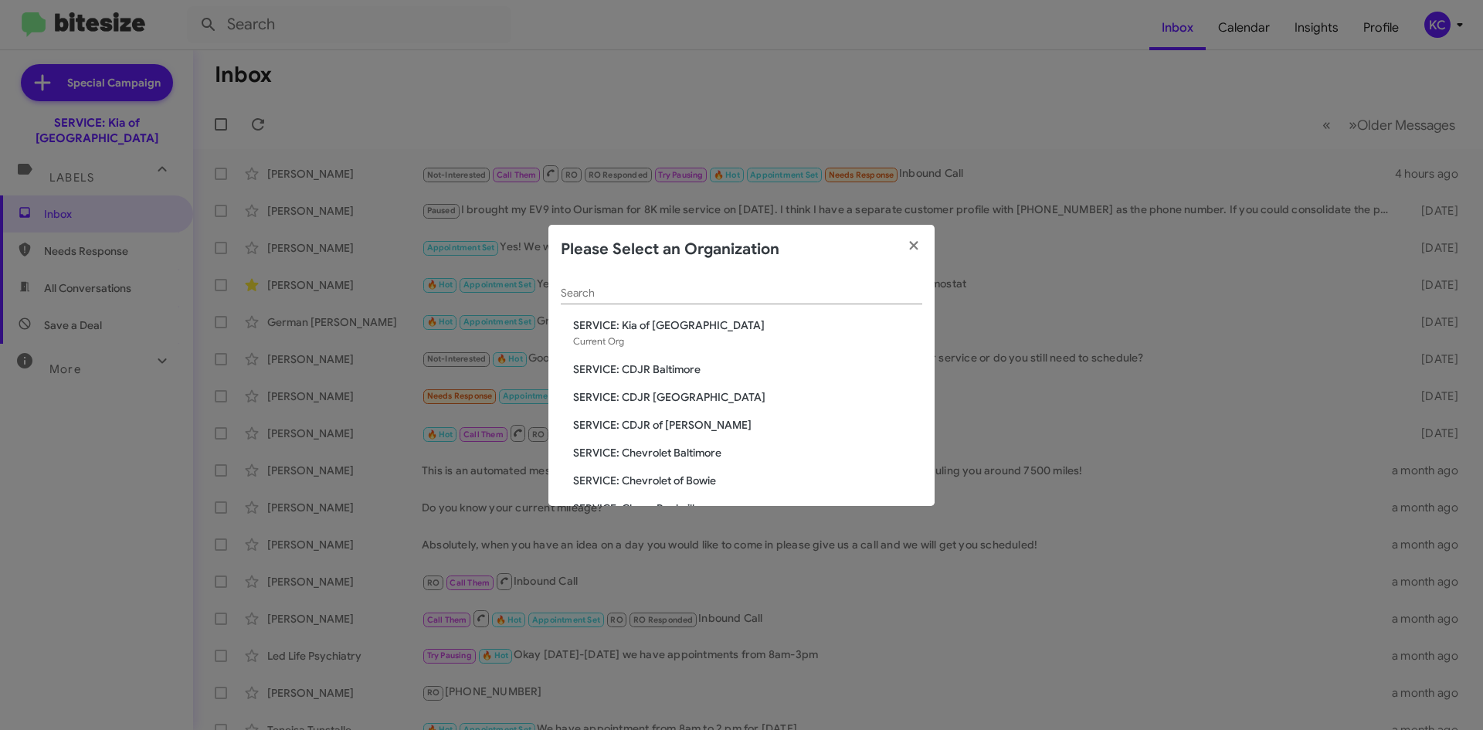
click at [646, 374] on span "SERVICE: CDJR Baltimore" at bounding box center [747, 368] width 349 height 15
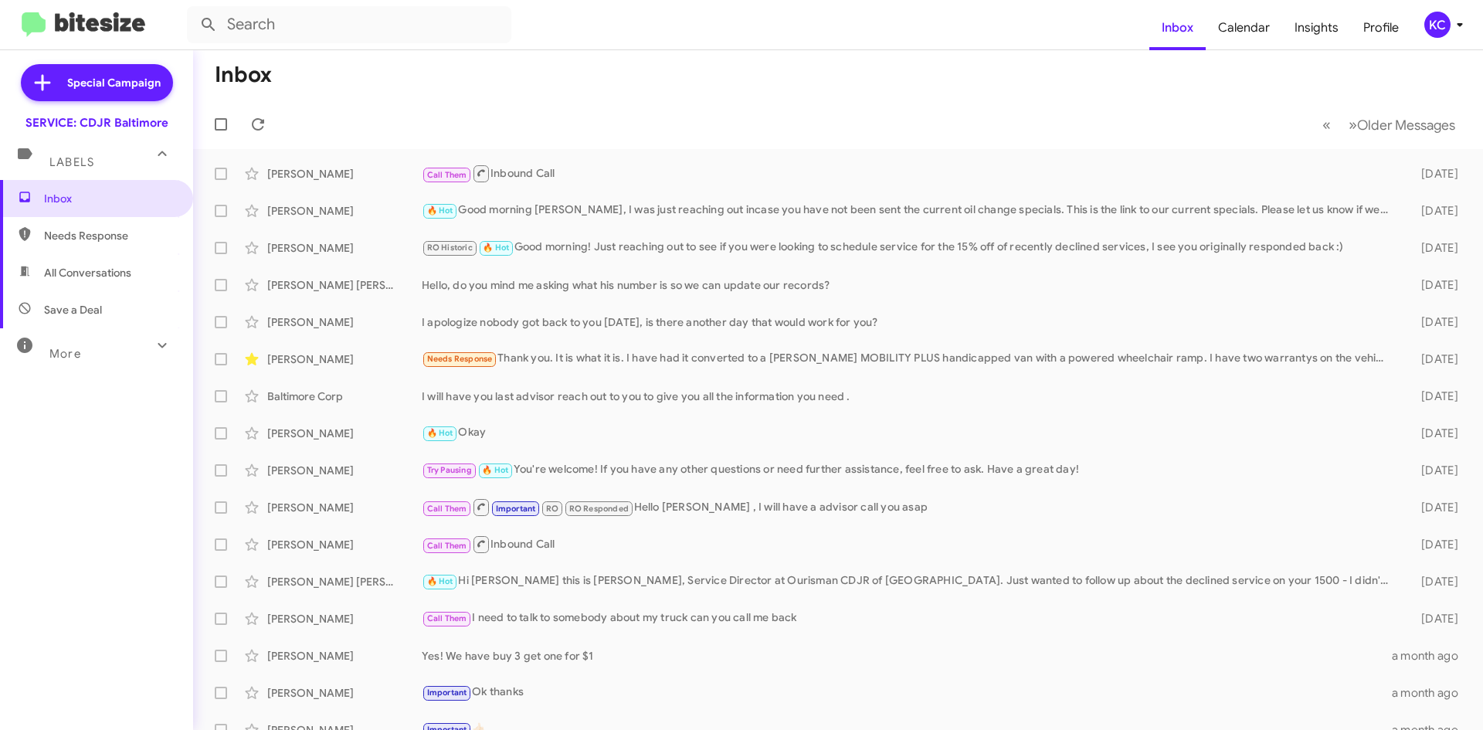
click at [1443, 22] on div "KC" at bounding box center [1437, 25] width 26 height 26
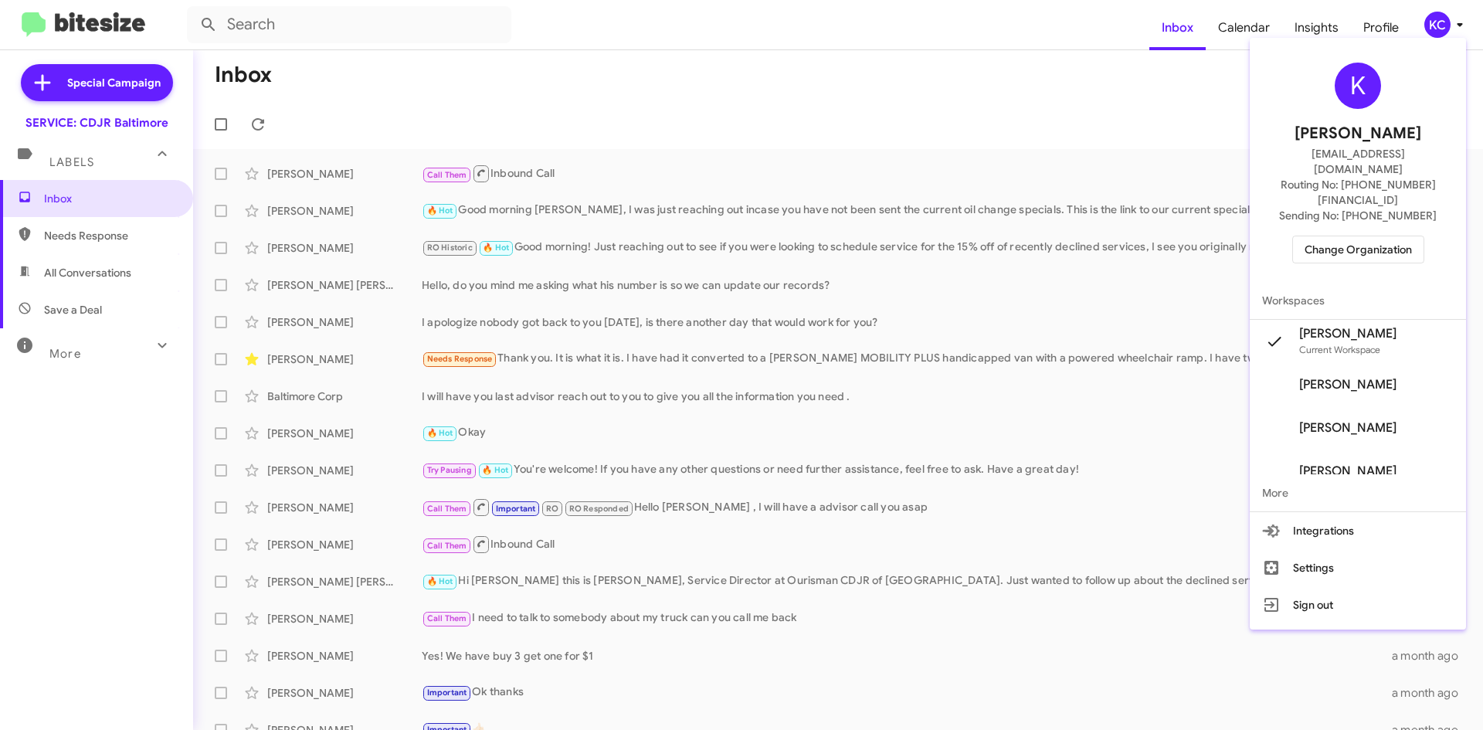
click at [1356, 202] on div "K Kimberly Cole kcole@ourismancars.com Routing No: +1 (410) 288-3100 Sending No…" at bounding box center [1357, 163] width 216 height 238
click at [1336, 236] on span "Change Organization" at bounding box center [1357, 249] width 107 height 26
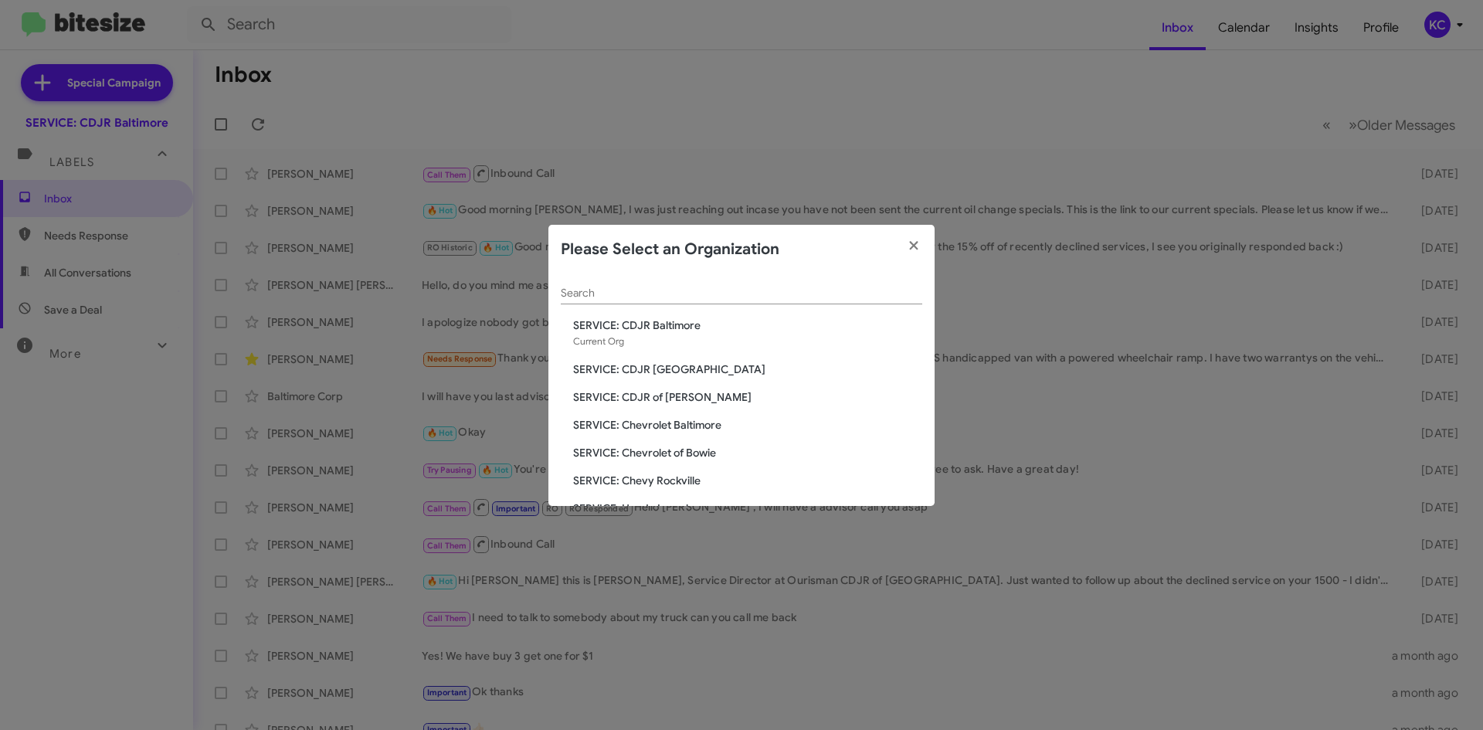
click at [643, 369] on span "SERVICE: CDJR [GEOGRAPHIC_DATA]" at bounding box center [747, 368] width 349 height 15
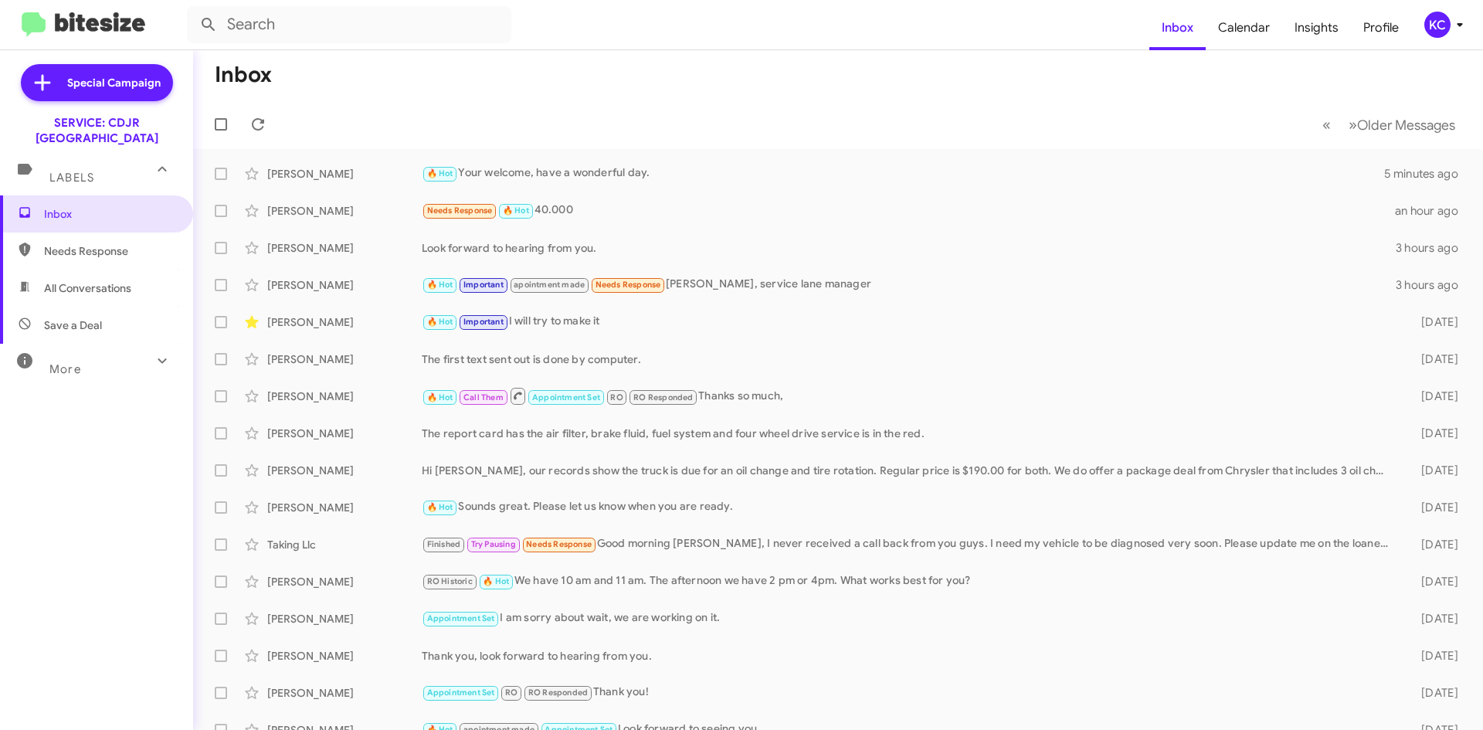
click at [1432, 32] on div "KC" at bounding box center [1437, 25] width 26 height 26
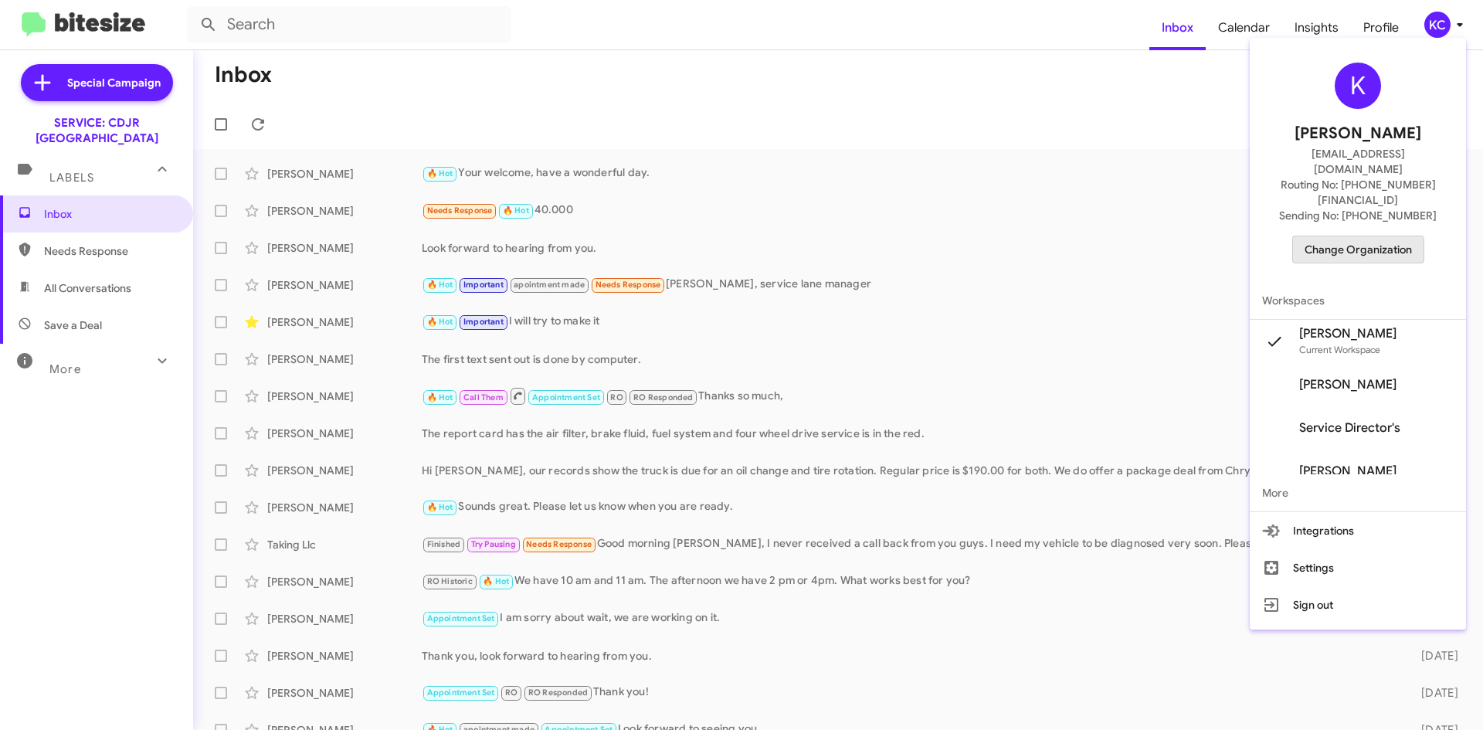
click at [1355, 236] on span "Change Organization" at bounding box center [1357, 249] width 107 height 26
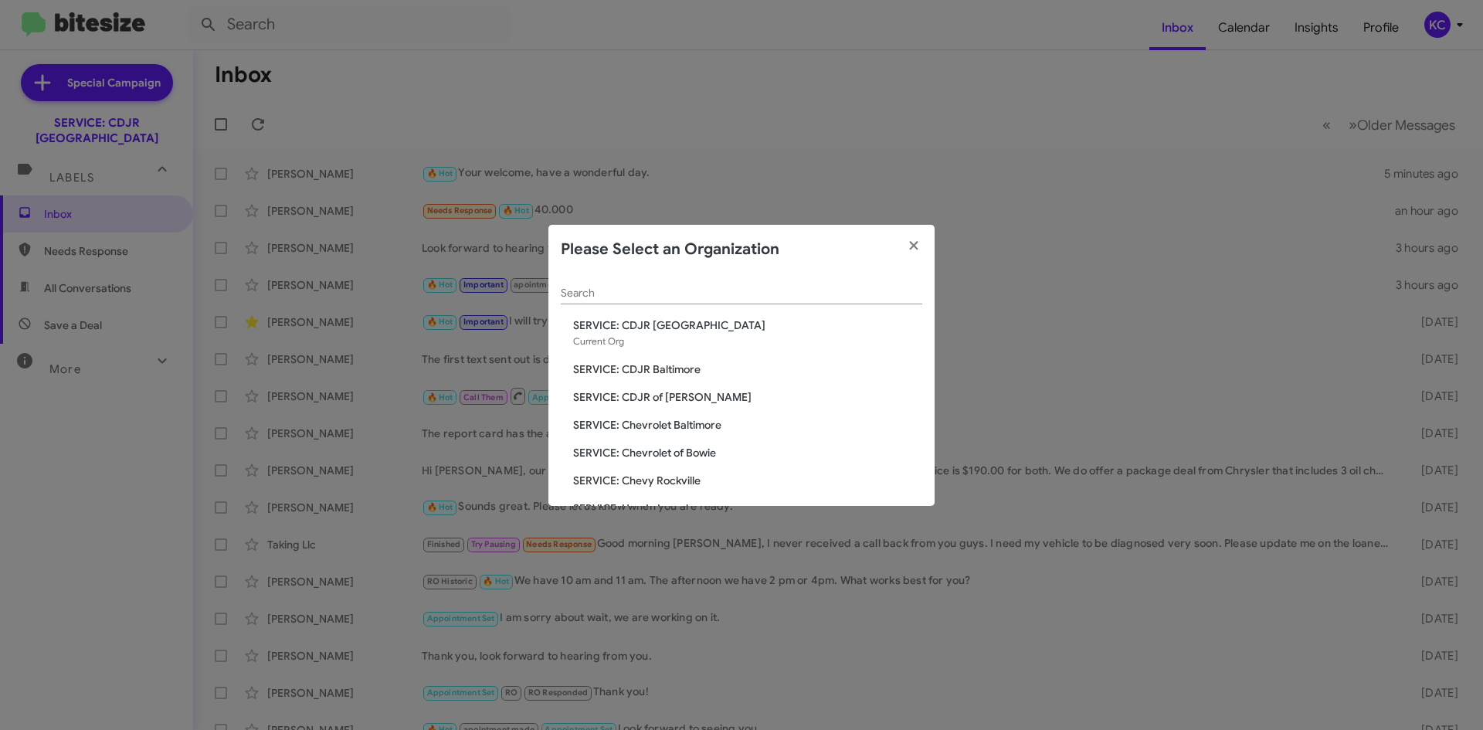
click at [677, 399] on span "SERVICE: CDJR of [PERSON_NAME]" at bounding box center [747, 396] width 349 height 15
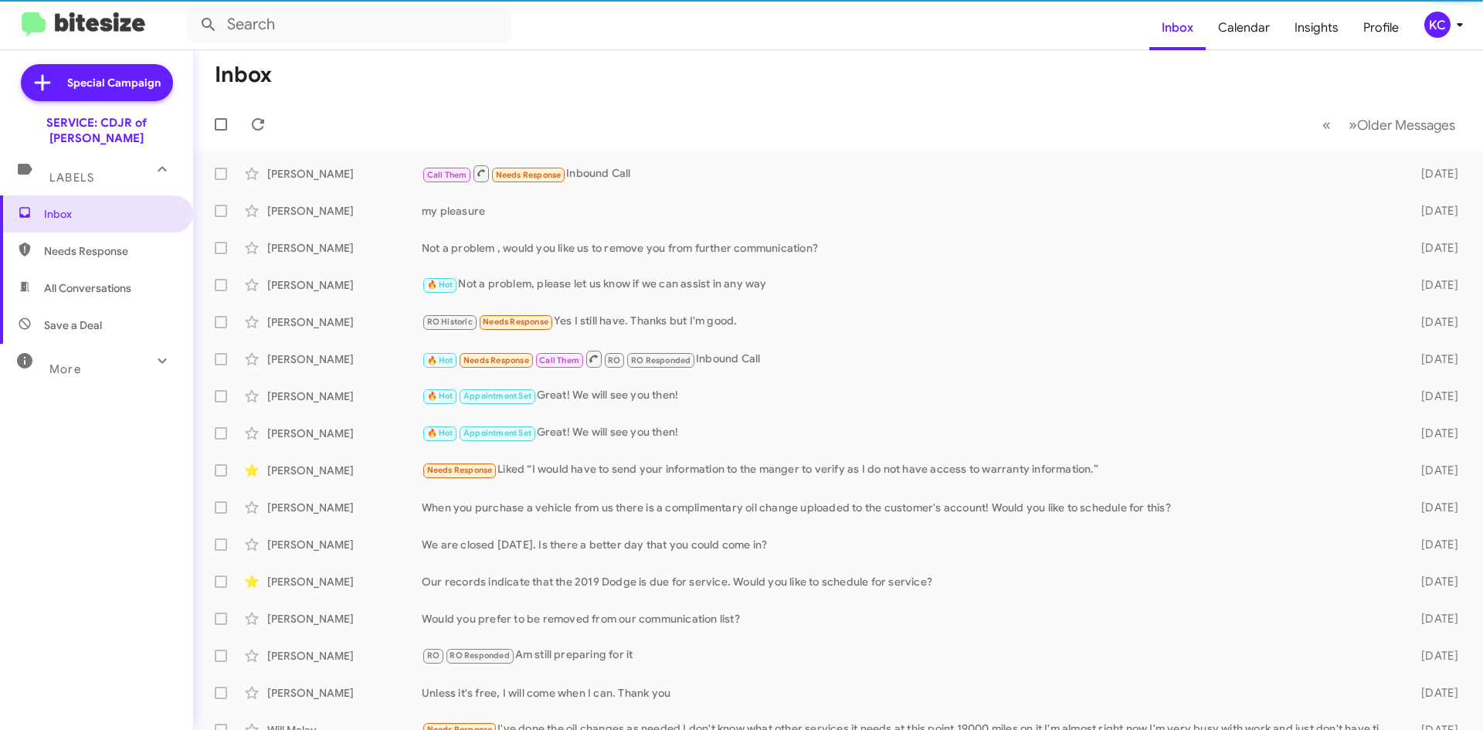
click at [1430, 28] on div "KC" at bounding box center [1437, 25] width 26 height 26
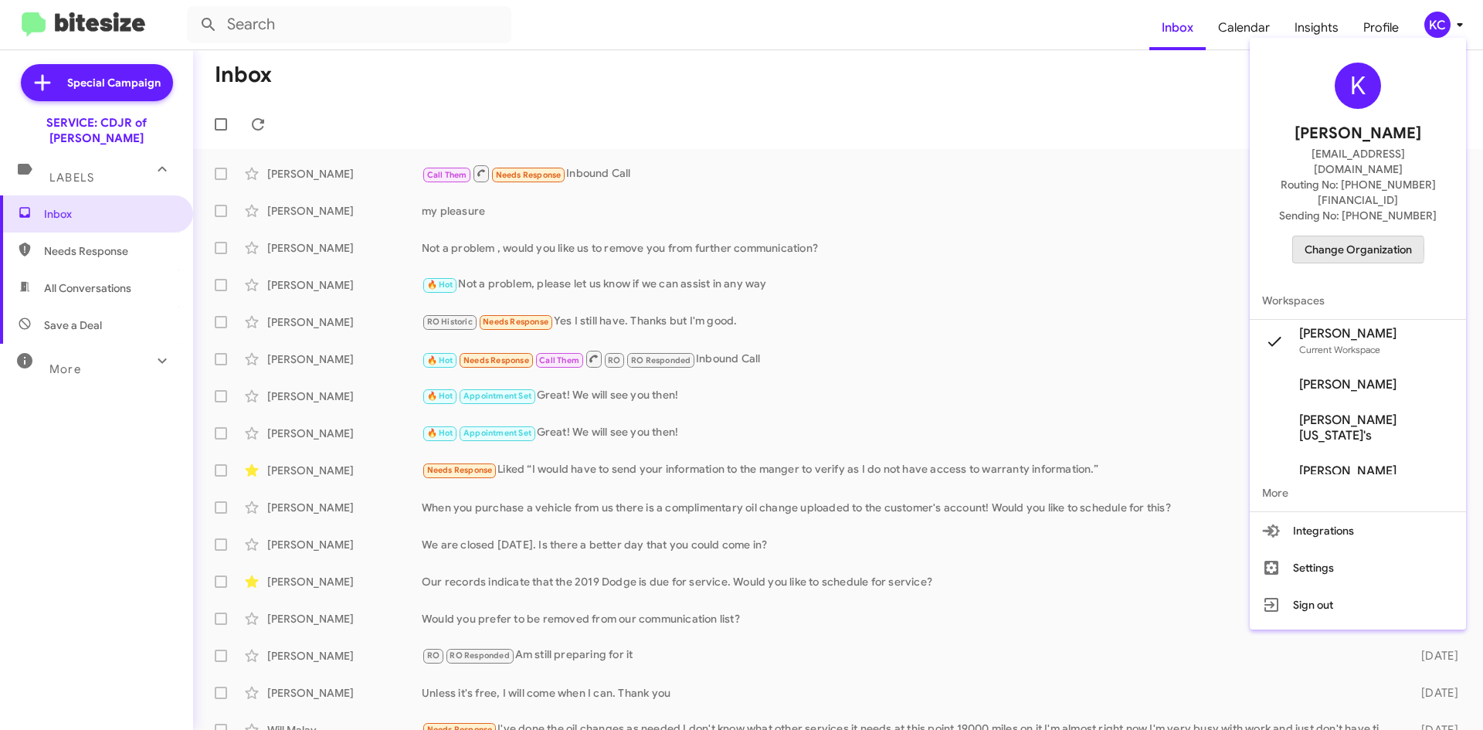
click at [1353, 236] on span "Change Organization" at bounding box center [1357, 249] width 107 height 26
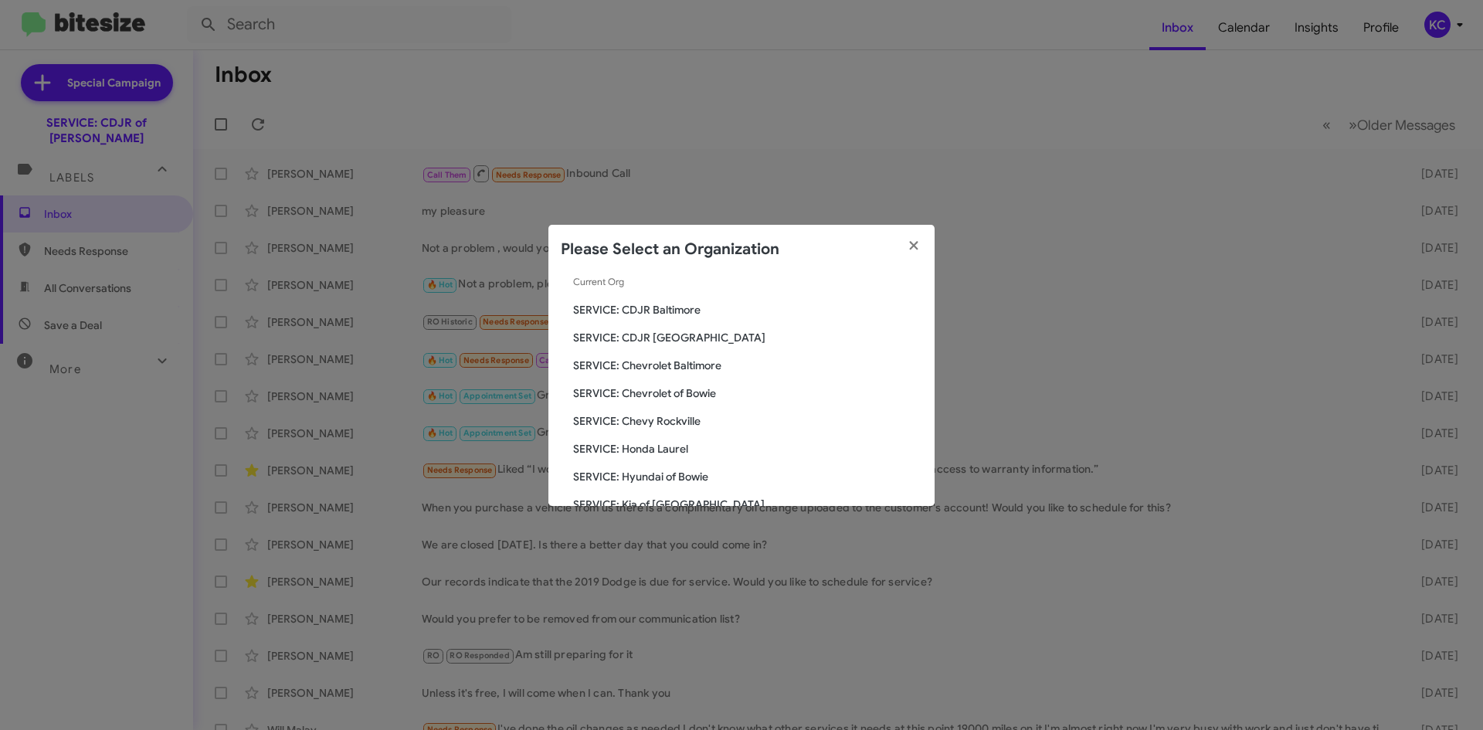
scroll to position [77, 0]
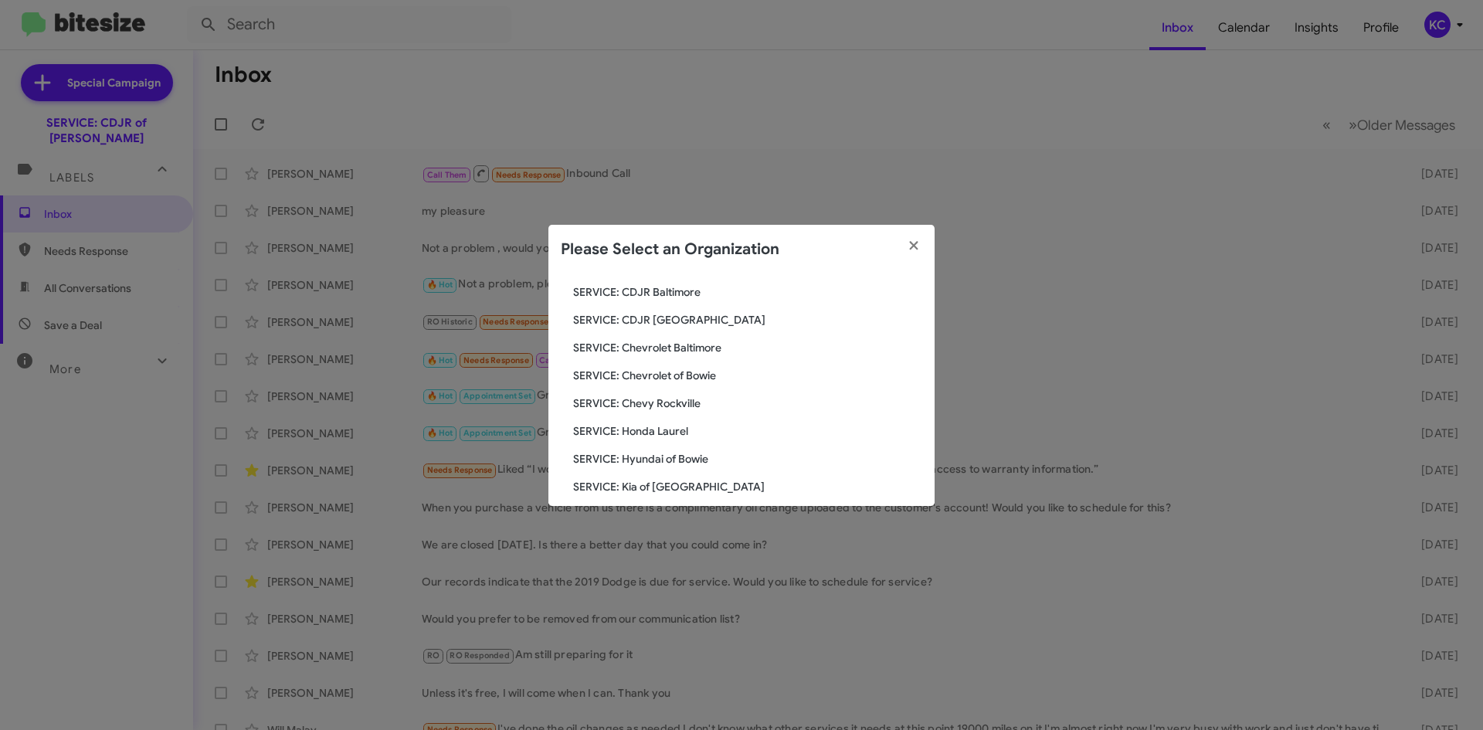
click at [682, 399] on span "SERVICE: Chevy Rockville" at bounding box center [747, 402] width 349 height 15
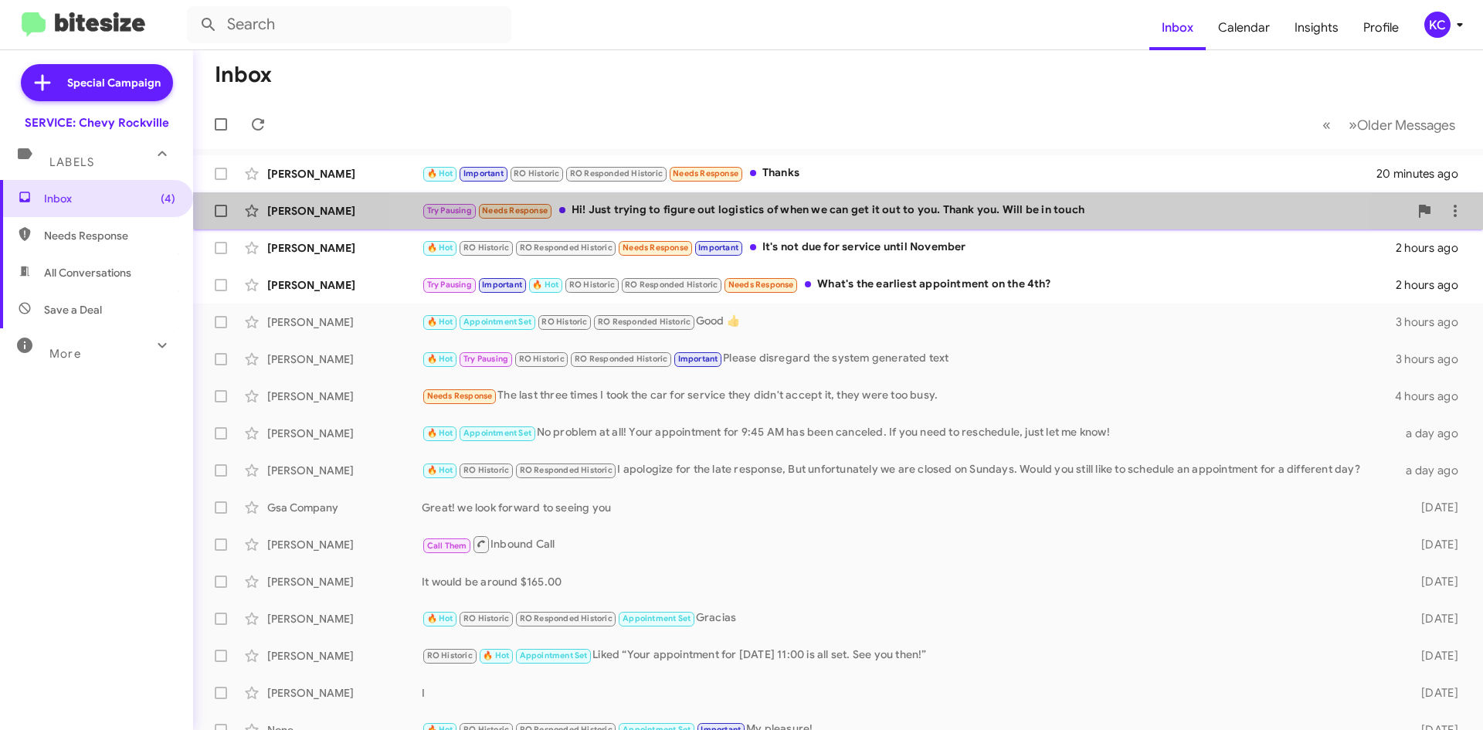
click at [853, 217] on div "Try Pausing Needs Response Hi! Just trying to figure out logistics of when we c…" at bounding box center [915, 211] width 987 height 18
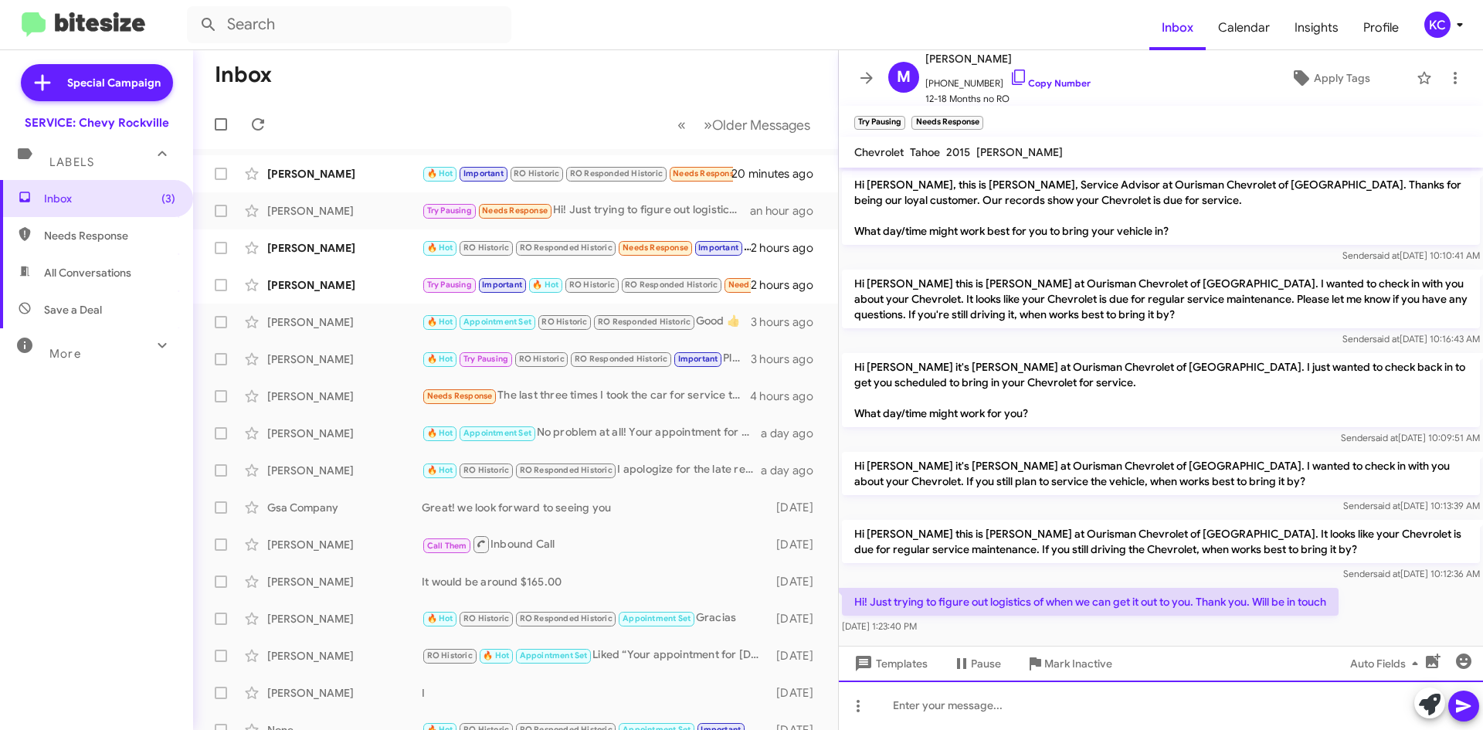
click at [1049, 723] on div at bounding box center [1161, 704] width 644 height 49
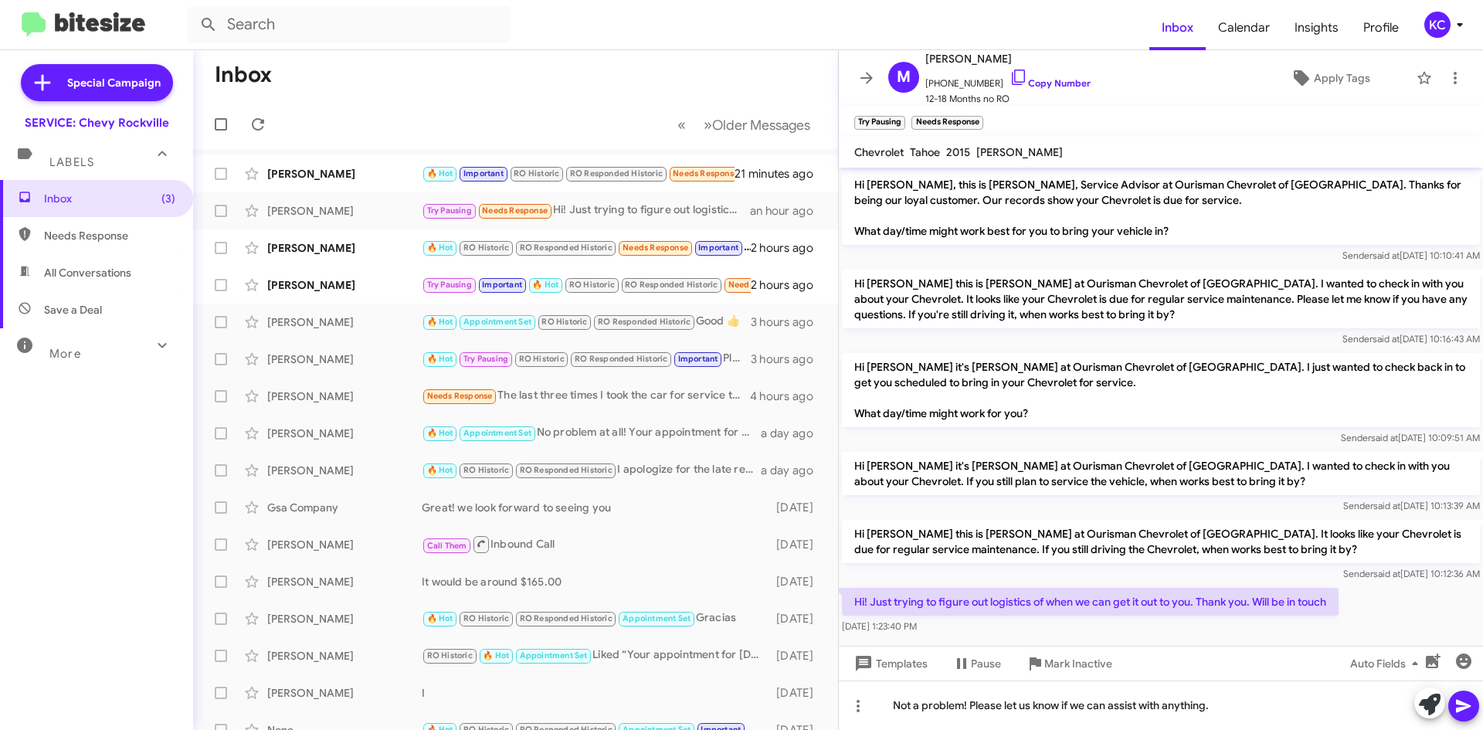
click at [1459, 701] on icon at bounding box center [1462, 706] width 15 height 13
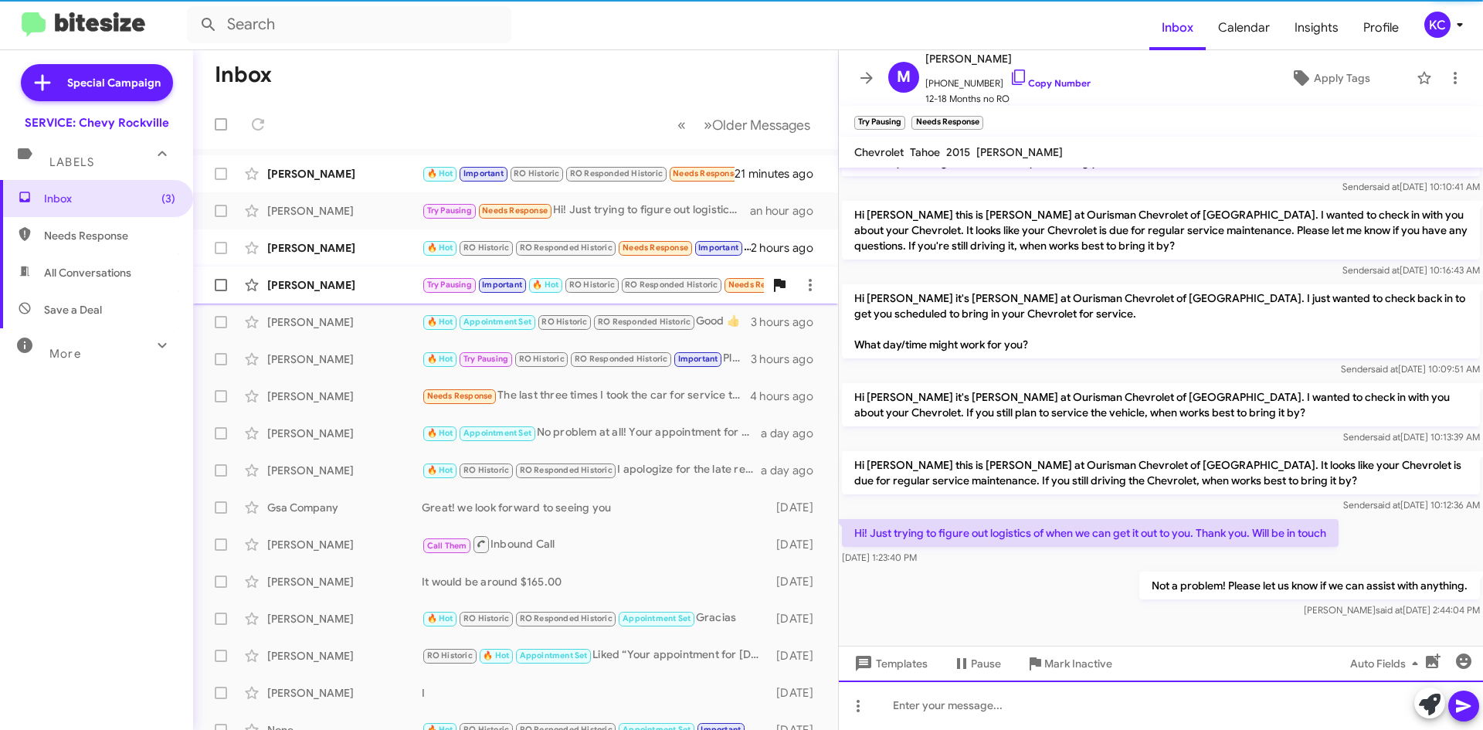
scroll to position [71, 0]
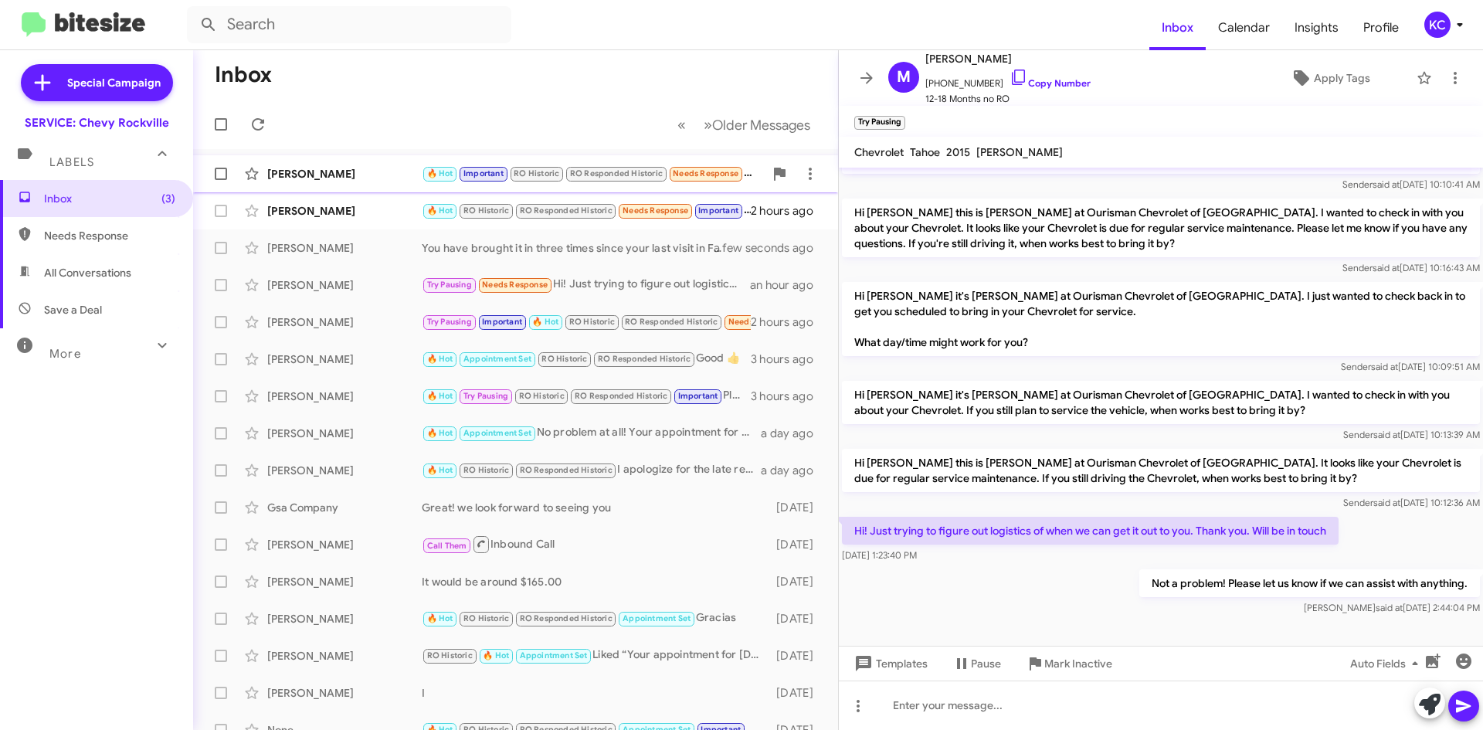
click at [381, 185] on div "[PERSON_NAME] 🔥 Hot Important RO Historic RO Responded Historic Needs Response …" at bounding box center [515, 173] width 620 height 31
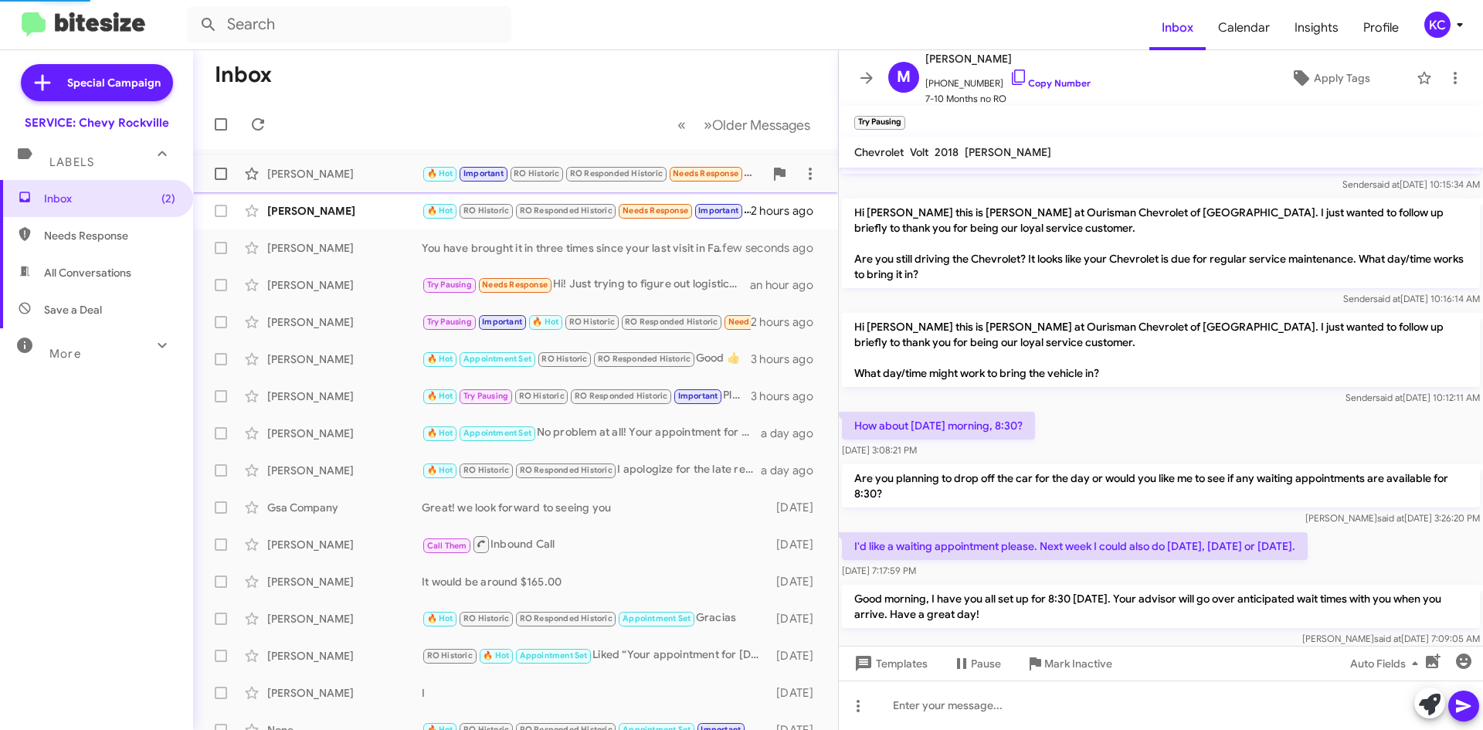
scroll to position [695, 0]
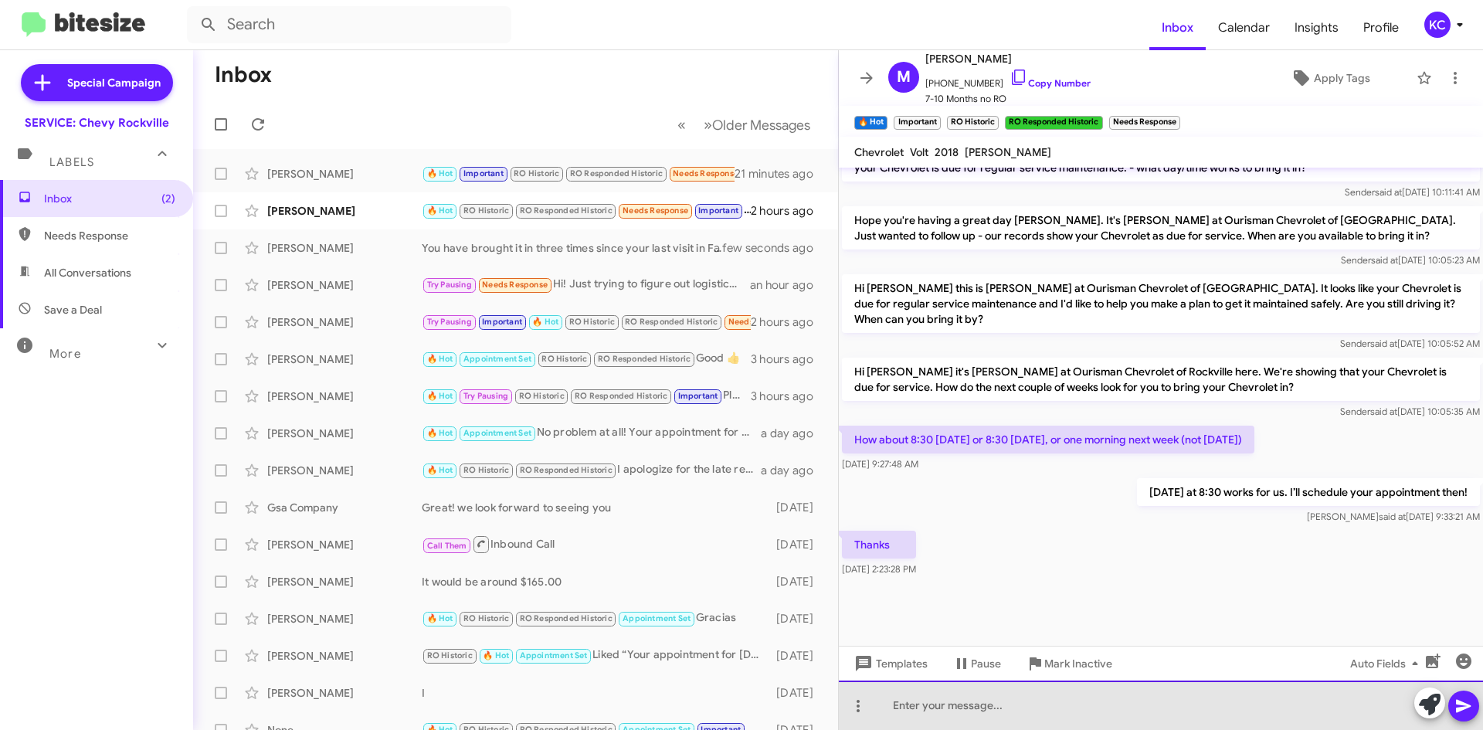
click at [1015, 706] on div at bounding box center [1161, 704] width 644 height 49
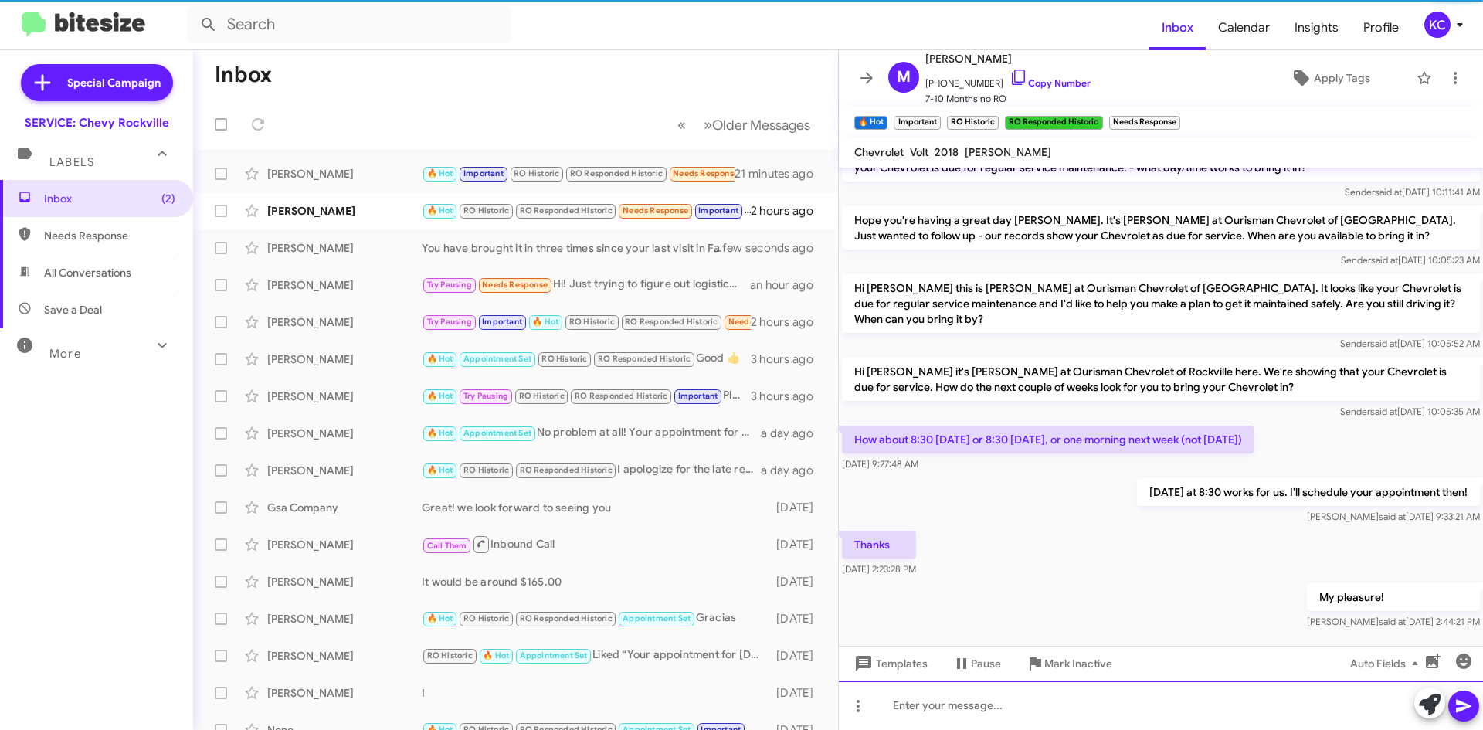
scroll to position [0, 0]
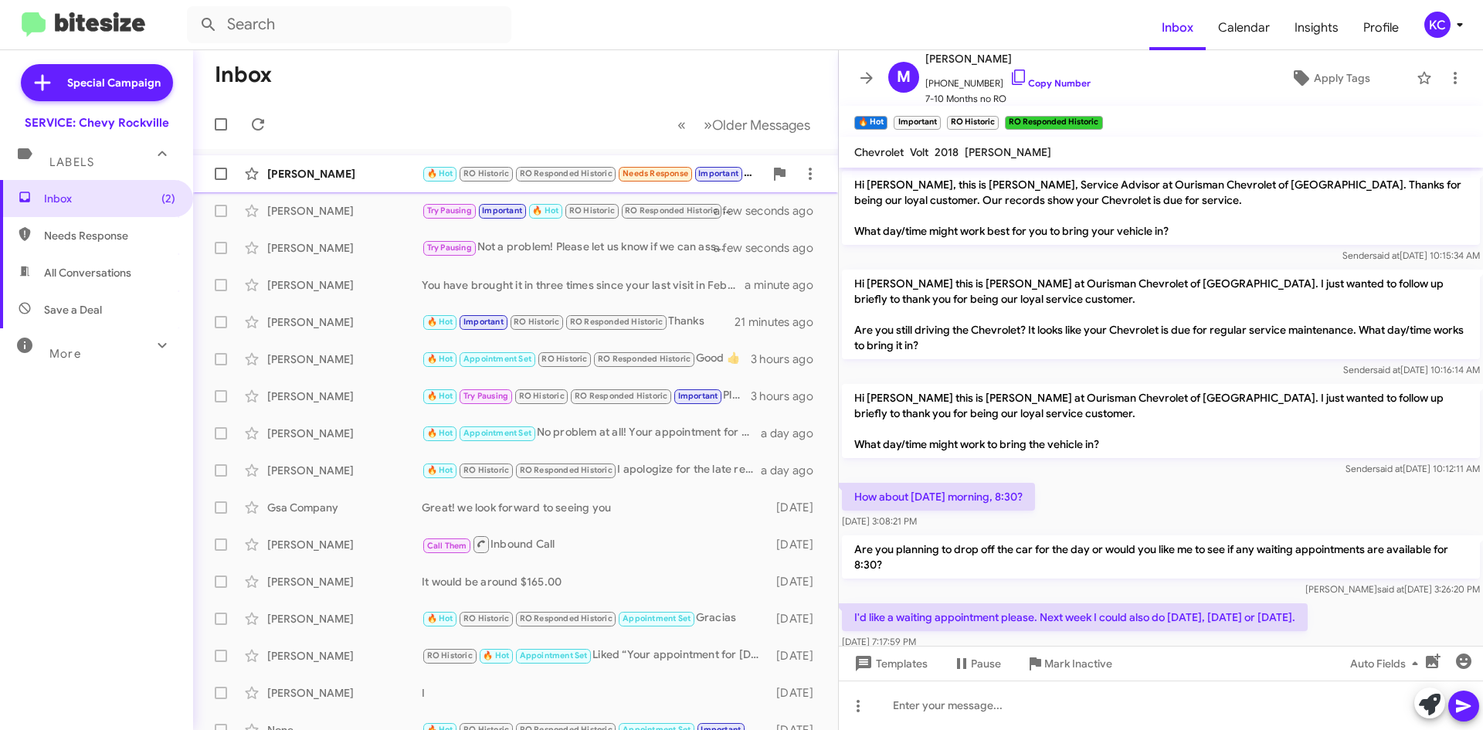
click at [362, 161] on div "[PERSON_NAME] 🔥 Hot RO Historic RO Responded Historic Needs Response Important …" at bounding box center [515, 173] width 620 height 31
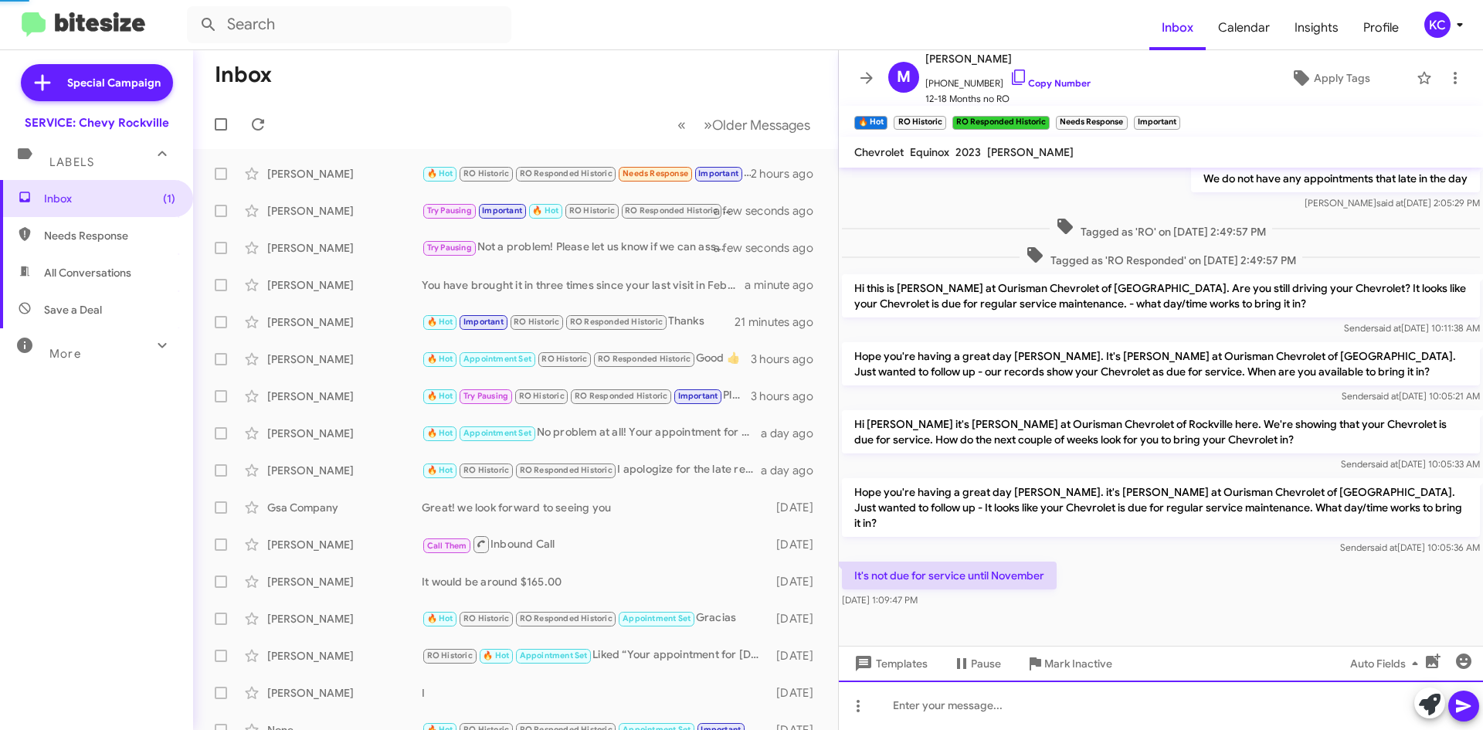
click at [1023, 714] on div at bounding box center [1161, 704] width 644 height 49
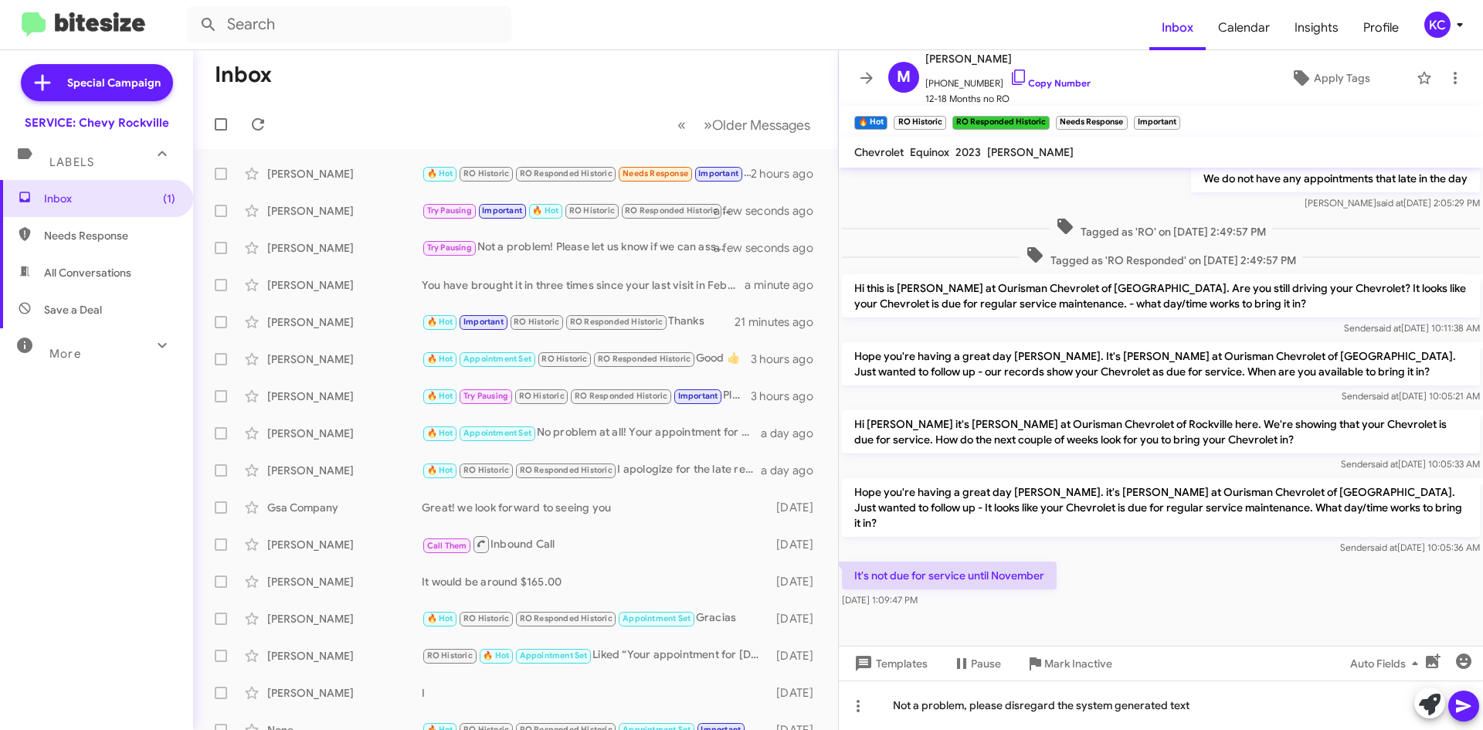
click at [1472, 707] on button at bounding box center [1463, 705] width 31 height 31
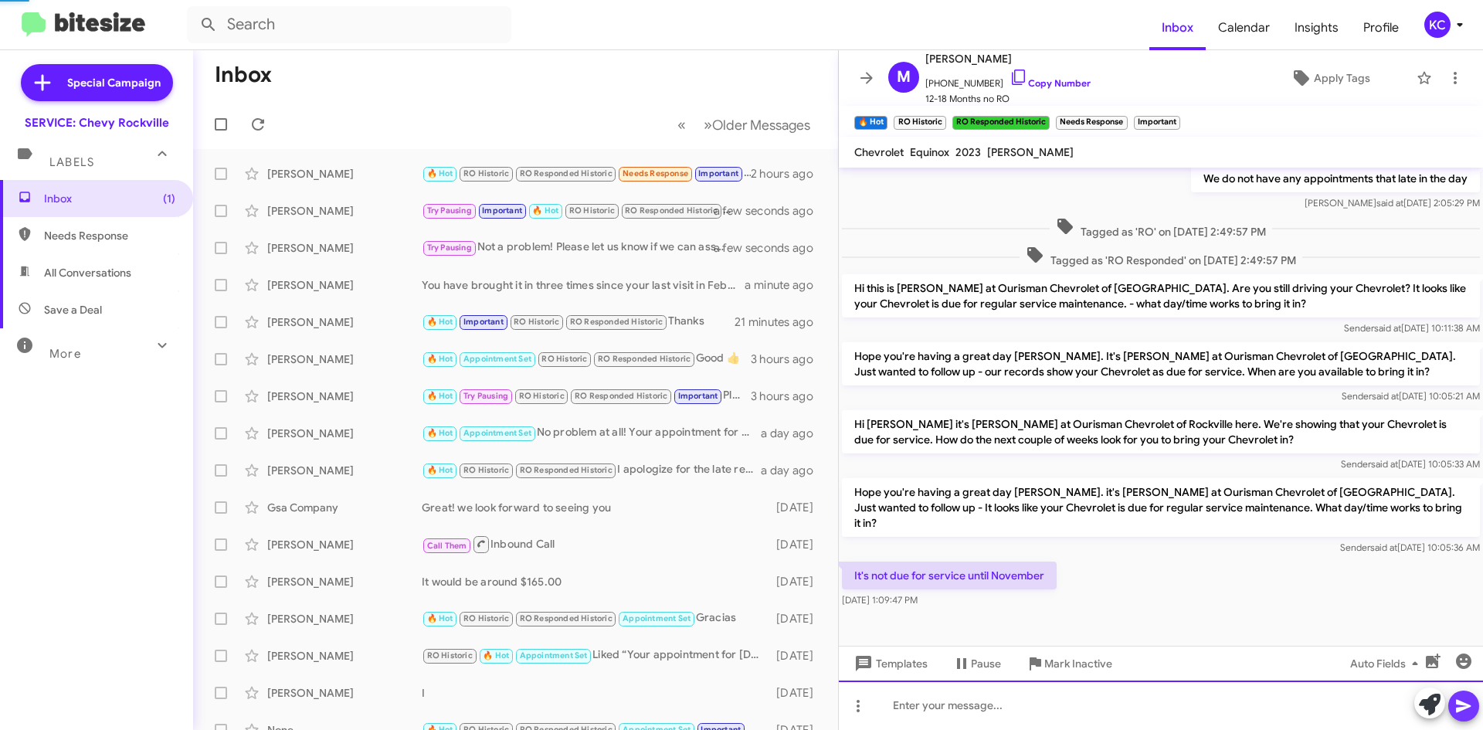
scroll to position [0, 0]
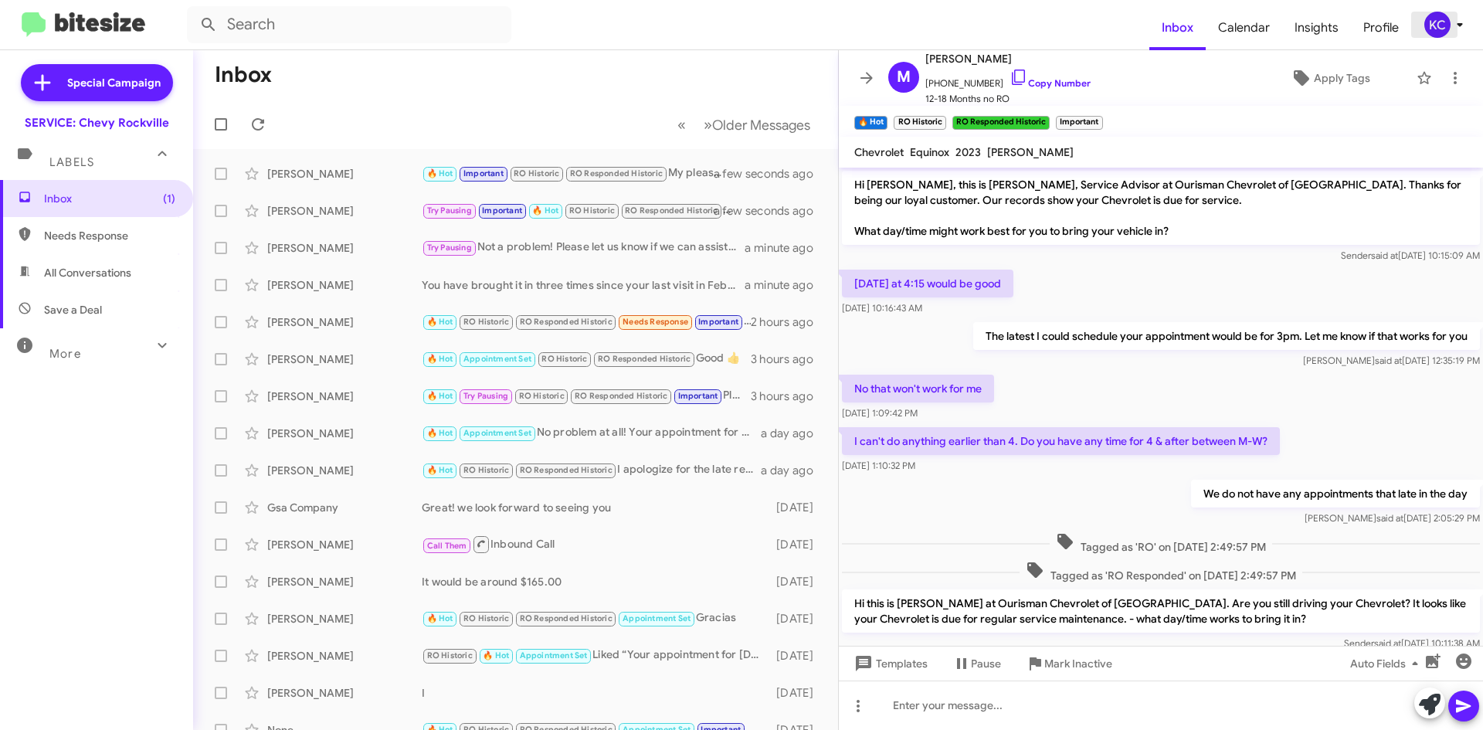
click at [1442, 15] on div "KC" at bounding box center [1437, 25] width 26 height 26
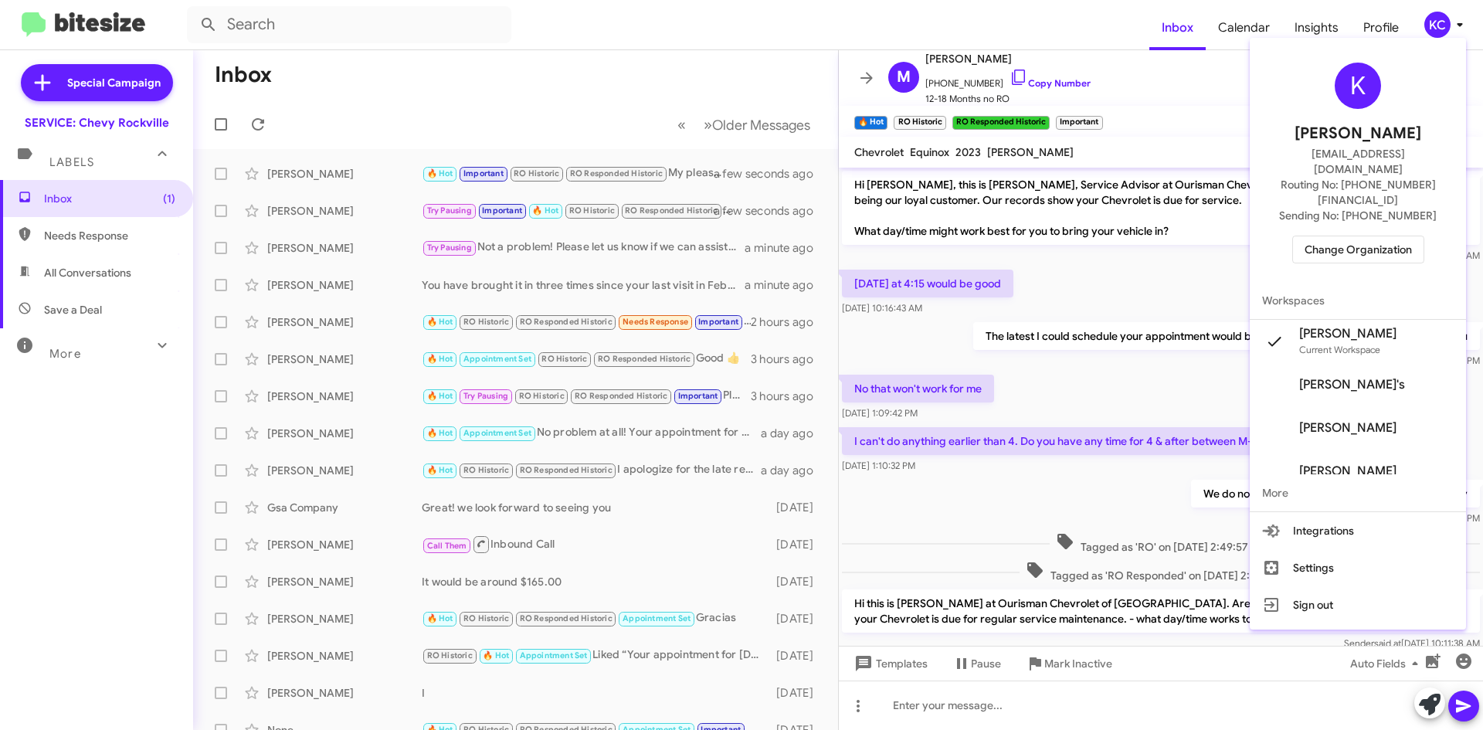
click at [1350, 236] on span "Change Organization" at bounding box center [1357, 249] width 107 height 26
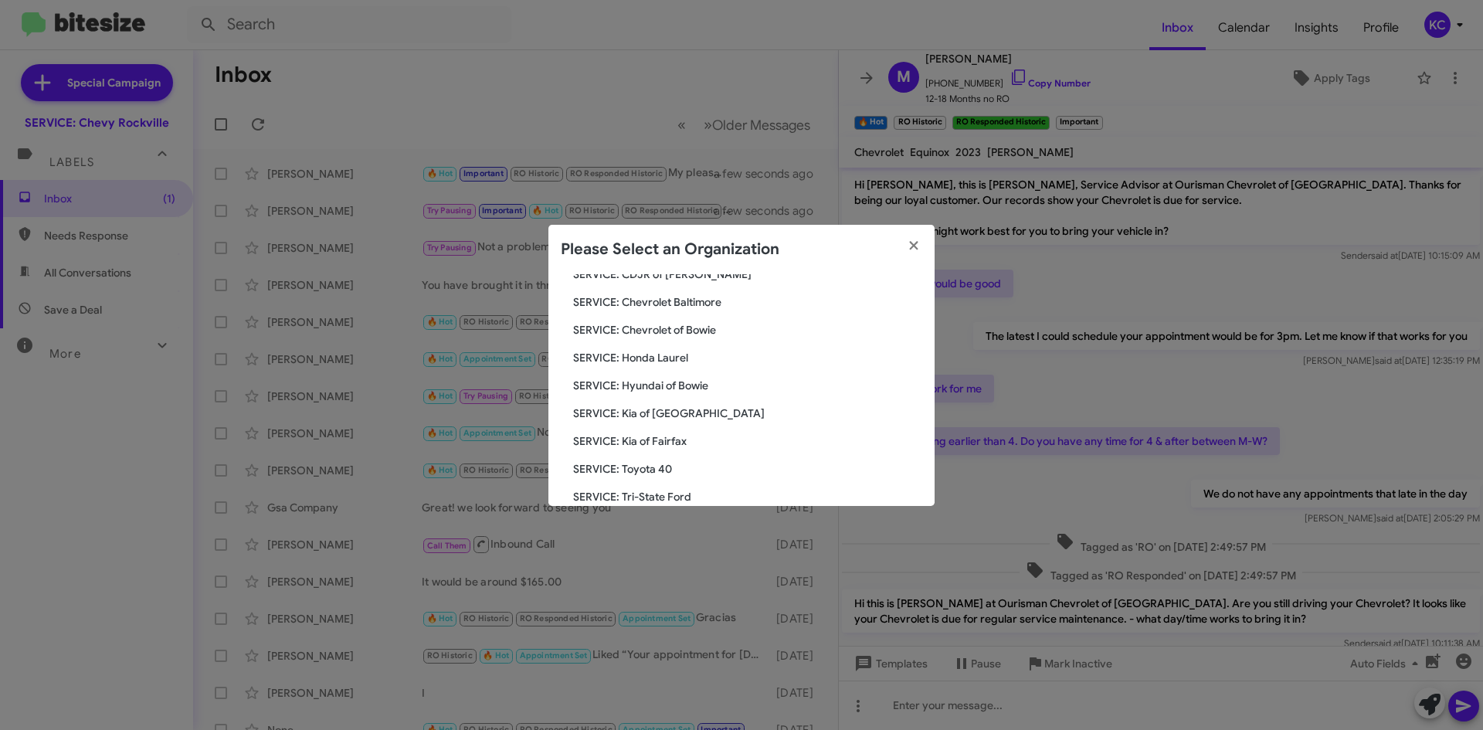
scroll to position [154, 0]
click at [665, 459] on span "SERVICE: Toyota 40" at bounding box center [747, 464] width 349 height 15
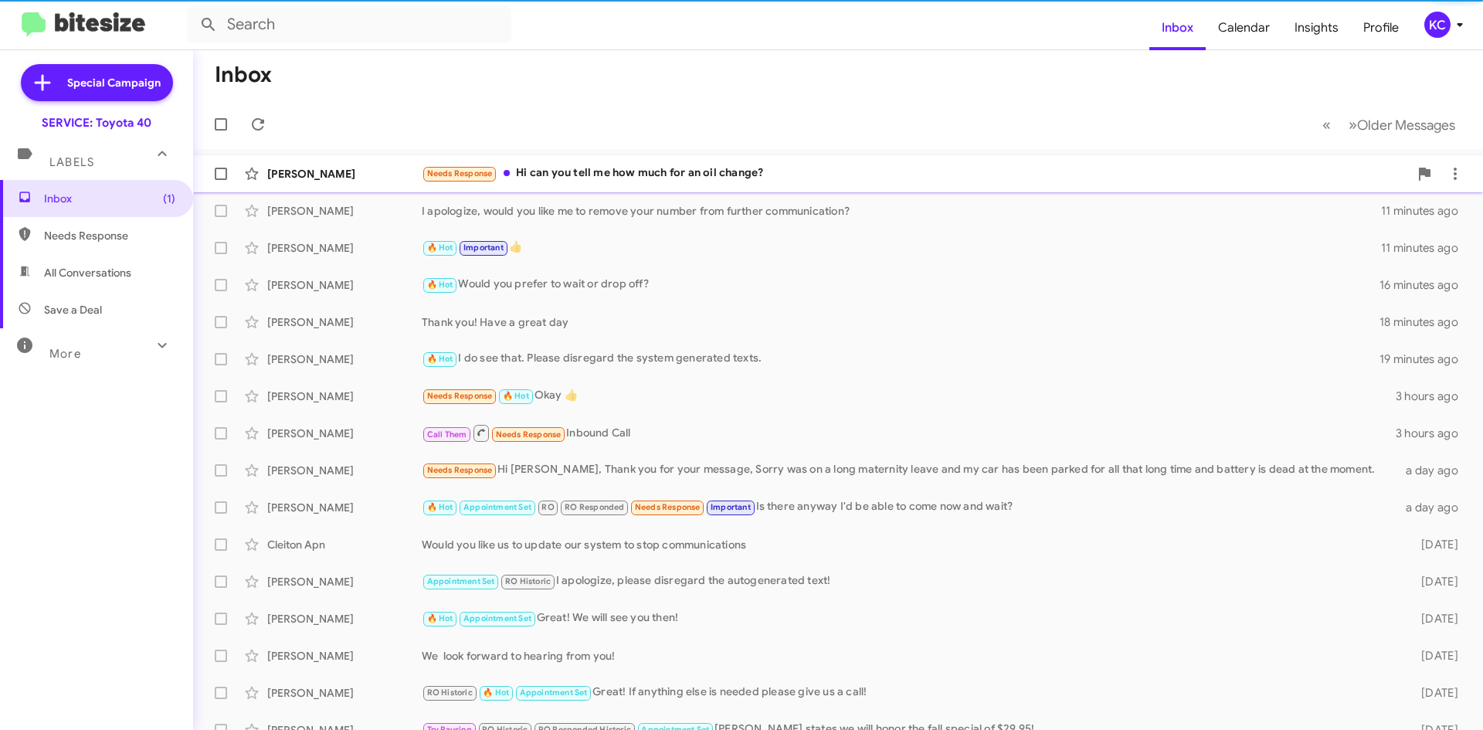
click at [612, 181] on div "Needs Response Hi can you tell me how much for an oil change?" at bounding box center [915, 173] width 987 height 18
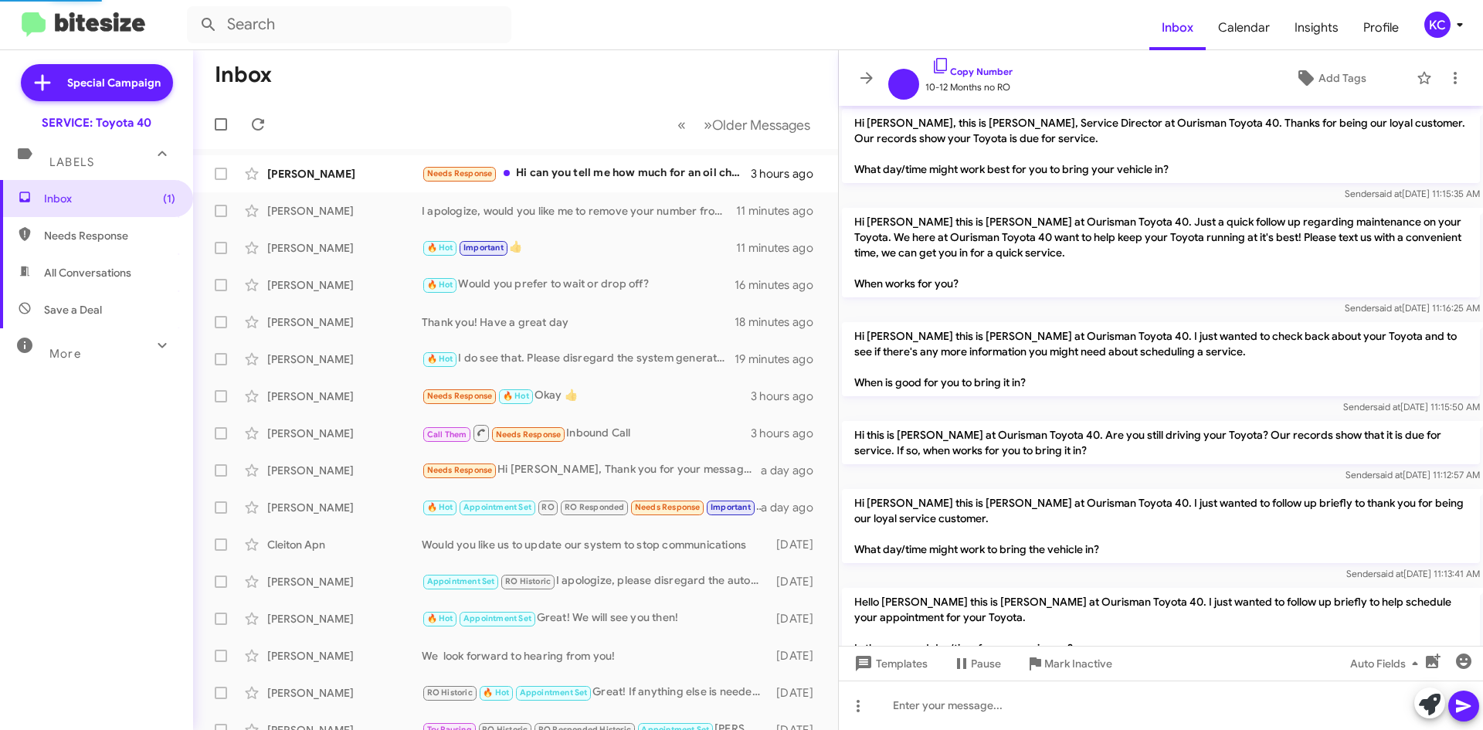
scroll to position [117, 0]
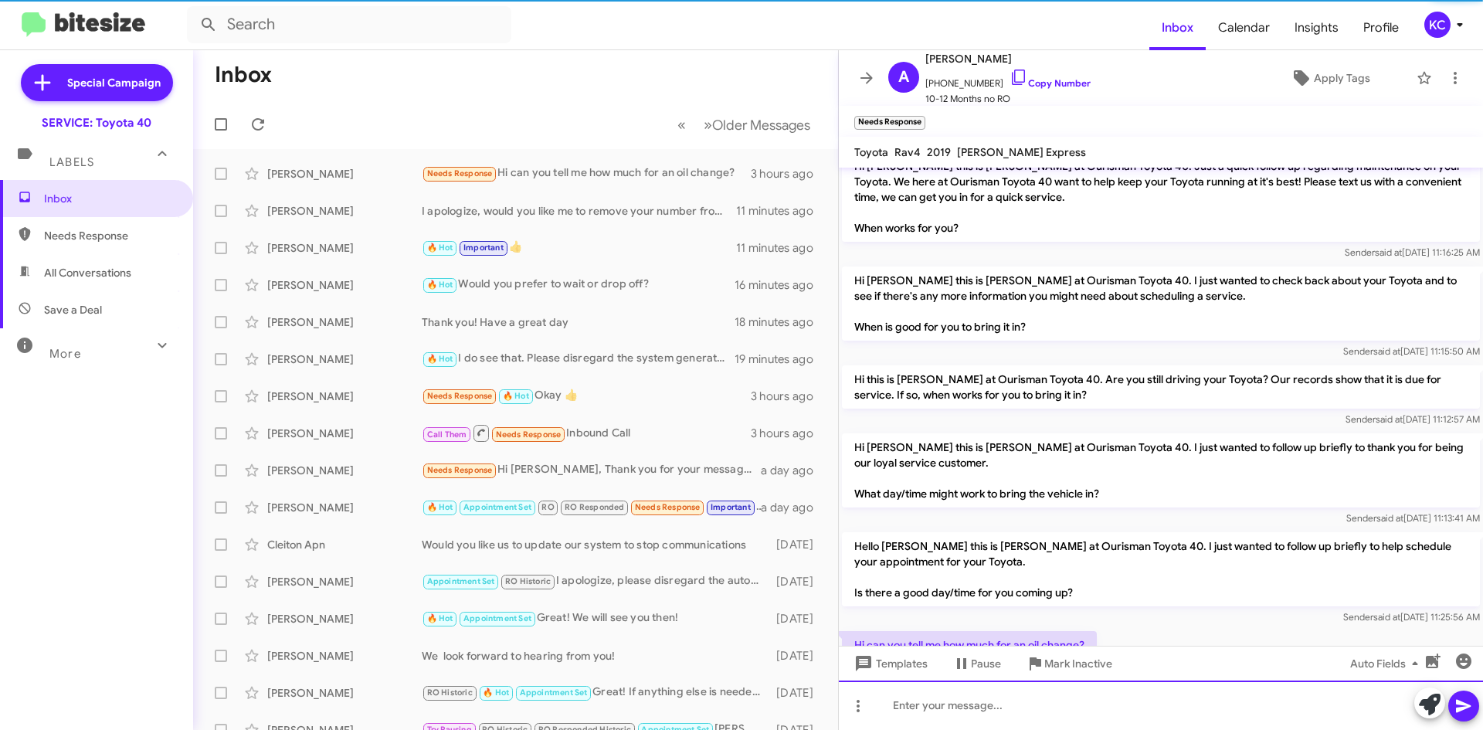
click at [961, 696] on div at bounding box center [1161, 704] width 644 height 49
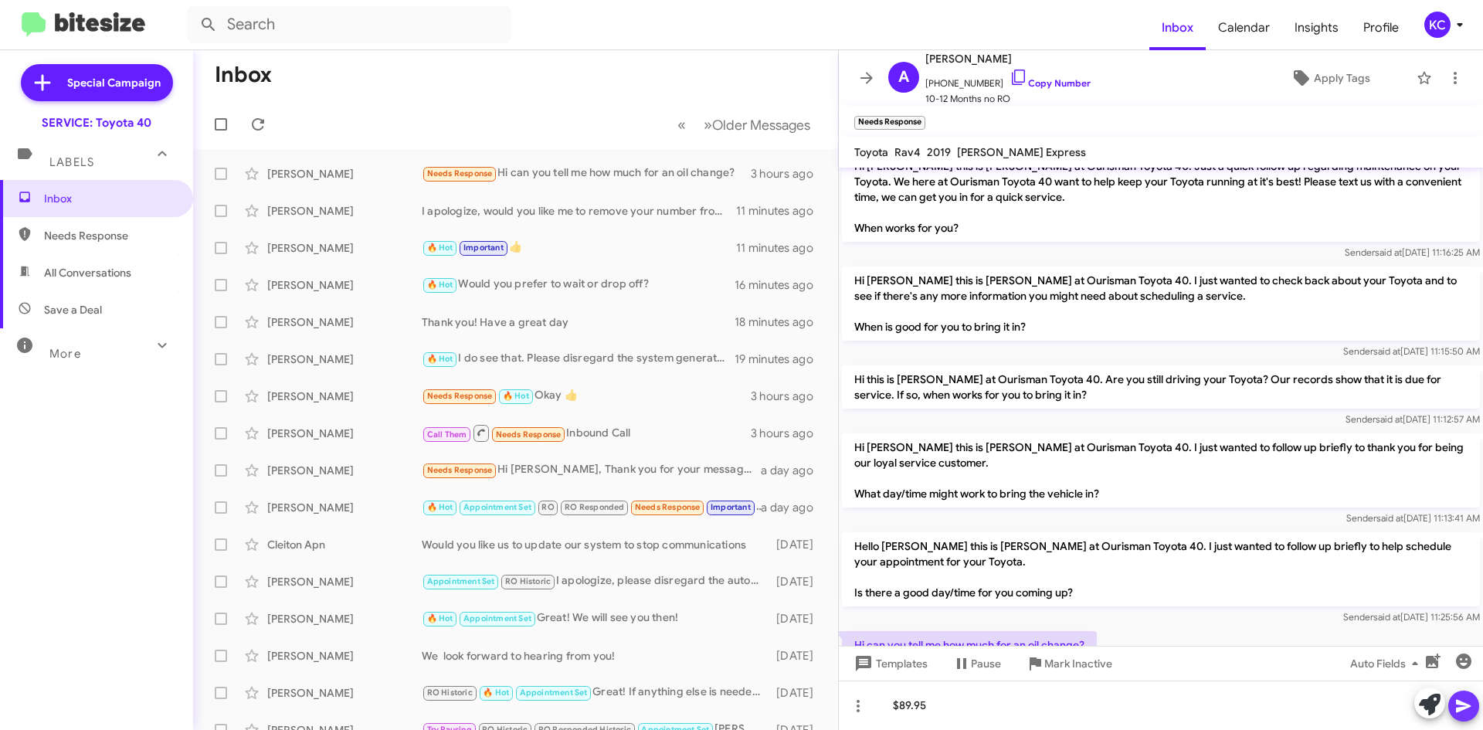
click at [1467, 710] on icon at bounding box center [1463, 705] width 19 height 19
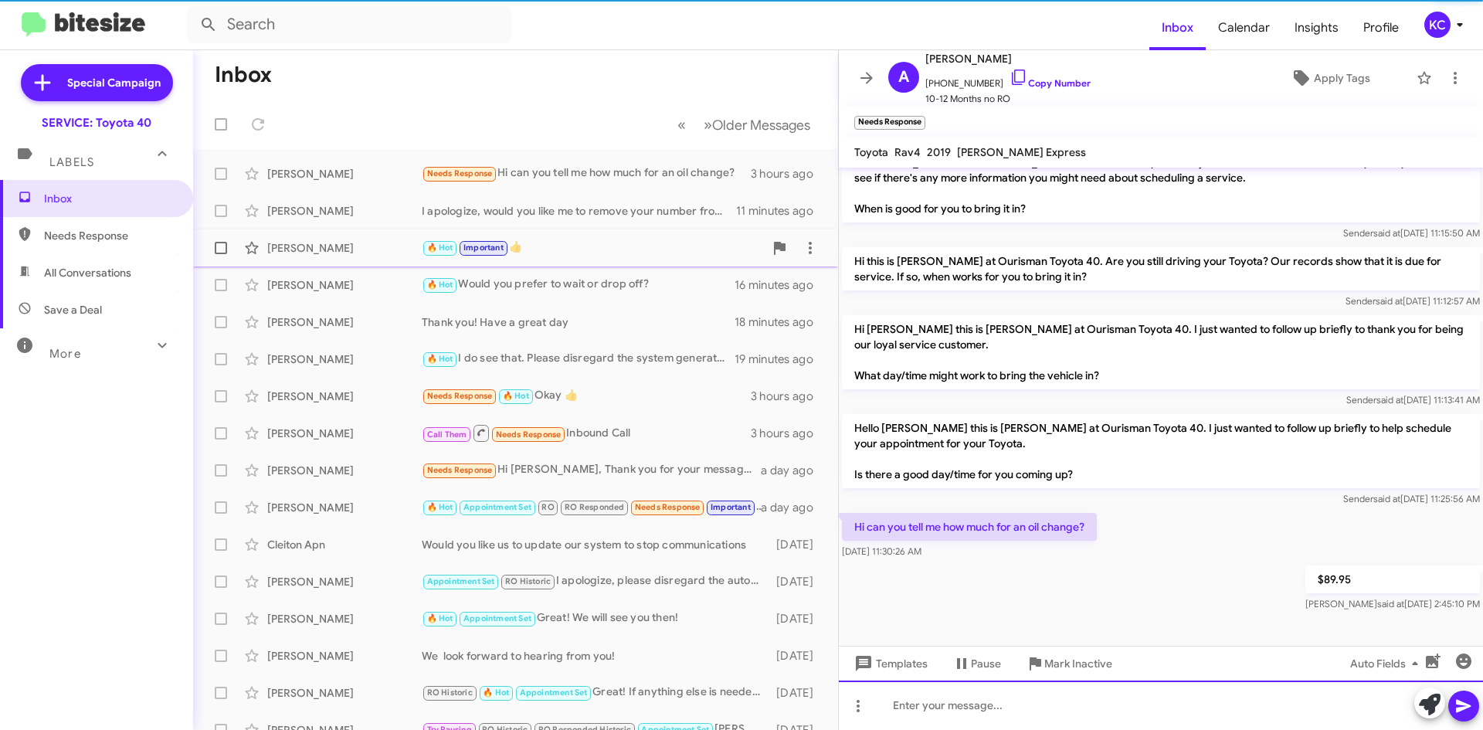
scroll to position [205, 0]
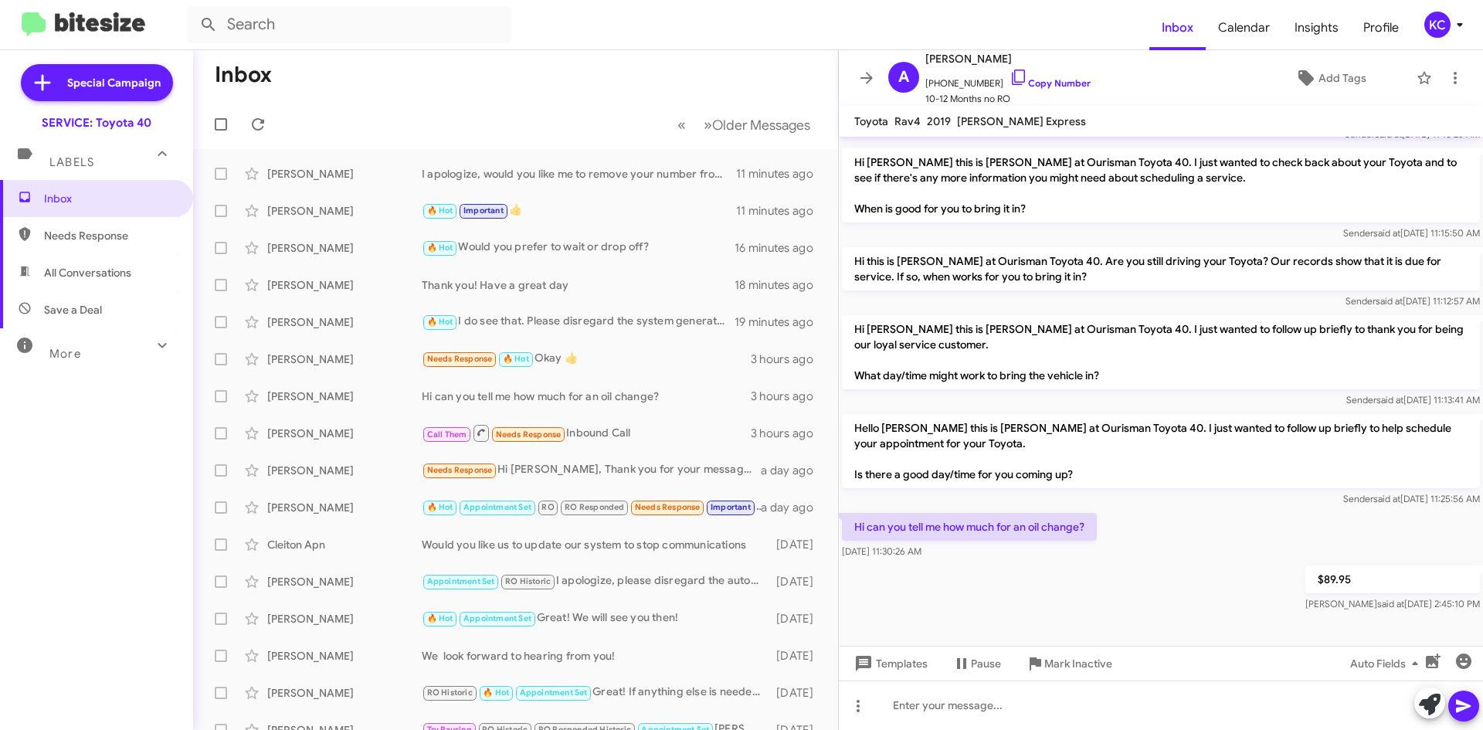
click at [1441, 25] on div "KC" at bounding box center [1437, 25] width 26 height 26
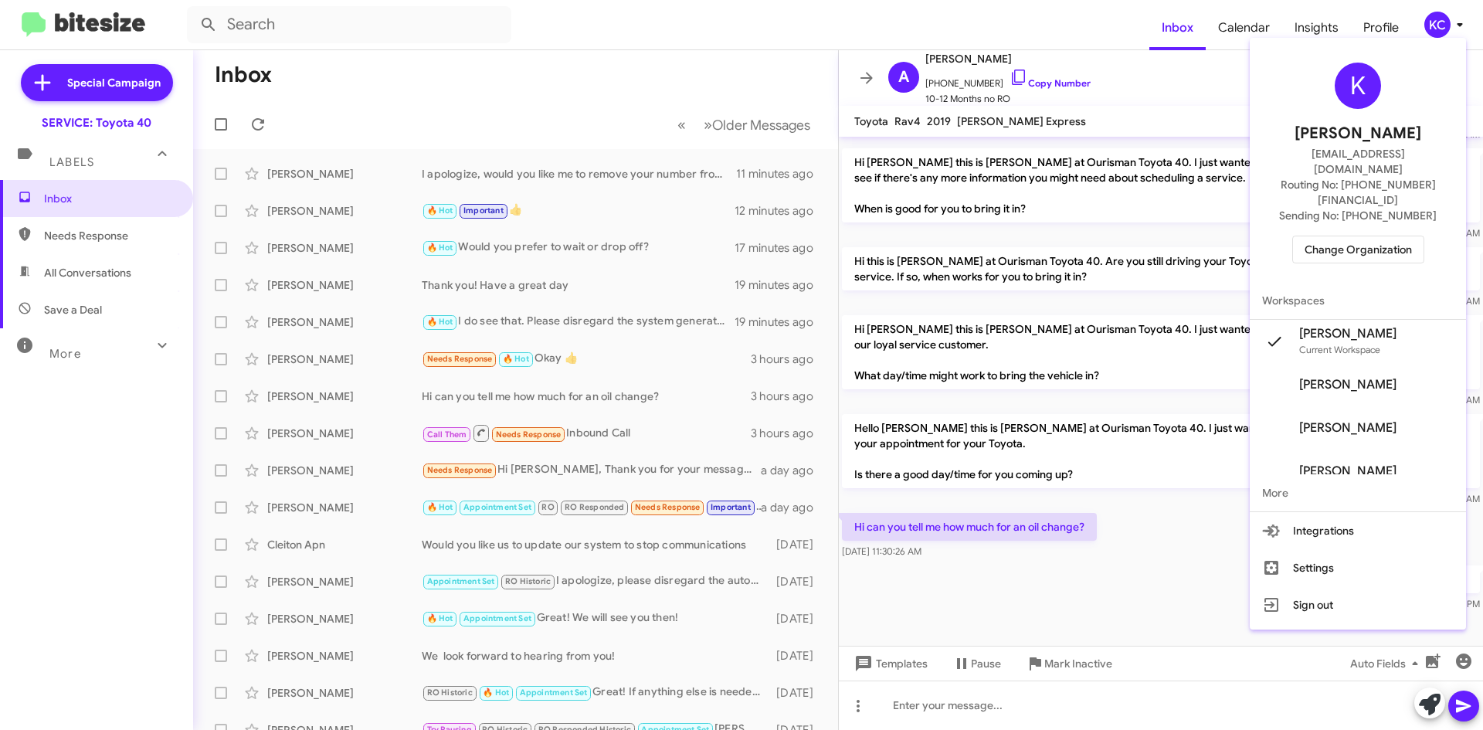
click at [1348, 236] on span "Change Organization" at bounding box center [1357, 249] width 107 height 26
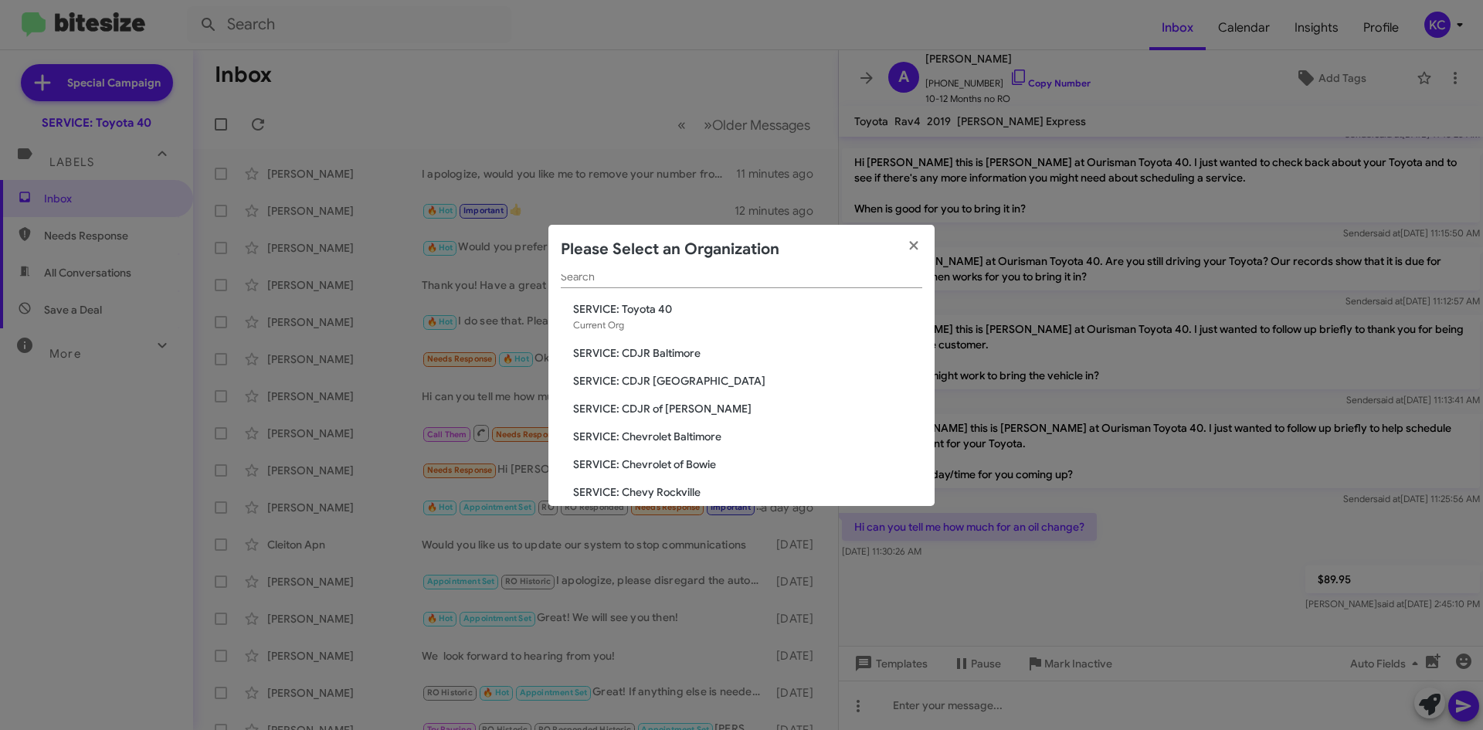
scroll to position [0, 0]
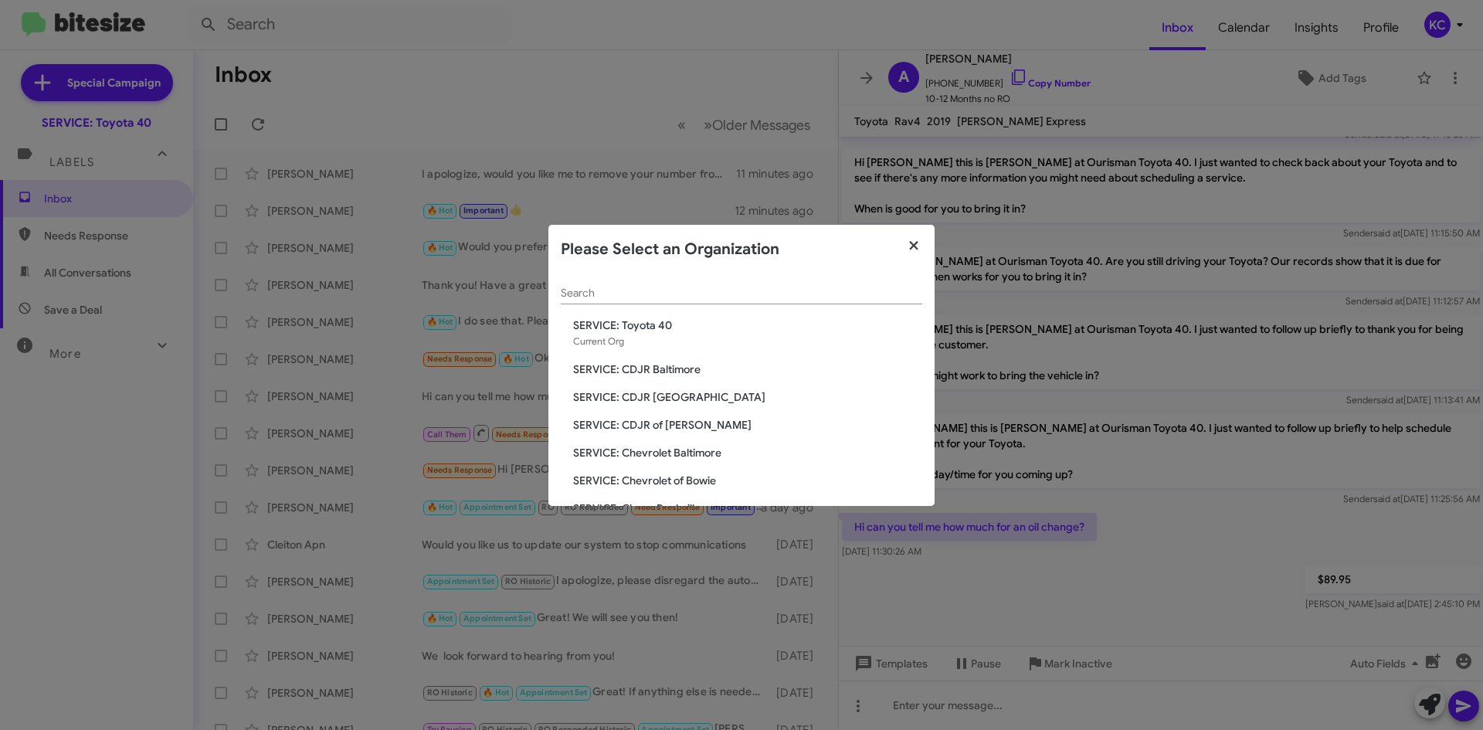
click at [913, 242] on icon "button" at bounding box center [914, 246] width 18 height 14
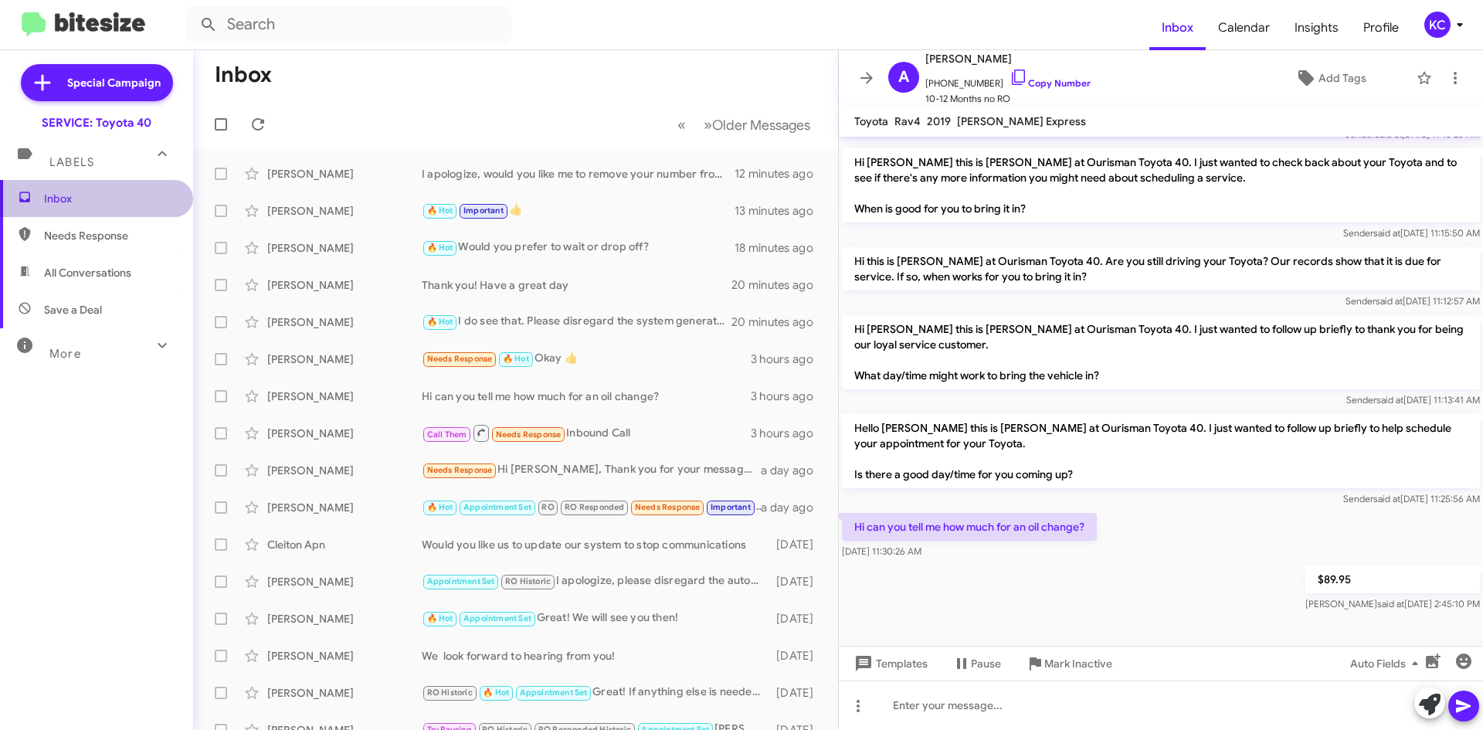
click at [101, 200] on span "Inbox" at bounding box center [109, 198] width 131 height 15
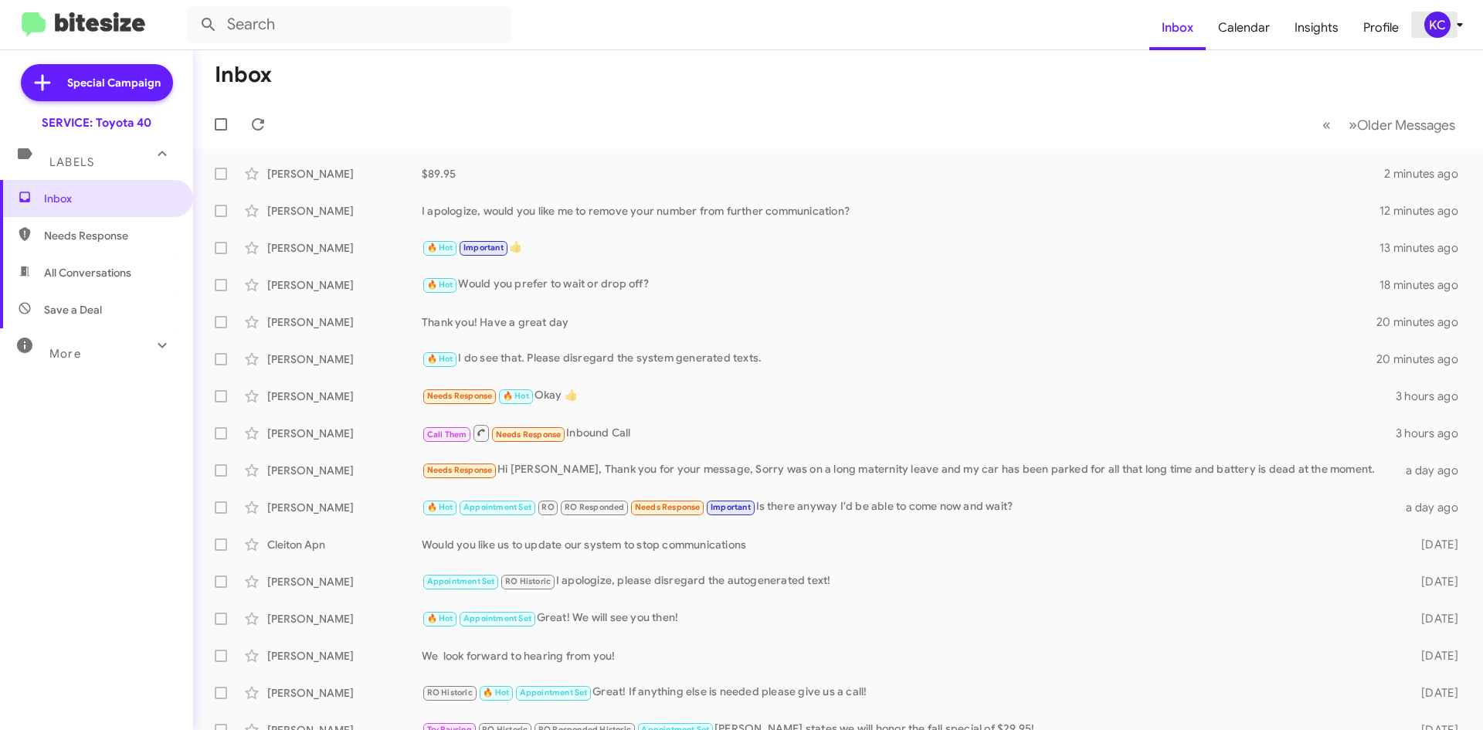
click at [1429, 26] on div "KC" at bounding box center [1437, 25] width 26 height 26
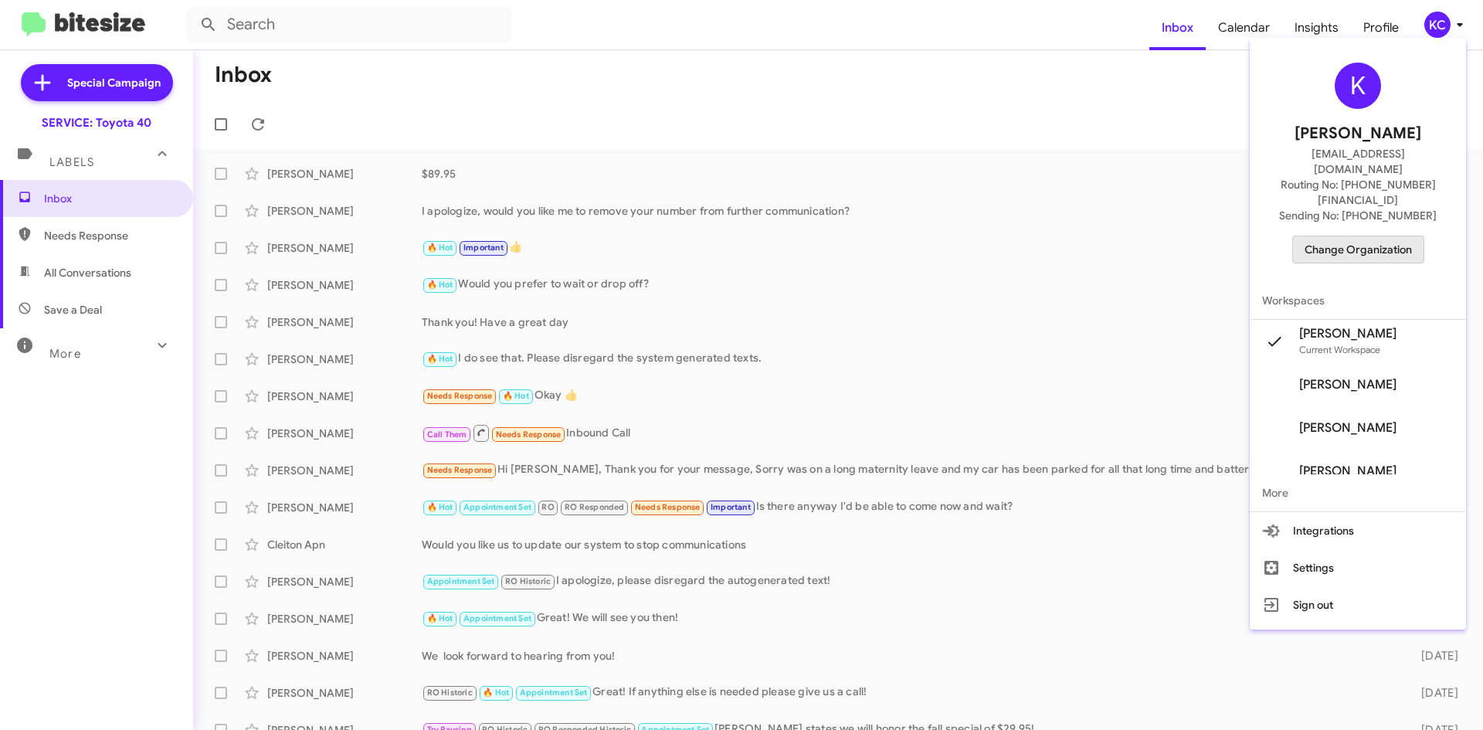
click at [1391, 236] on span "Change Organization" at bounding box center [1357, 249] width 107 height 26
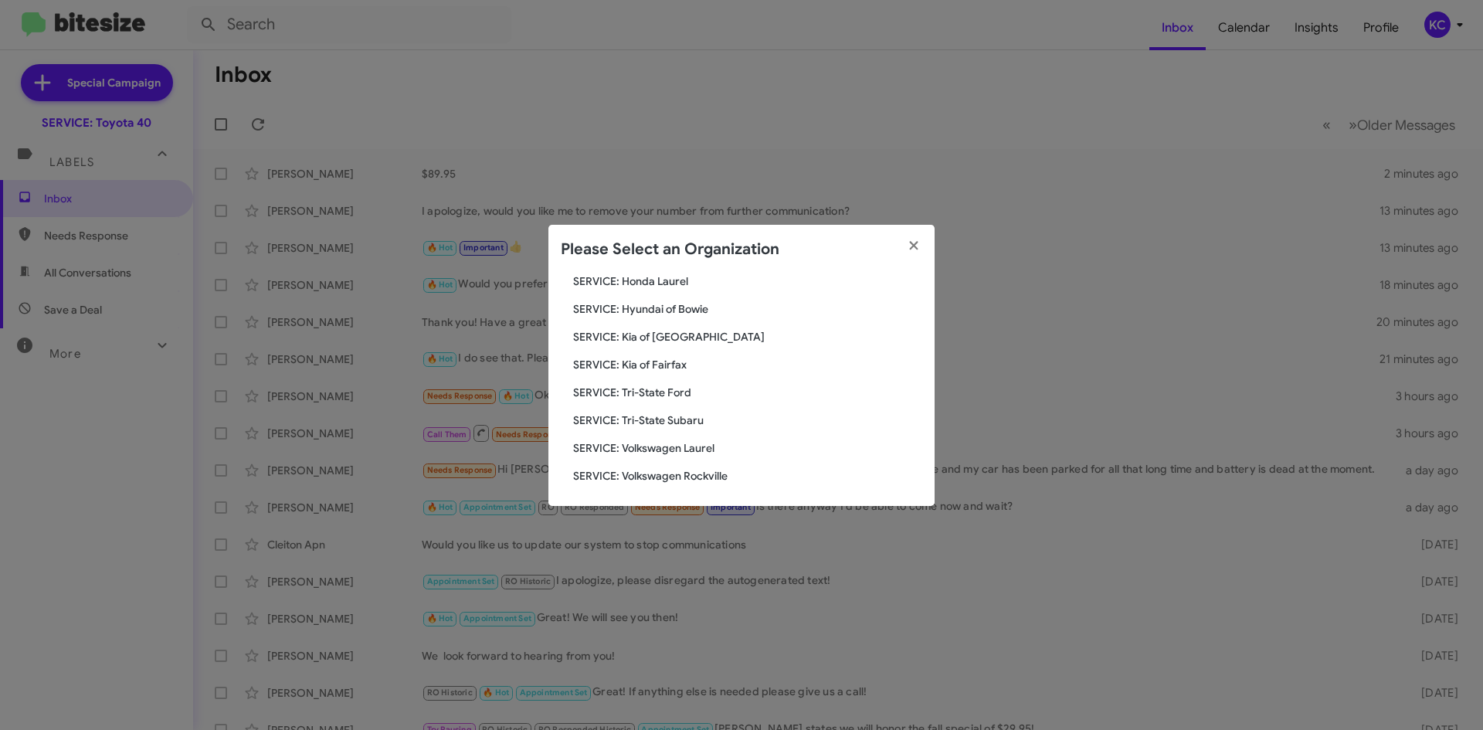
scroll to position [257, 0]
click at [907, 247] on icon "button" at bounding box center [914, 246] width 18 height 14
